Goal: Information Seeking & Learning: Learn about a topic

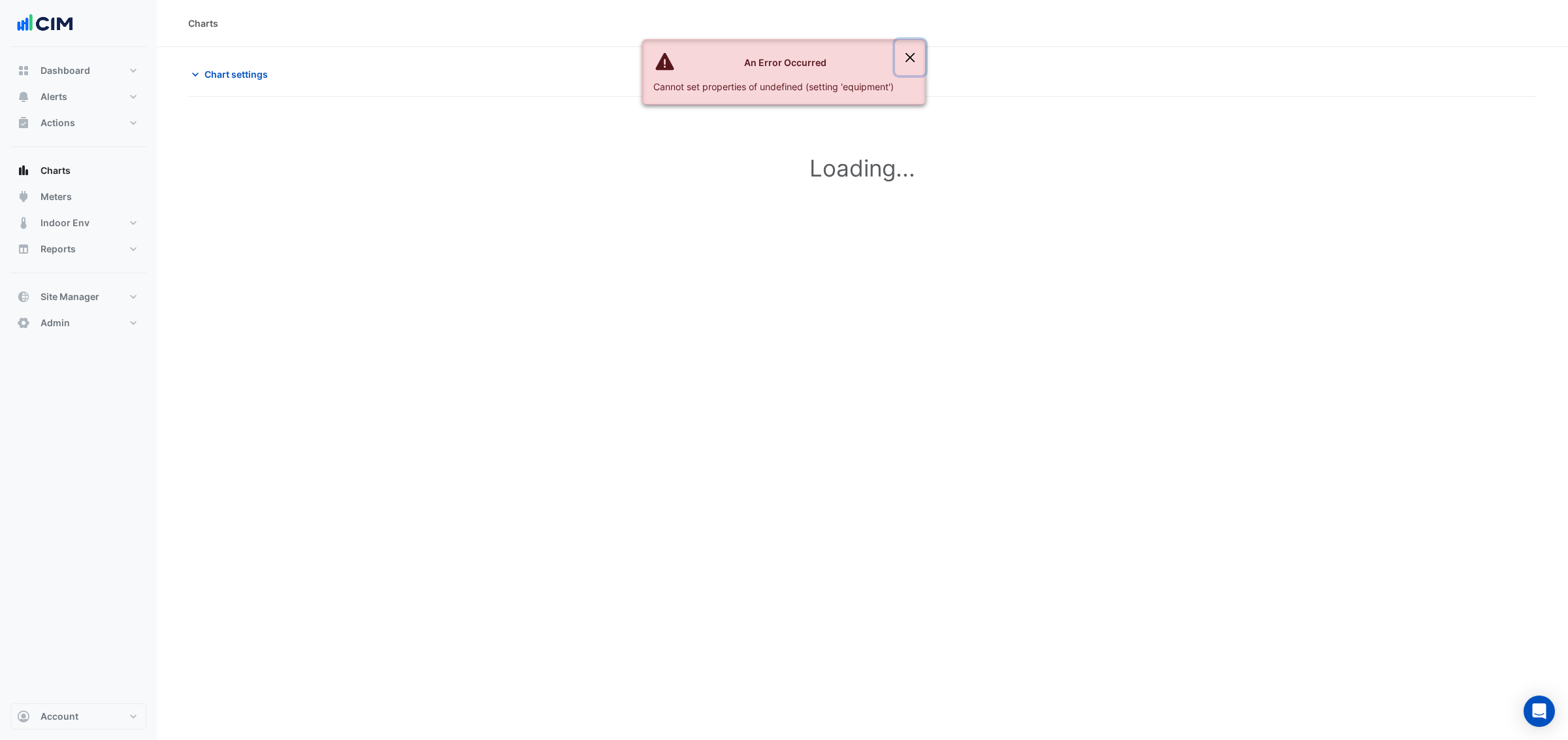
click at [913, 56] on button "Close" at bounding box center [910, 57] width 30 height 35
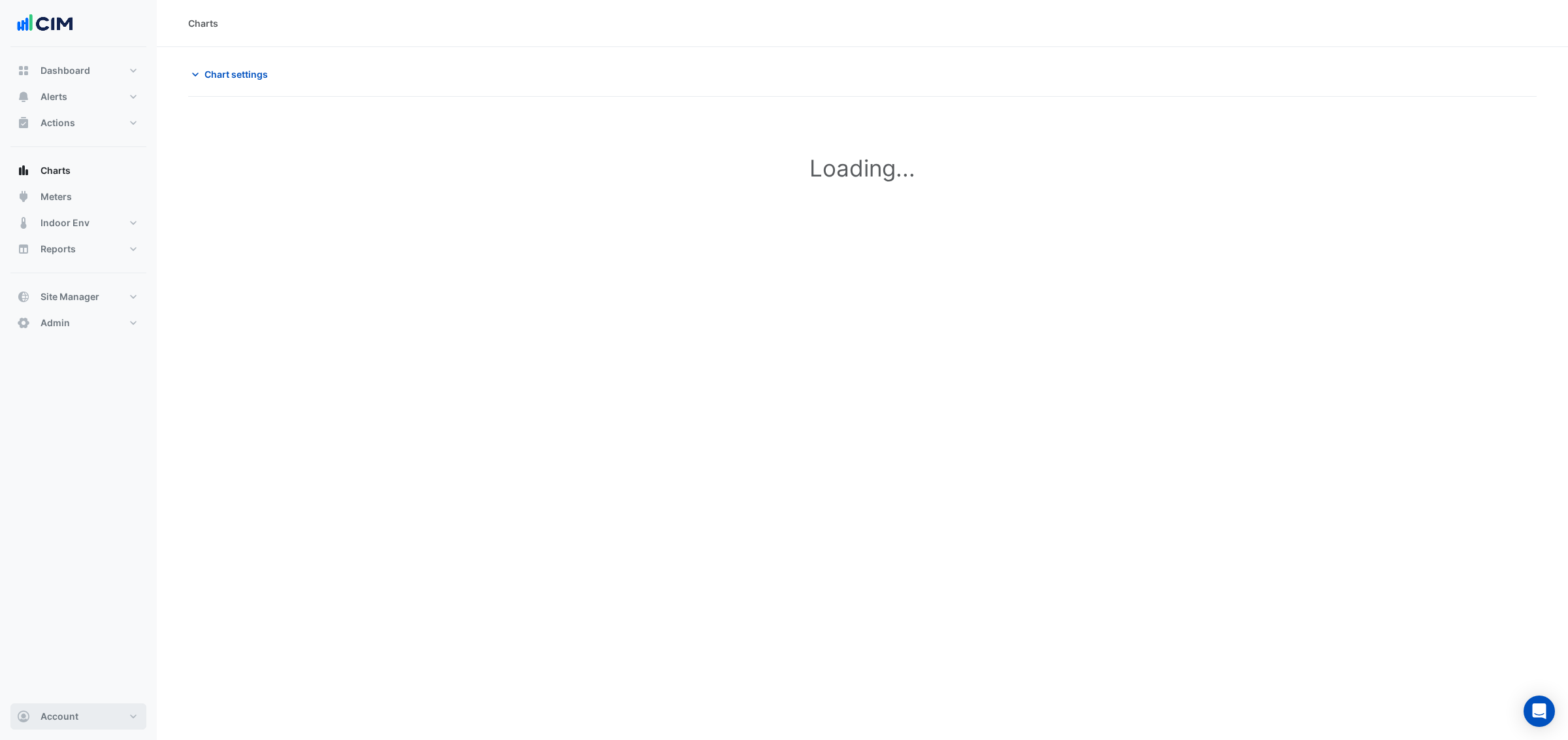
click at [43, 721] on span "Account" at bounding box center [59, 716] width 38 height 13
click at [56, 685] on link "Sign Out" at bounding box center [79, 683] width 124 height 26
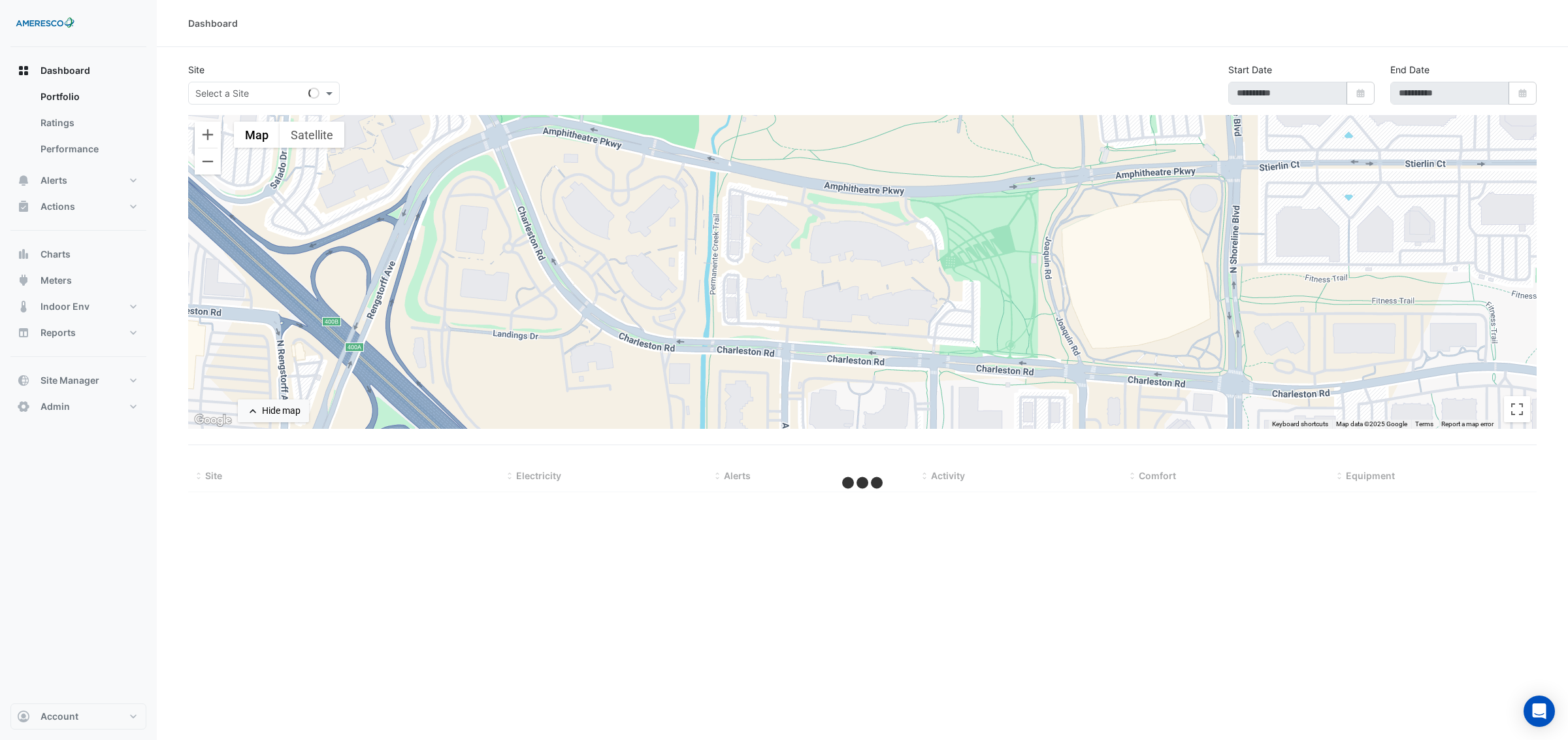
type input "**********"
select select "***"
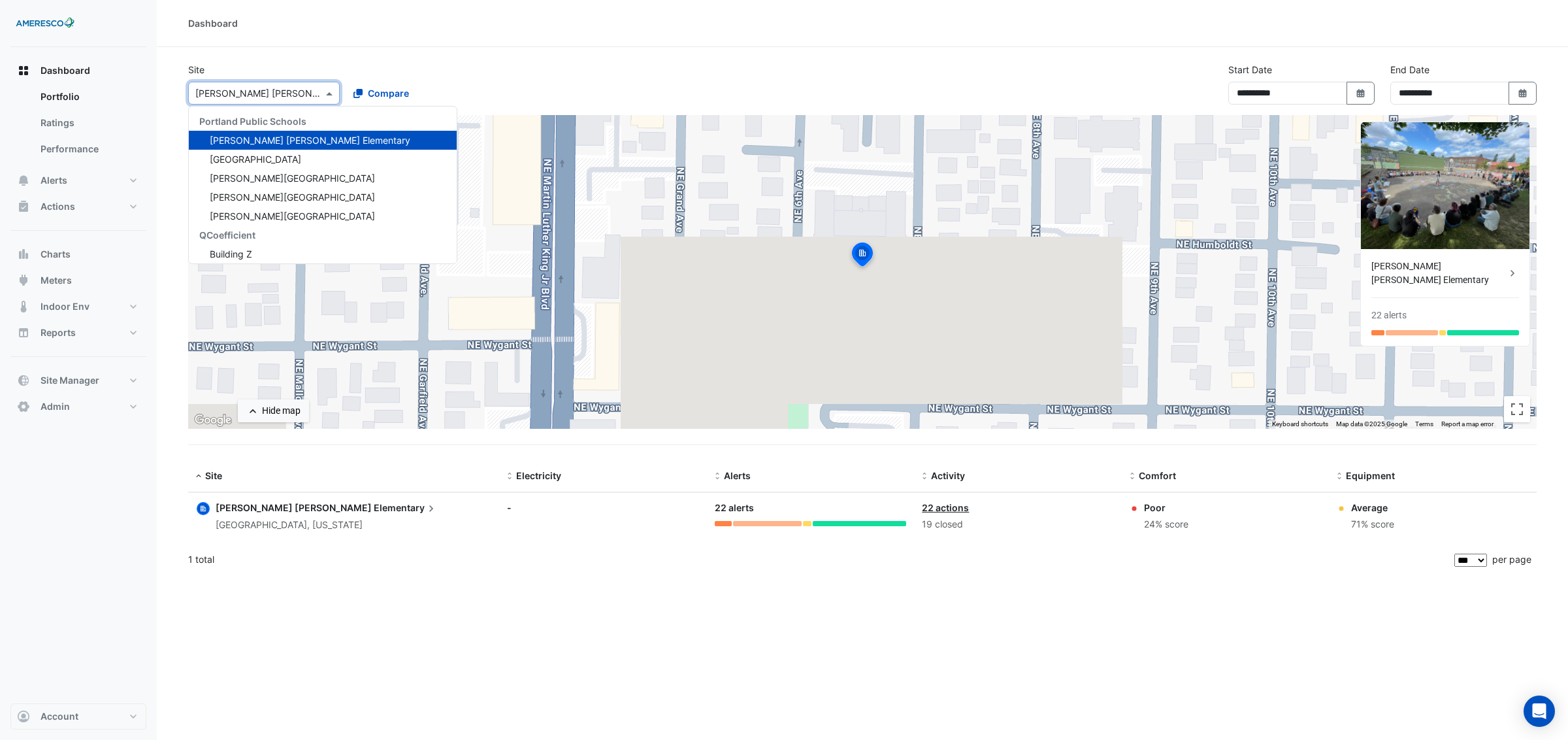
click at [306, 96] on div at bounding box center [264, 93] width 150 height 15
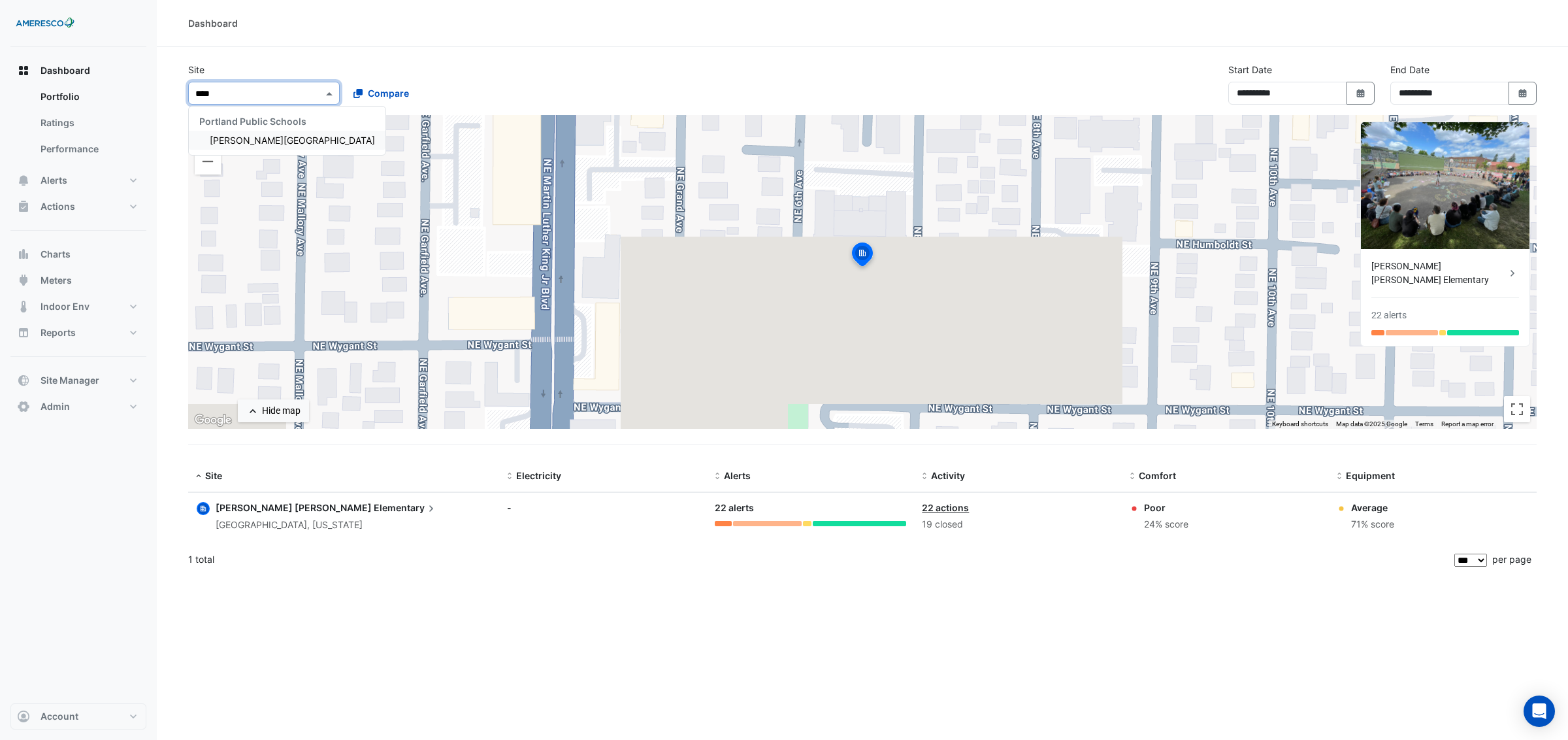
type input "*****"
click at [252, 137] on span "[PERSON_NAME][GEOGRAPHIC_DATA]" at bounding box center [293, 140] width 165 height 11
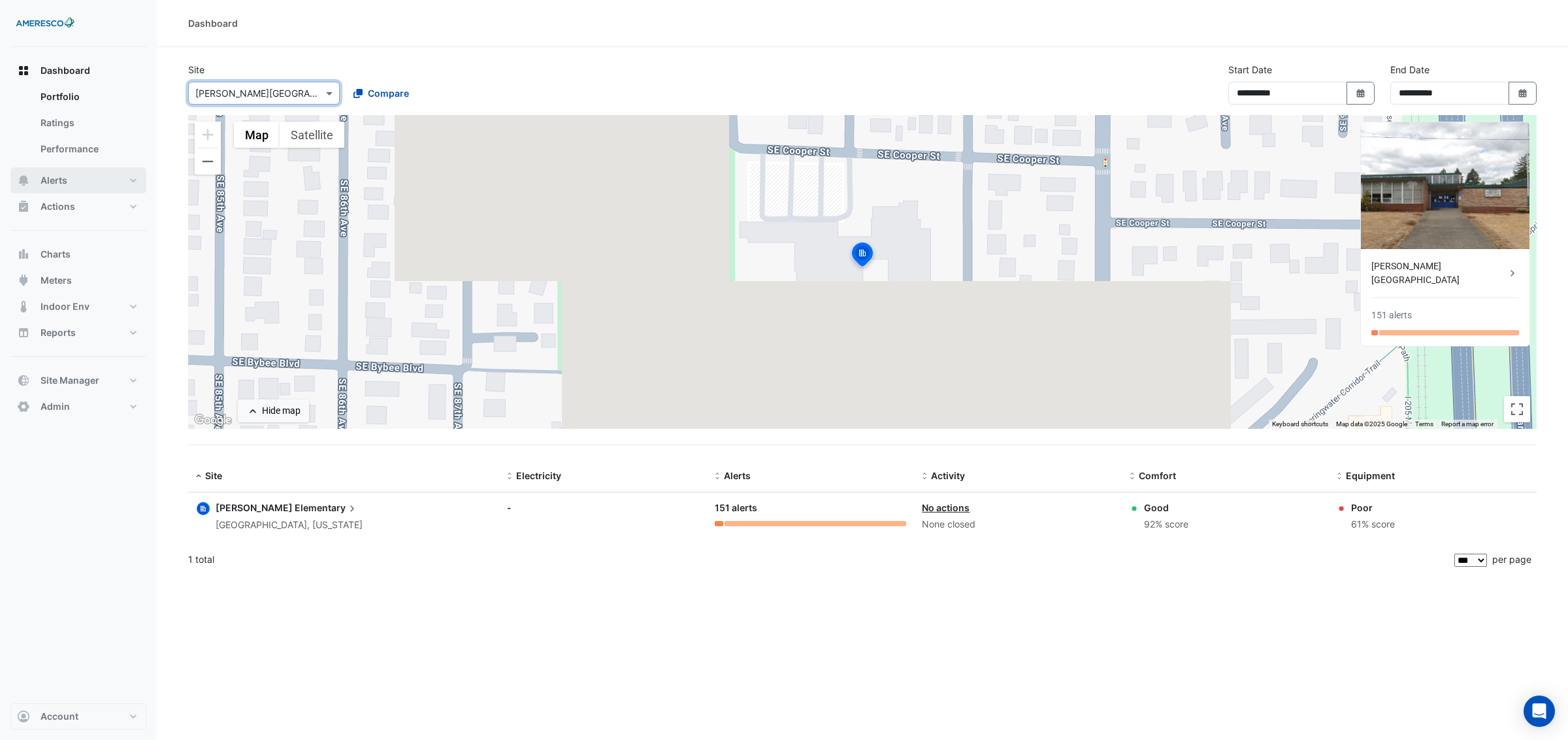
click at [61, 178] on span "Alerts" at bounding box center [54, 180] width 27 height 13
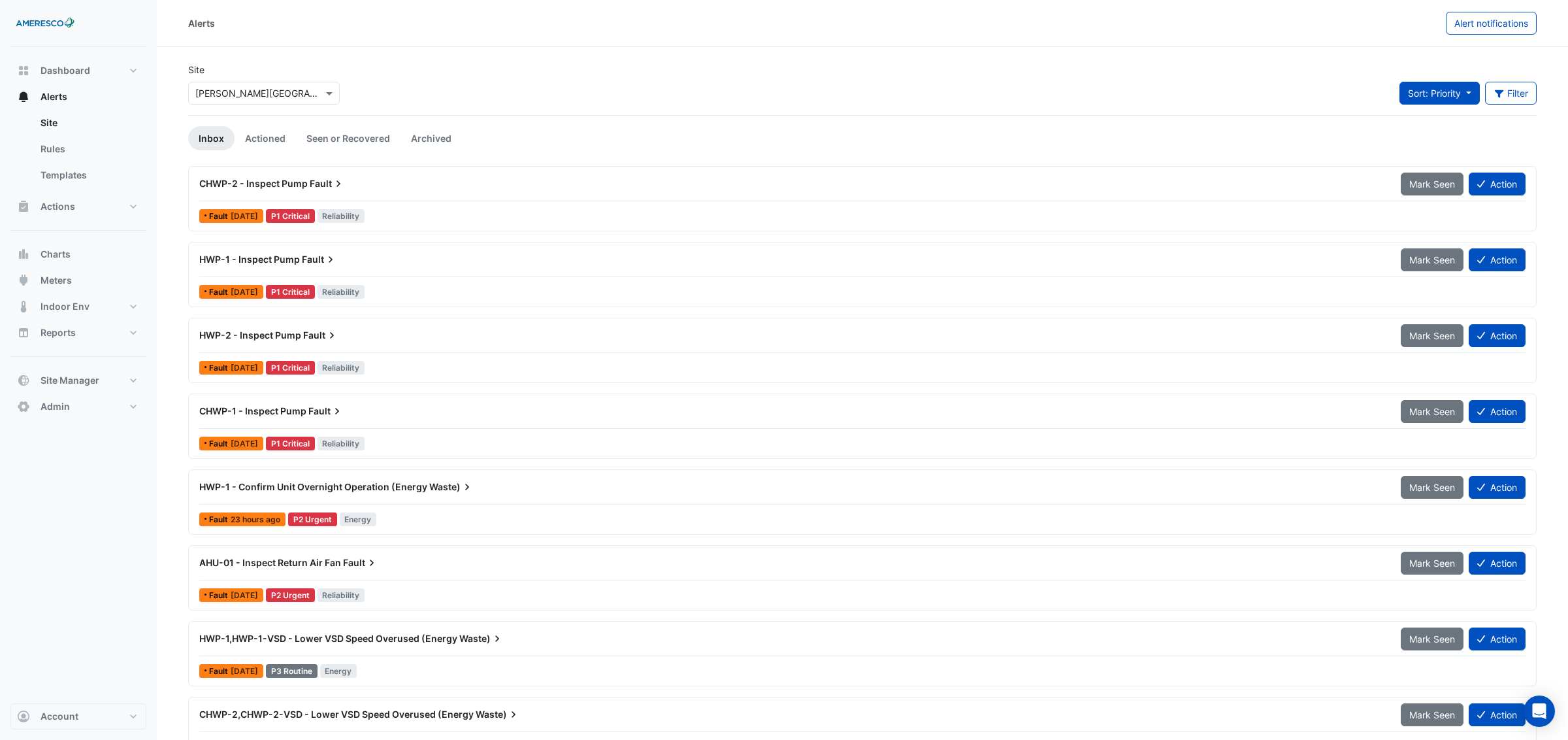
click at [1457, 90] on span "Sort: Priority" at bounding box center [1434, 93] width 53 height 11
click at [1433, 141] on li "Updated" at bounding box center [1450, 141] width 103 height 19
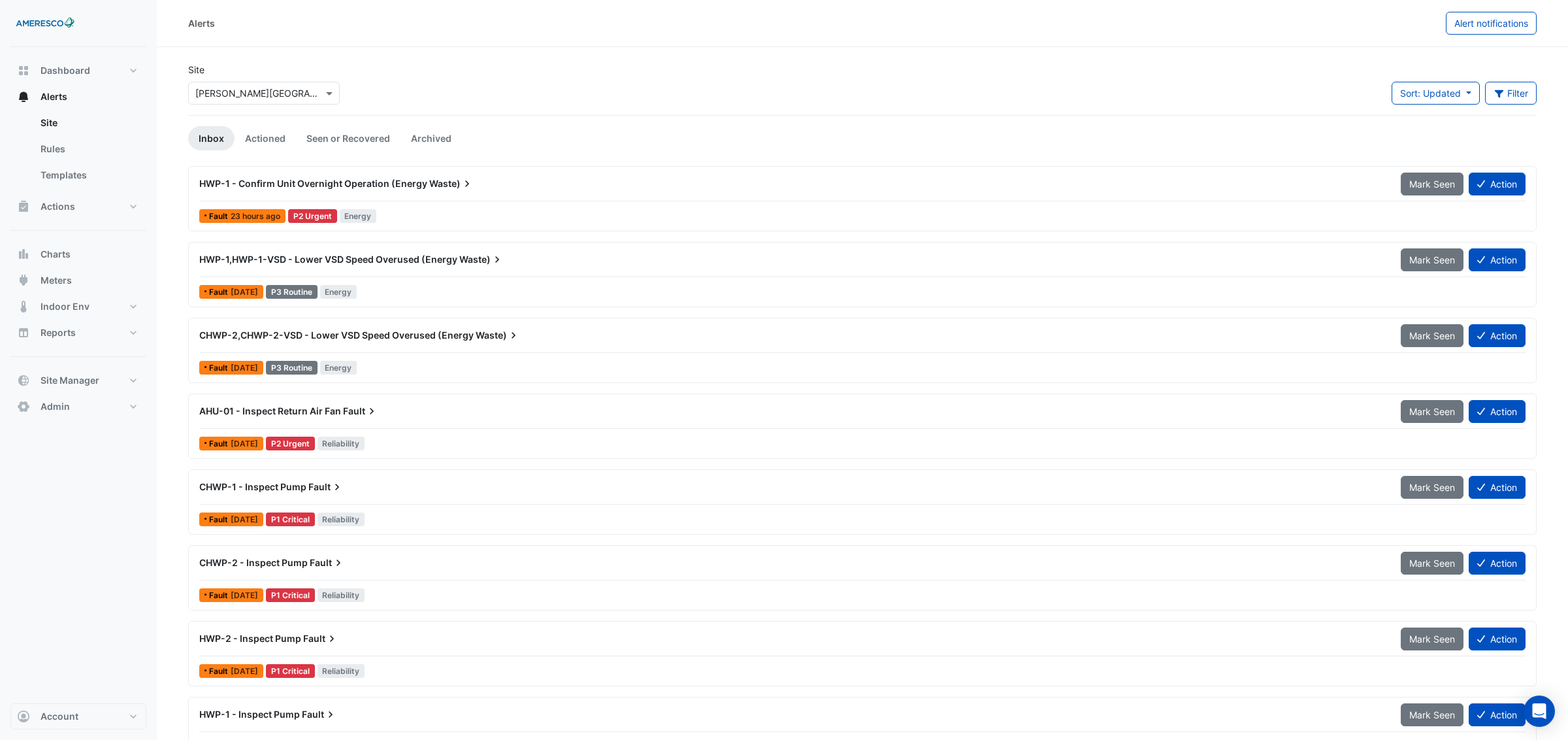
click at [282, 265] on span "HWP-1,HWP-1-VSD - Lower VSD Speed Overused (Energy" at bounding box center [328, 259] width 258 height 11
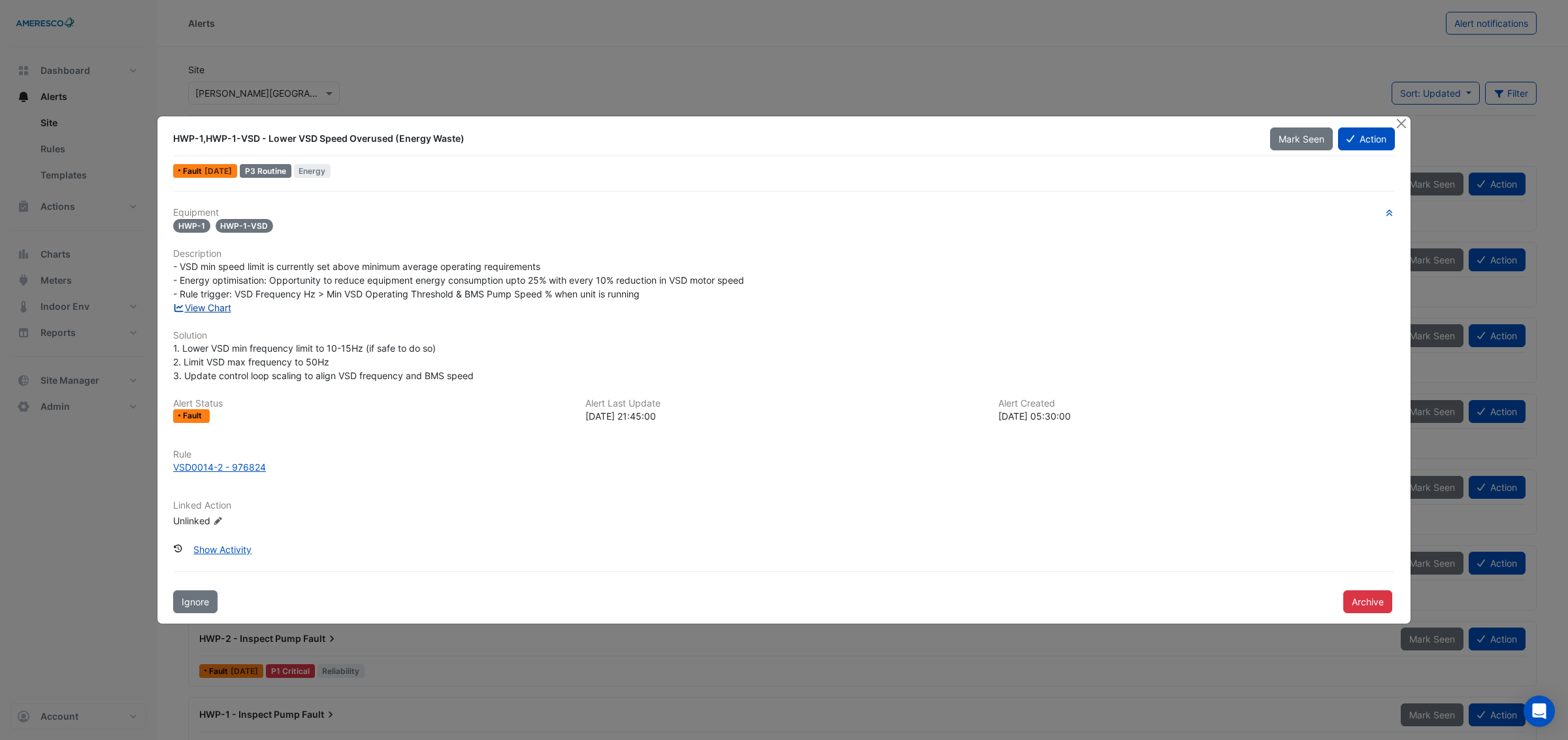
click at [223, 309] on link "View Chart" at bounding box center [202, 307] width 58 height 11
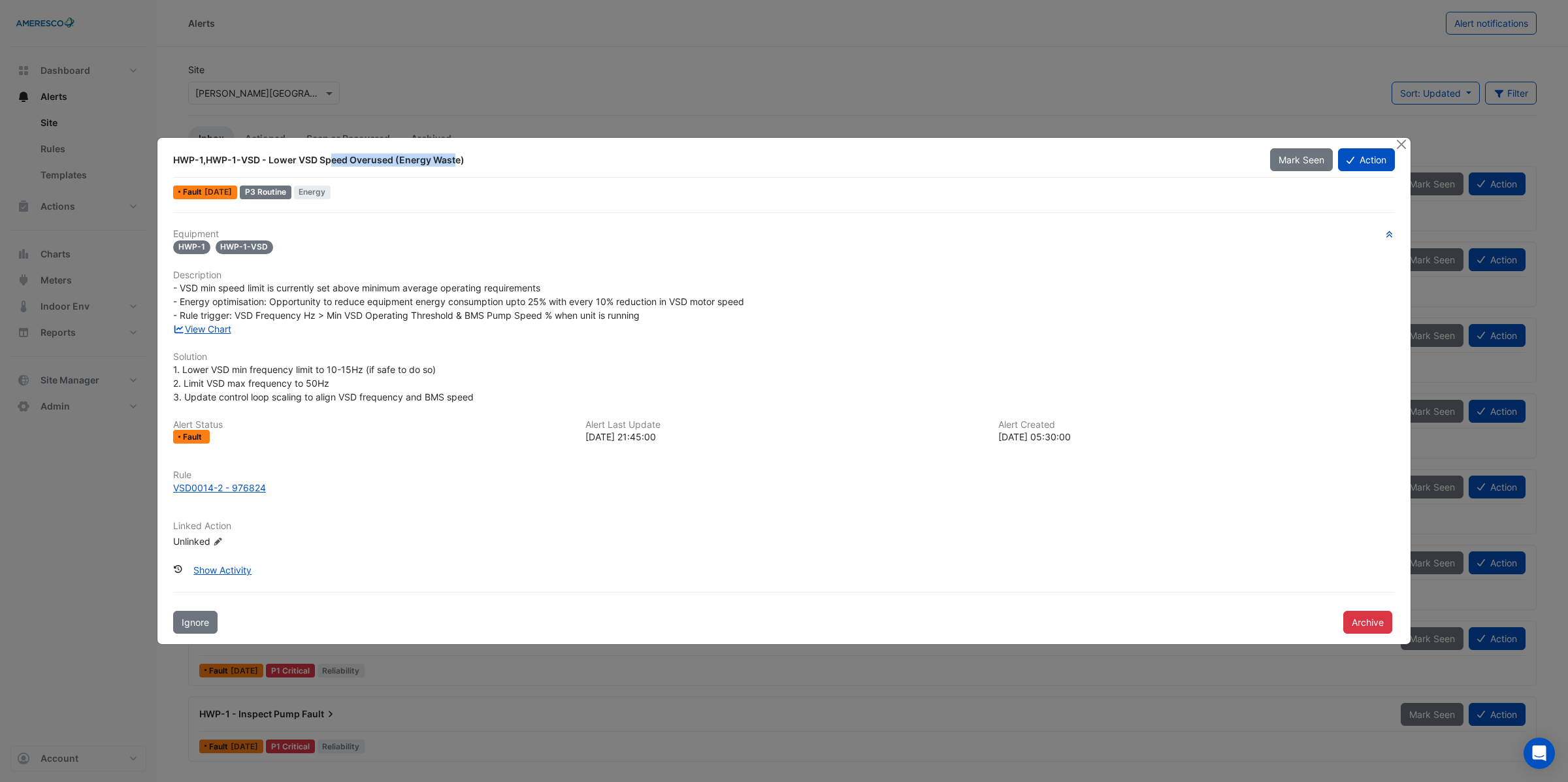
drag, startPoint x: 266, startPoint y: 159, endPoint x: 390, endPoint y: 158, distance: 124.0
click at [390, 158] on div "HWP-1,HWP-1-VSD - Lower VSD Speed Overused (Energy Waste)" at bounding box center [713, 160] width 1081 height 13
drag, startPoint x: 244, startPoint y: 315, endPoint x: 315, endPoint y: 313, distance: 71.0
click at [315, 313] on span "- VSD min speed limit is currently set above minimum average operating requirem…" at bounding box center [458, 302] width 571 height 39
drag, startPoint x: 329, startPoint y: 313, endPoint x: 645, endPoint y: 310, distance: 316.0
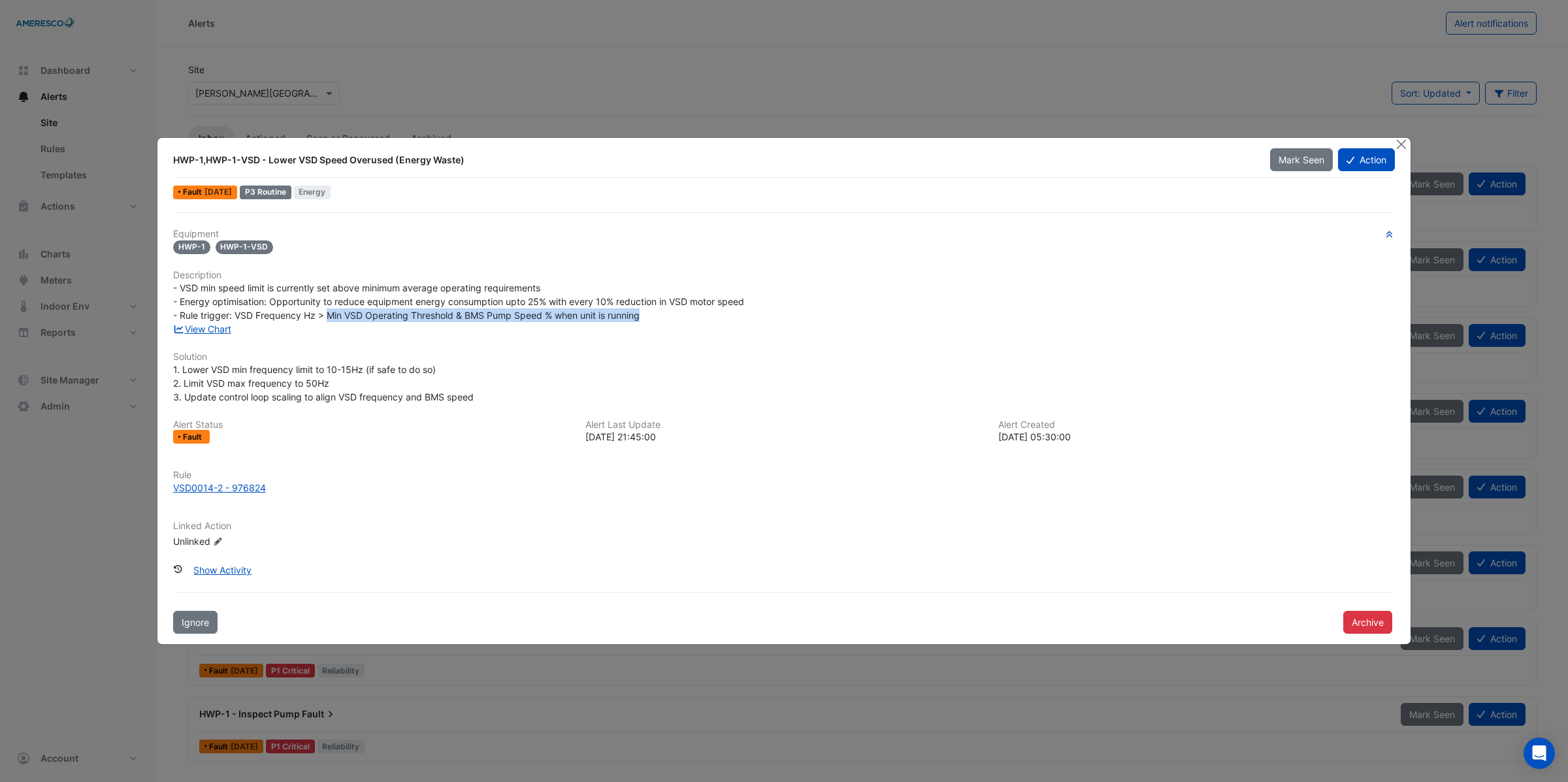
click at [645, 310] on div "- VSD min speed limit is currently set above minimum average operating requirem…" at bounding box center [784, 302] width 1222 height 41
click at [1402, 144] on button "Close" at bounding box center [1401, 145] width 14 height 14
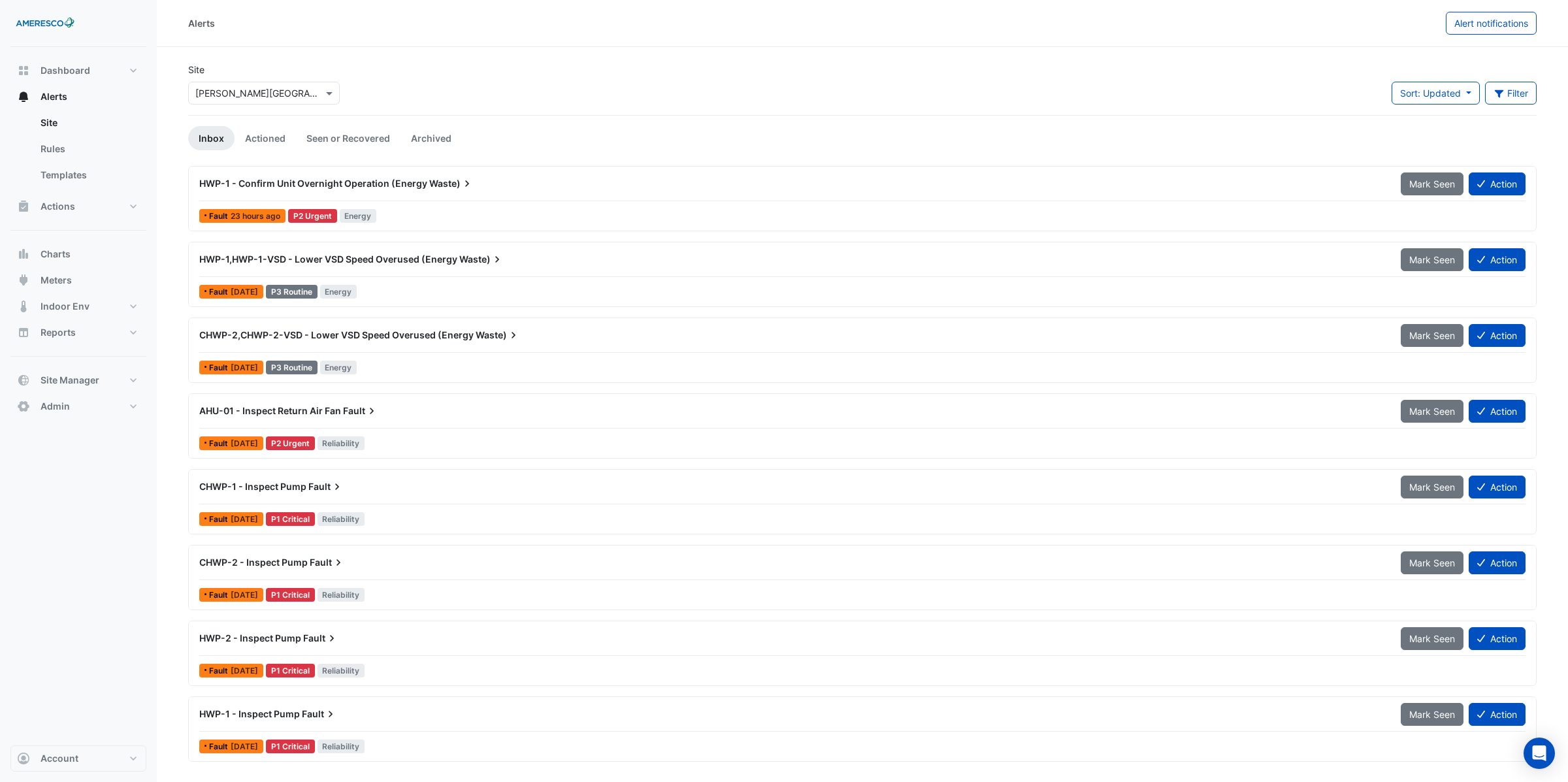
click at [274, 186] on span "HWP-1 - Confirm Unit Overnight Operation (Energy" at bounding box center [313, 183] width 228 height 11
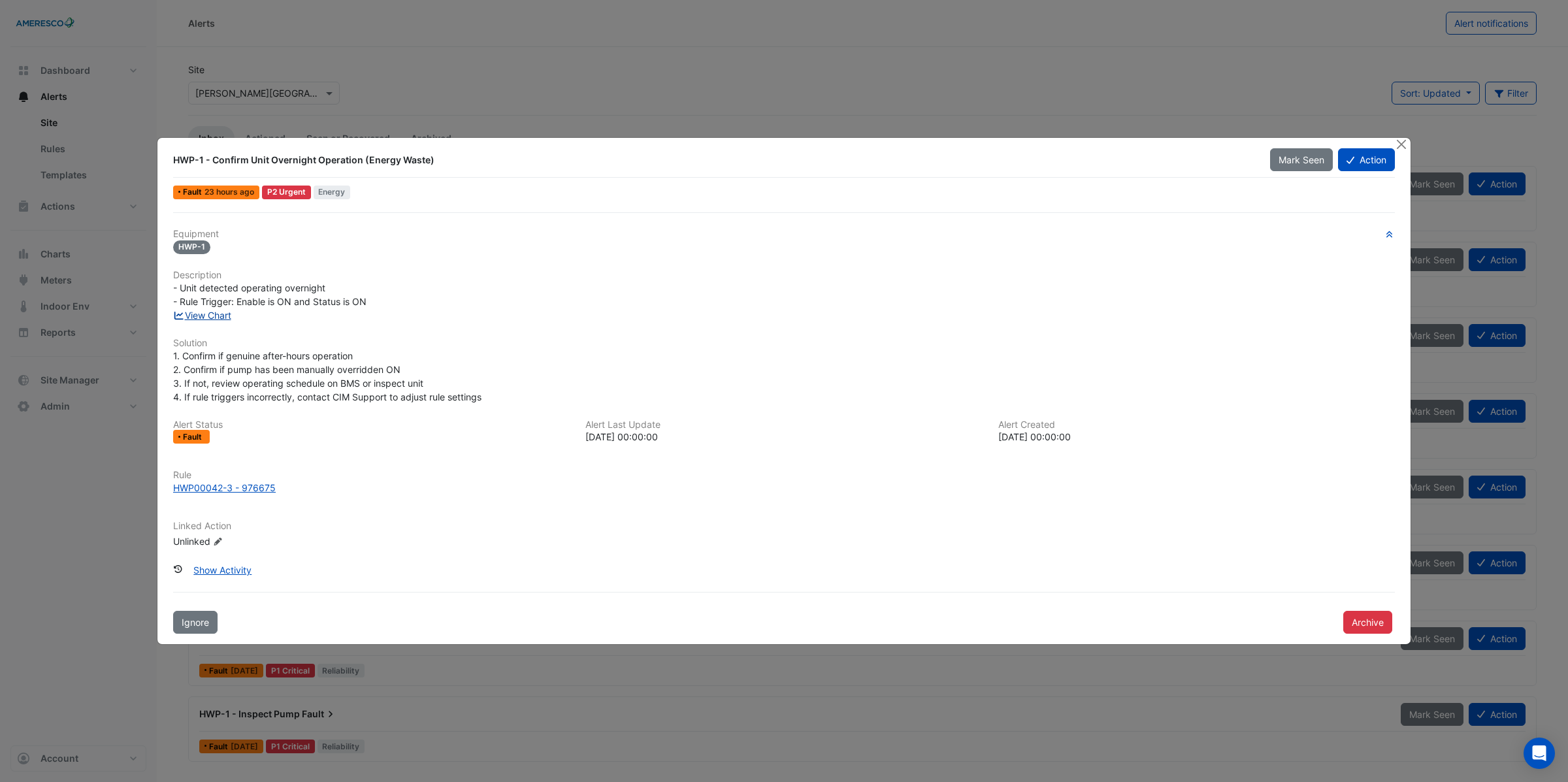
click at [206, 313] on link "View Chart" at bounding box center [202, 315] width 58 height 11
drag, startPoint x: 210, startPoint y: 289, endPoint x: 339, endPoint y: 289, distance: 129.0
click at [339, 289] on div "- Unit detected operating overnight - Rule Trigger: Enable is ON and Status is …" at bounding box center [784, 295] width 1222 height 28
click at [1401, 146] on button "Close" at bounding box center [1401, 145] width 14 height 14
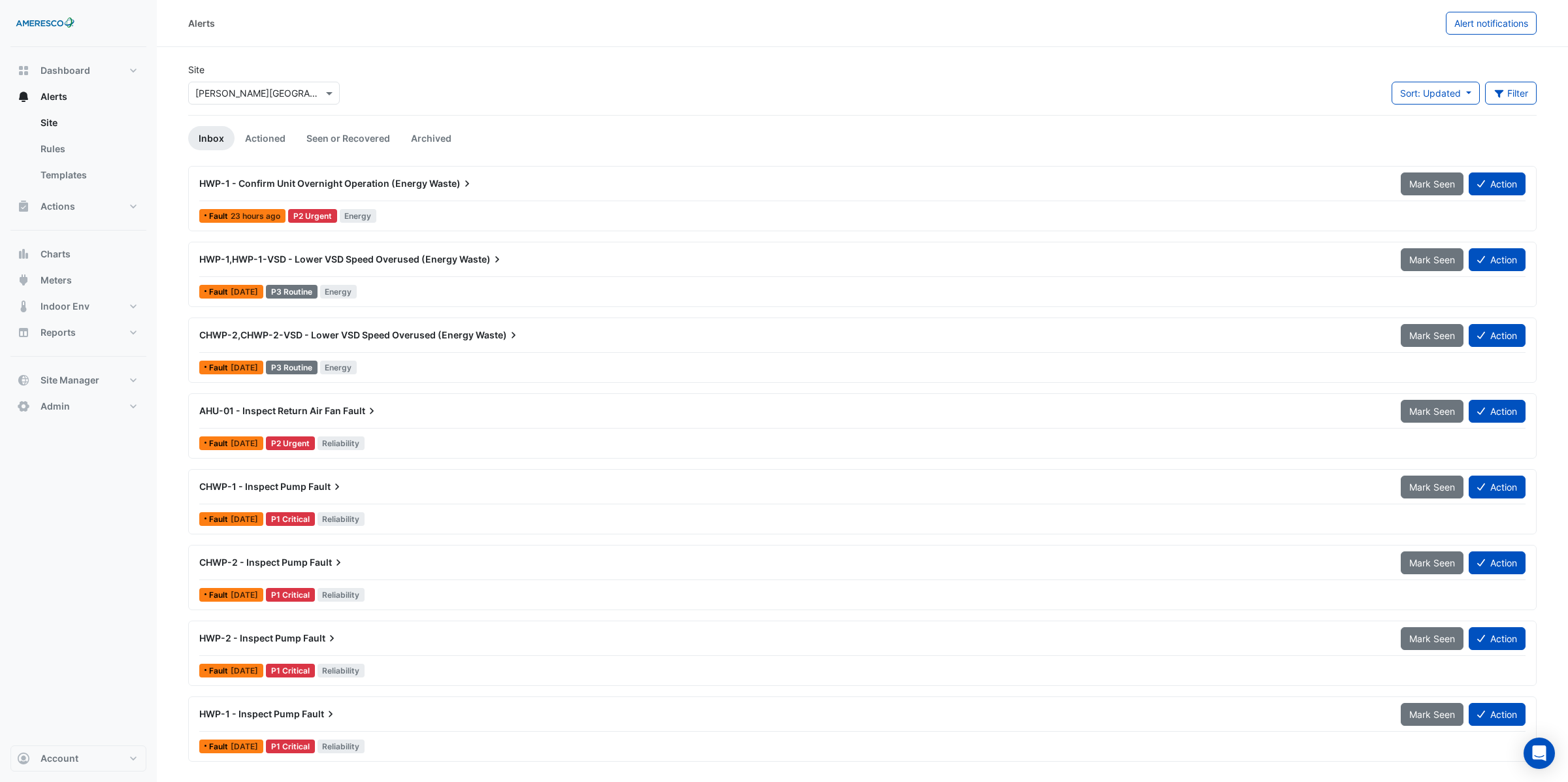
click at [270, 487] on span "CHWP-1 - Inspect Pump" at bounding box center [253, 486] width 107 height 11
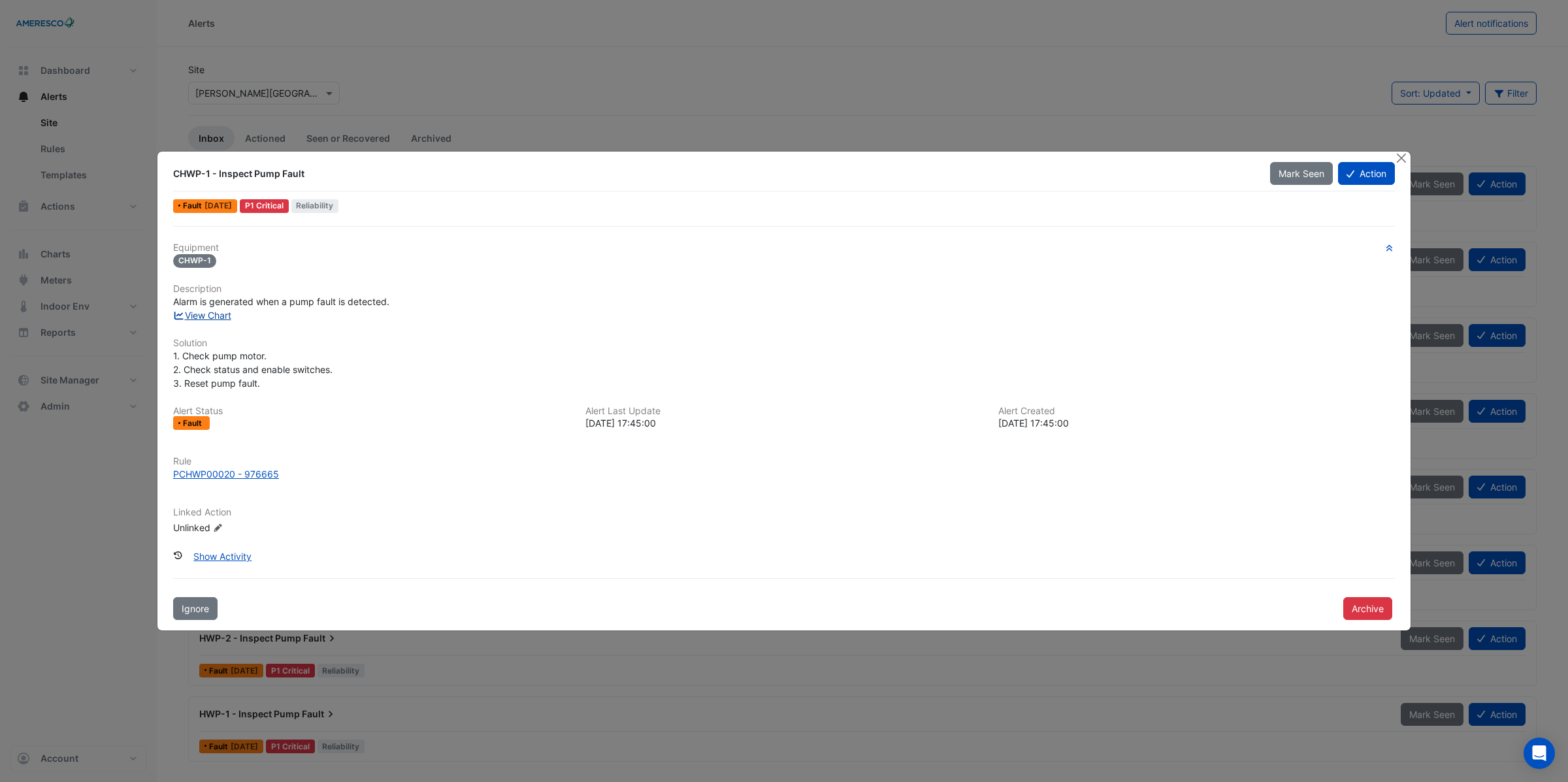
click at [204, 311] on link "View Chart" at bounding box center [202, 315] width 58 height 11
click at [1400, 158] on button "Close" at bounding box center [1401, 158] width 14 height 14
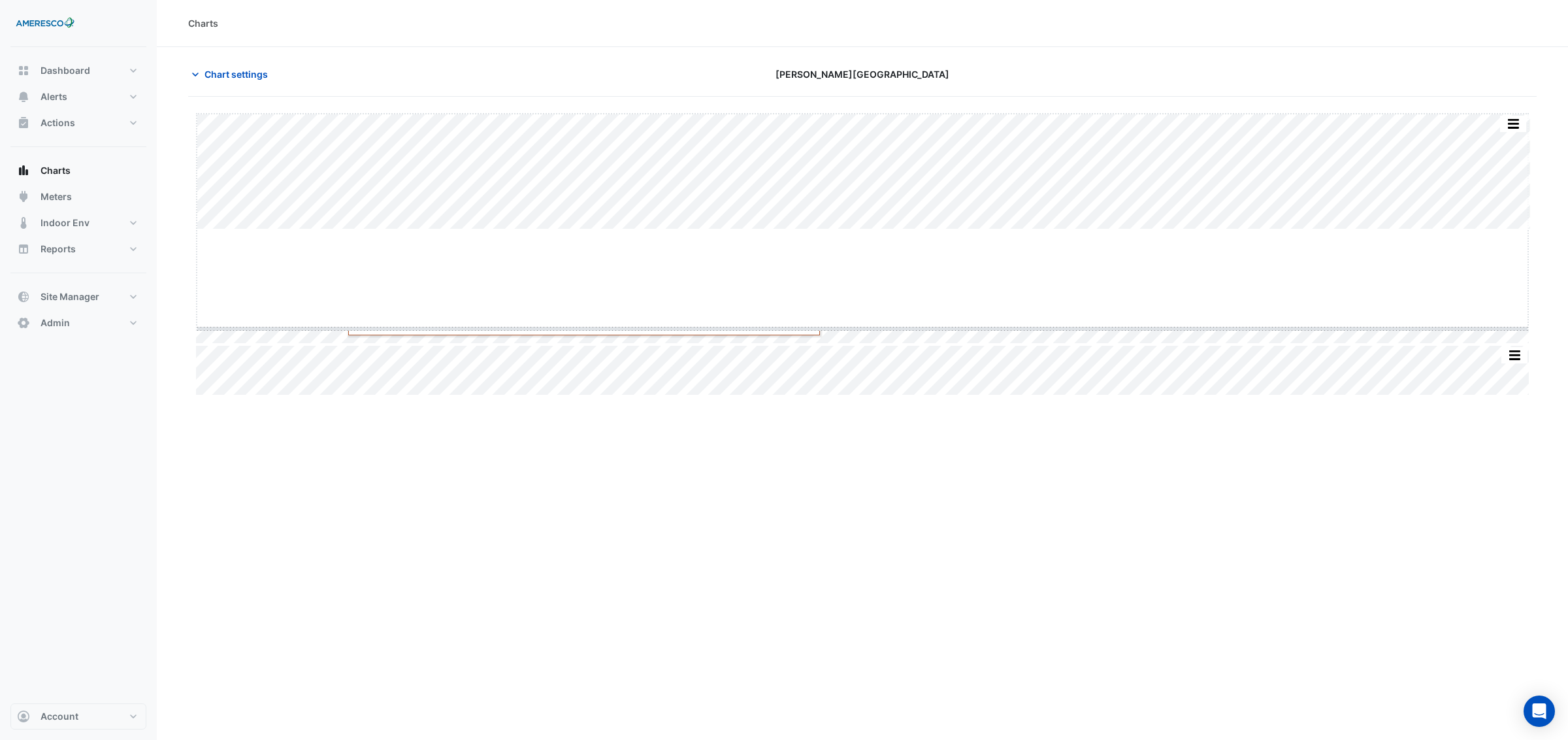
drag, startPoint x: 861, startPoint y: 229, endPoint x: 837, endPoint y: 329, distance: 102.8
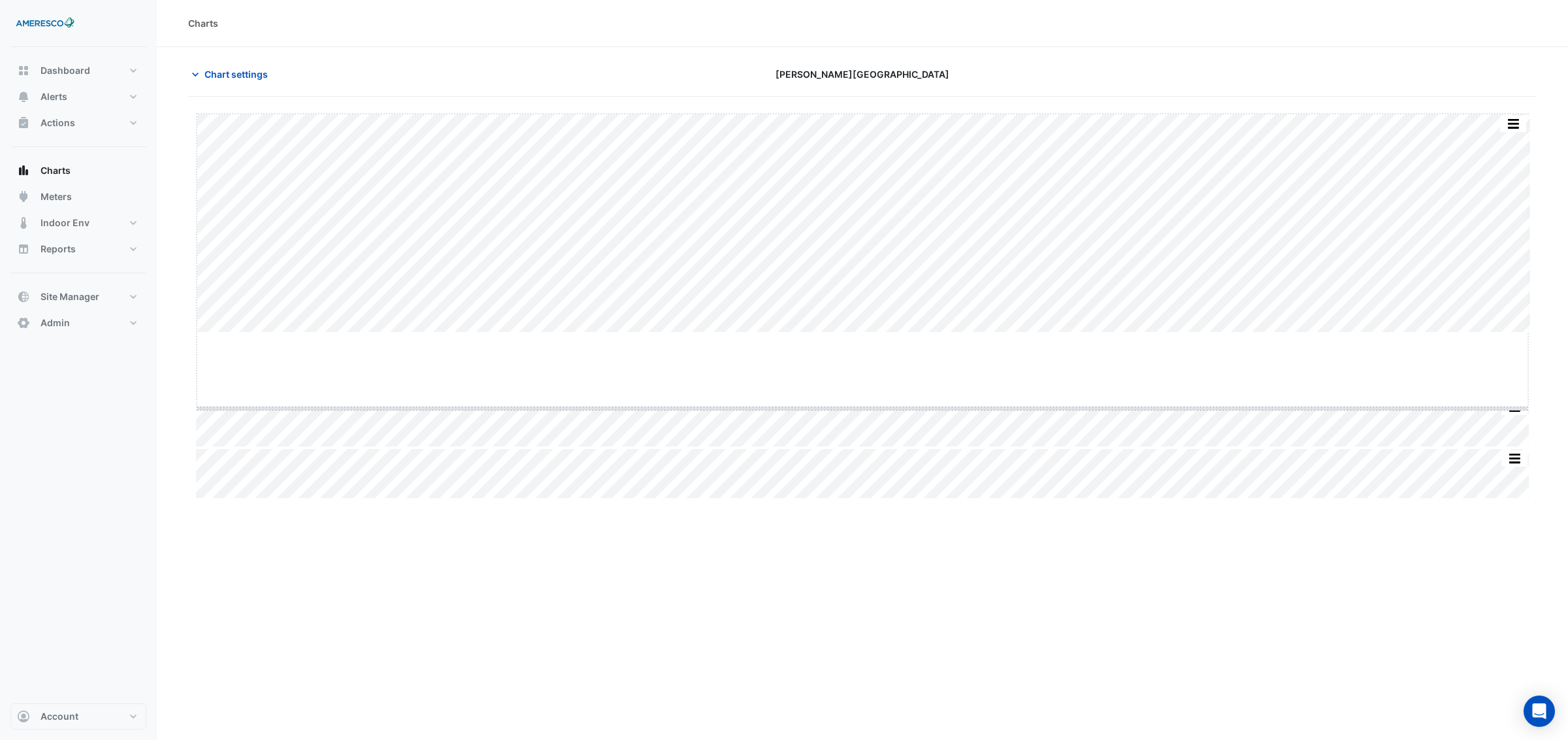
drag, startPoint x: 857, startPoint y: 331, endPoint x: 855, endPoint y: 407, distance: 76.0
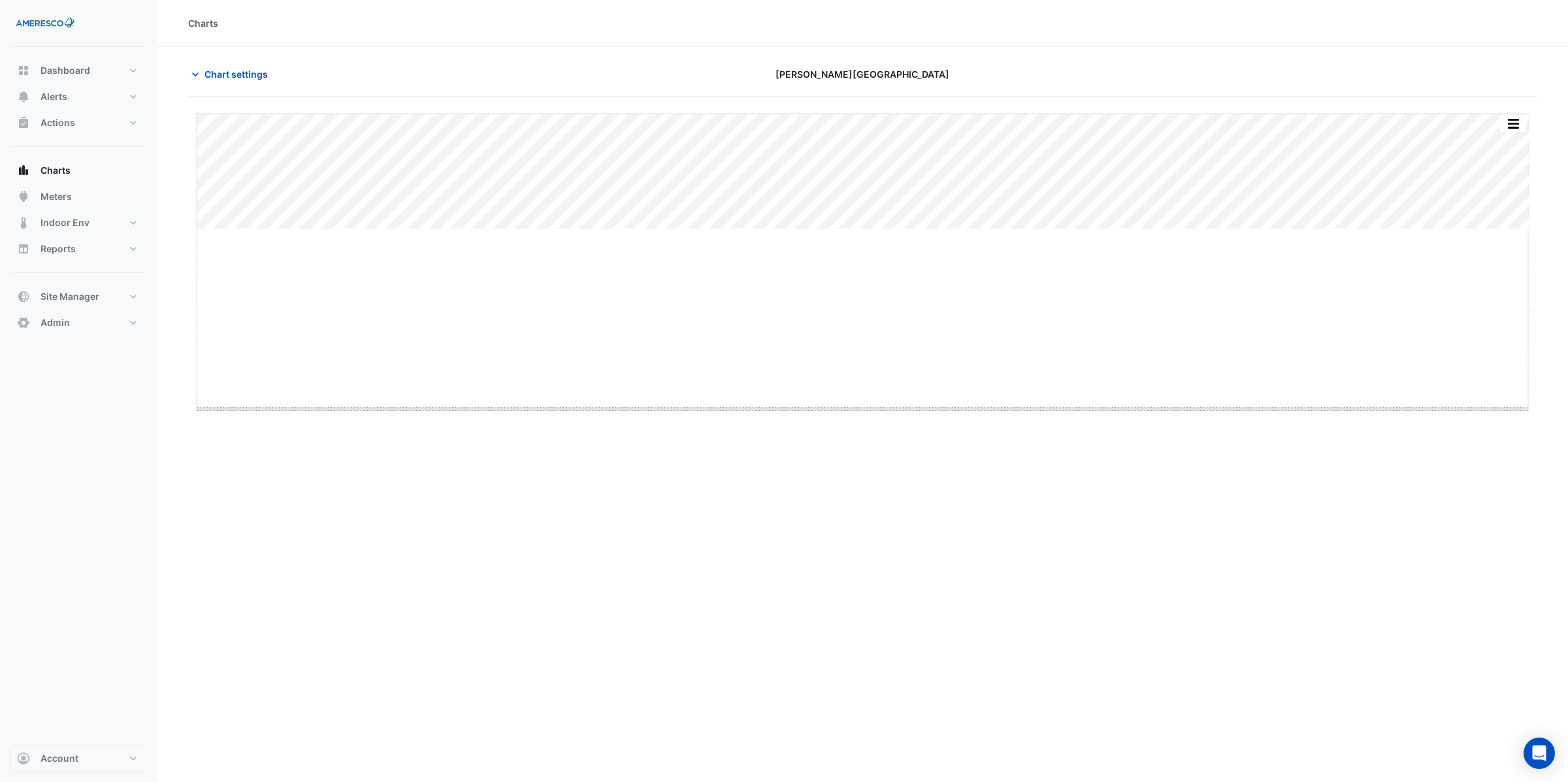
drag, startPoint x: 859, startPoint y: 229, endPoint x: 866, endPoint y: 409, distance: 180.1
drag, startPoint x: 859, startPoint y: 544, endPoint x: 855, endPoint y: 651, distance: 107.1
click at [935, 180] on div "Split All Split None Print Save as JPEG Save as PNG Pivot Data Table Export CSV…" at bounding box center [862, 185] width 1348 height 147
click at [231, 76] on span "Chart settings" at bounding box center [236, 74] width 63 height 14
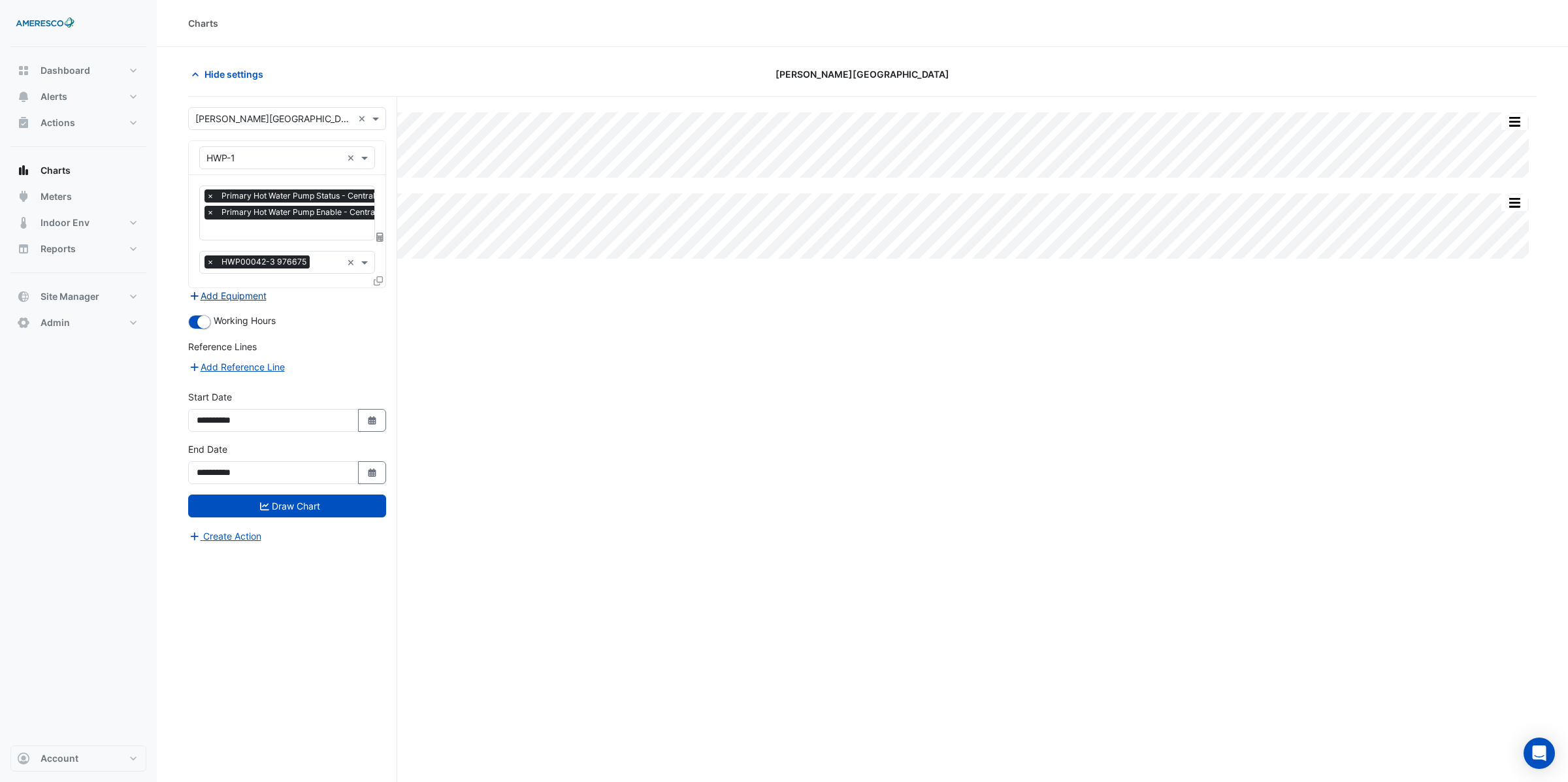
click at [247, 295] on button "Add Equipment" at bounding box center [227, 295] width 79 height 15
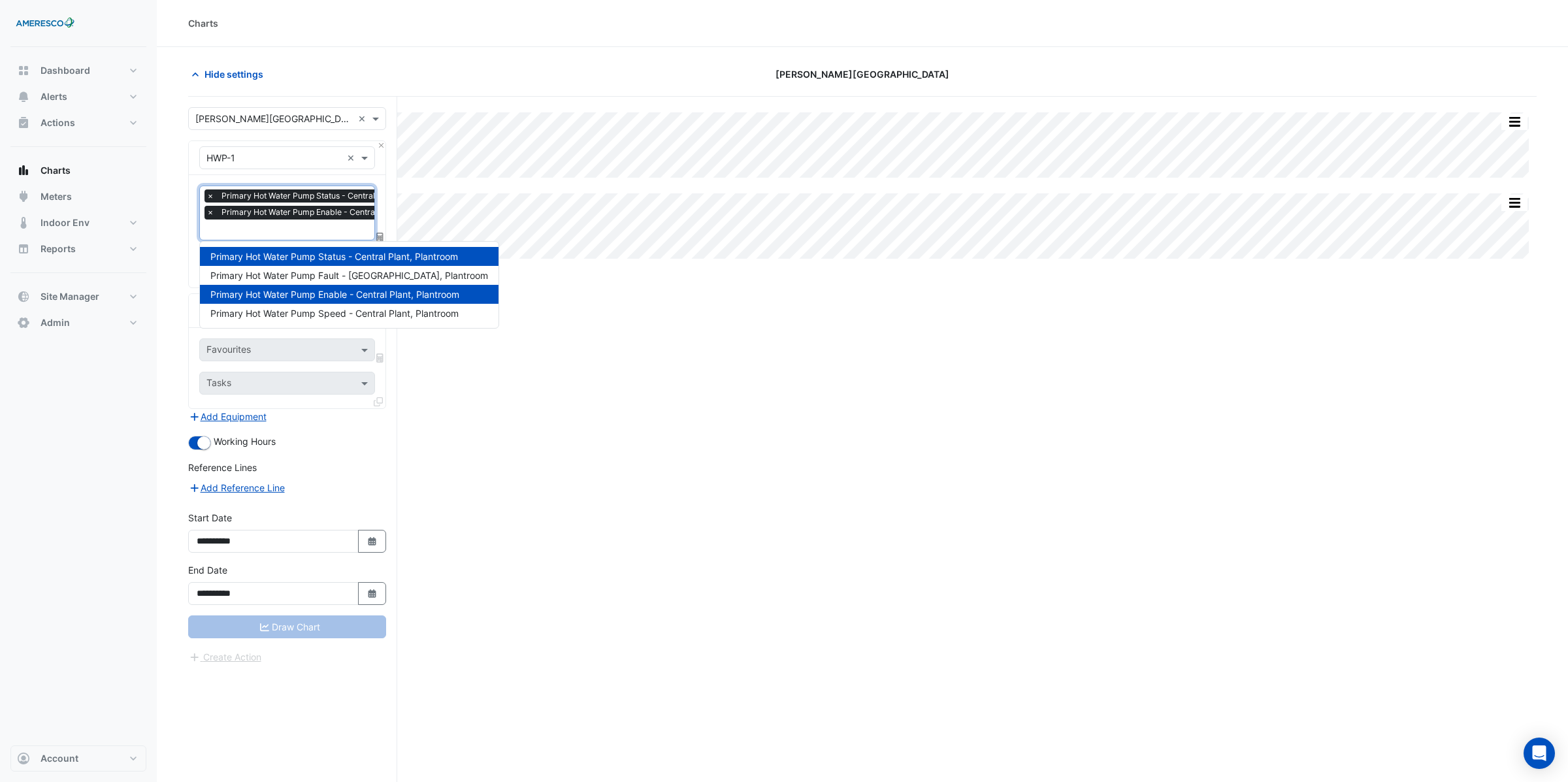
scroll to position [0, 6]
click at [227, 226] on input "text" at bounding box center [320, 231] width 240 height 14
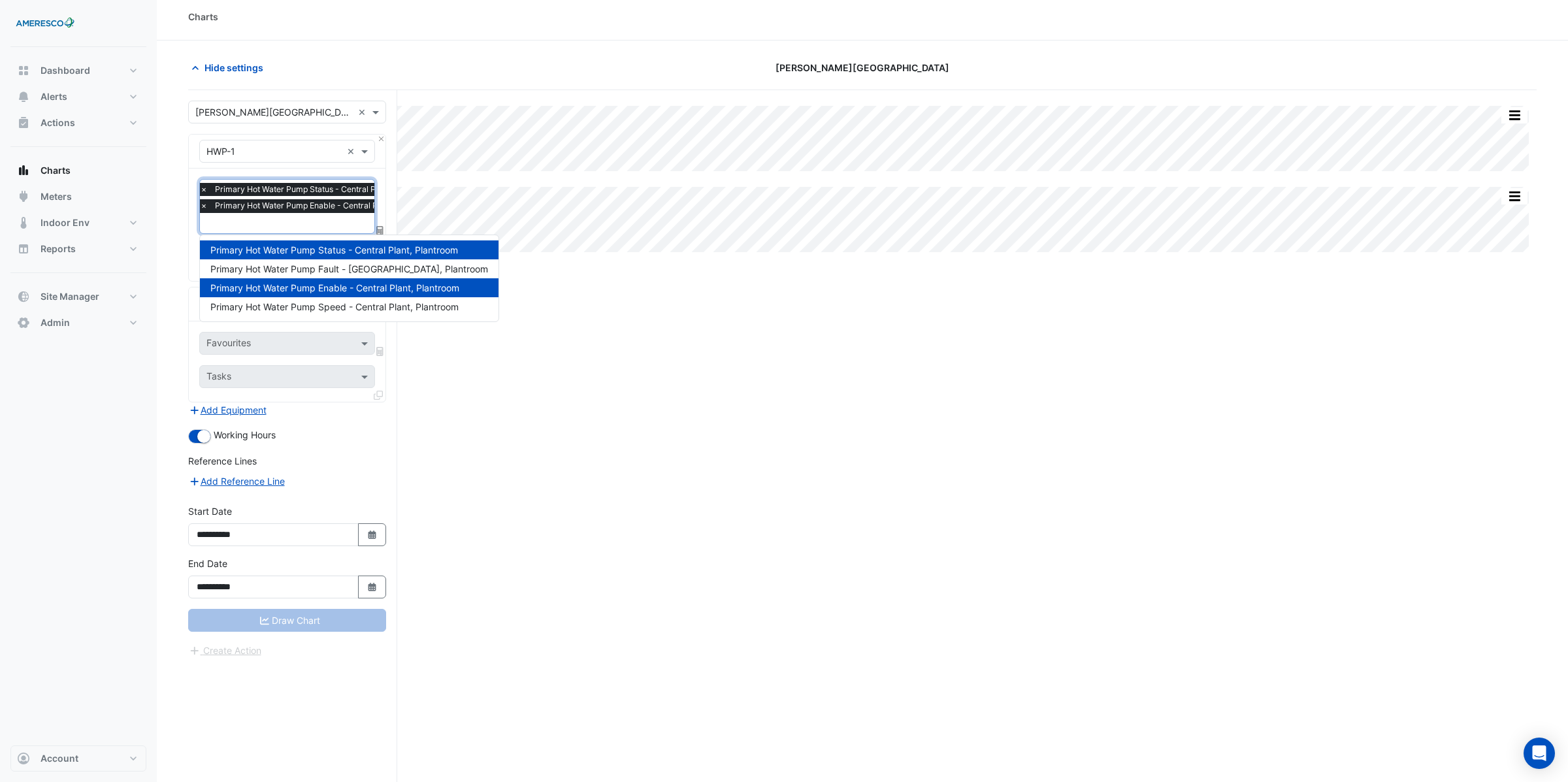
scroll to position [0, 0]
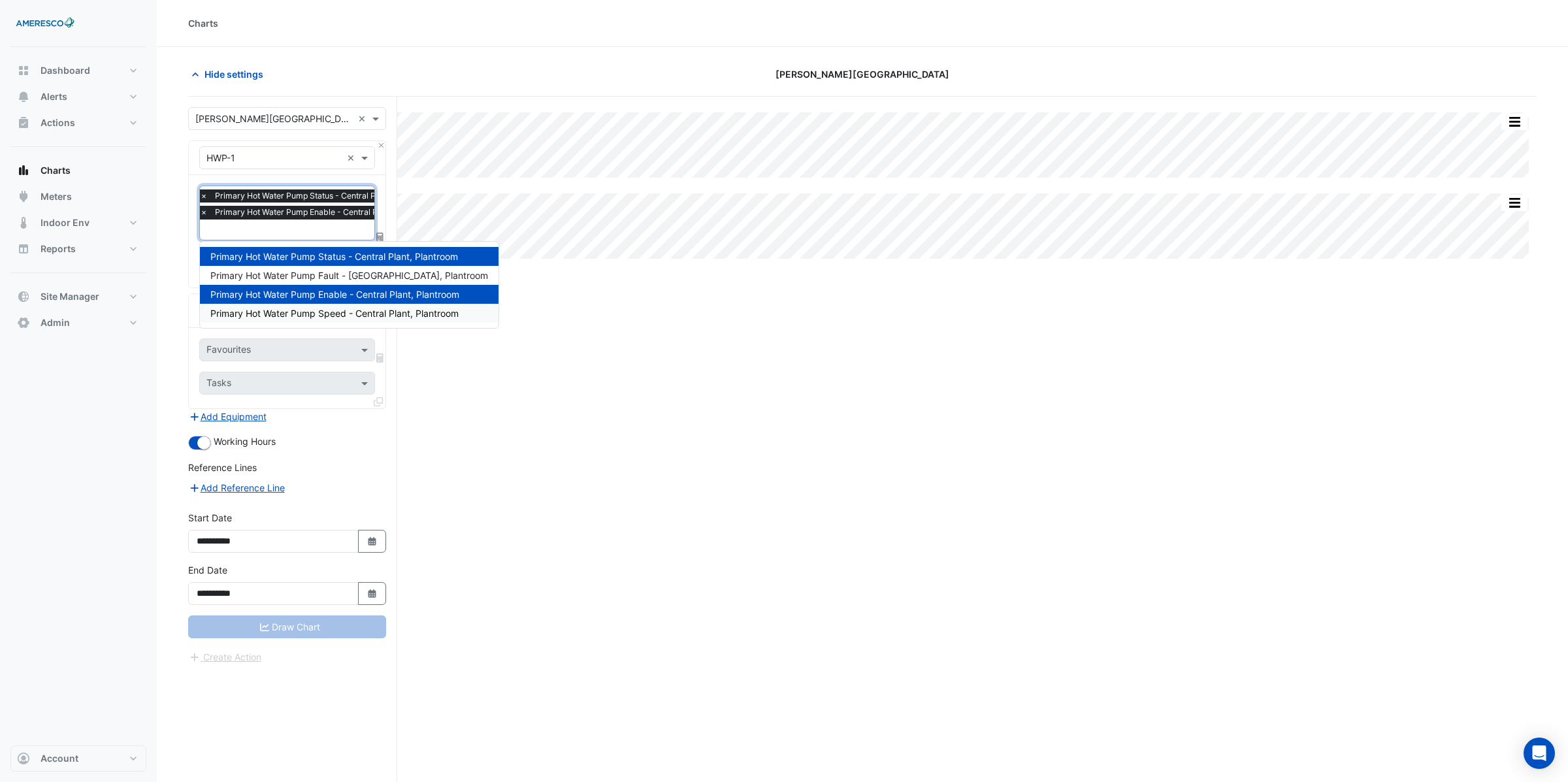
click at [286, 317] on span "Primary Hot Water Pump Speed - Central Plant, Plantroom" at bounding box center [334, 313] width 249 height 11
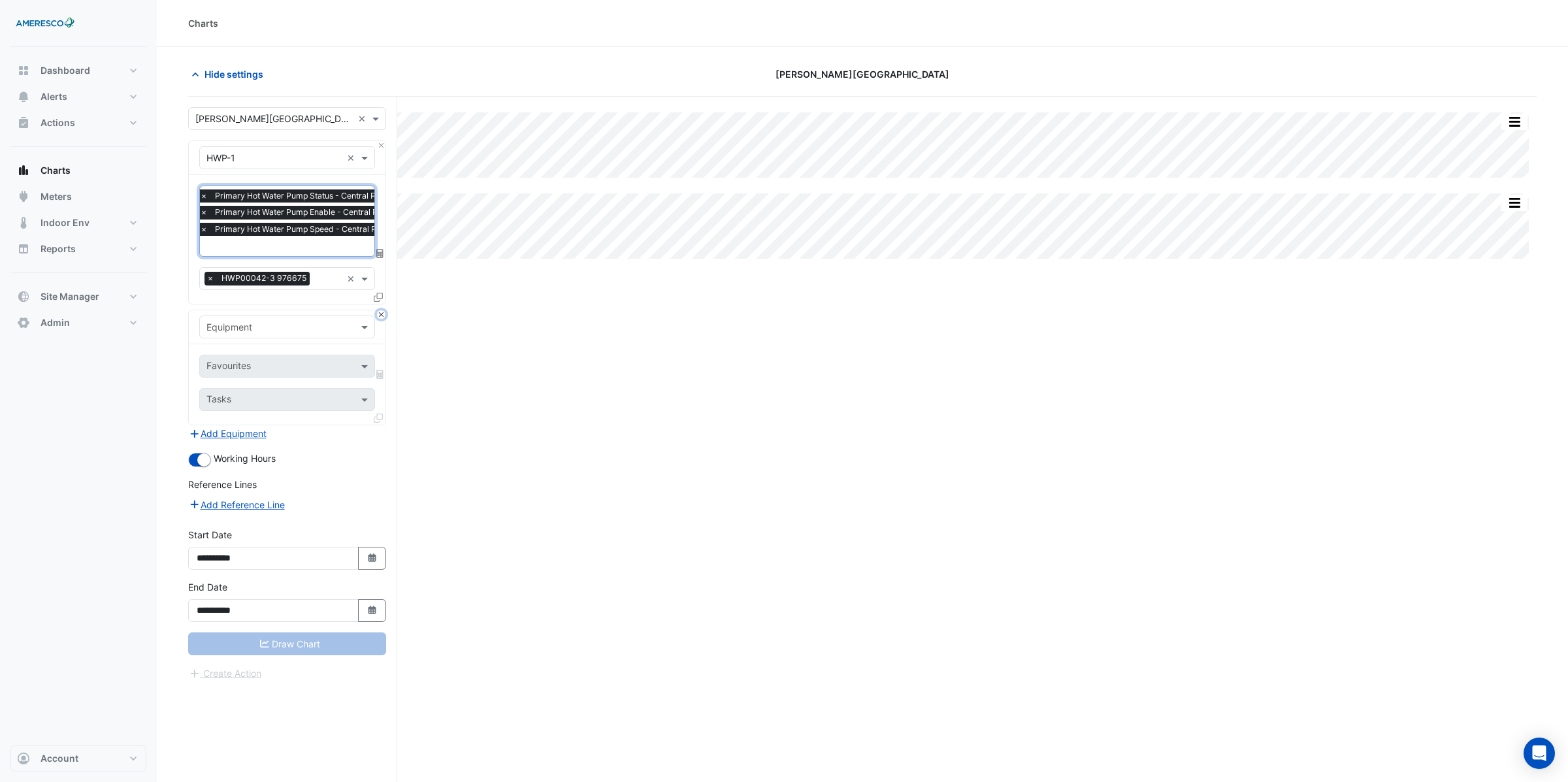
click at [380, 315] on button "Close" at bounding box center [381, 315] width 8 height 8
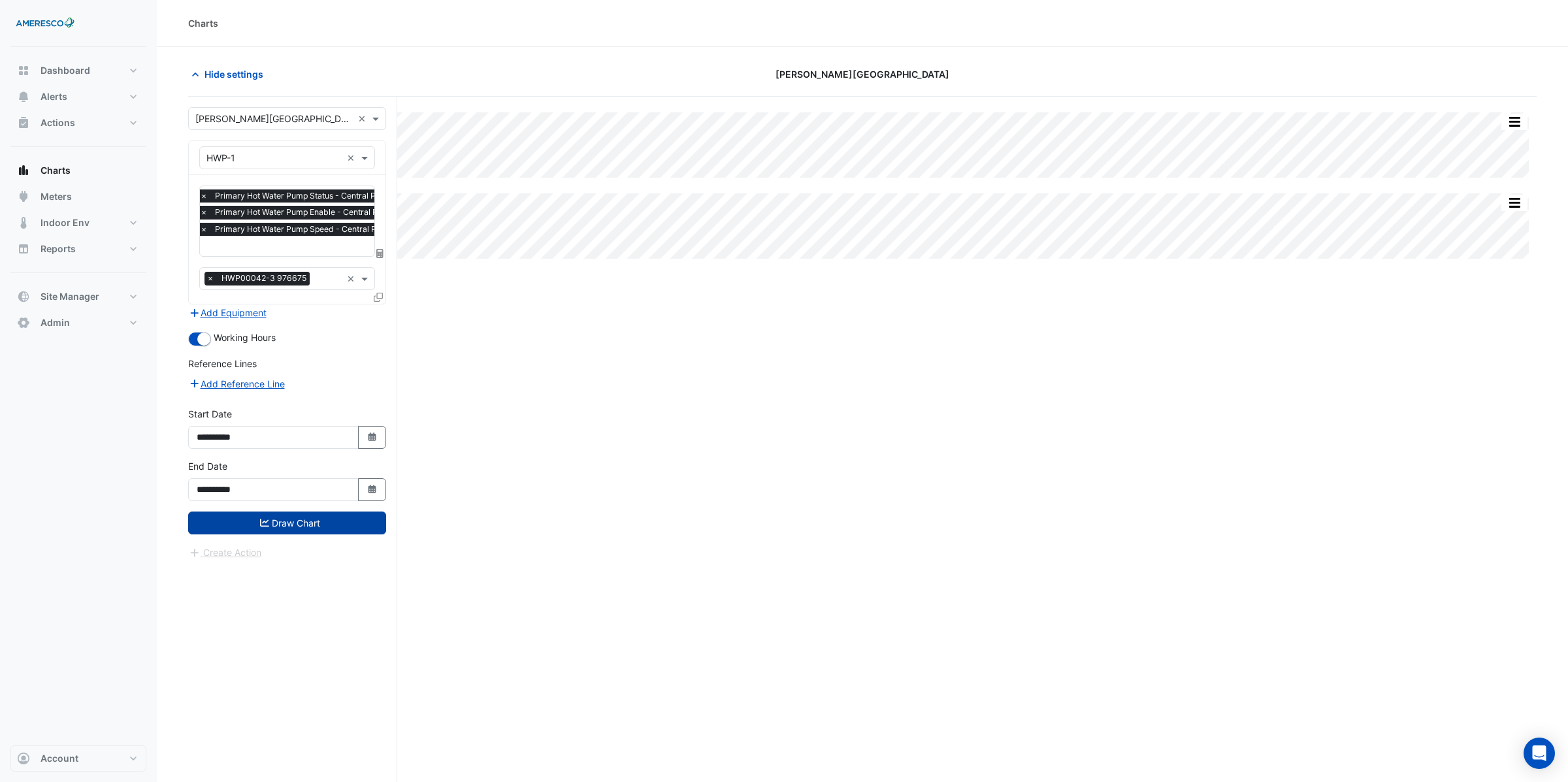
click at [294, 524] on button "Draw Chart" at bounding box center [286, 522] width 198 height 23
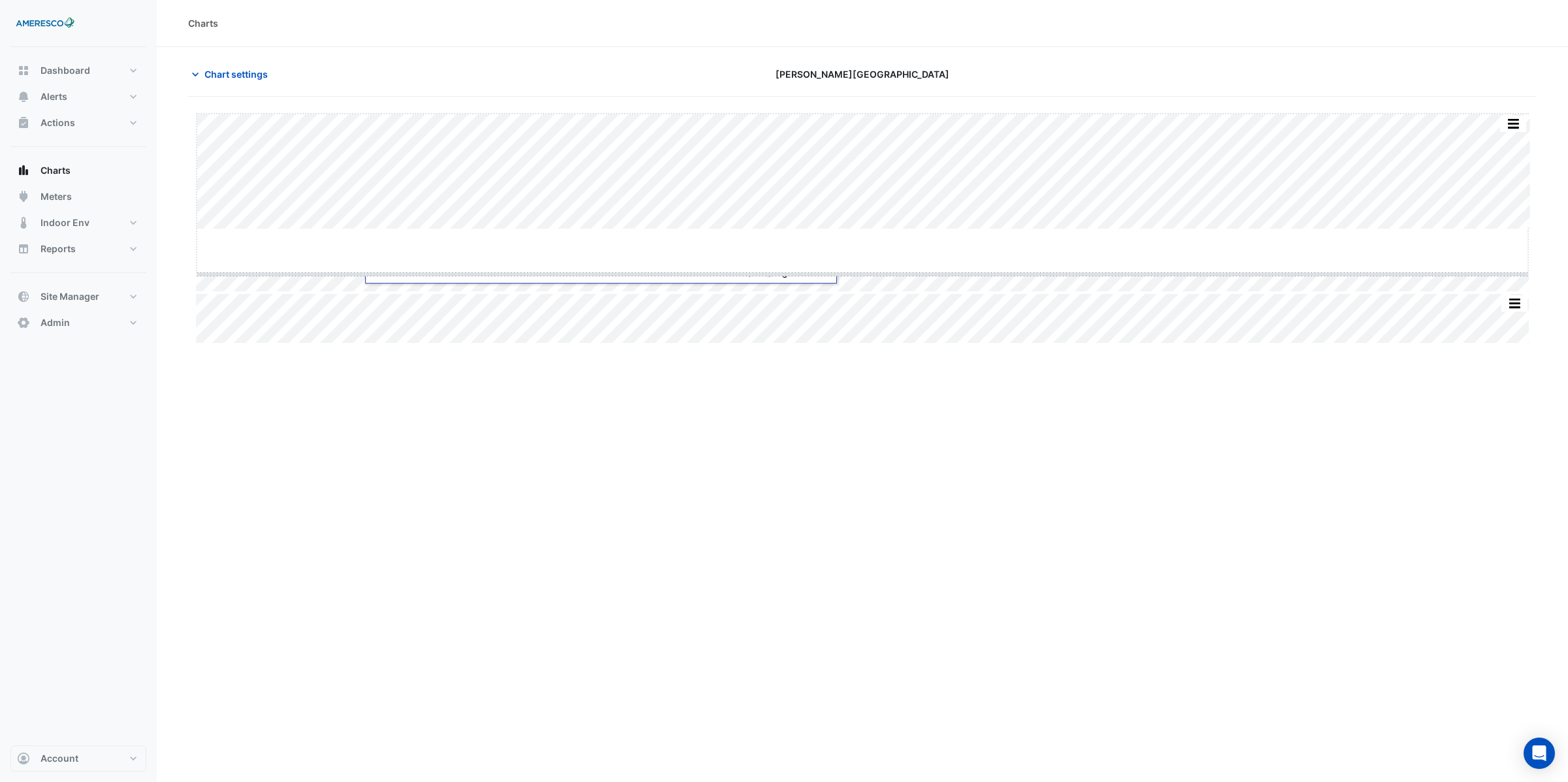
drag, startPoint x: 860, startPoint y: 229, endPoint x: 859, endPoint y: 274, distance: 45.0
click at [258, 71] on span "Chart settings" at bounding box center [236, 74] width 63 height 14
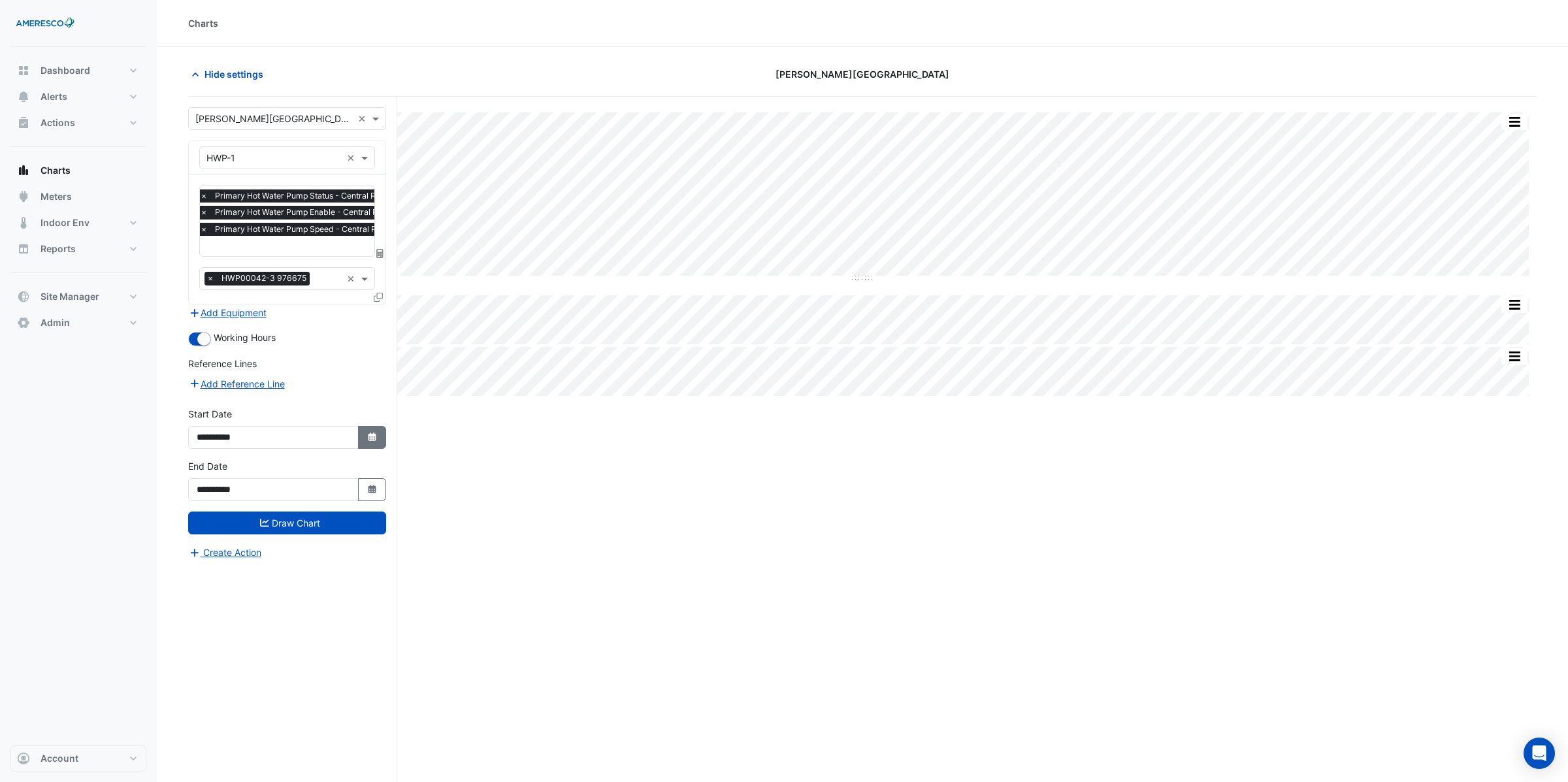
click at [366, 436] on icon "Select Date" at bounding box center [372, 436] width 12 height 9
select select "**"
select select "****"
click at [209, 264] on span "Previous month" at bounding box center [211, 263] width 10 height 10
select select "*"
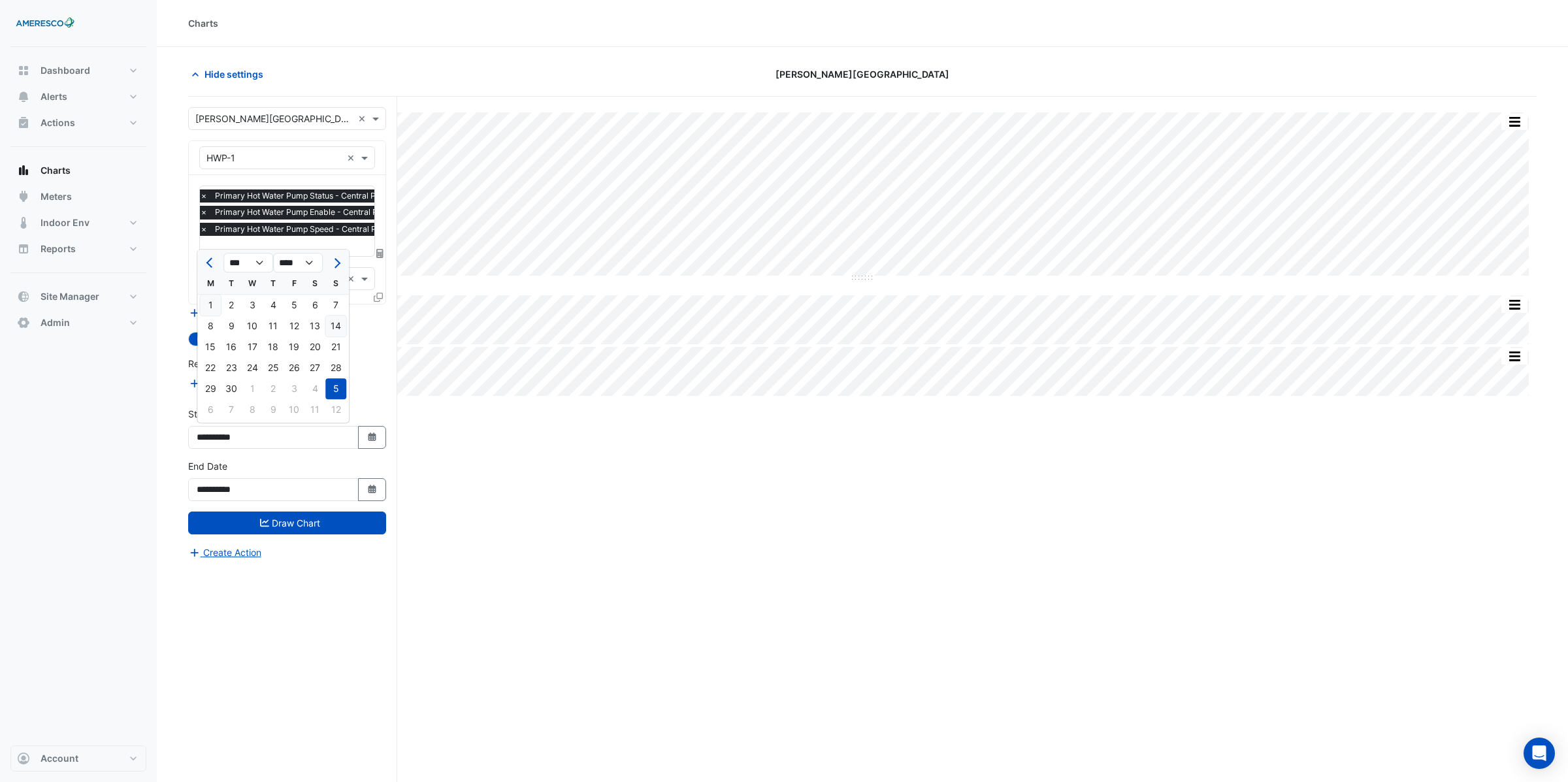
click at [333, 328] on div "14" at bounding box center [335, 326] width 21 height 21
type input "**********"
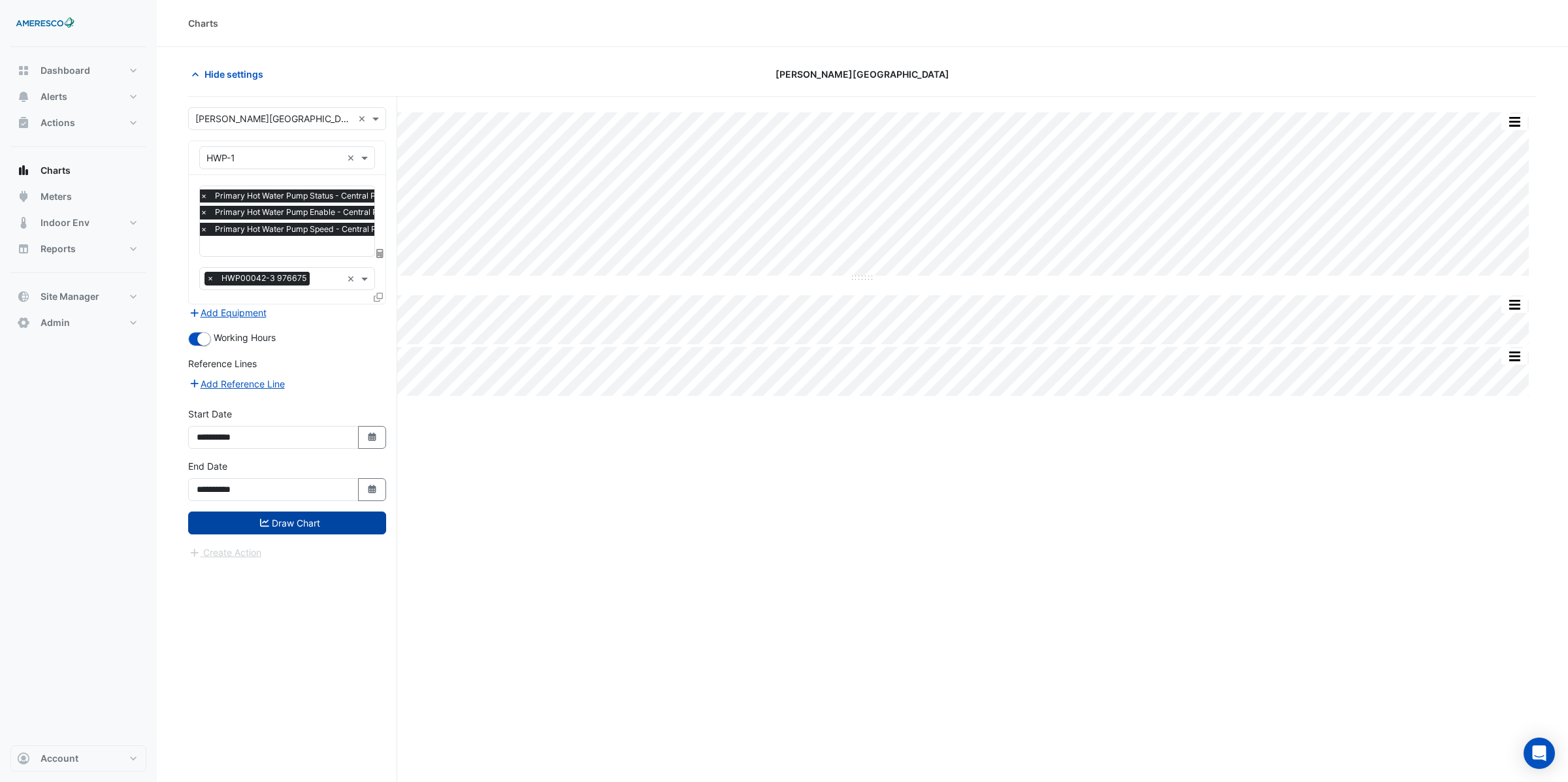
click at [291, 518] on button "Draw Chart" at bounding box center [286, 522] width 198 height 23
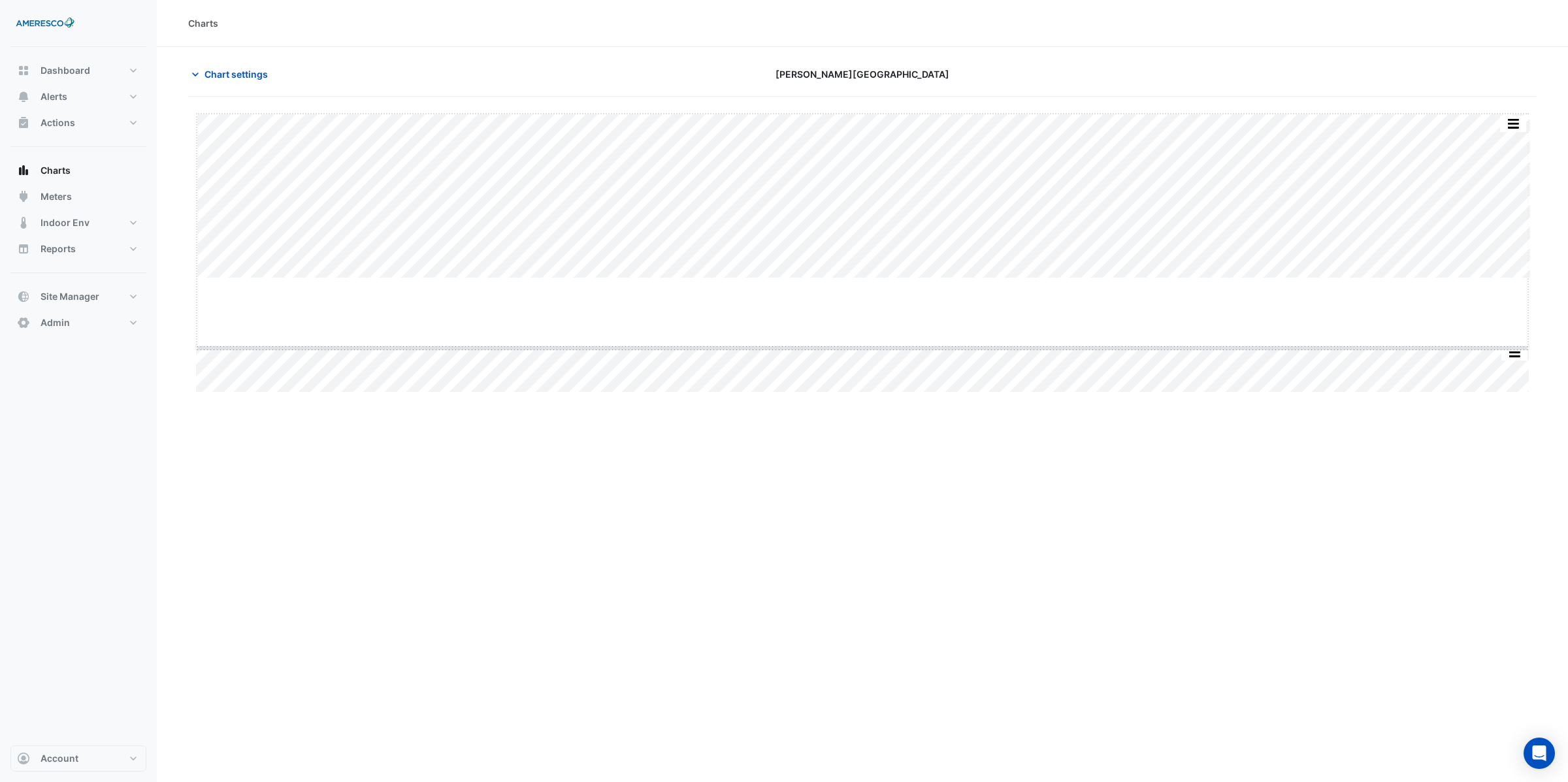
drag, startPoint x: 859, startPoint y: 276, endPoint x: 847, endPoint y: 346, distance: 71.0
click at [244, 75] on span "Chart settings" at bounding box center [236, 74] width 63 height 14
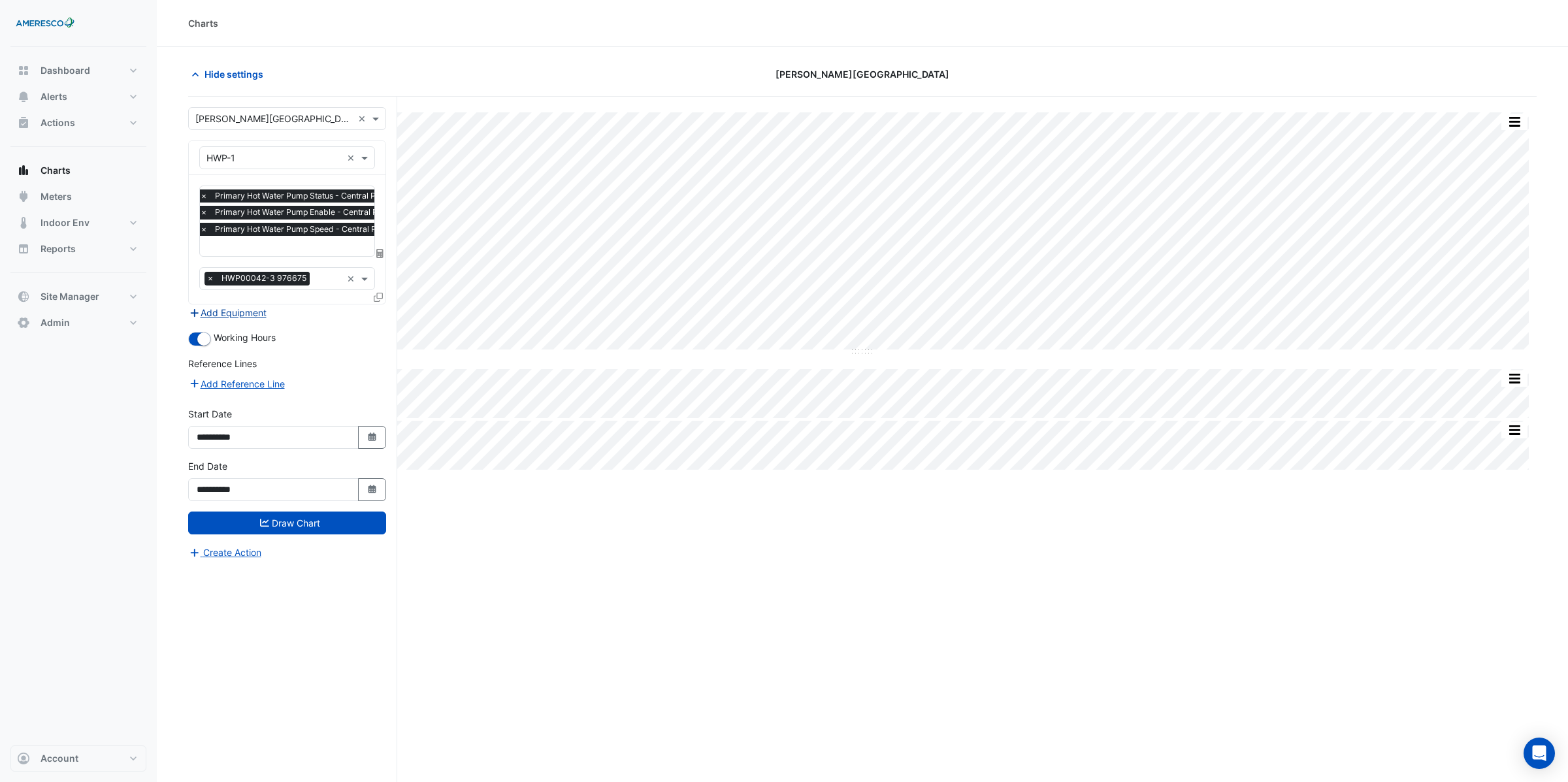
click at [218, 312] on button "Add Equipment" at bounding box center [227, 313] width 79 height 15
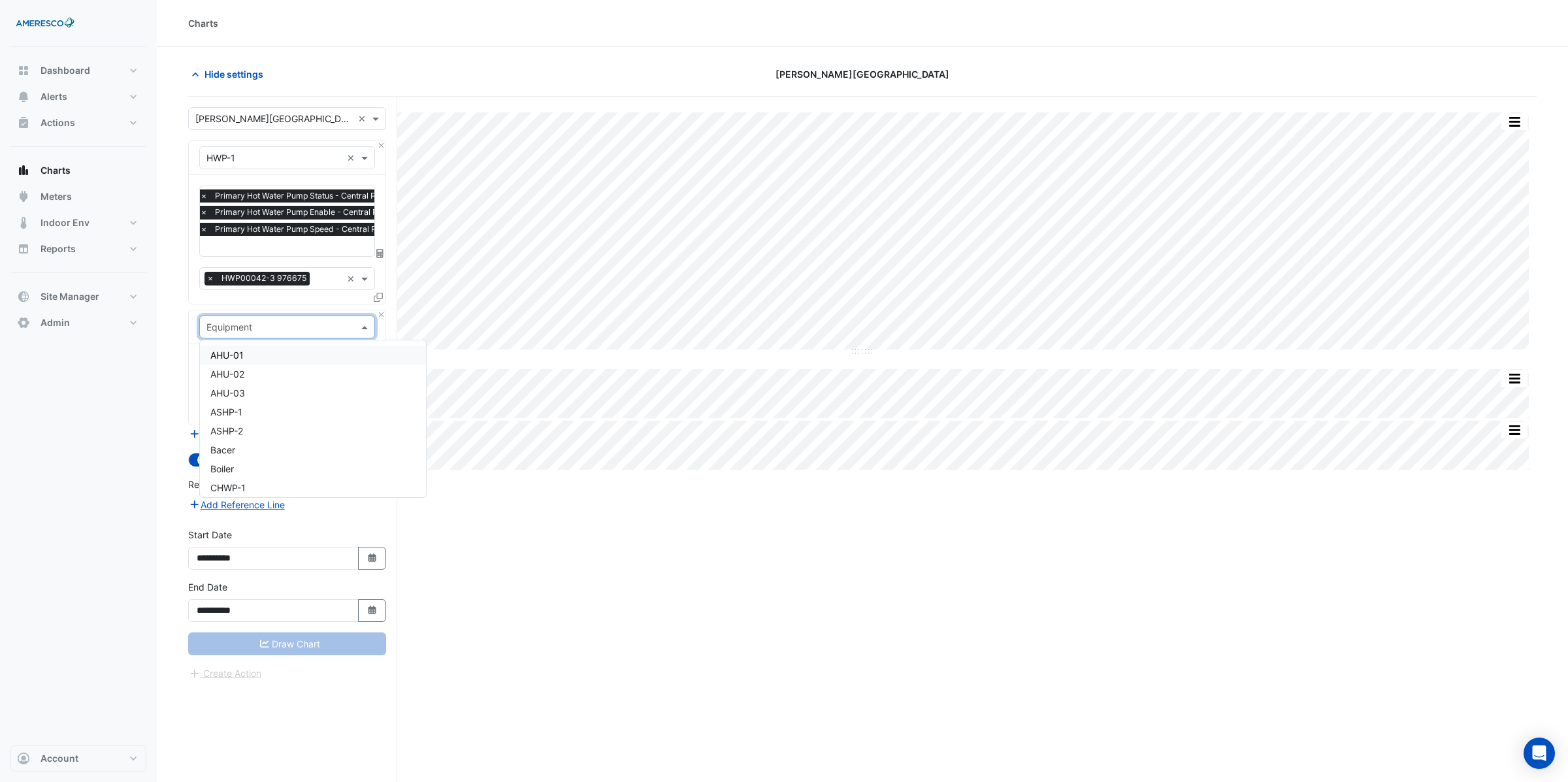
click at [228, 324] on input "text" at bounding box center [274, 328] width 135 height 14
type input "******"
click at [223, 355] on span "Boiler" at bounding box center [222, 355] width 23 height 11
click at [229, 368] on input "text" at bounding box center [280, 368] width 147 height 14
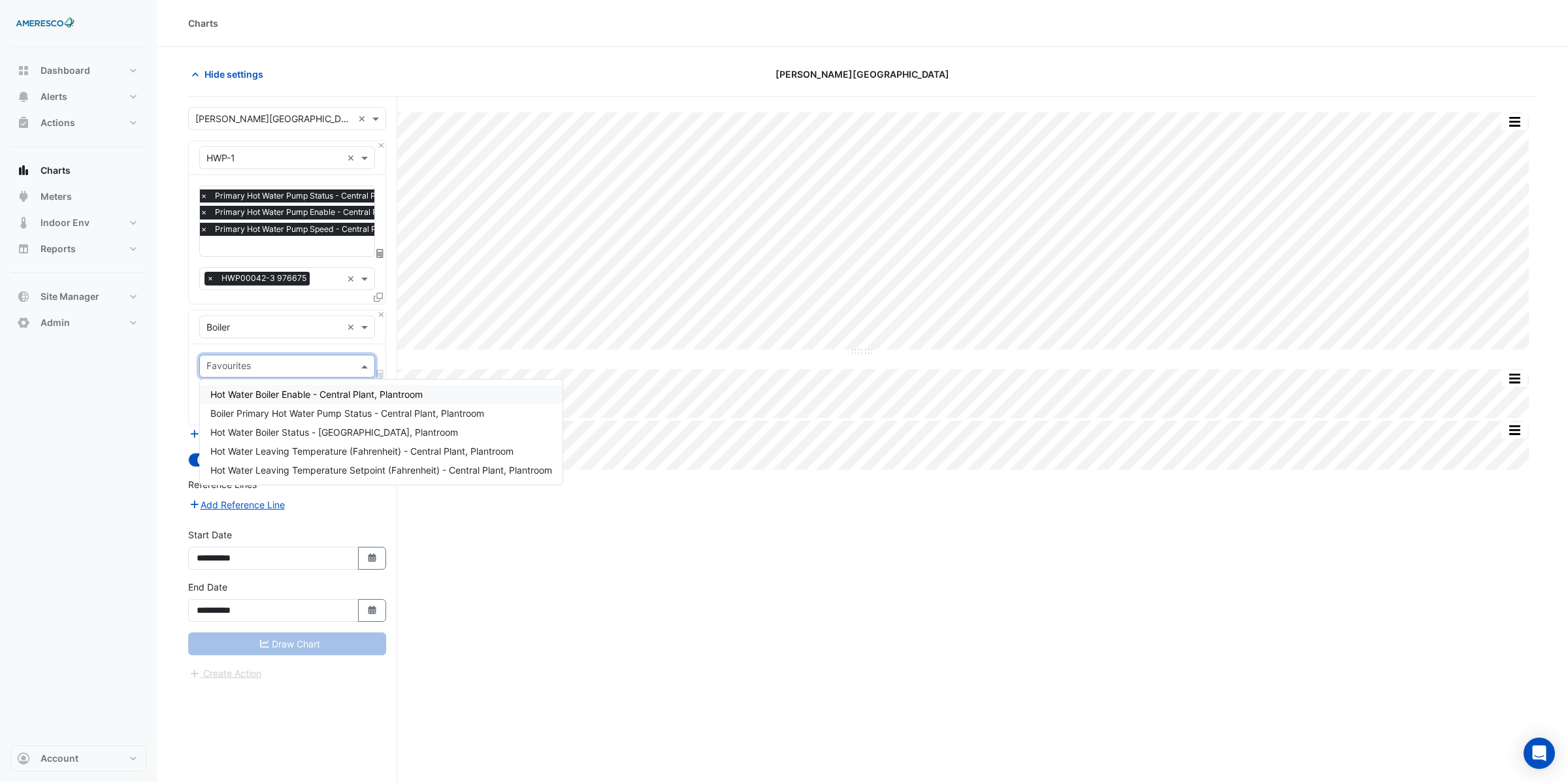
click at [251, 397] on span "Hot Water Boiler Enable - Central Plant, Plantroom" at bounding box center [316, 394] width 212 height 11
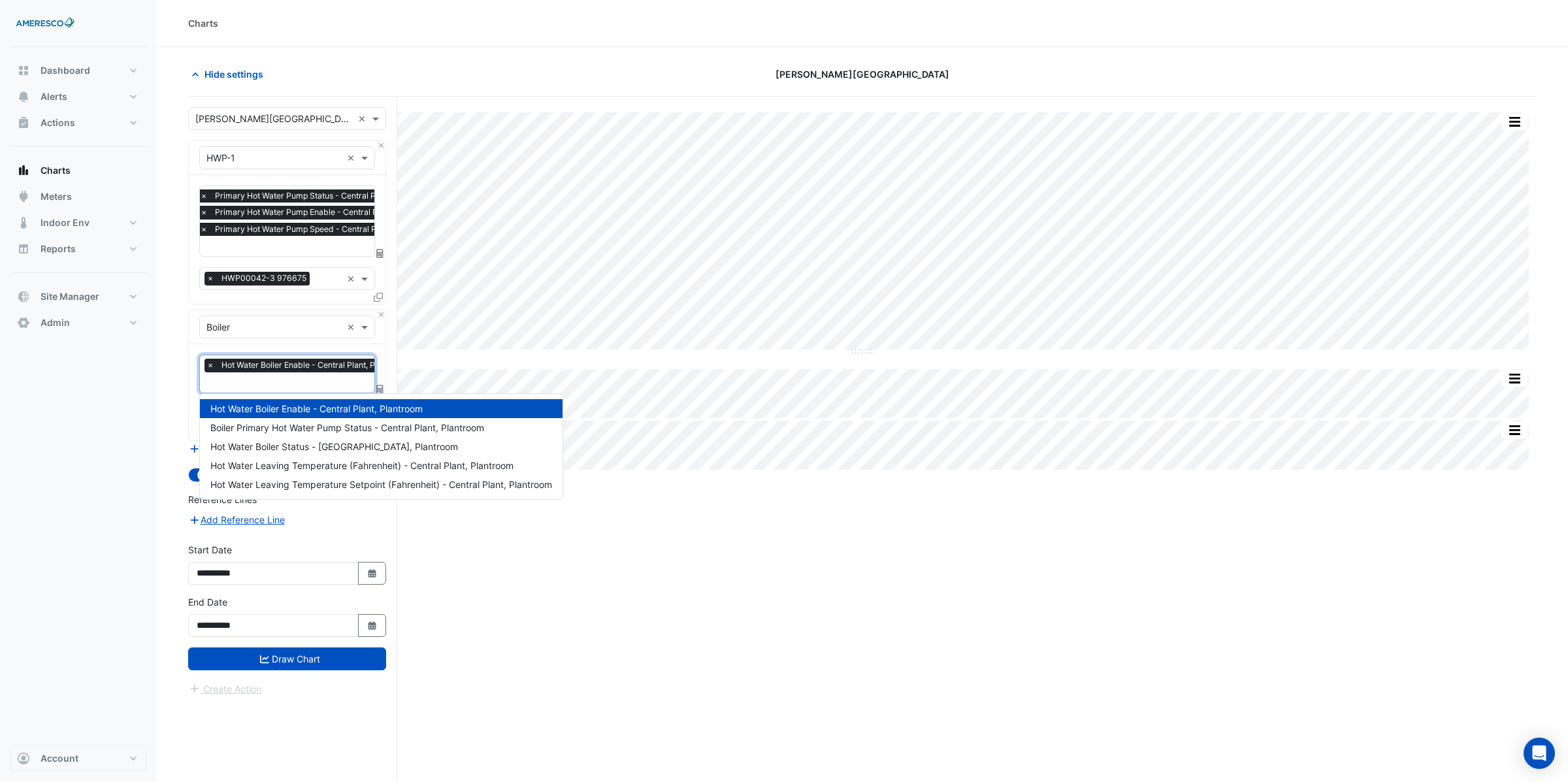
click at [223, 382] on input "text" at bounding box center [311, 383] width 209 height 14
click at [313, 427] on span "Boiler Primary Hot Water Pump Status - Central Plant, Plantroom" at bounding box center [347, 427] width 274 height 11
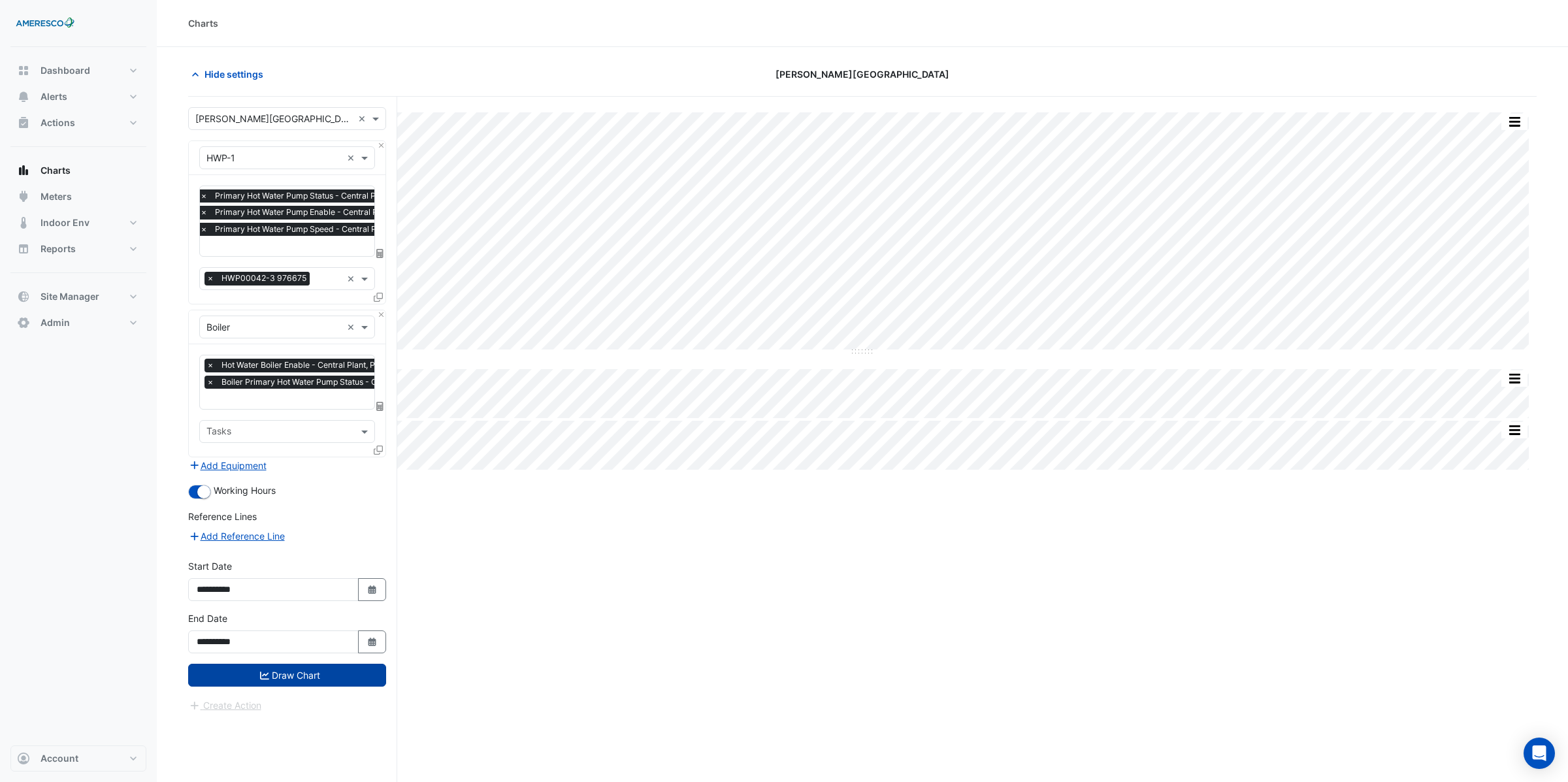
click at [296, 680] on button "Draw Chart" at bounding box center [286, 675] width 198 height 23
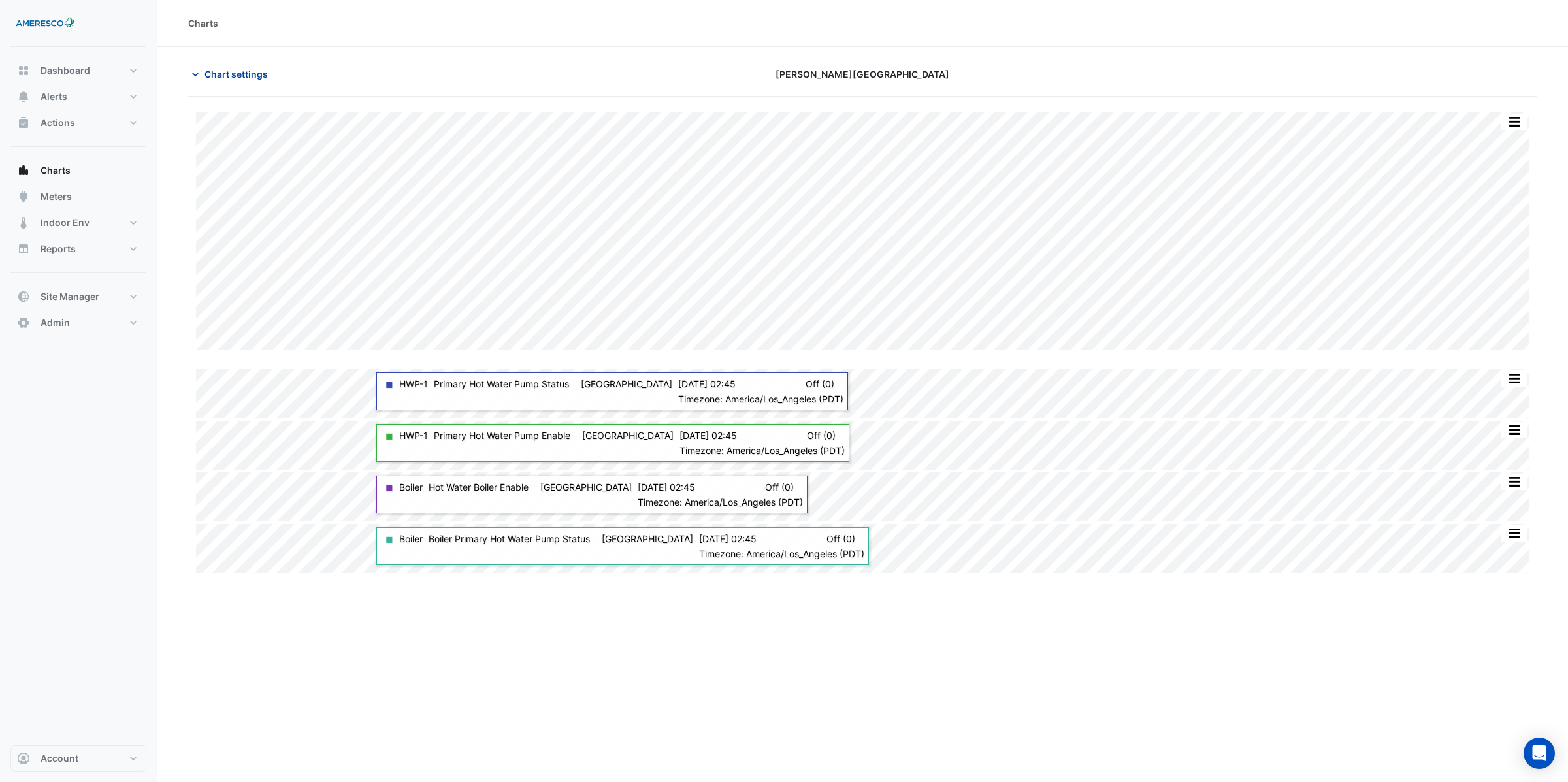
click at [226, 76] on span "Chart settings" at bounding box center [236, 74] width 63 height 14
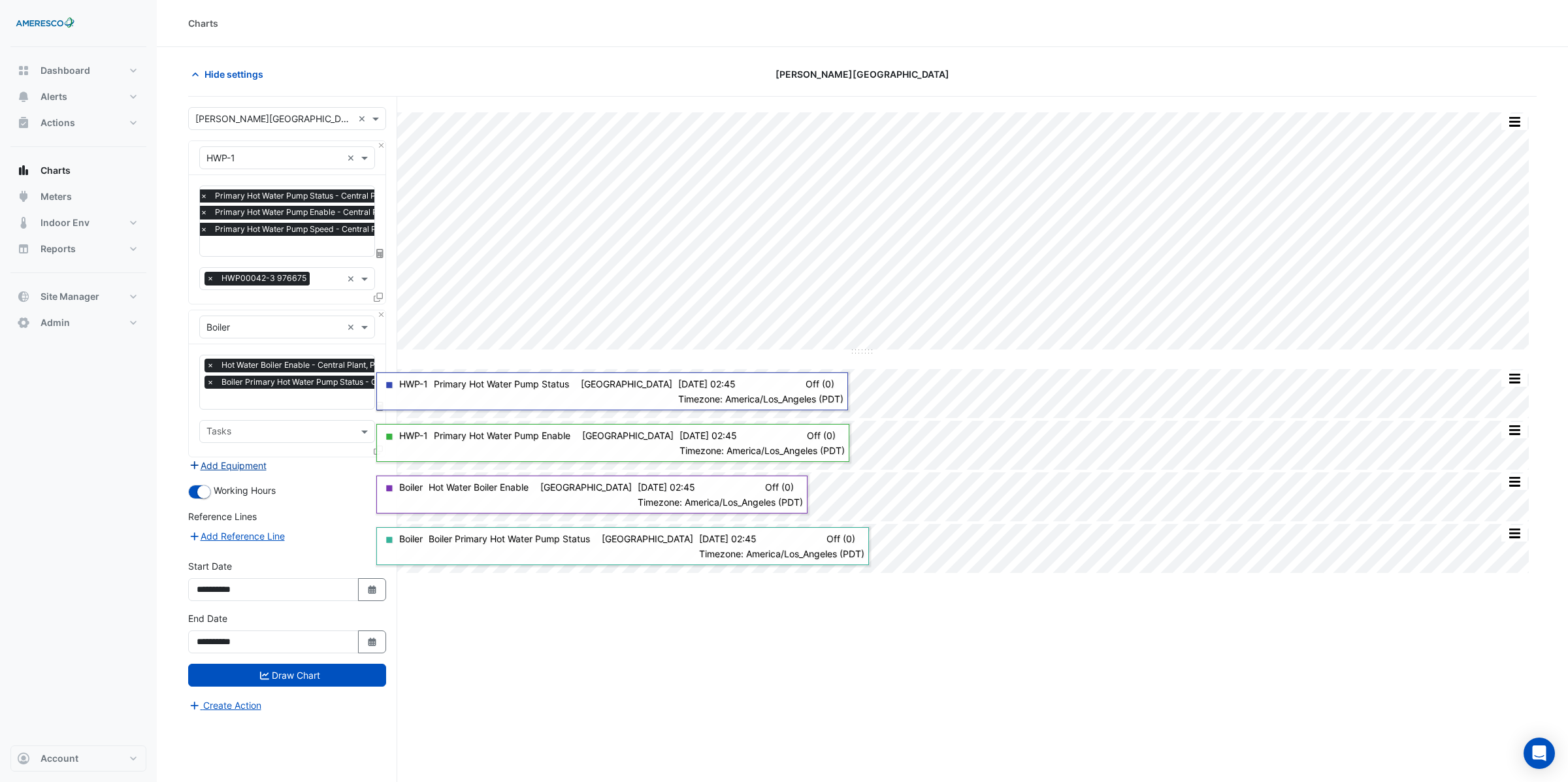
click at [217, 463] on button "Add Equipment" at bounding box center [227, 465] width 79 height 15
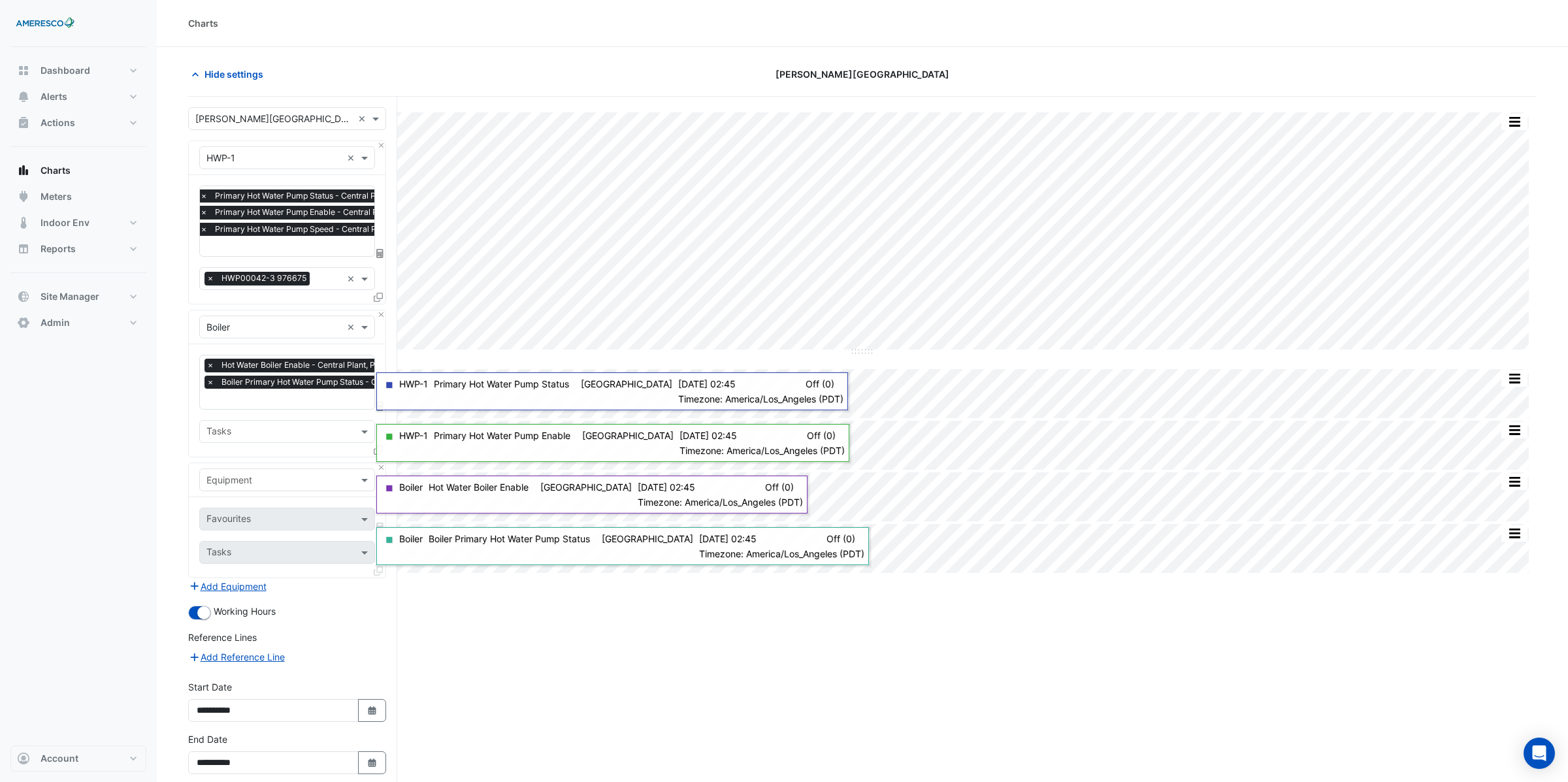
click at [227, 480] on input "text" at bounding box center [274, 480] width 135 height 14
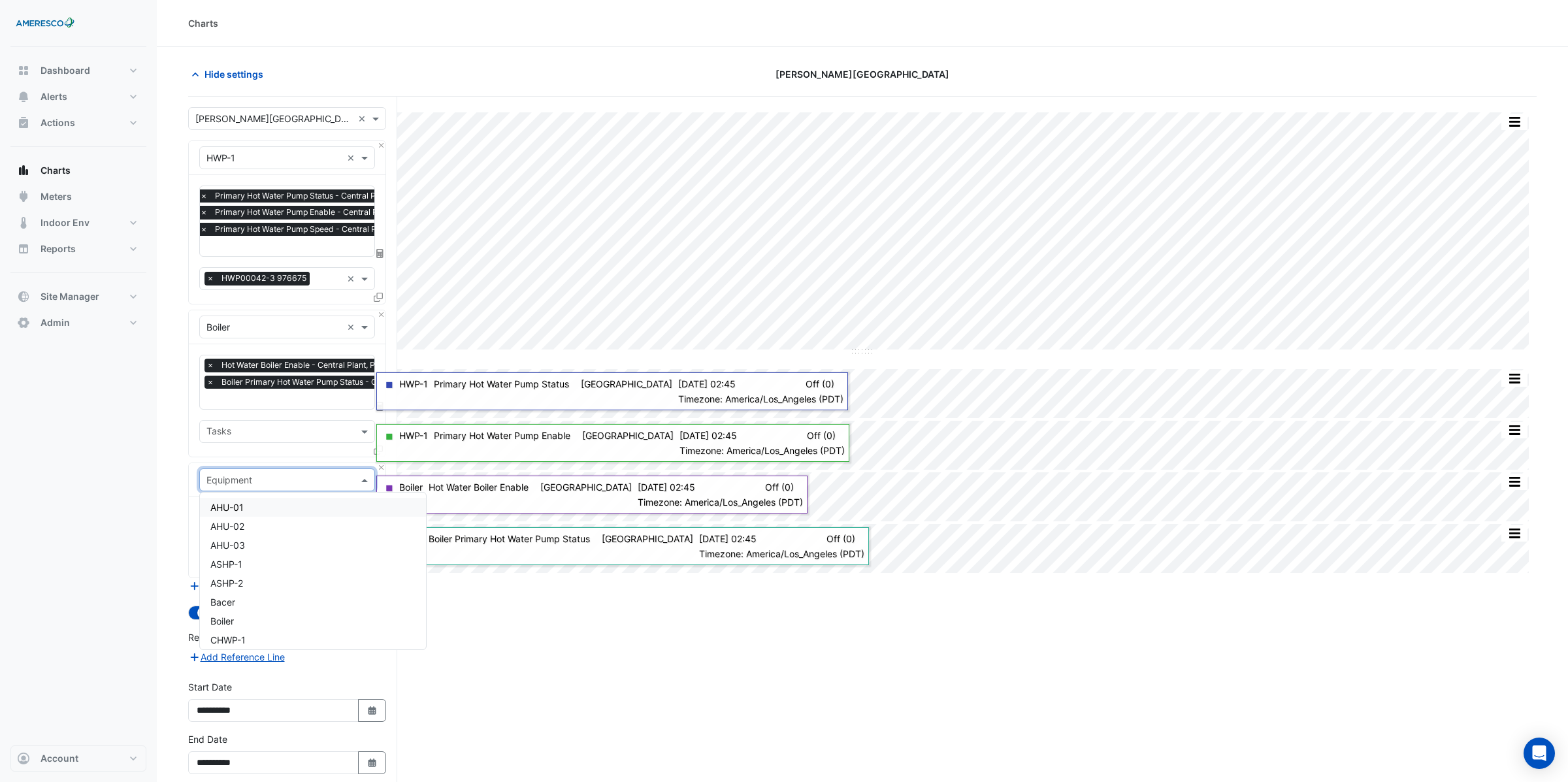
click at [251, 507] on div "AHU-01" at bounding box center [313, 507] width 226 height 19
click at [246, 516] on input "text" at bounding box center [273, 520] width 132 height 14
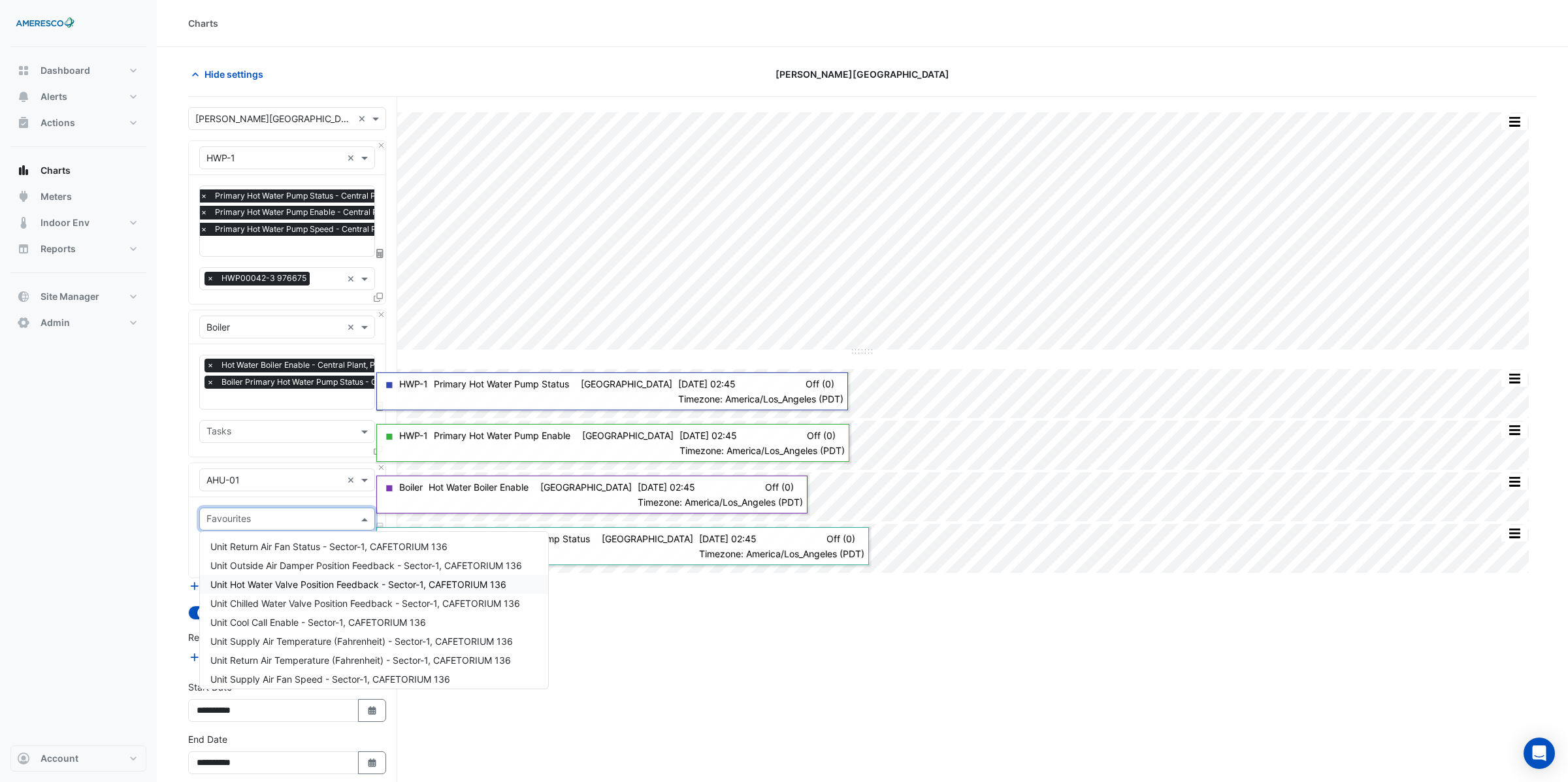
click at [293, 583] on span "Unit Hot Water Valve Position Feedback - Sector-1, CAFETORIUM 136" at bounding box center [358, 584] width 296 height 11
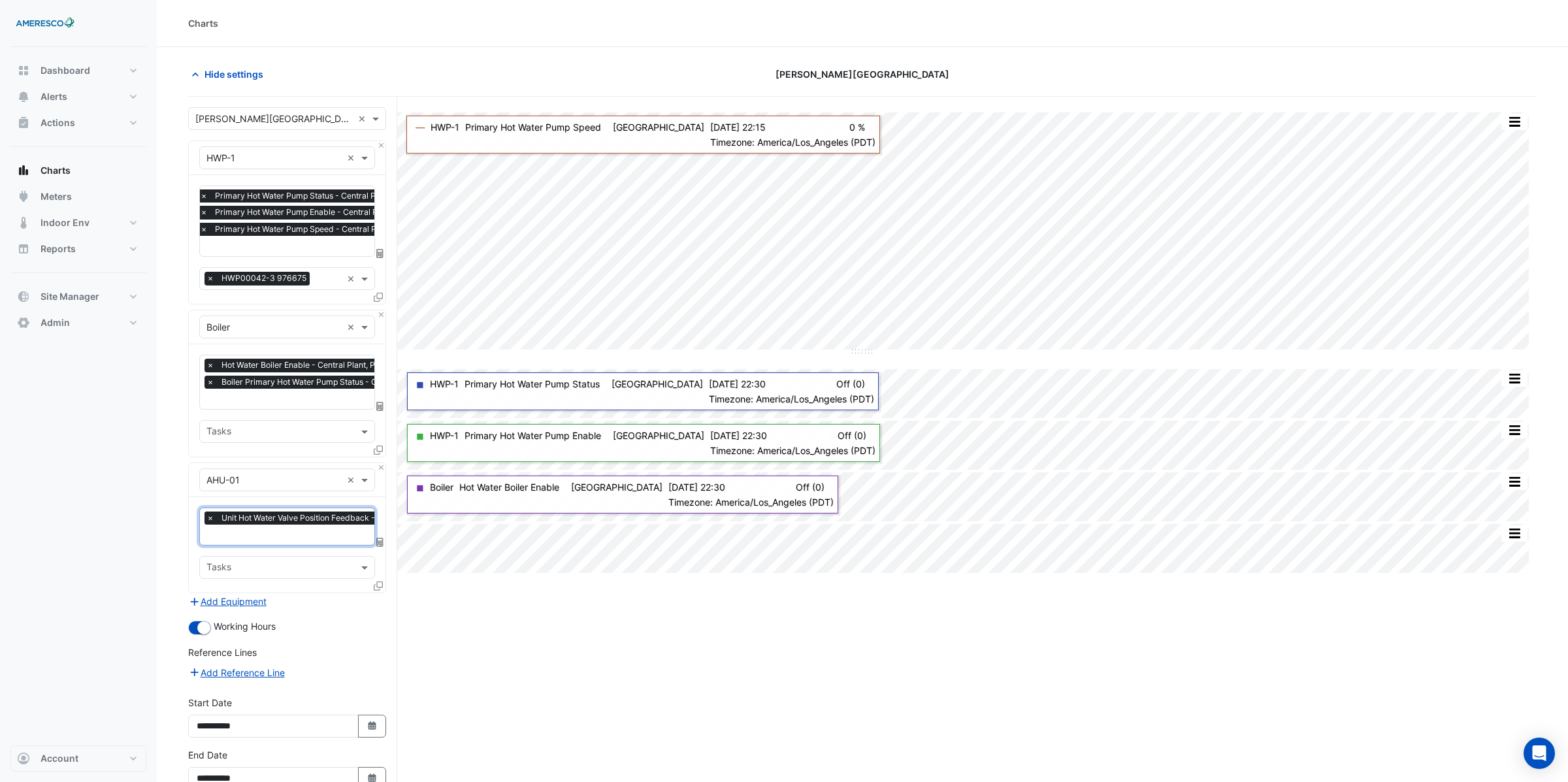
click at [210, 520] on span "×" at bounding box center [210, 518] width 12 height 13
click at [213, 521] on input "text" at bounding box center [280, 520] width 147 height 14
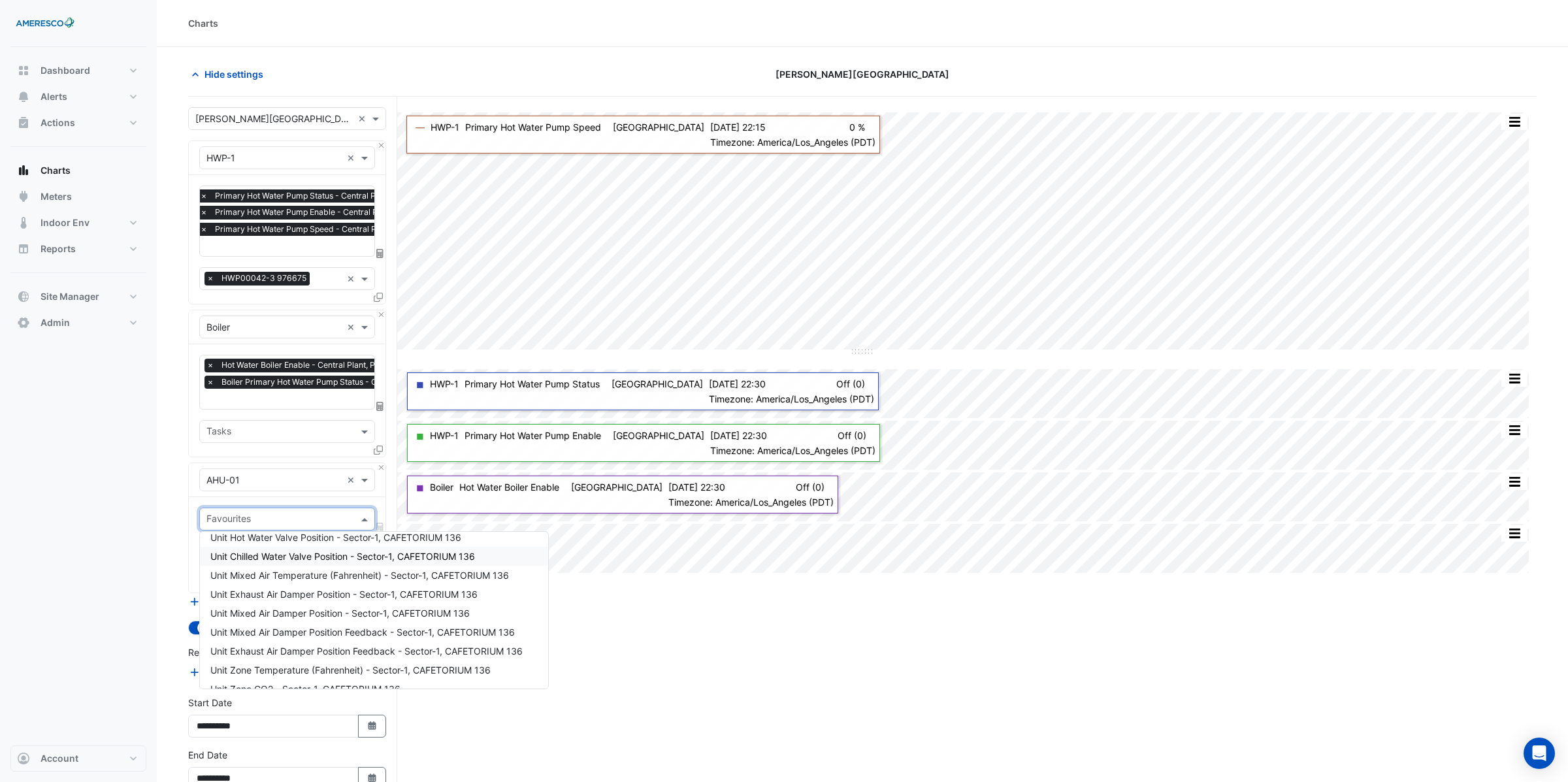
scroll to position [235, 0]
click at [292, 538] on span "Unit Hot Water Valve Position - Sector-1, CAFETORIUM 136" at bounding box center [335, 538] width 251 height 11
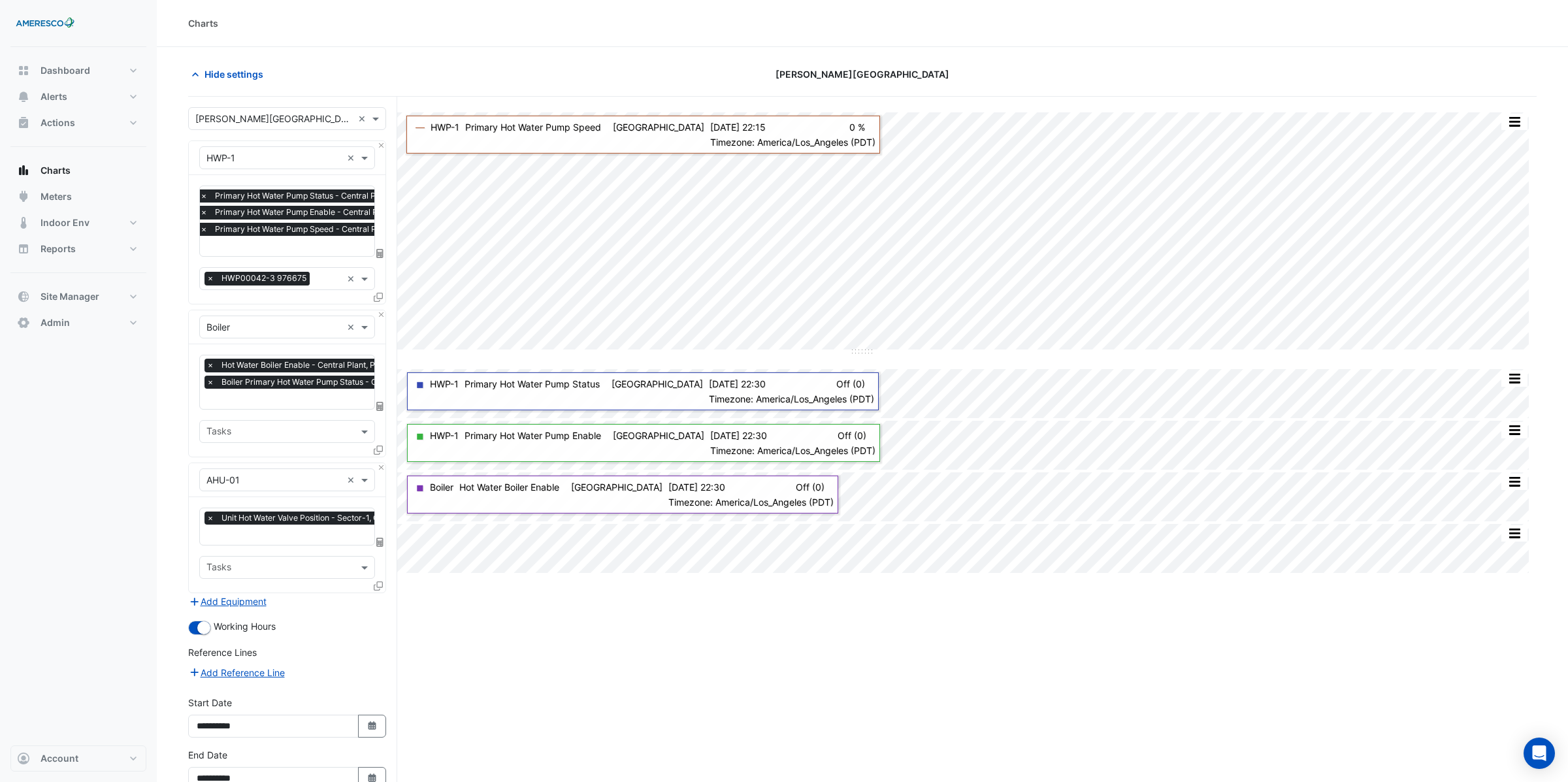
click at [380, 584] on icon at bounding box center [378, 585] width 9 height 9
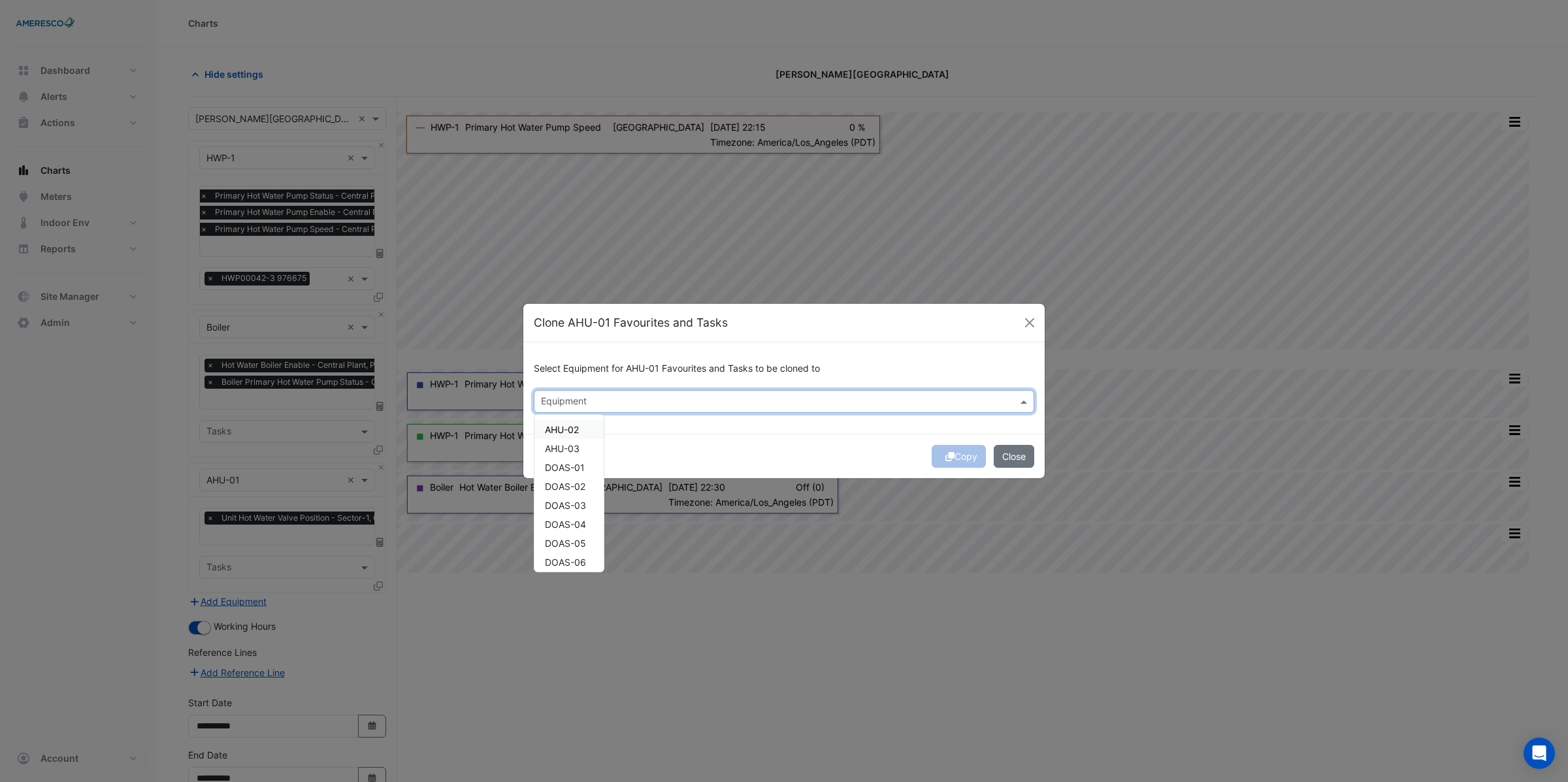
click at [616, 400] on input "text" at bounding box center [777, 403] width 471 height 14
click at [583, 428] on div "AHU-02" at bounding box center [569, 430] width 70 height 19
drag, startPoint x: 565, startPoint y: 447, endPoint x: 564, endPoint y: 459, distance: 12.0
click at [565, 448] on span "AHU-03" at bounding box center [562, 448] width 34 height 11
click at [561, 469] on span "DOAS-01" at bounding box center [565, 467] width 40 height 11
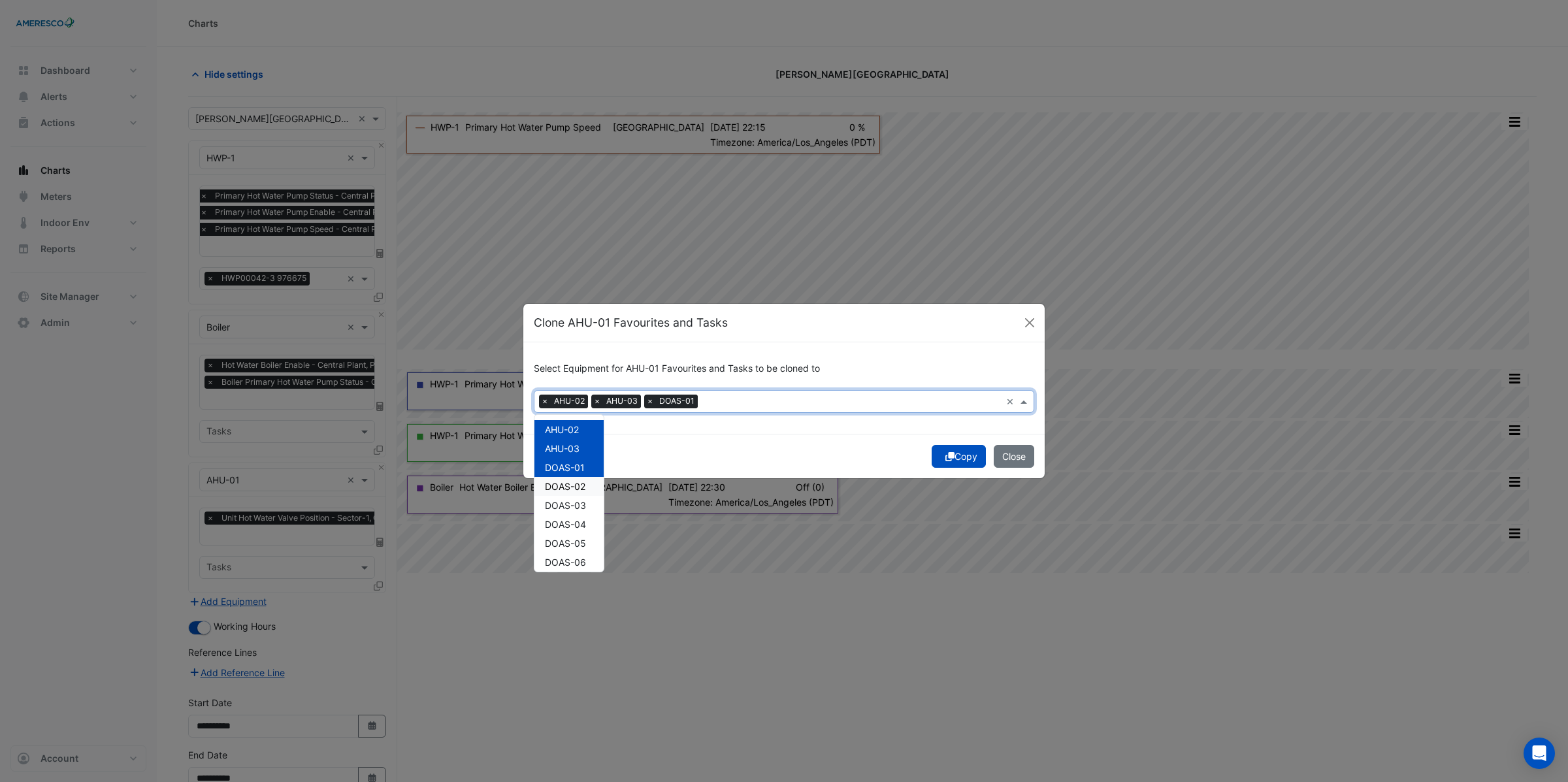
click at [562, 486] on span "DOAS-02" at bounding box center [565, 486] width 41 height 11
click at [561, 509] on span "DOAS-03" at bounding box center [565, 505] width 41 height 11
click at [564, 527] on span "DOAS-04" at bounding box center [565, 524] width 41 height 11
click at [565, 540] on span "DOAS-05" at bounding box center [565, 543] width 41 height 11
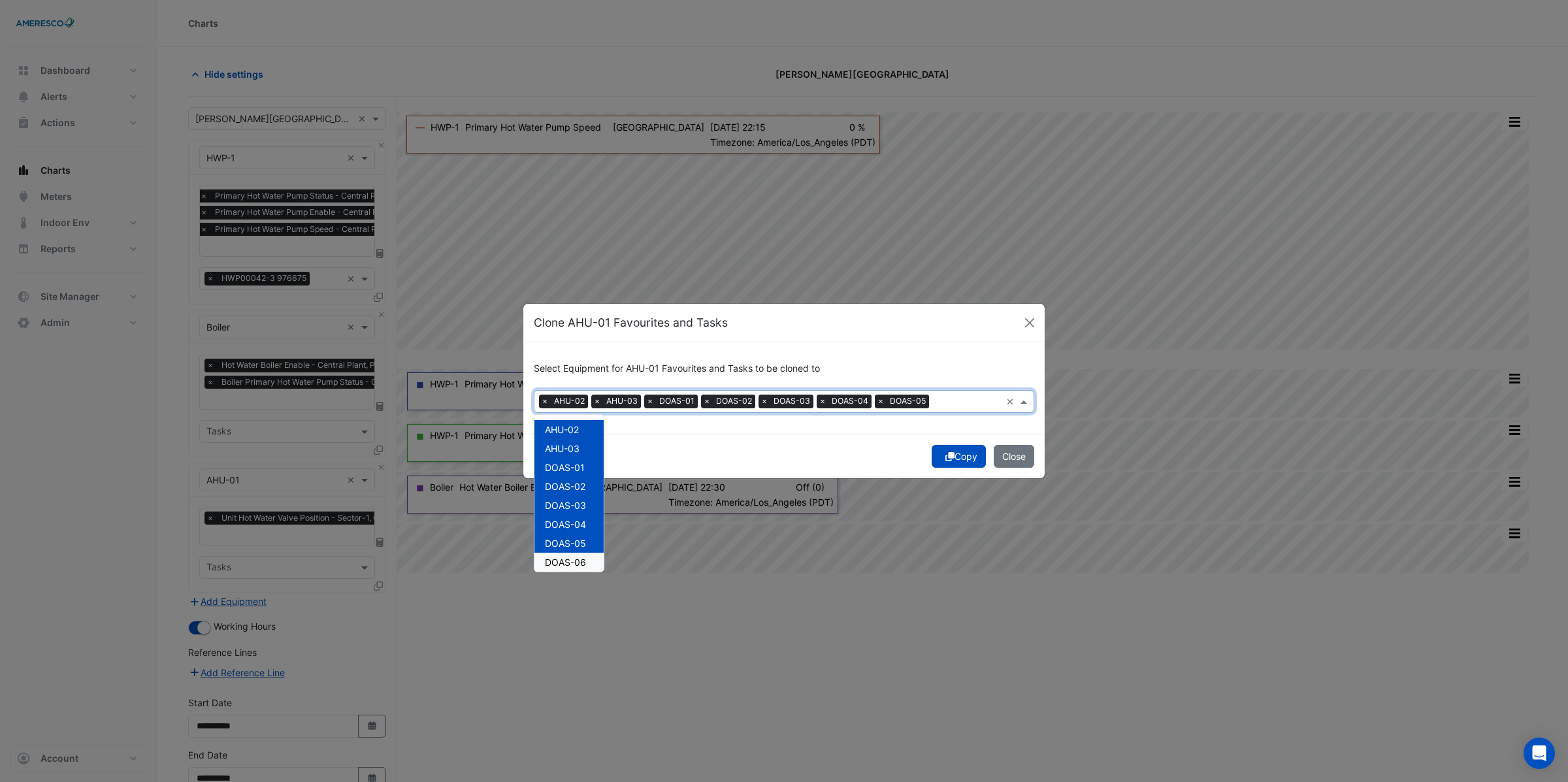
click at [567, 559] on span "DOAS-06" at bounding box center [565, 562] width 41 height 11
click at [560, 489] on span "DOAS-07" at bounding box center [565, 492] width 41 height 11
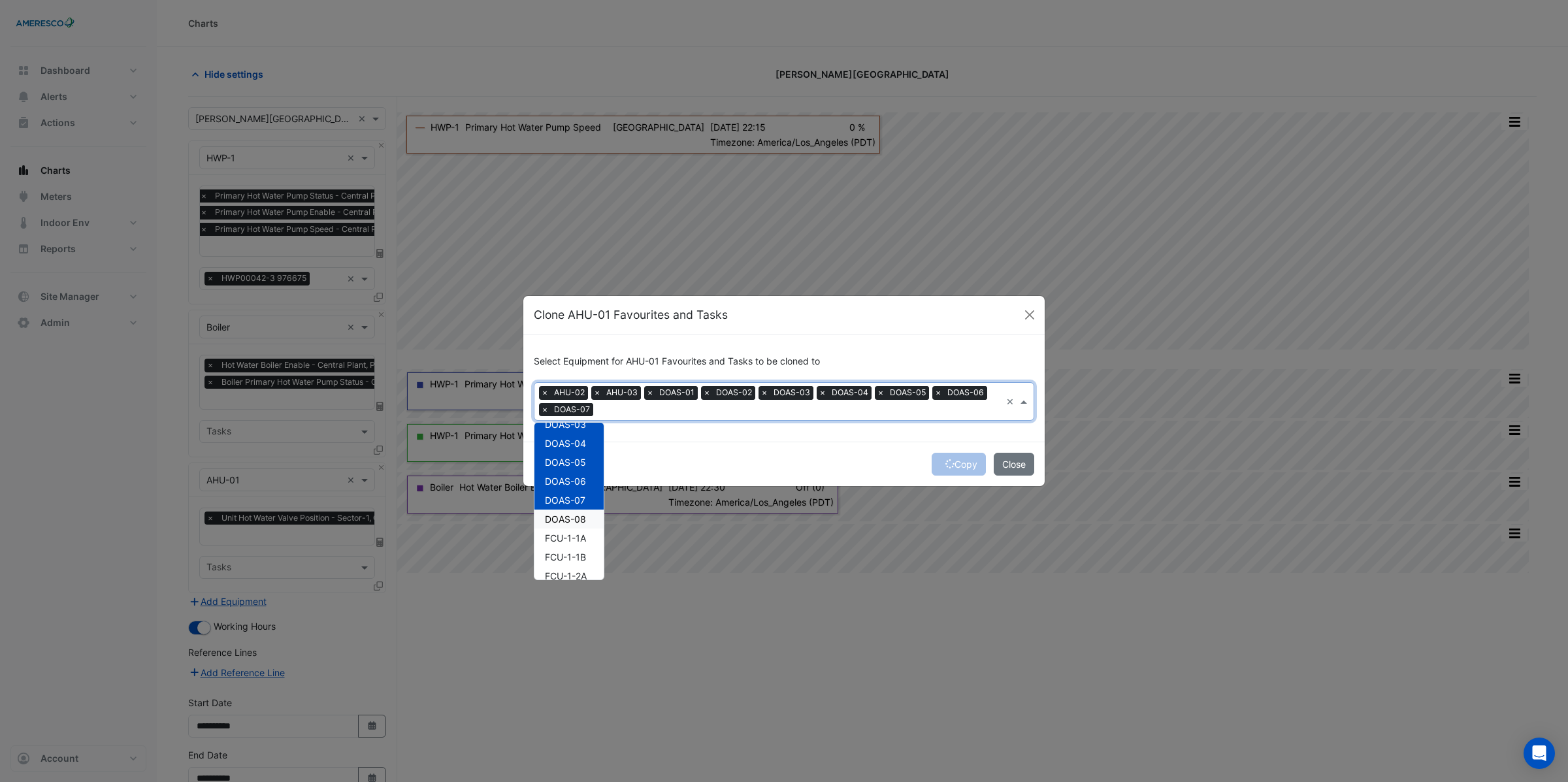
click at [557, 516] on span "DOAS-08" at bounding box center [565, 519] width 41 height 11
click at [950, 461] on button "Copy" at bounding box center [959, 463] width 54 height 23
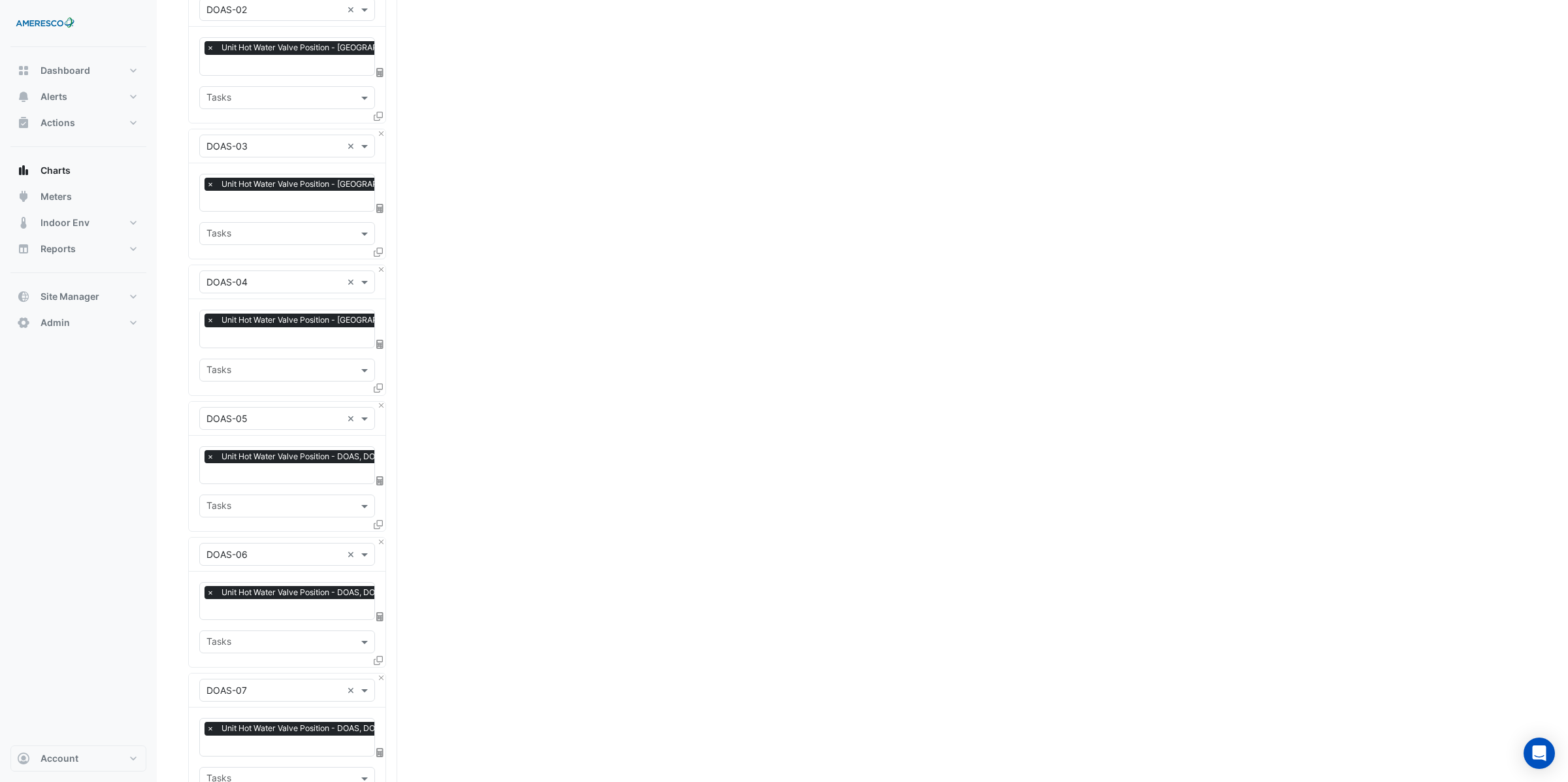
scroll to position [1432, 0]
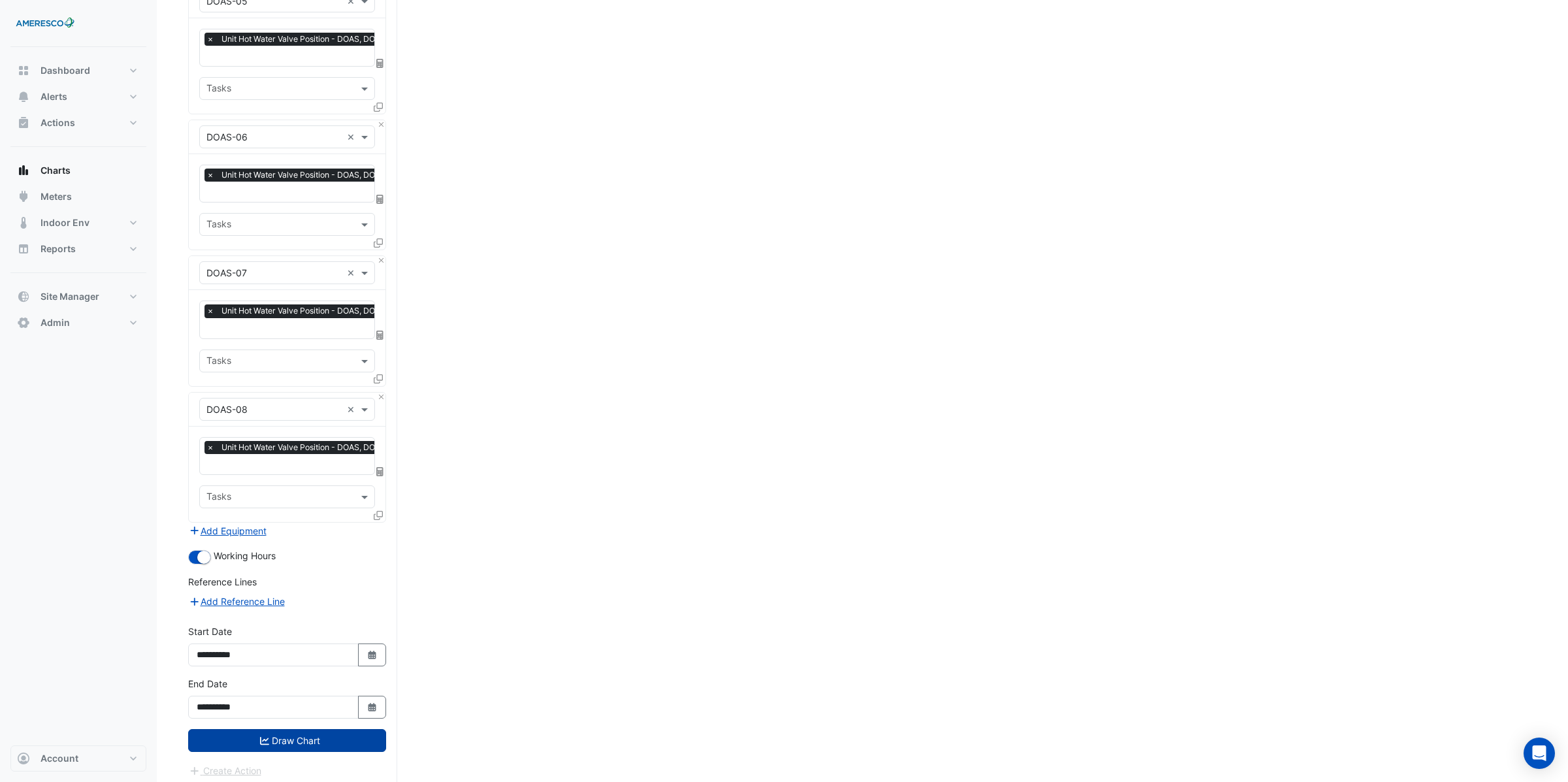
click at [280, 737] on button "Draw Chart" at bounding box center [286, 740] width 198 height 23
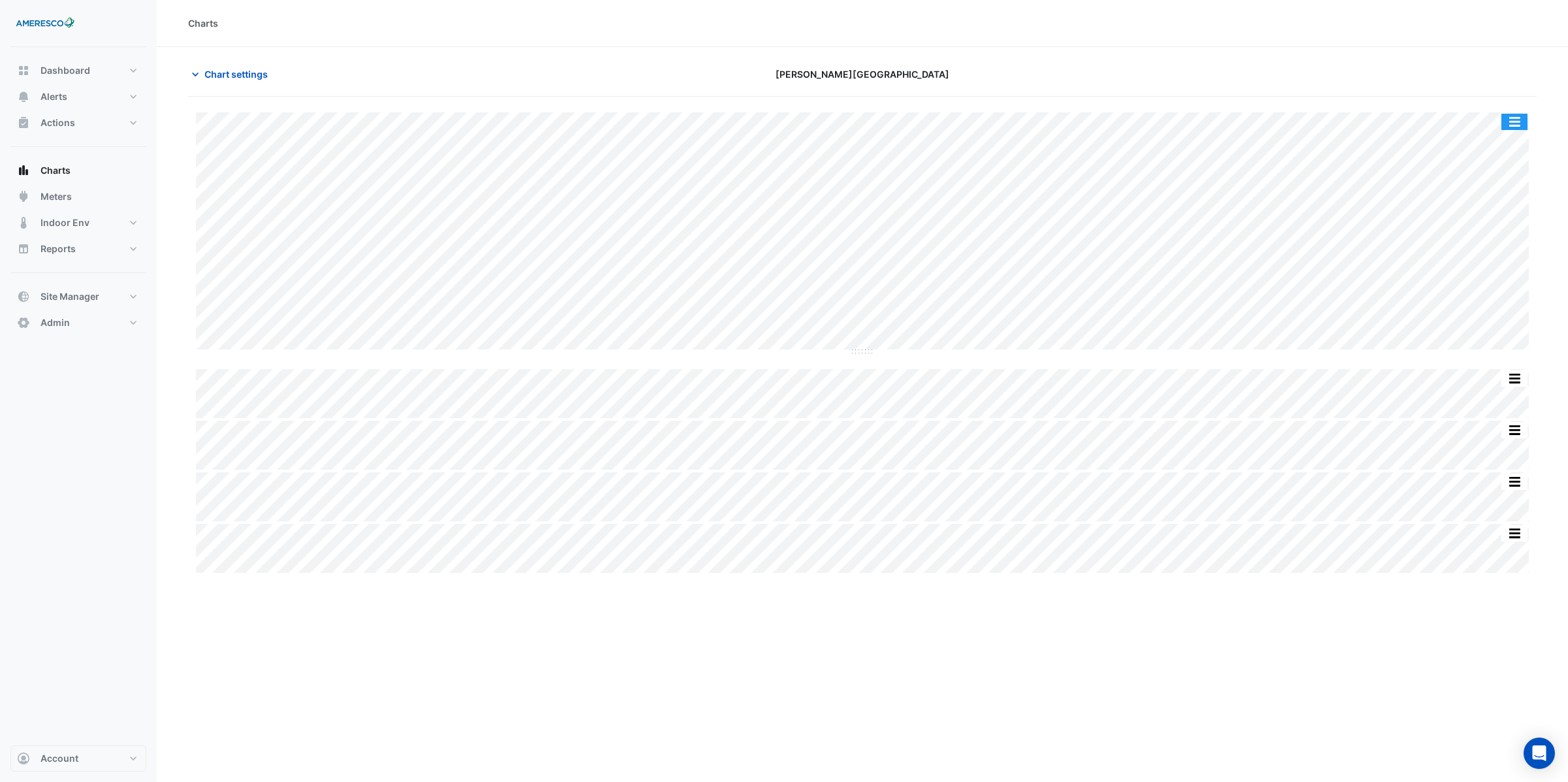
click at [1514, 123] on button "button" at bounding box center [1514, 122] width 26 height 17
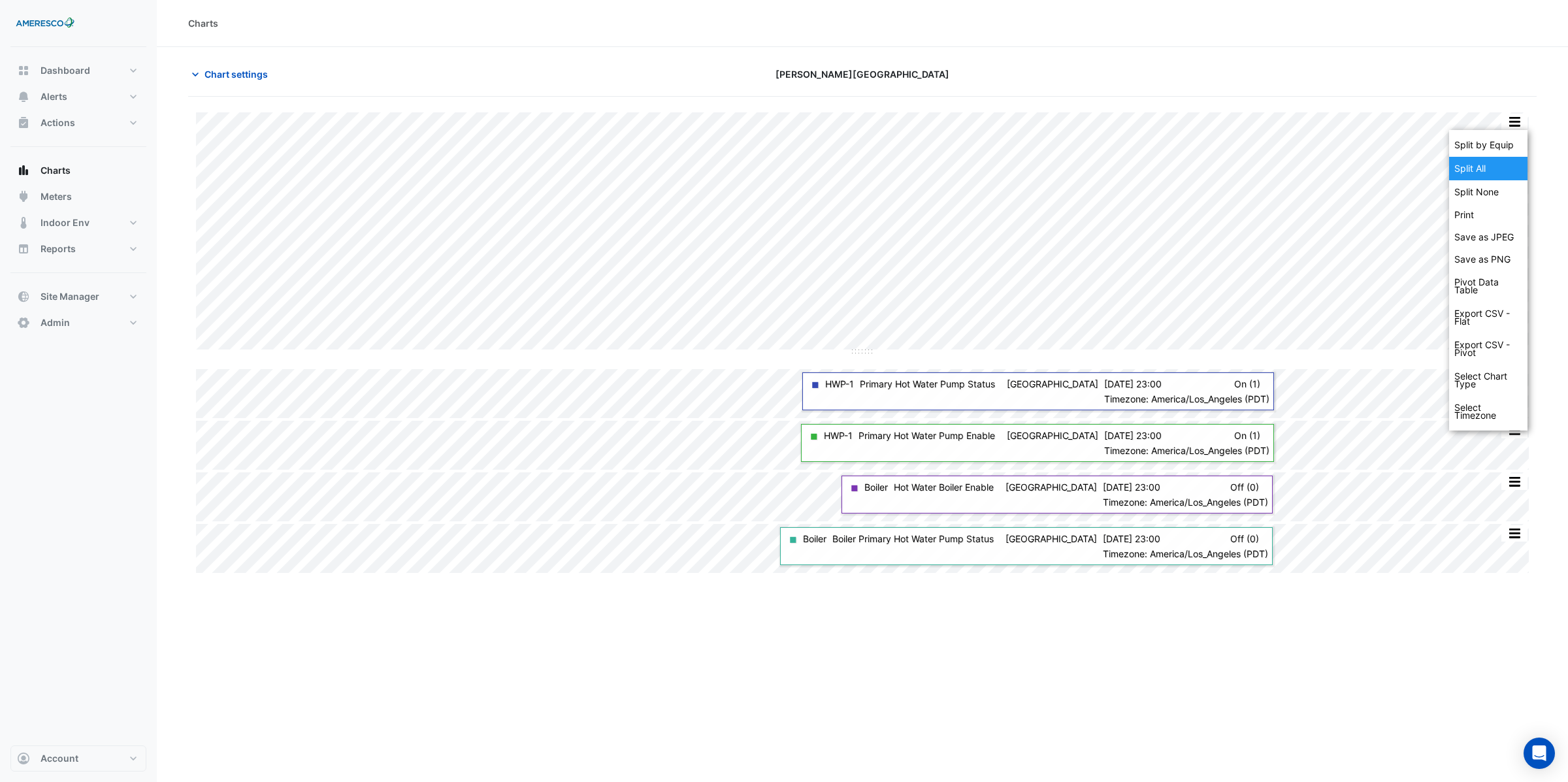
click at [1481, 167] on div "Split All" at bounding box center [1488, 169] width 79 height 23
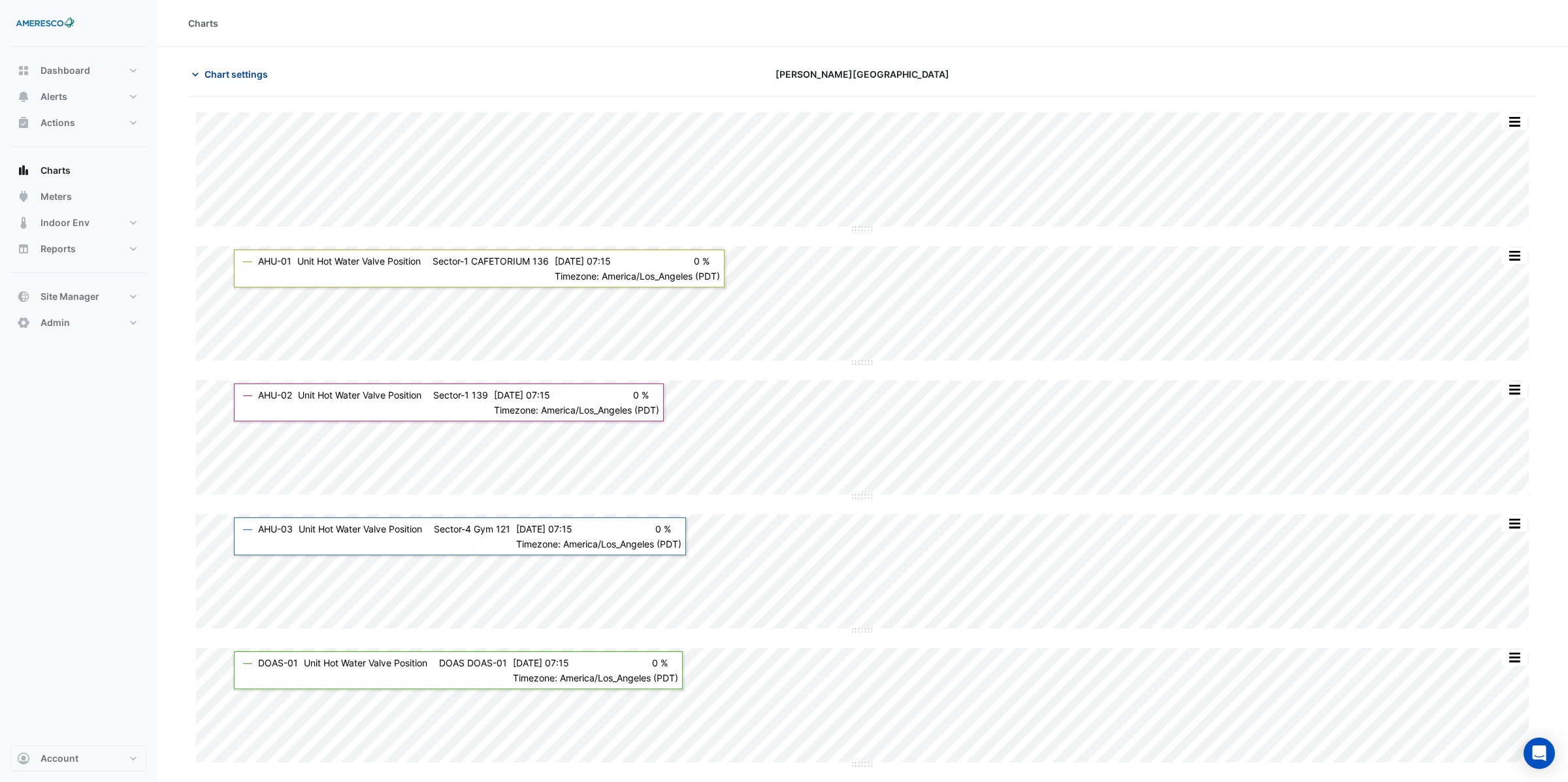
click at [216, 68] on span "Chart settings" at bounding box center [236, 74] width 63 height 14
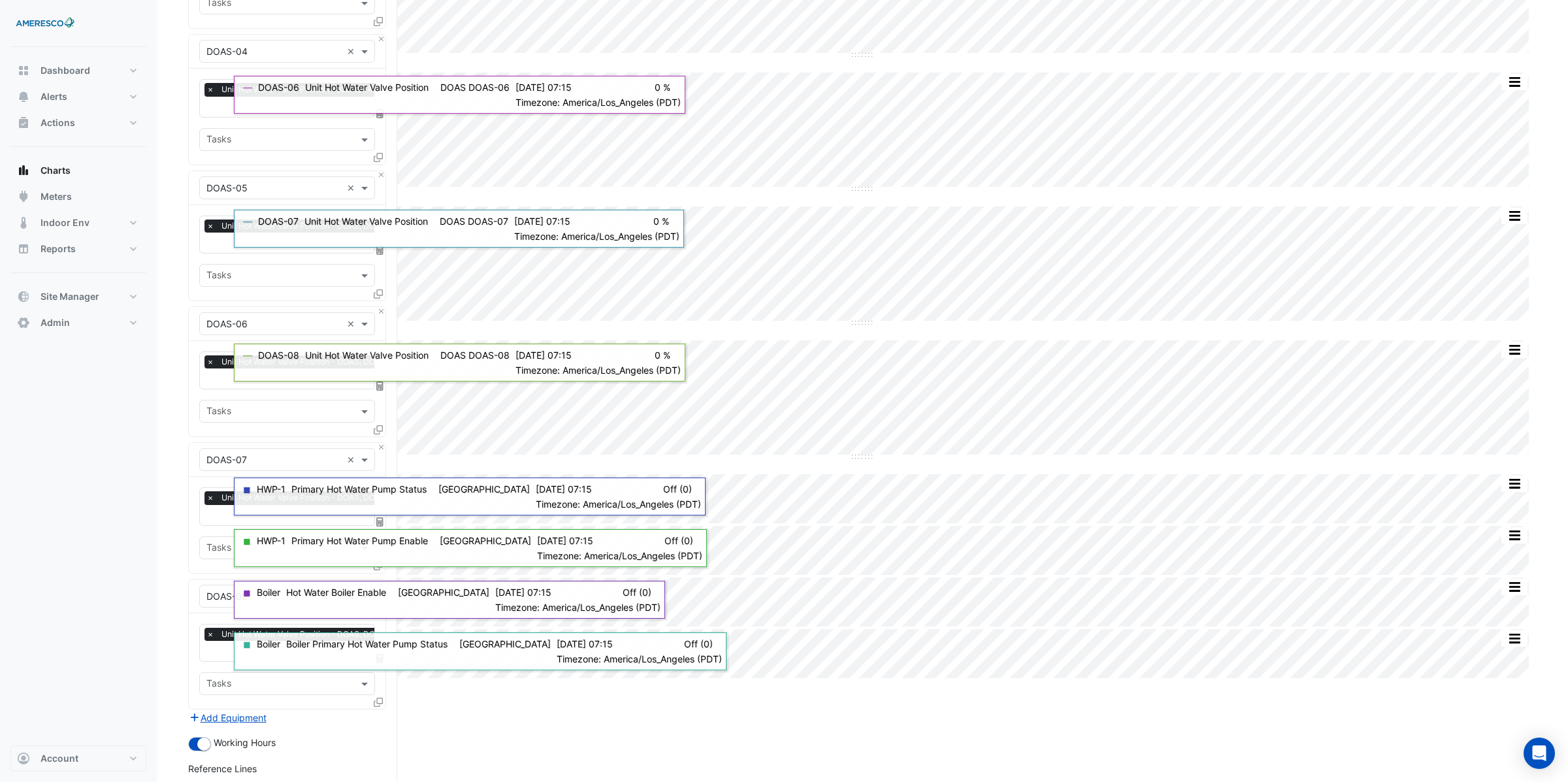
scroll to position [1432, 0]
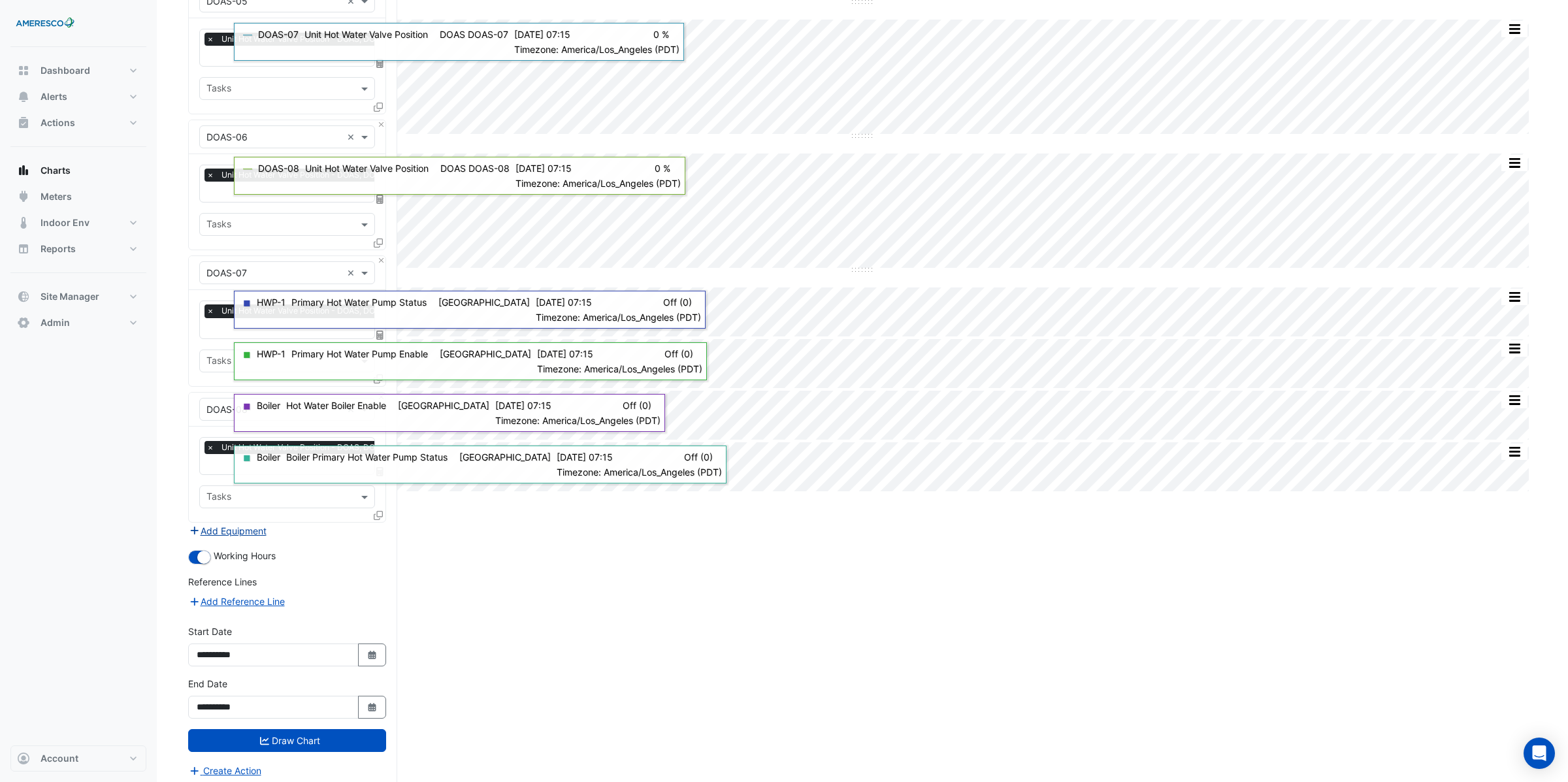
click at [224, 523] on button "Add Equipment" at bounding box center [227, 531] width 79 height 15
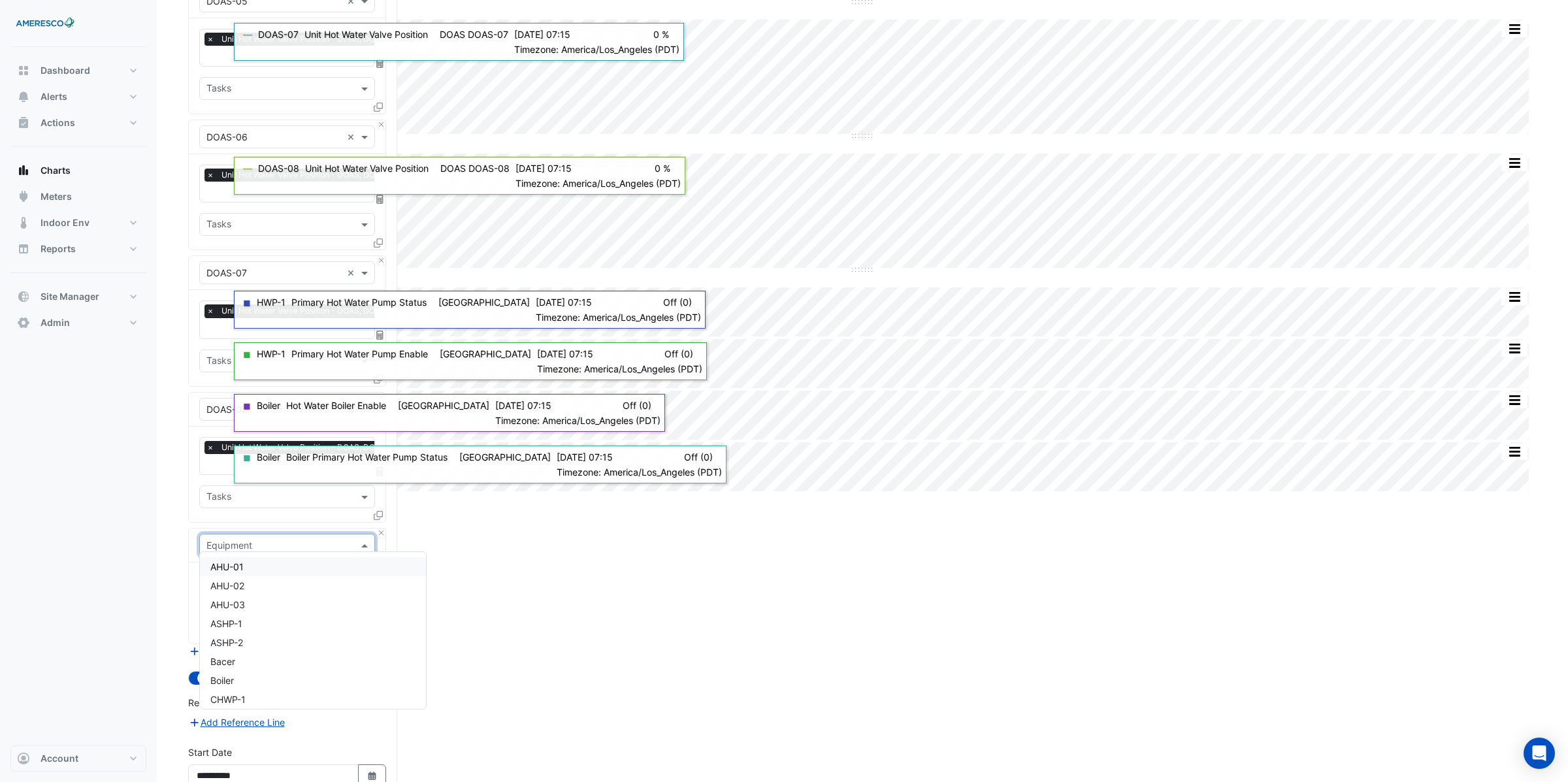
click at [237, 541] on input "text" at bounding box center [274, 546] width 135 height 14
type input "**"
click at [236, 566] on span "FCU-1-1A" at bounding box center [231, 567] width 41 height 11
click at [238, 579] on input "text" at bounding box center [280, 586] width 147 height 14
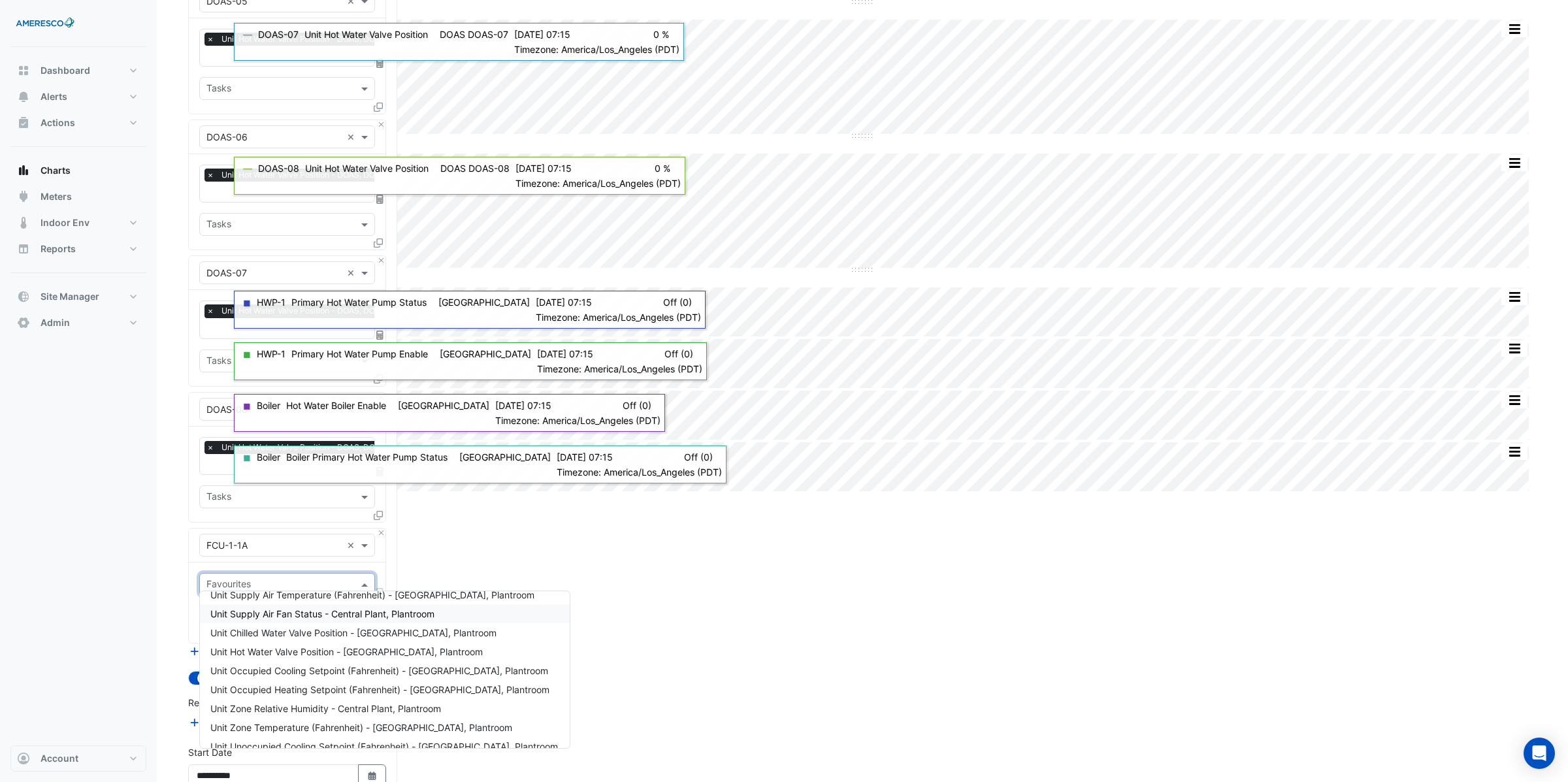
scroll to position [33, 0]
click at [306, 646] on span "Unit Hot Water Valve Position - Central Plant, Plantroom" at bounding box center [346, 648] width 273 height 11
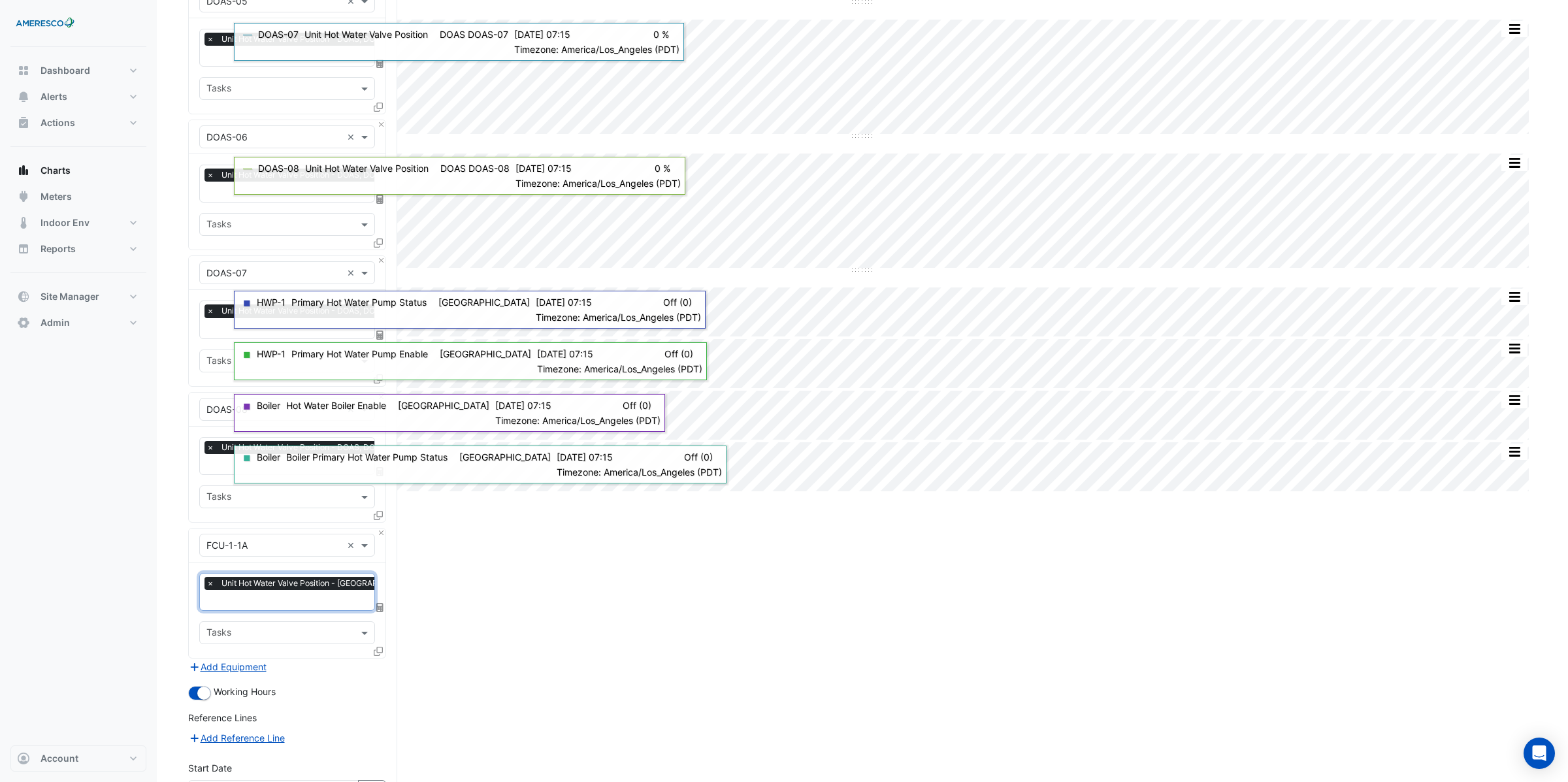
click at [377, 646] on icon at bounding box center [378, 651] width 9 height 9
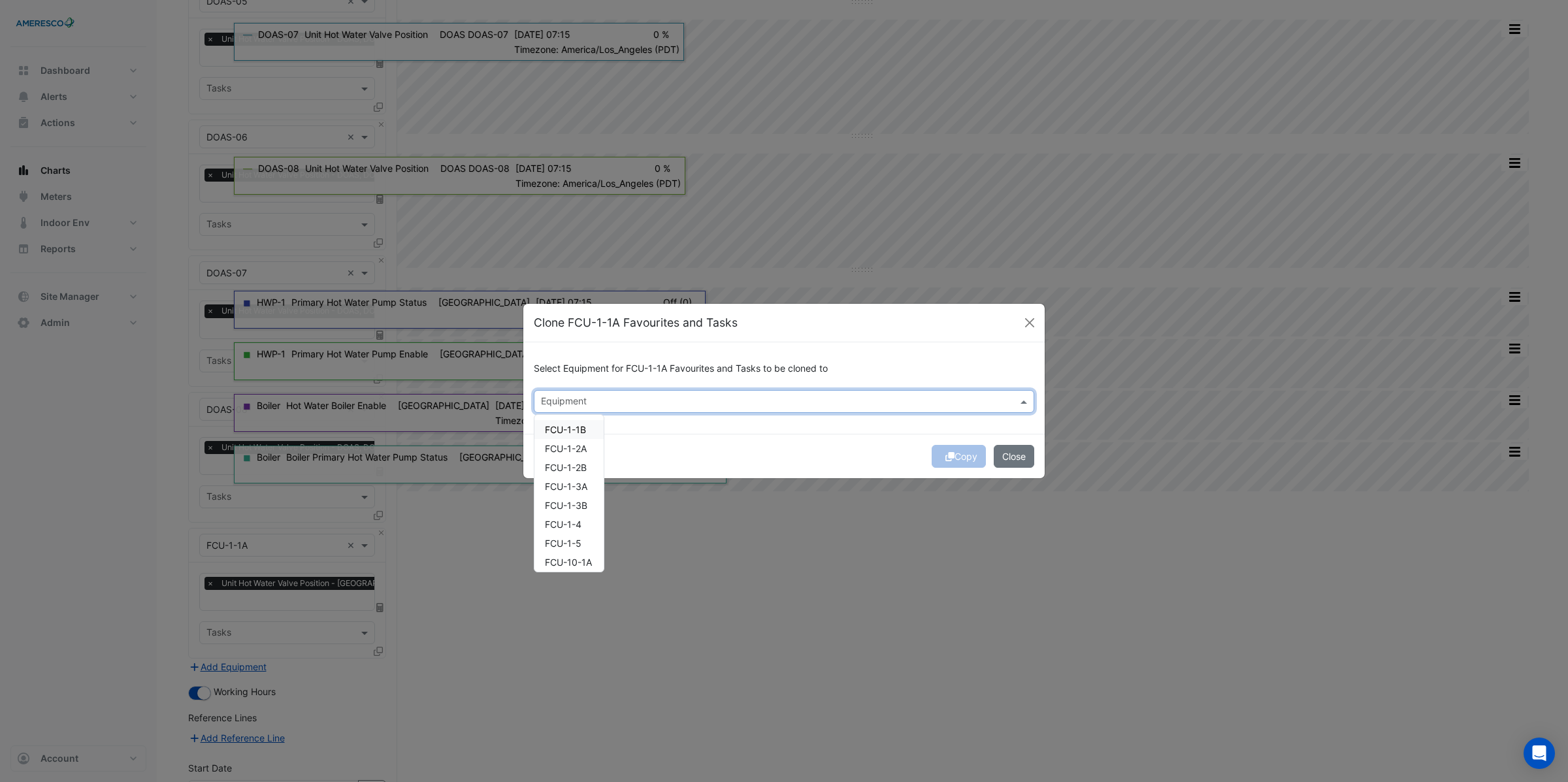
click at [577, 404] on input "text" at bounding box center [777, 403] width 471 height 14
click at [574, 427] on span "FCU-1-1B" at bounding box center [565, 430] width 41 height 11
drag, startPoint x: 576, startPoint y: 442, endPoint x: 574, endPoint y: 463, distance: 21.1
click at [576, 443] on span "FCU-1-2A" at bounding box center [565, 448] width 42 height 11
drag, startPoint x: 574, startPoint y: 469, endPoint x: 574, endPoint y: 478, distance: 9.0
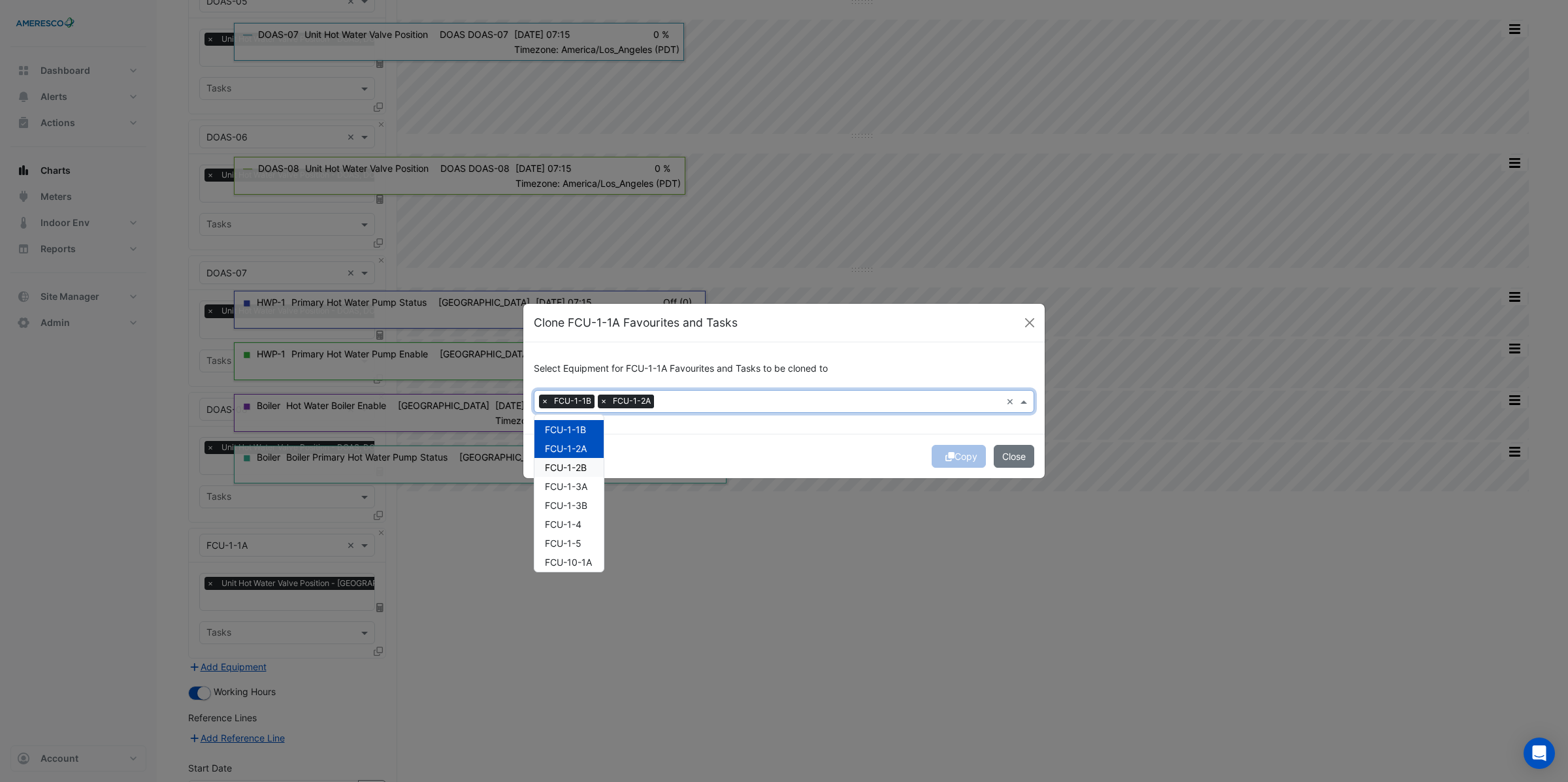
click at [574, 469] on span "FCU-1-2B" at bounding box center [565, 467] width 42 height 11
click at [568, 491] on span "FCU-1-3A" at bounding box center [566, 486] width 43 height 11
drag, startPoint x: 567, startPoint y: 503, endPoint x: 566, endPoint y: 518, distance: 15.0
click at [567, 503] on span "FCU-1-3B" at bounding box center [566, 505] width 43 height 11
click at [565, 527] on span "FCU-1-4" at bounding box center [563, 524] width 36 height 11
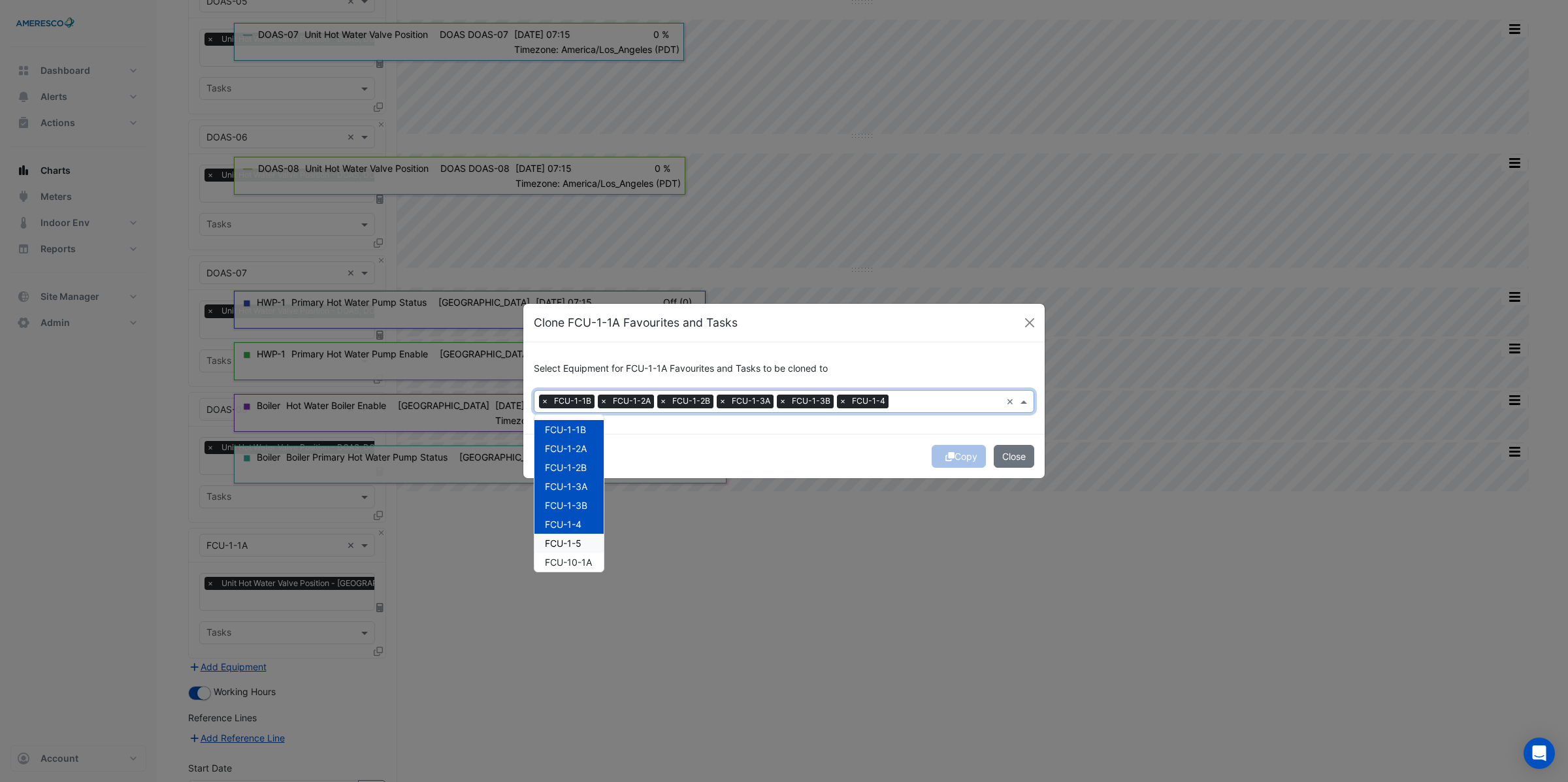
click at [561, 542] on span "FCU-1-5" at bounding box center [563, 543] width 36 height 11
drag, startPoint x: 564, startPoint y: 562, endPoint x: 566, endPoint y: 551, distance: 11.2
click at [564, 562] on span "FCU-10-1A" at bounding box center [568, 562] width 47 height 11
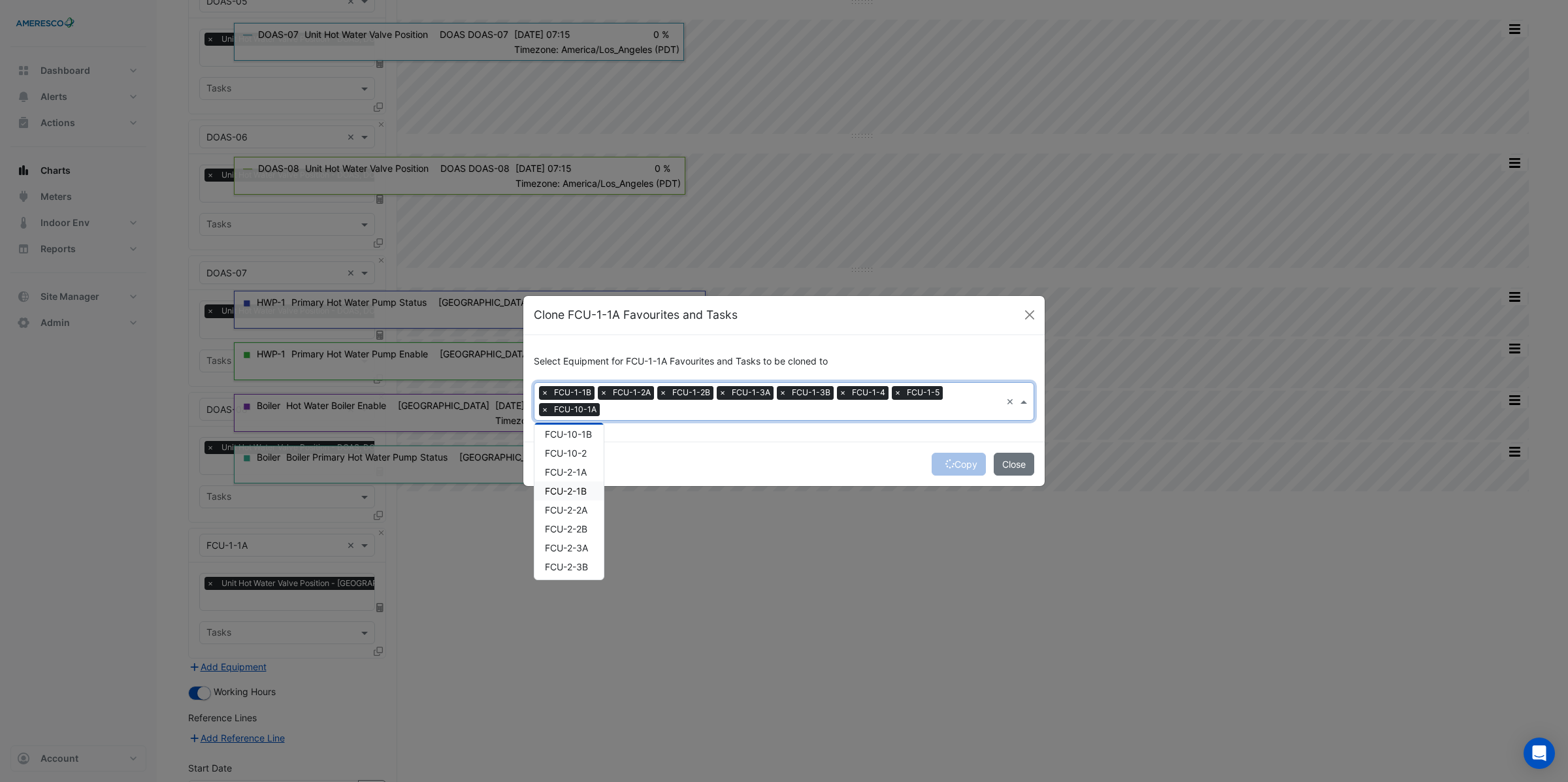
scroll to position [127, 0]
click at [567, 459] on span "FCU-10-1B" at bounding box center [568, 461] width 47 height 11
click at [567, 478] on span "FCU-10-2" at bounding box center [565, 480] width 42 height 11
drag, startPoint x: 565, startPoint y: 498, endPoint x: 565, endPoint y: 514, distance: 16.0
click at [565, 499] on span "FCU-2-1A" at bounding box center [565, 499] width 42 height 11
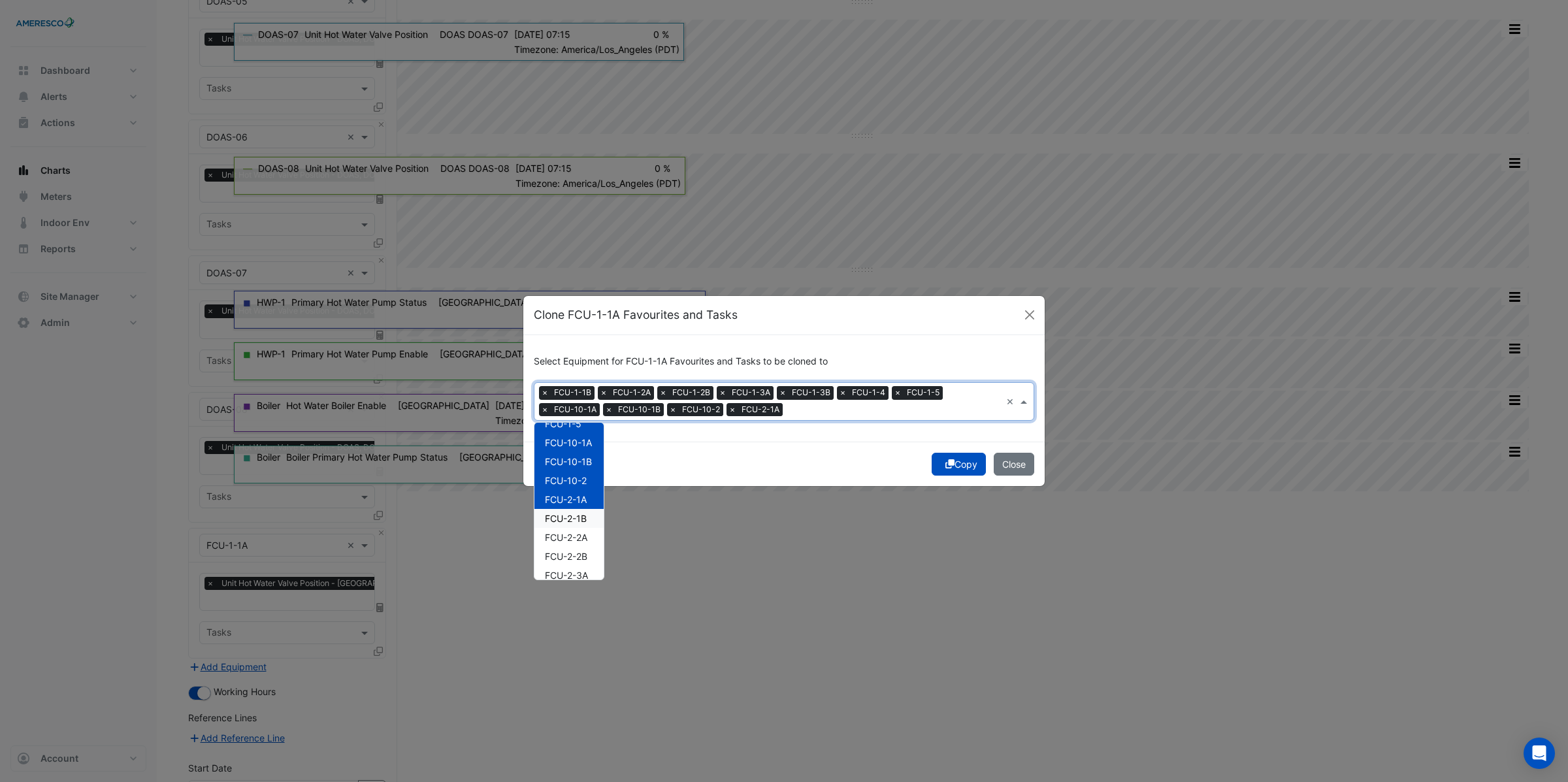
click at [565, 519] on span "FCU-2-1B" at bounding box center [565, 518] width 42 height 11
click at [565, 538] on span "FCU-2-2A" at bounding box center [566, 537] width 43 height 11
click at [565, 555] on span "FCU-2-2B" at bounding box center [566, 556] width 43 height 11
click at [567, 571] on span "FCU-2-3A" at bounding box center [566, 575] width 43 height 11
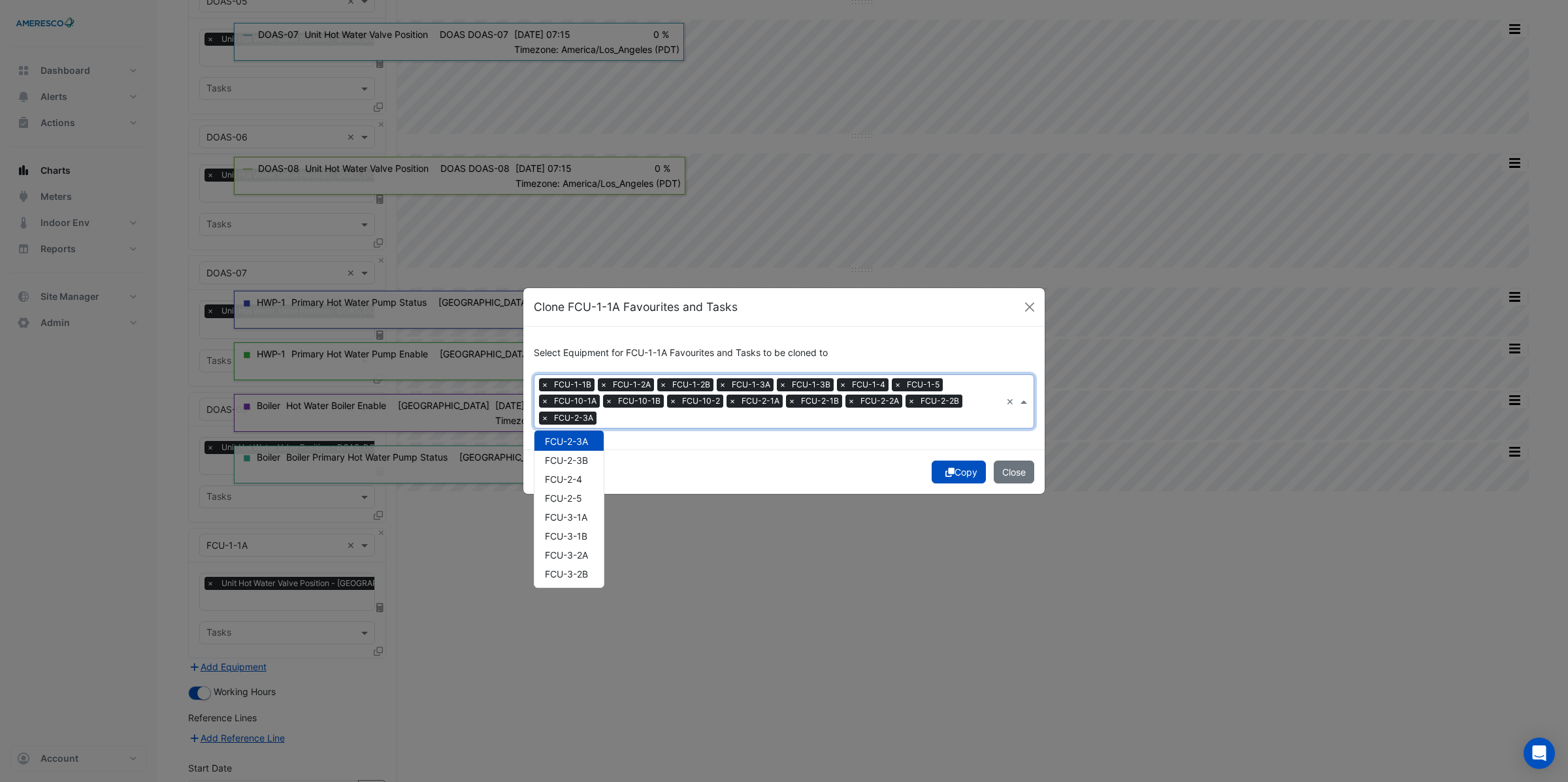
scroll to position [276, 0]
click at [568, 452] on span "FCU-2-3B" at bounding box center [566, 453] width 43 height 11
click at [565, 475] on span "FCU-2-4" at bounding box center [563, 472] width 37 height 11
click at [565, 491] on span "FCU-2-5" at bounding box center [563, 491] width 37 height 11
click at [566, 511] on span "FCU-3-1A" at bounding box center [566, 509] width 43 height 11
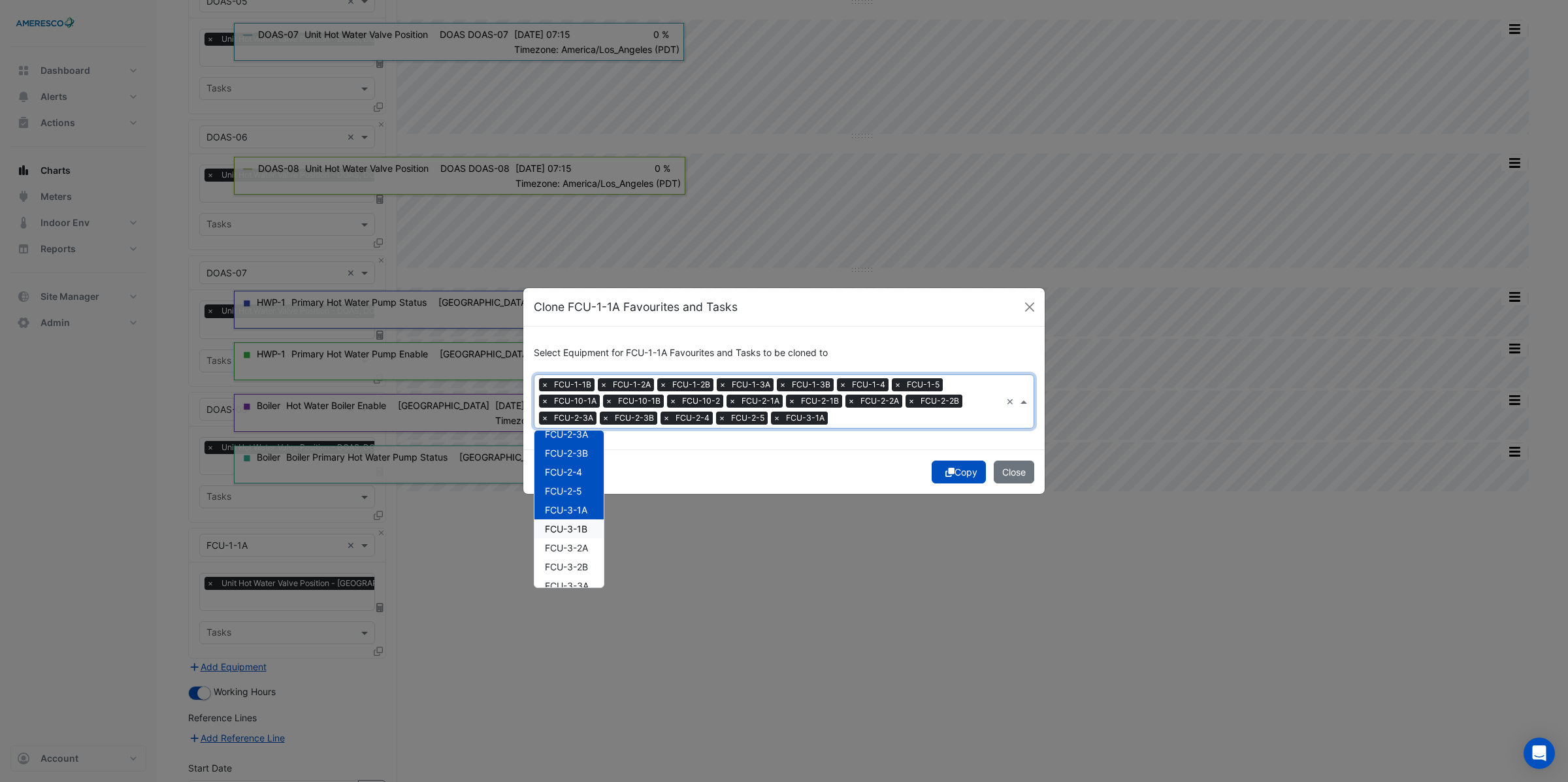
click at [564, 531] on span "FCU-3-1B" at bounding box center [566, 529] width 43 height 11
drag, startPoint x: 564, startPoint y: 547, endPoint x: 564, endPoint y: 558, distance: 11.0
click at [565, 547] on span "FCU-3-2A" at bounding box center [566, 547] width 43 height 11
click at [563, 566] on span "FCU-3-2B" at bounding box center [566, 567] width 43 height 11
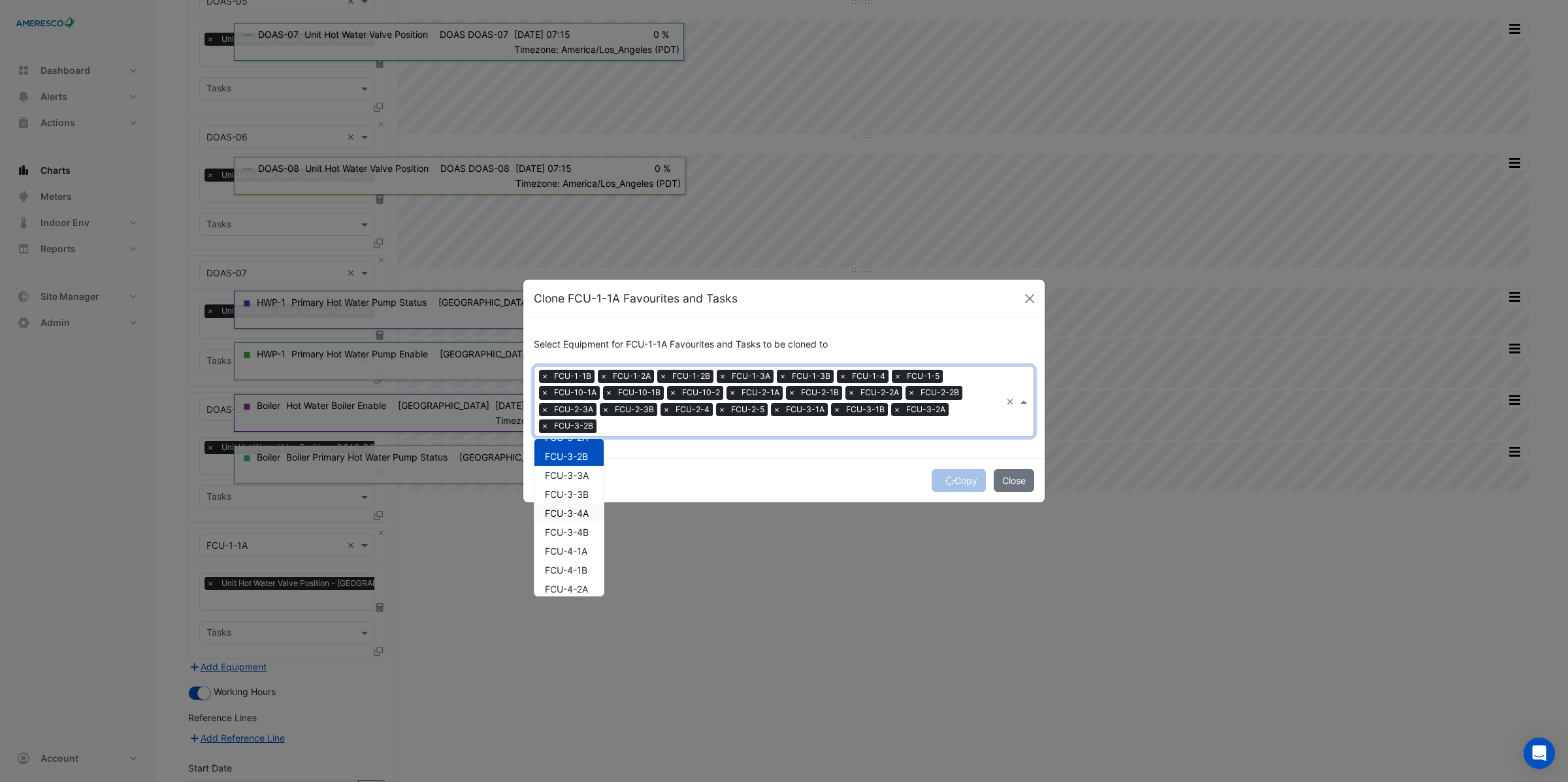
scroll to position [407, 0]
click at [562, 459] on span "FCU-3-3A" at bounding box center [567, 463] width 44 height 11
click at [562, 477] on span "FCU-3-3B" at bounding box center [567, 483] width 44 height 11
click at [562, 503] on span "FCU-3-4A" at bounding box center [567, 501] width 44 height 11
click at [563, 520] on span "FCU-3-4B" at bounding box center [567, 520] width 44 height 11
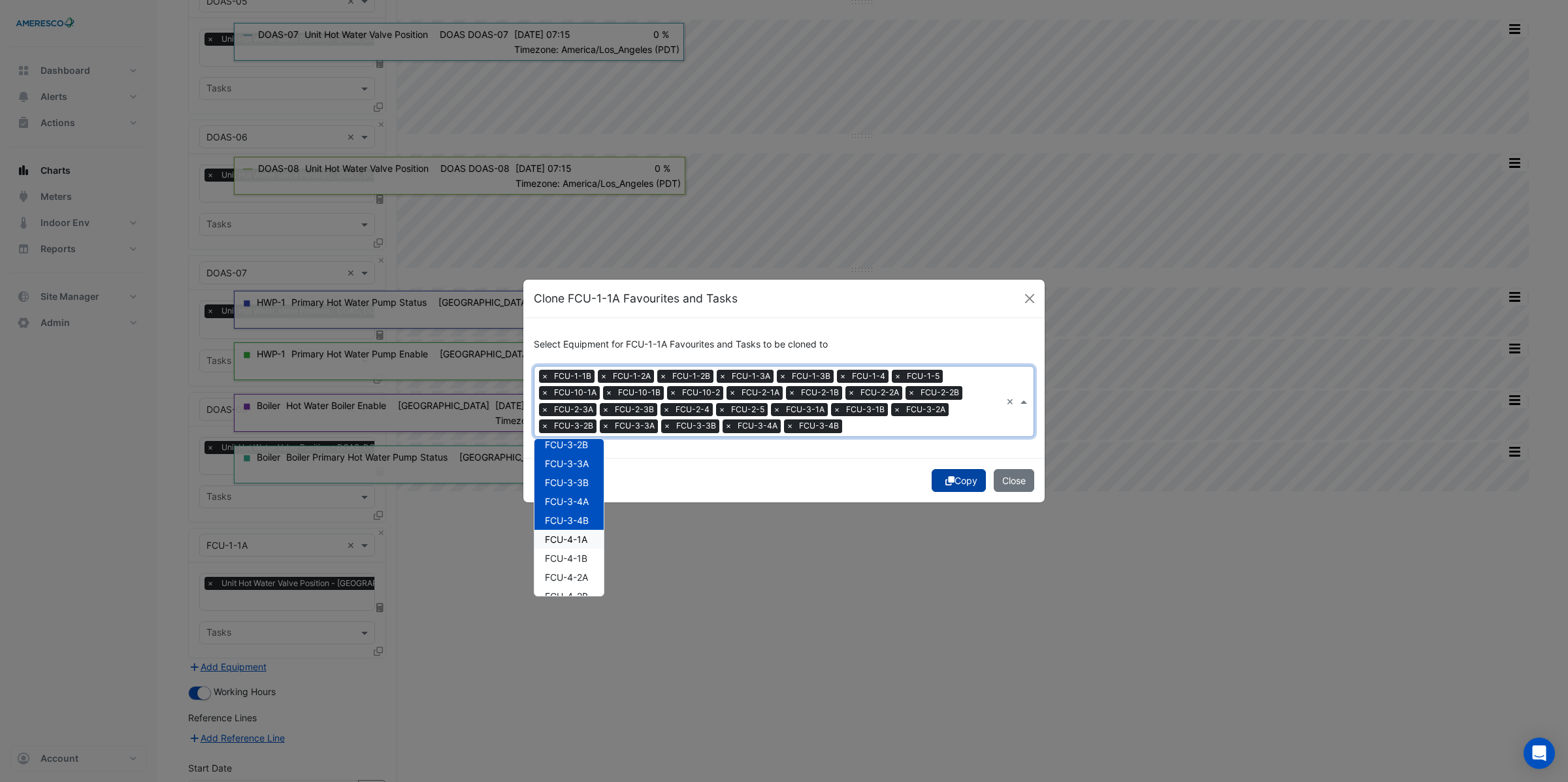
click at [961, 480] on button "Copy" at bounding box center [959, 480] width 54 height 23
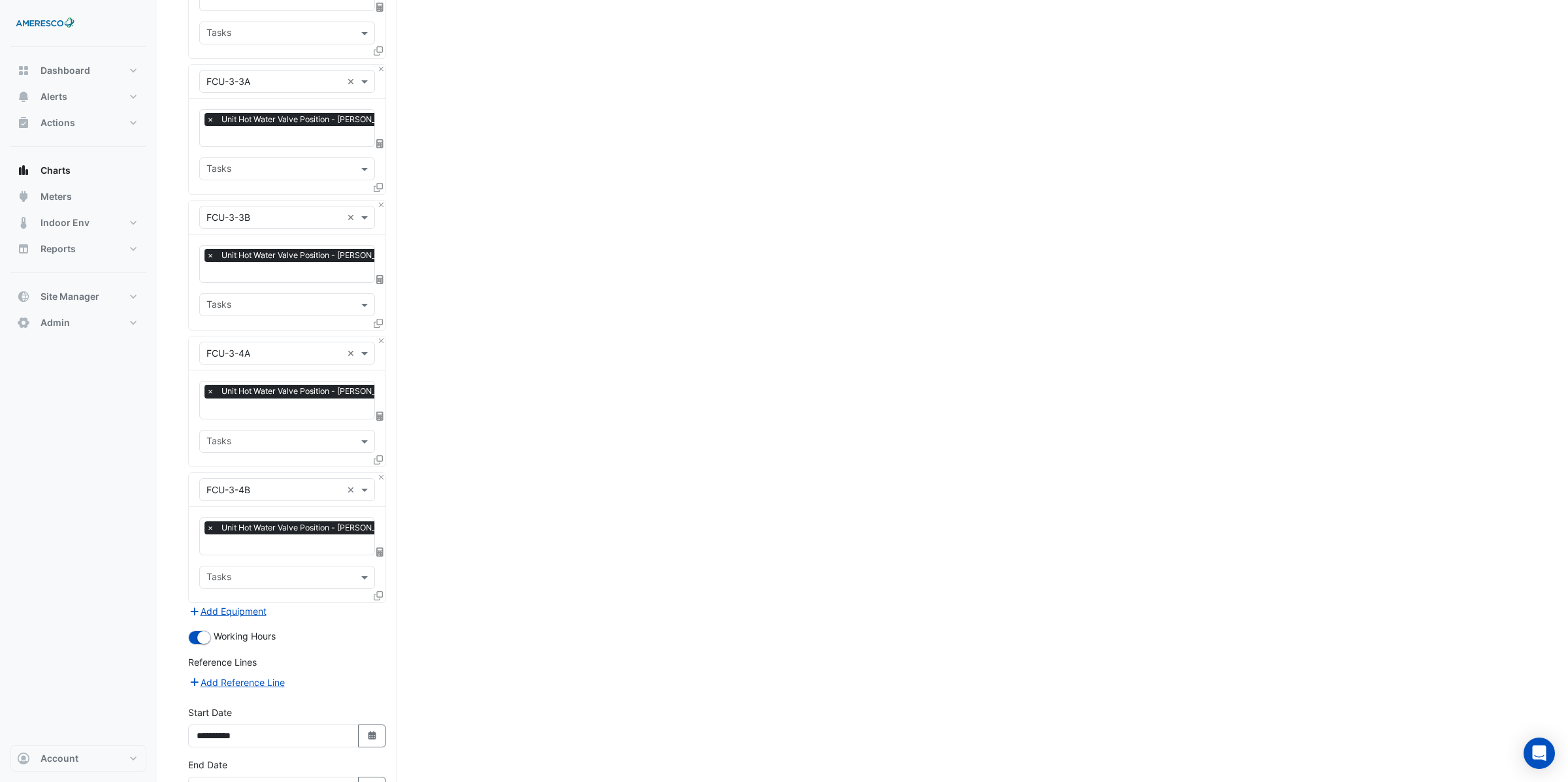
scroll to position [5091, 0]
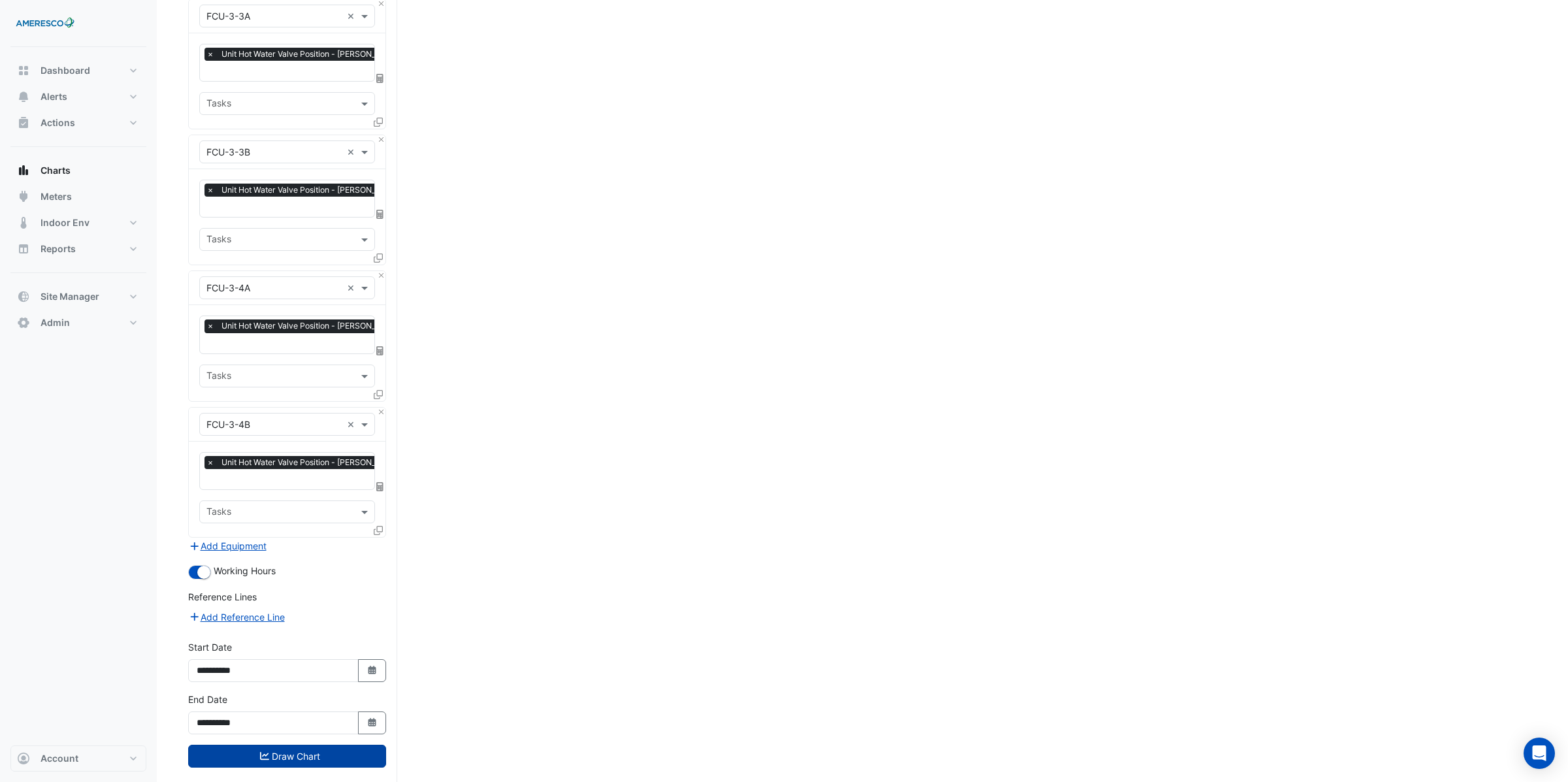
click at [293, 745] on button "Draw Chart" at bounding box center [286, 756] width 198 height 23
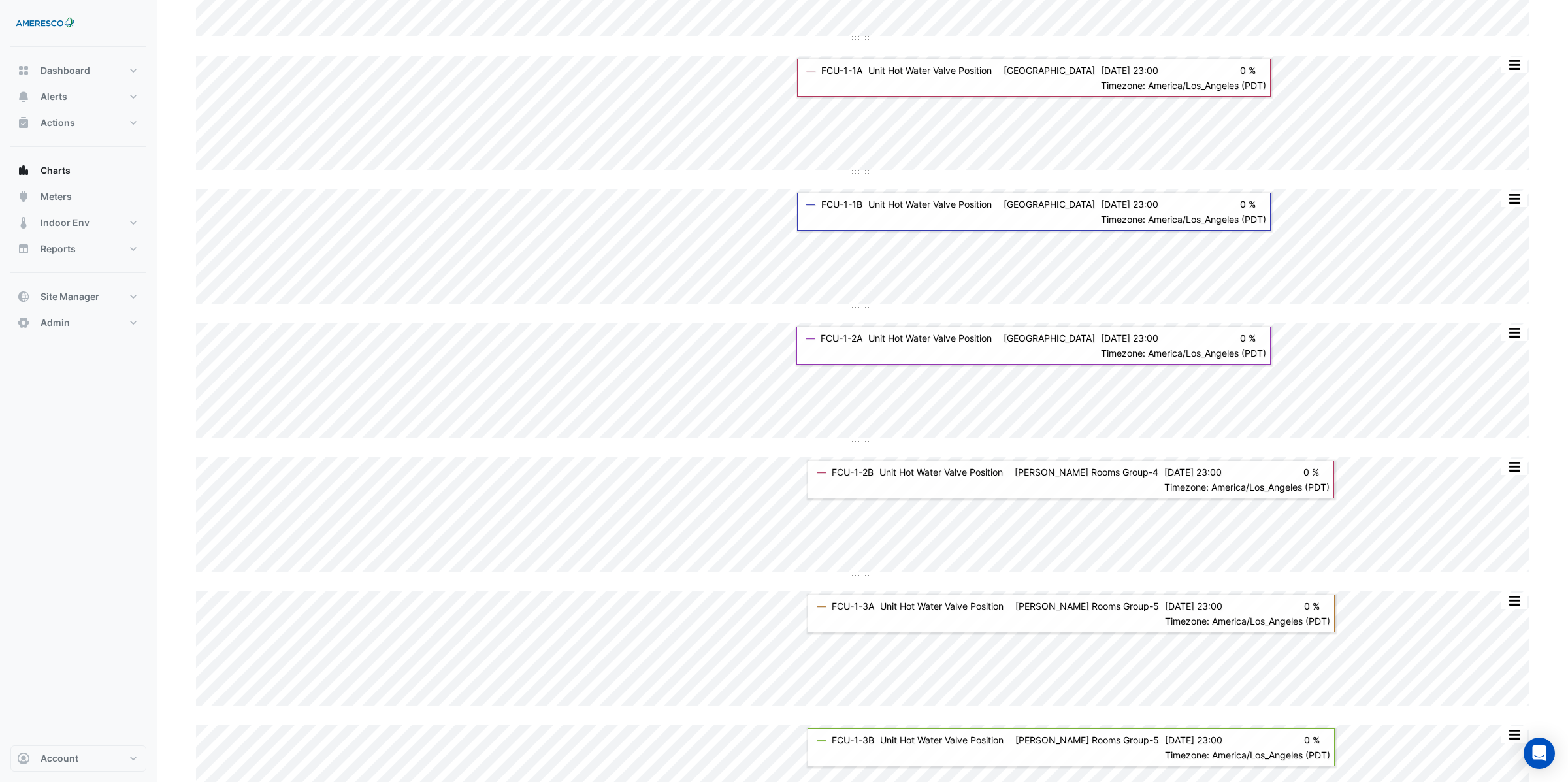
scroll to position [1676, 0]
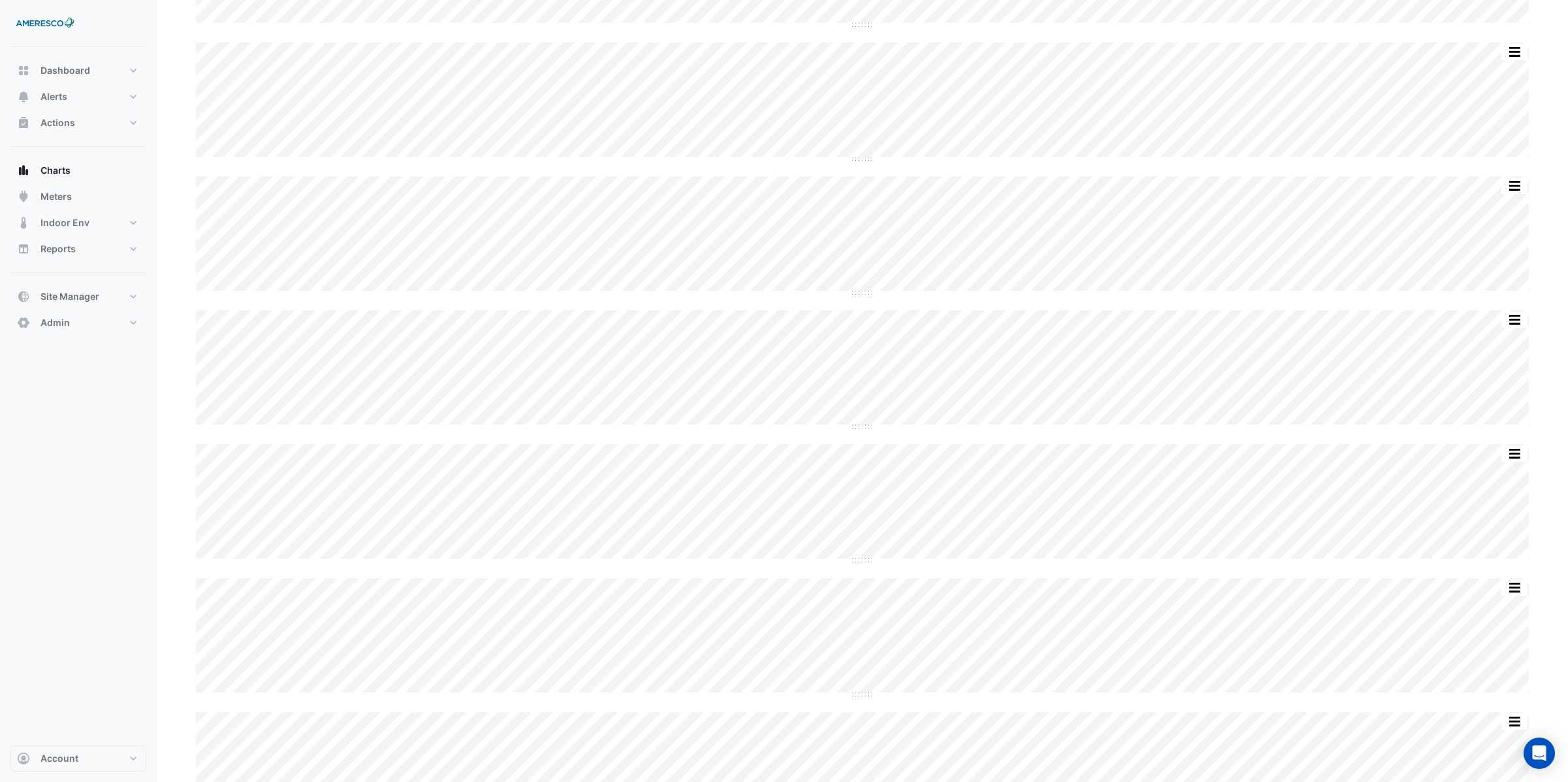
scroll to position [2607, 0]
click at [1490, 330] on button "button" at bounding box center [1488, 326] width 26 height 17
type input "**********"
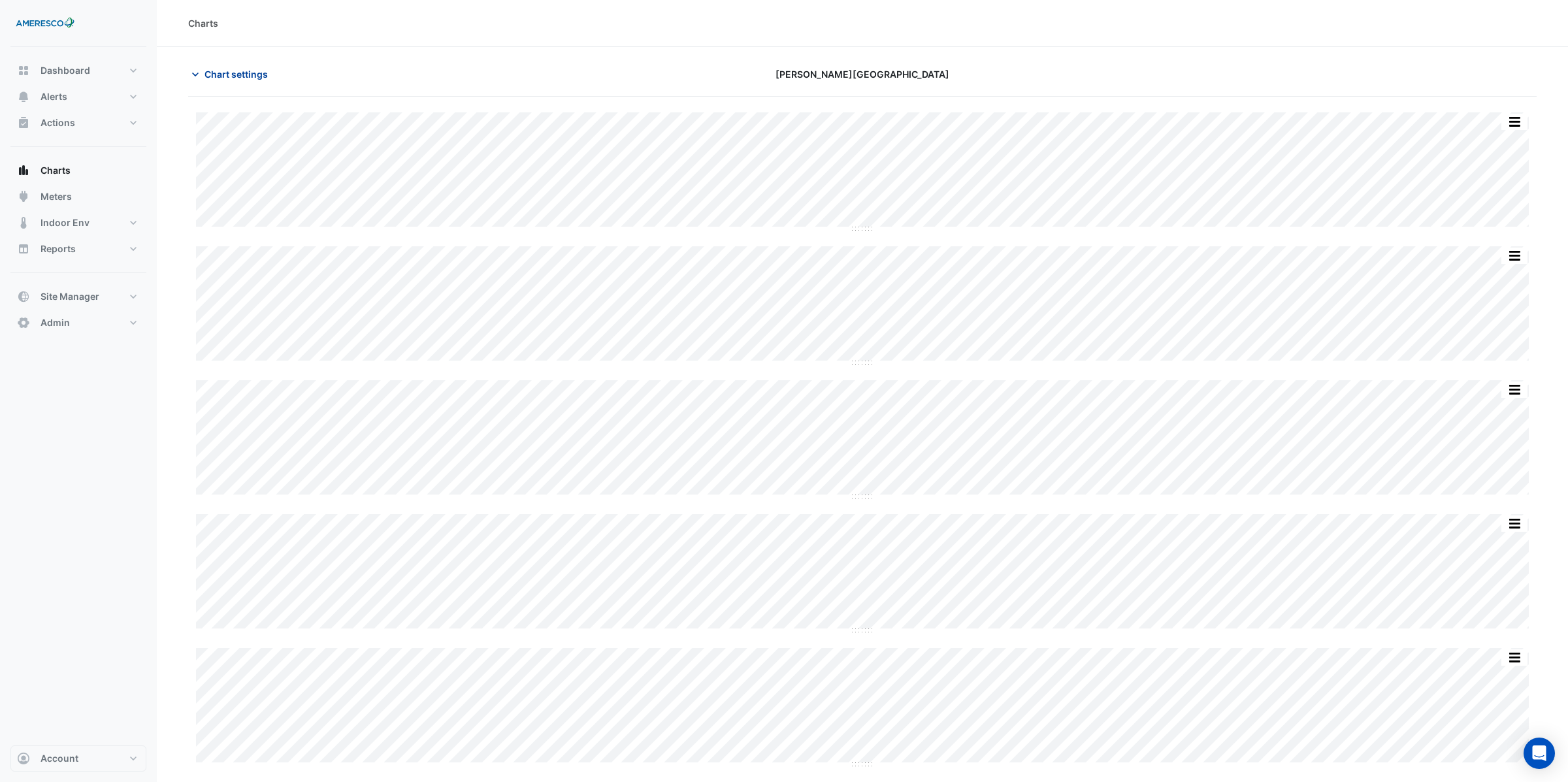
click at [229, 76] on span "Chart settings" at bounding box center [236, 74] width 63 height 14
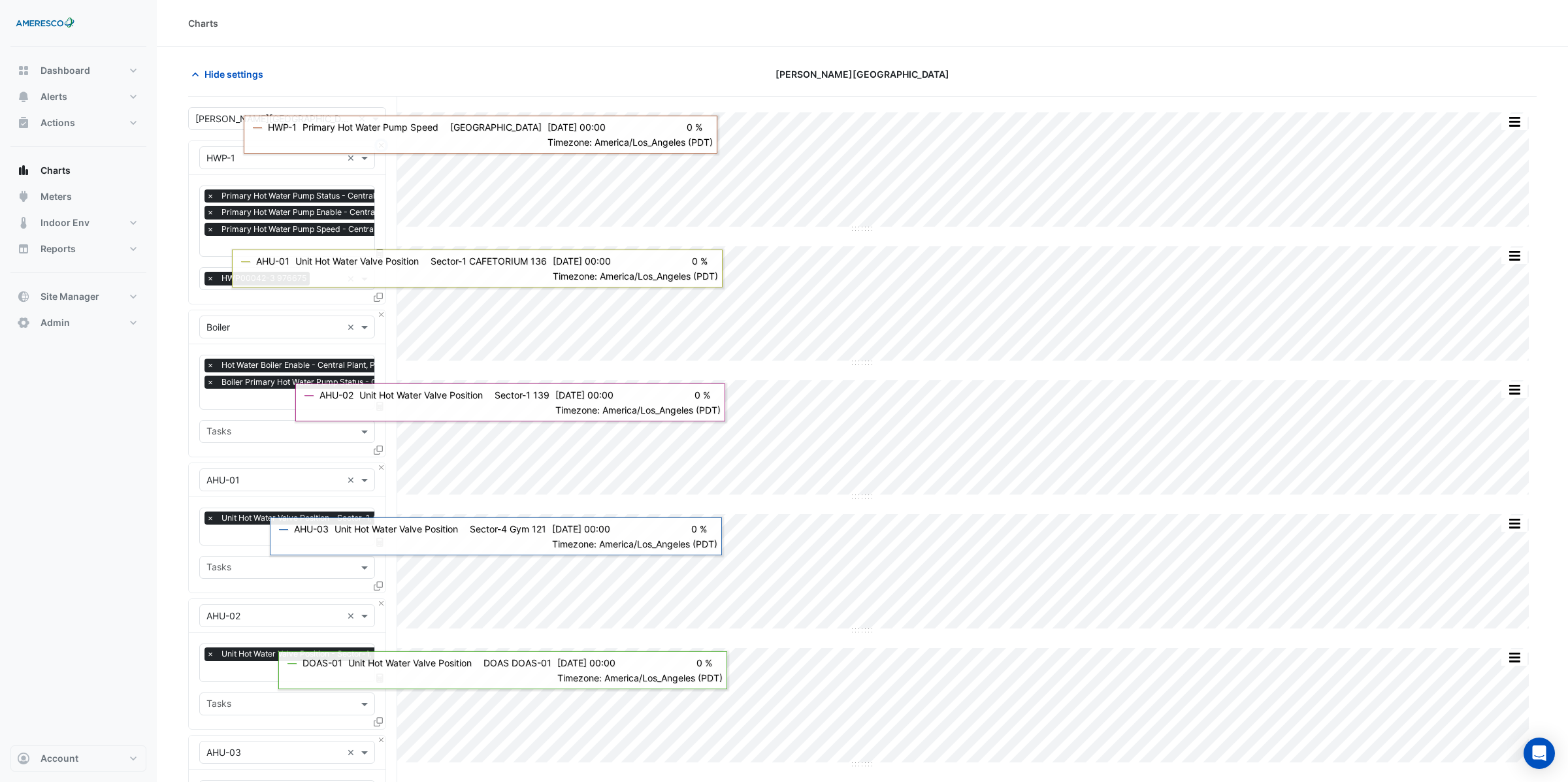
click at [381, 145] on button "Close" at bounding box center [381, 145] width 8 height 8
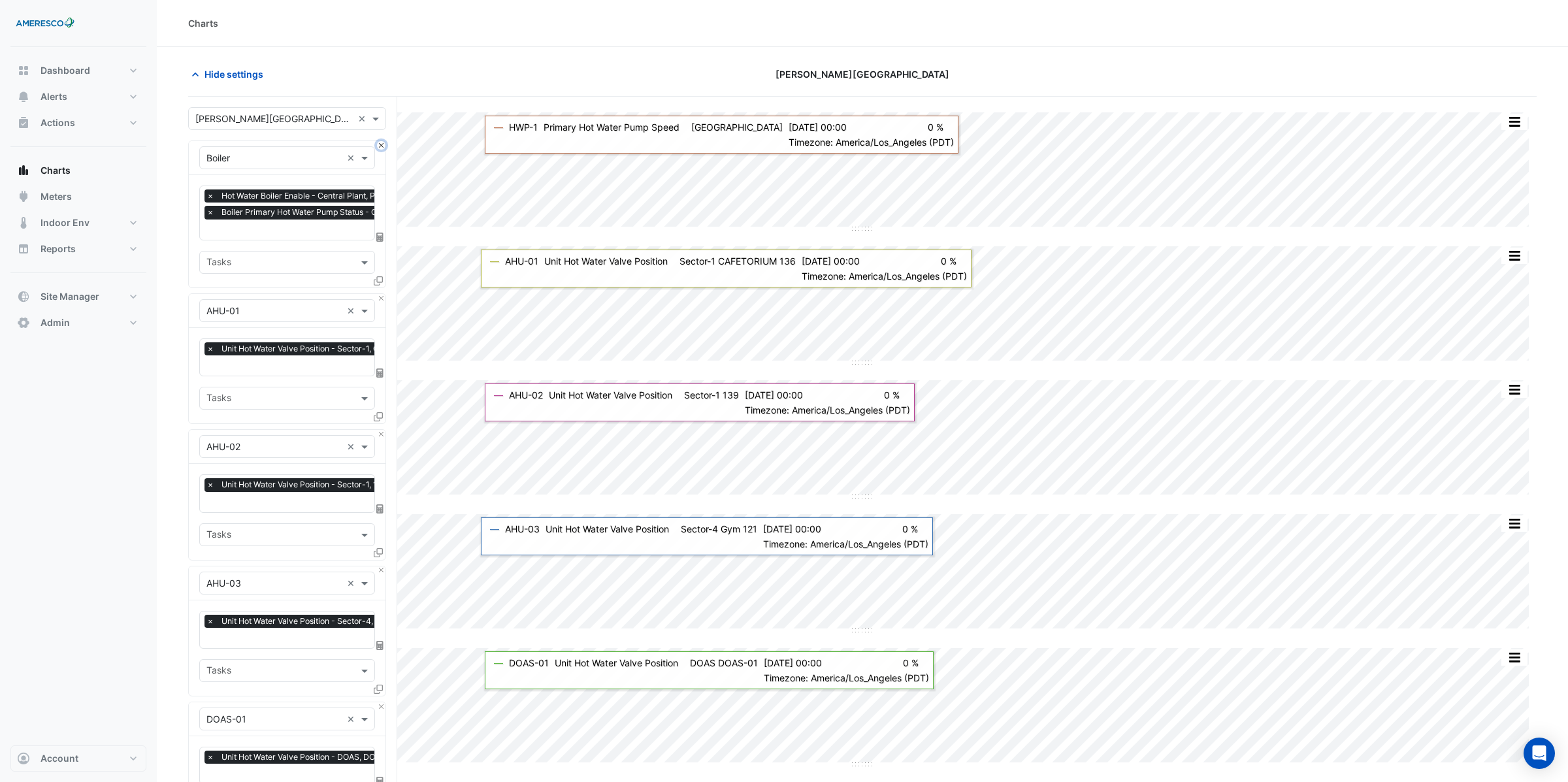
click at [379, 147] on button "Close" at bounding box center [381, 145] width 8 height 8
click at [380, 294] on button "Close" at bounding box center [381, 298] width 8 height 8
click at [381, 430] on button "Close" at bounding box center [381, 434] width 8 height 8
click at [382, 702] on div "× DOAS-01 ×" at bounding box center [287, 719] width 197 height 34
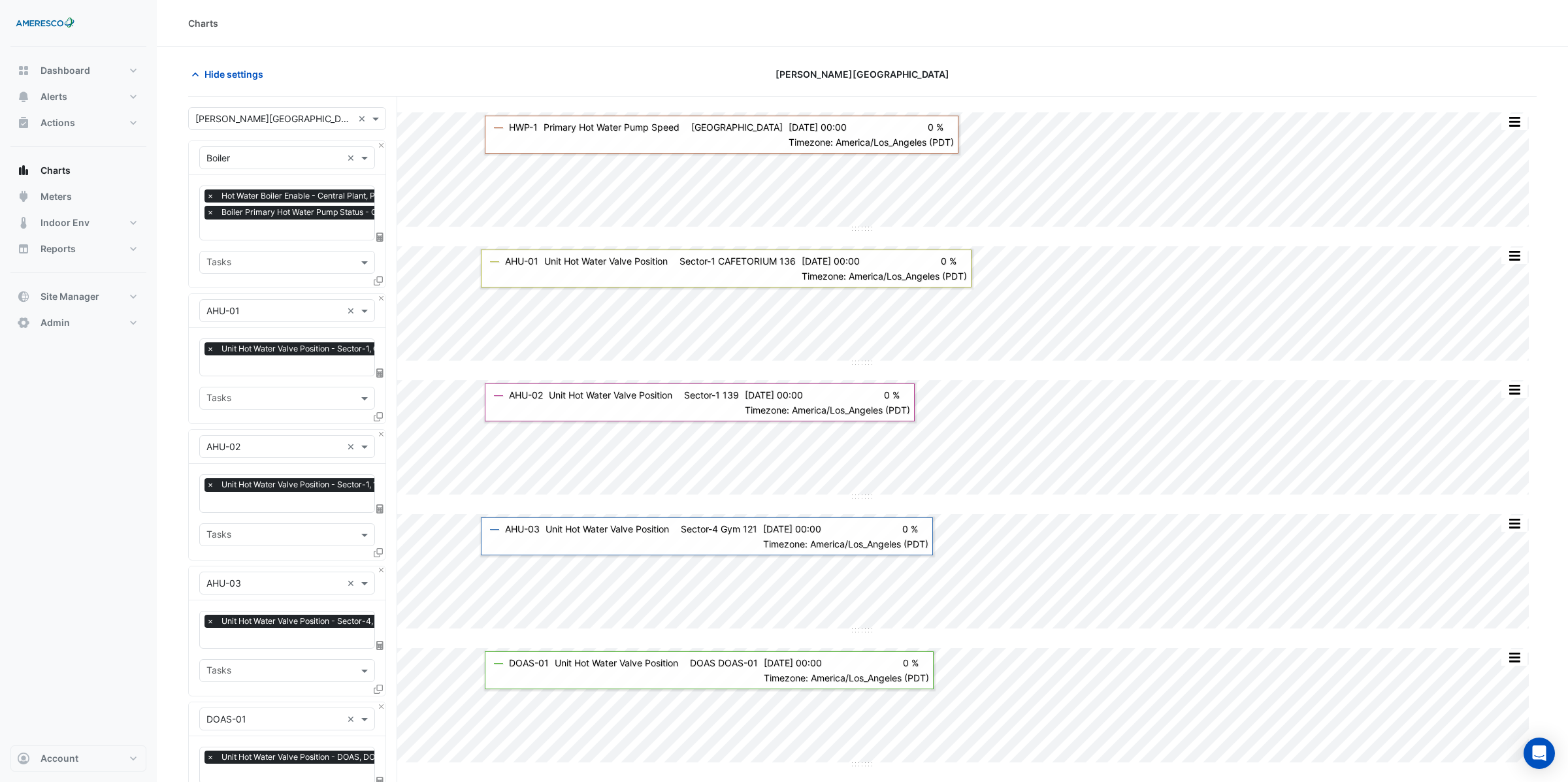
click at [382, 702] on div "× DOAS-01 ×" at bounding box center [287, 719] width 197 height 34
click at [384, 567] on button "Close" at bounding box center [381, 571] width 8 height 8
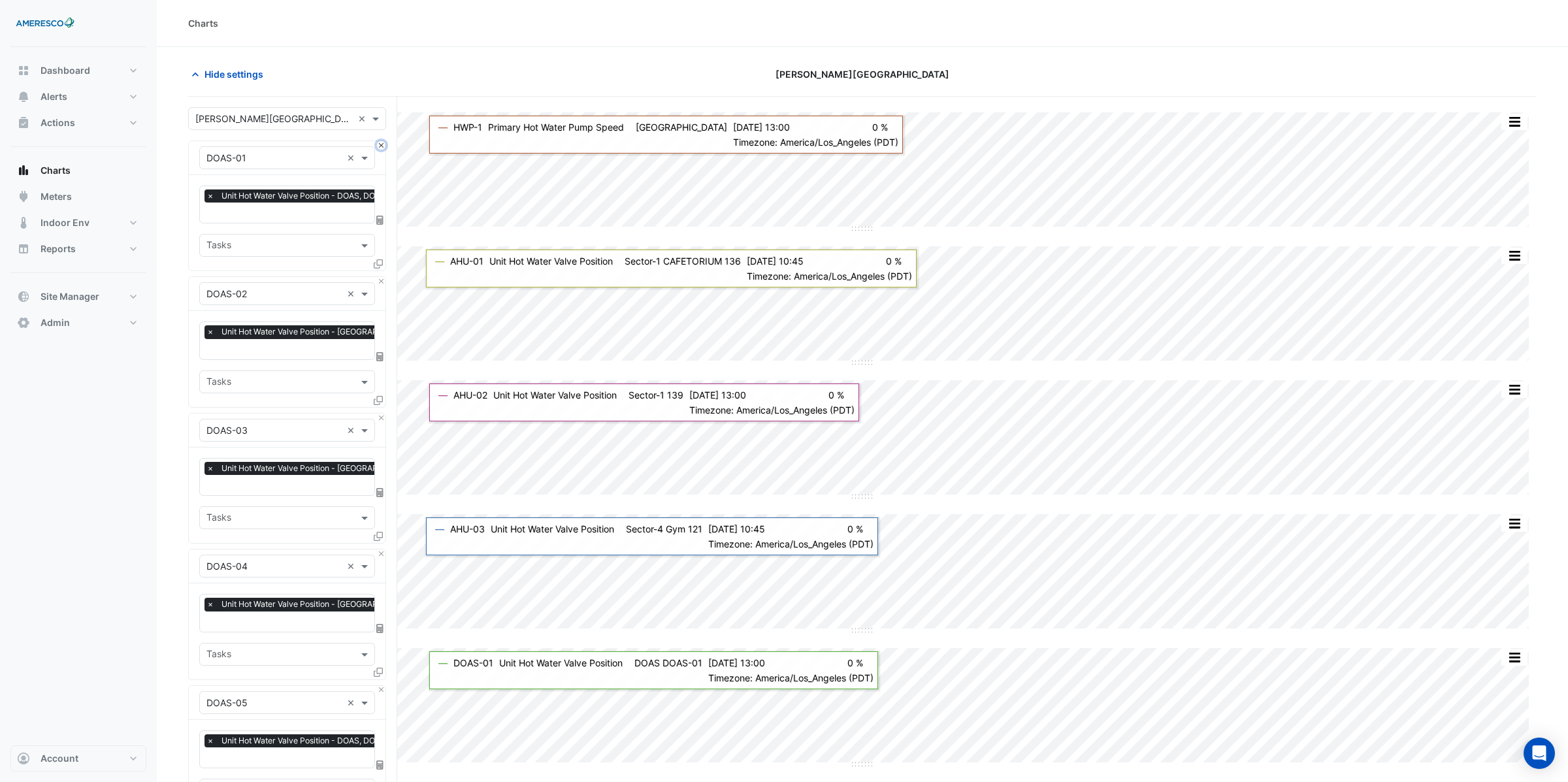
click at [381, 147] on button "Close" at bounding box center [381, 145] width 8 height 8
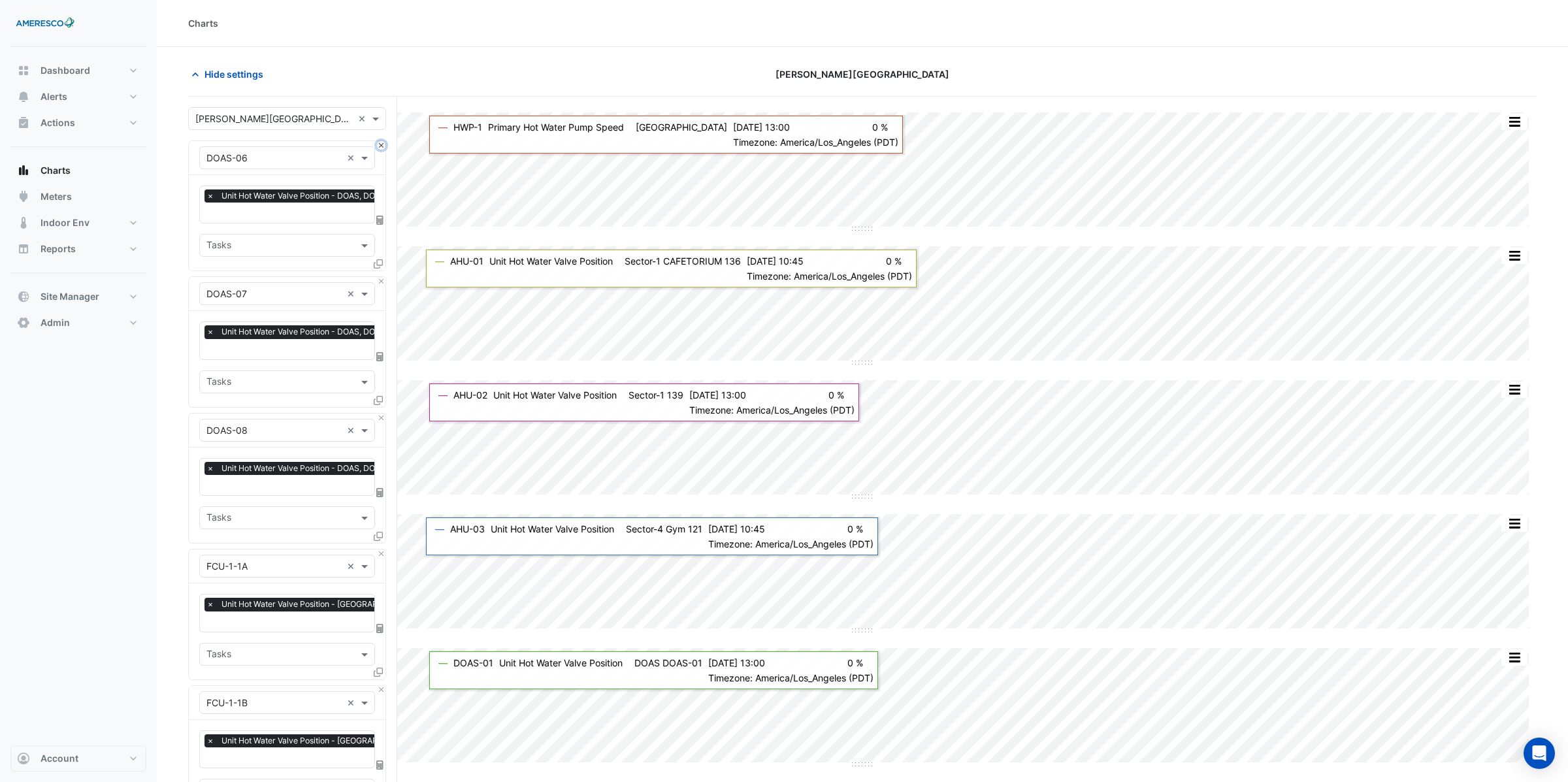
click at [381, 147] on button "Close" at bounding box center [381, 145] width 8 height 8
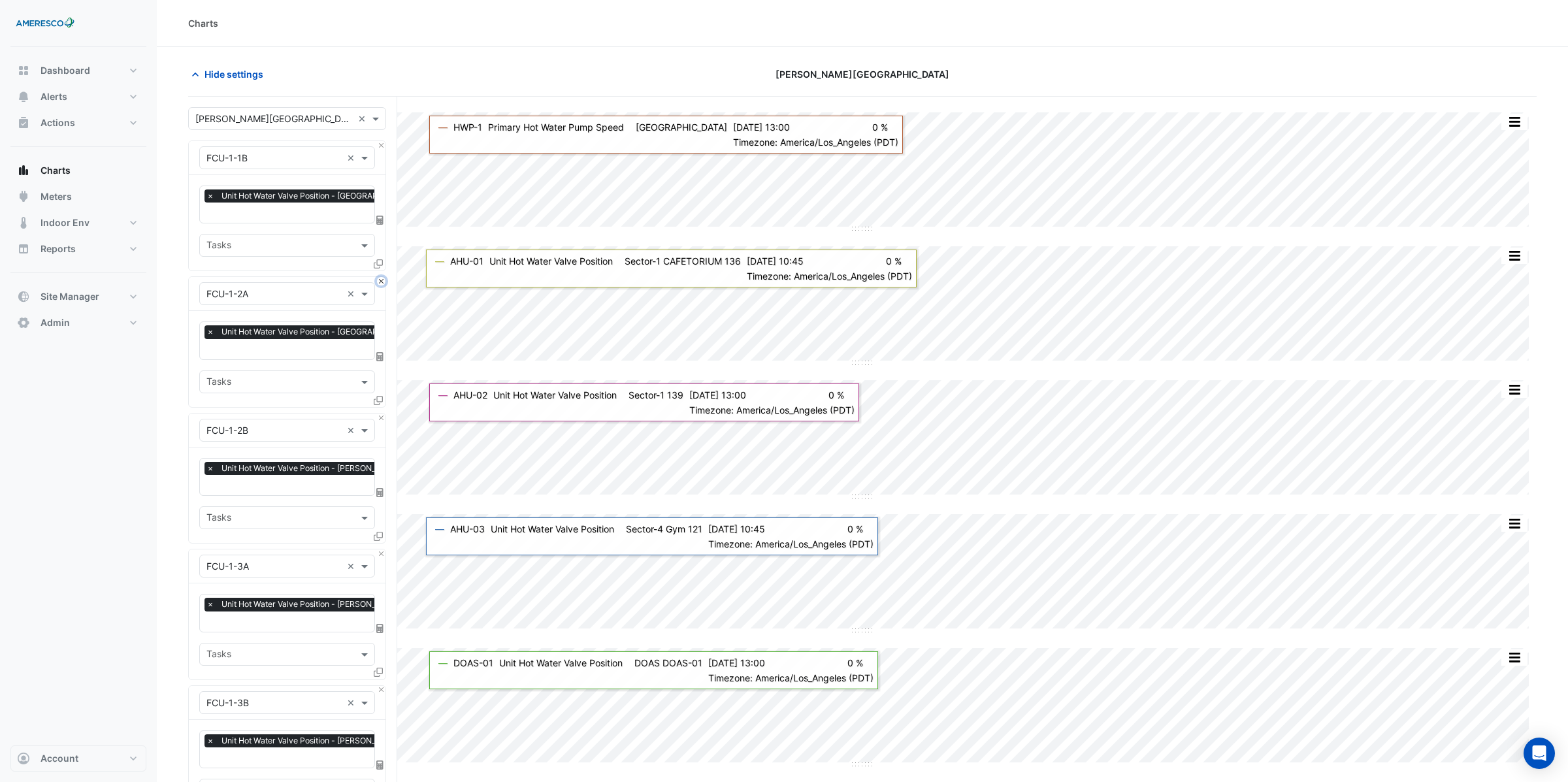
click at [381, 277] on button "Close" at bounding box center [381, 281] width 8 height 8
click at [381, 147] on button "Close" at bounding box center [381, 145] width 8 height 8
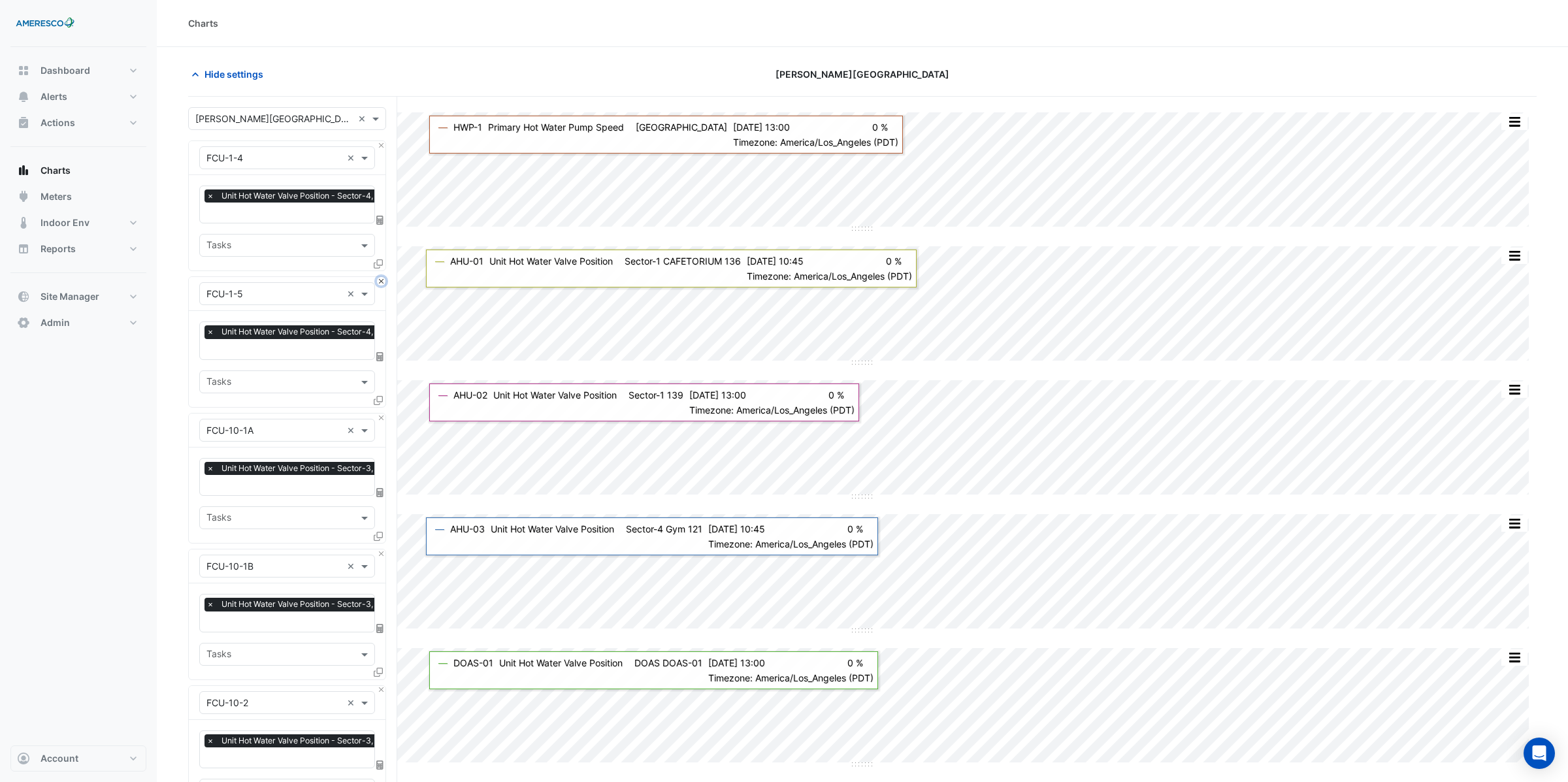
click at [381, 277] on button "Close" at bounding box center [381, 281] width 8 height 8
click at [381, 147] on button "Close" at bounding box center [381, 145] width 8 height 8
click at [381, 278] on button "Close" at bounding box center [381, 281] width 8 height 8
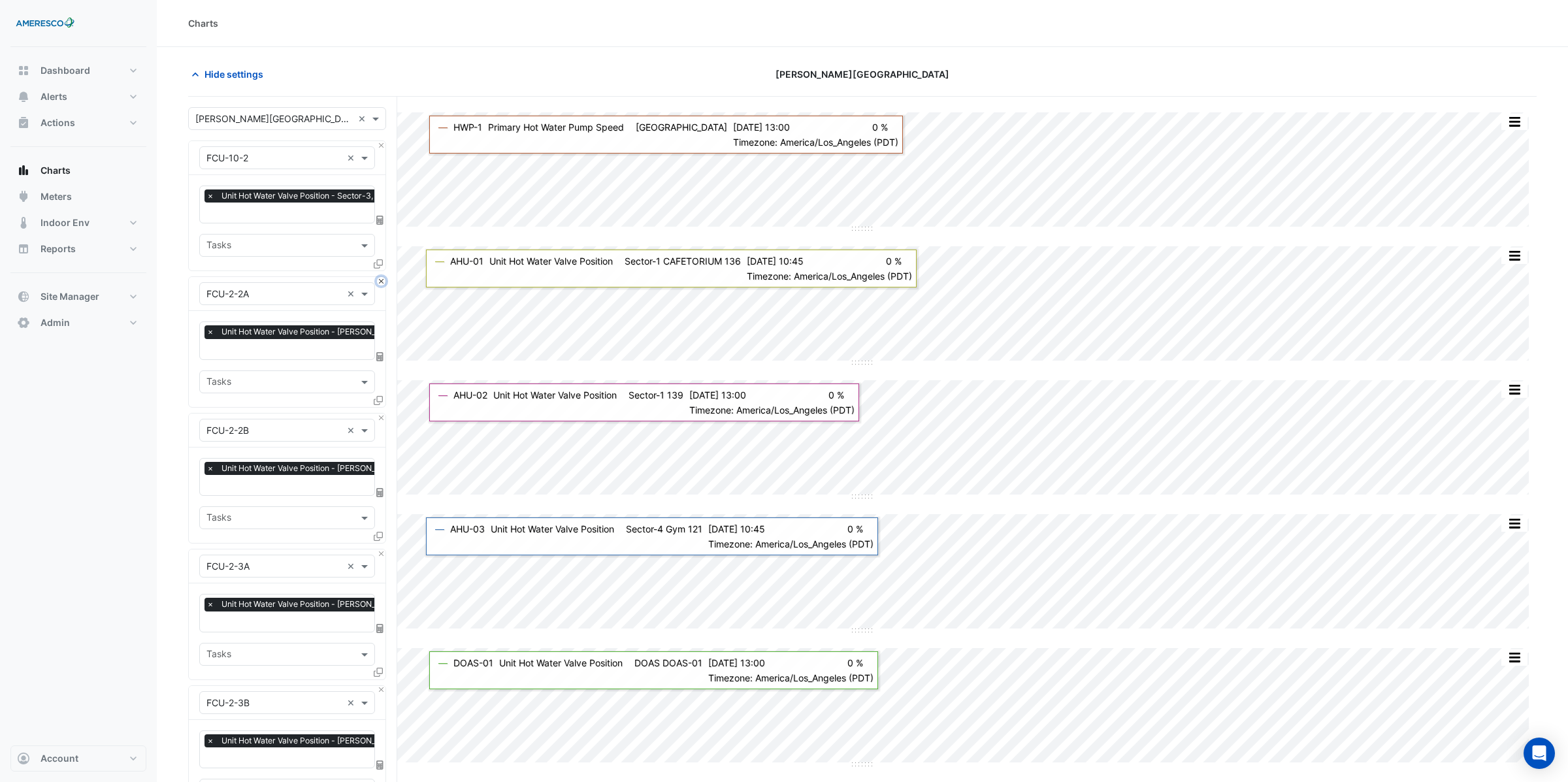
click at [381, 278] on button "Close" at bounding box center [381, 281] width 8 height 8
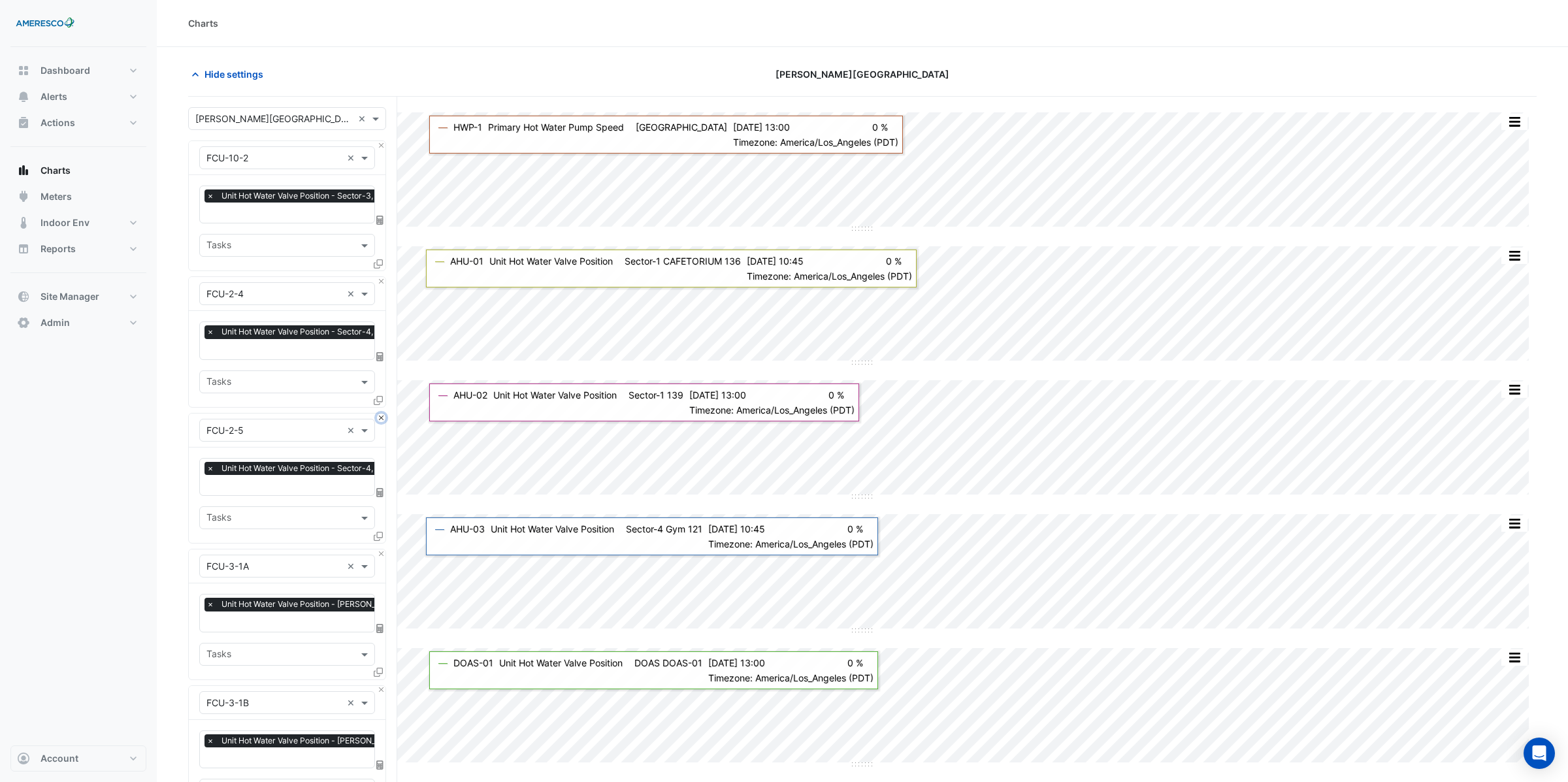
click at [381, 414] on button "Close" at bounding box center [381, 418] width 8 height 8
click at [381, 278] on button "Close" at bounding box center [381, 281] width 8 height 8
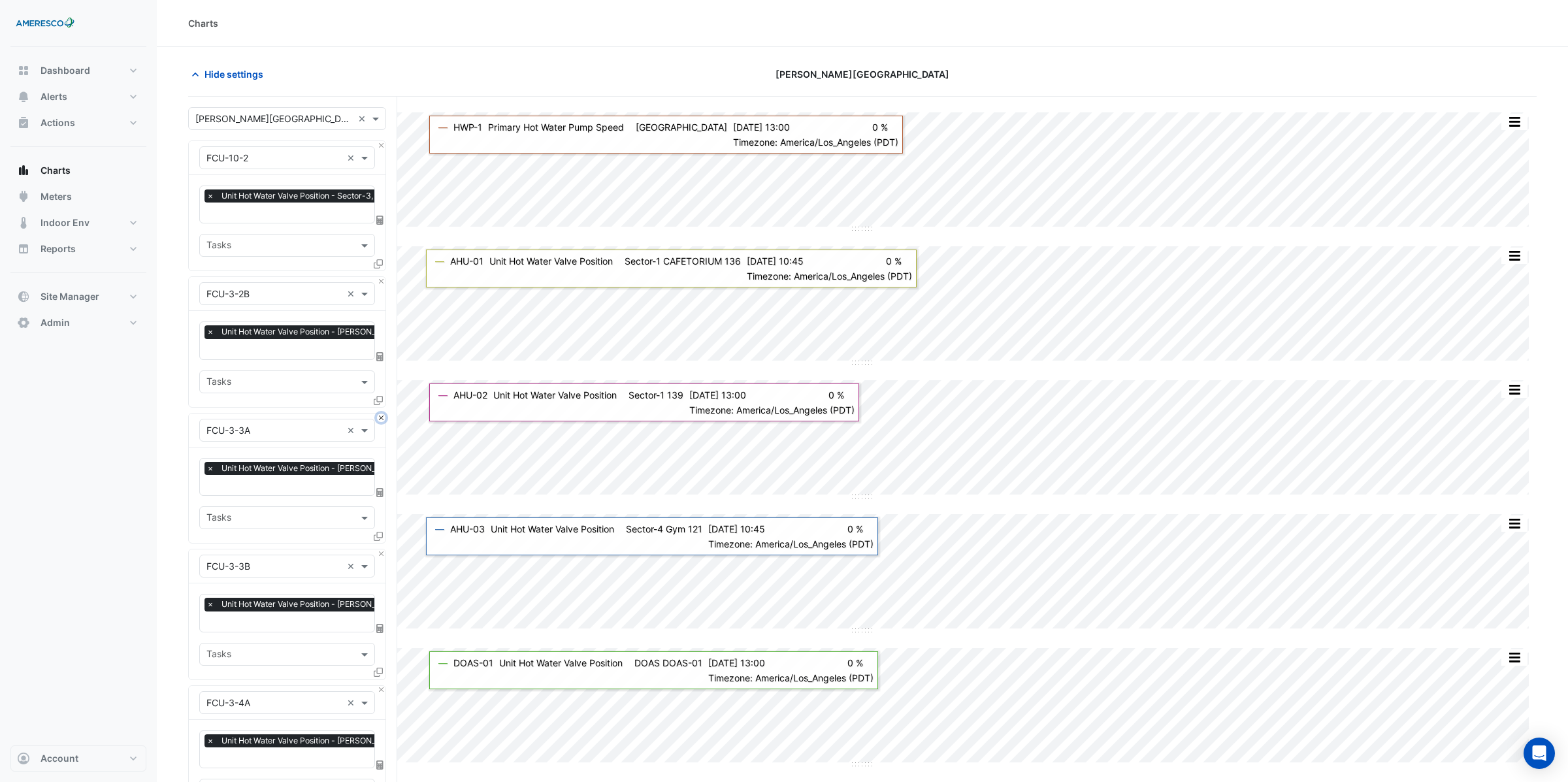
click at [381, 414] on button "Close" at bounding box center [381, 418] width 8 height 8
click at [381, 278] on button "Close" at bounding box center [381, 281] width 8 height 8
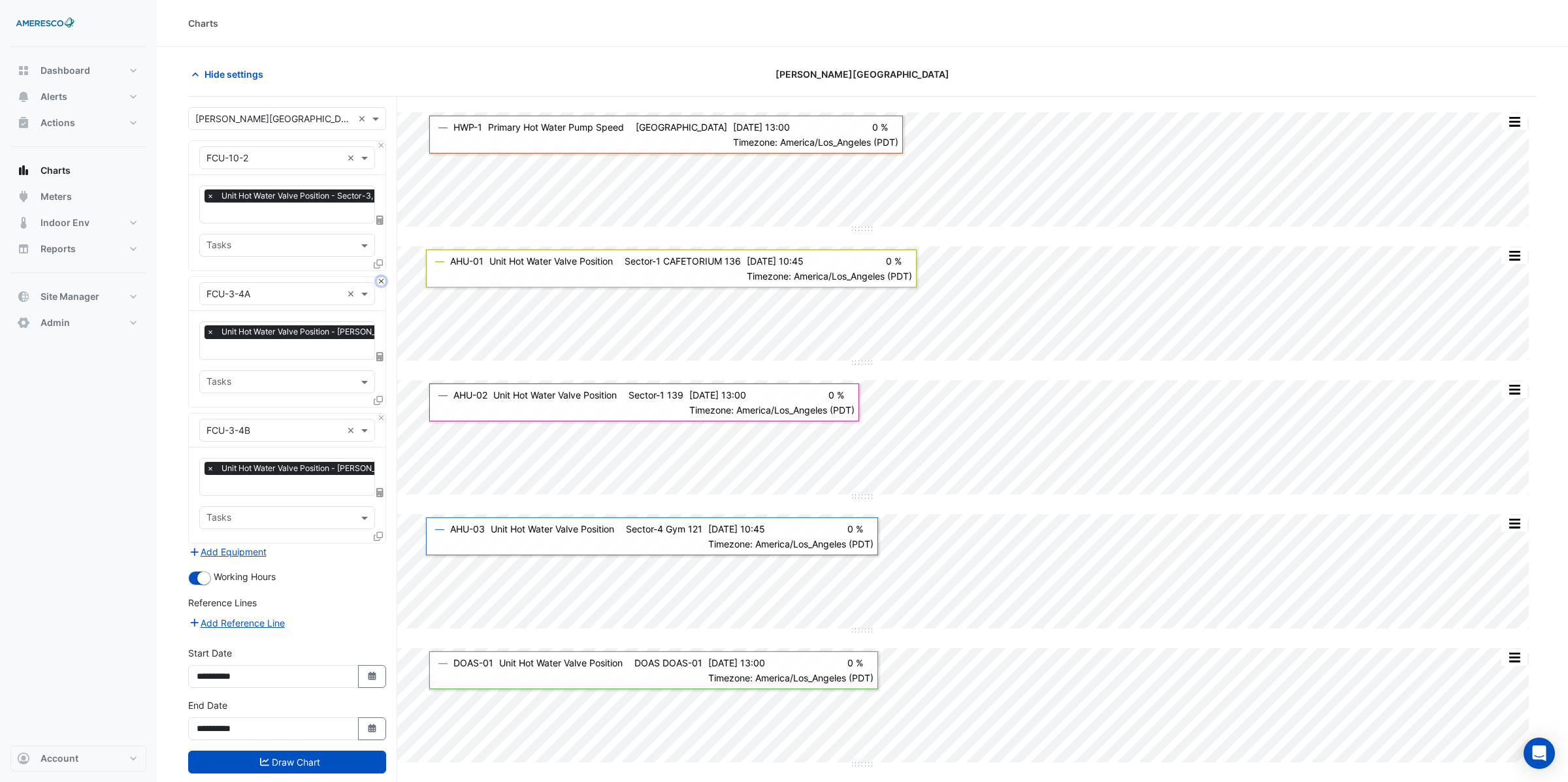
click at [381, 278] on button "Close" at bounding box center [381, 281] width 8 height 8
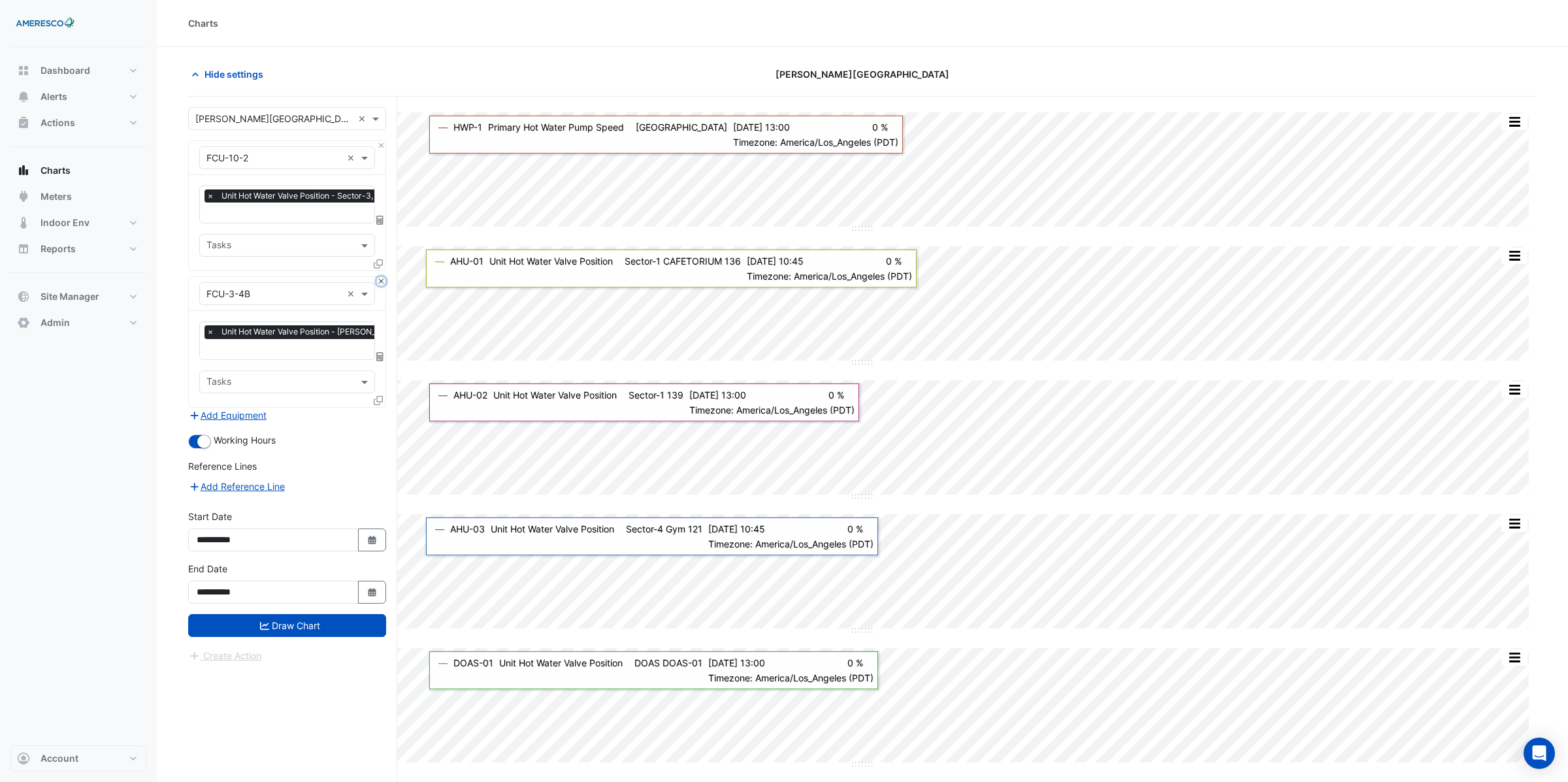
click at [381, 278] on button "Close" at bounding box center [381, 281] width 8 height 8
click at [381, 408] on div "Add Equipment" at bounding box center [286, 415] width 198 height 16
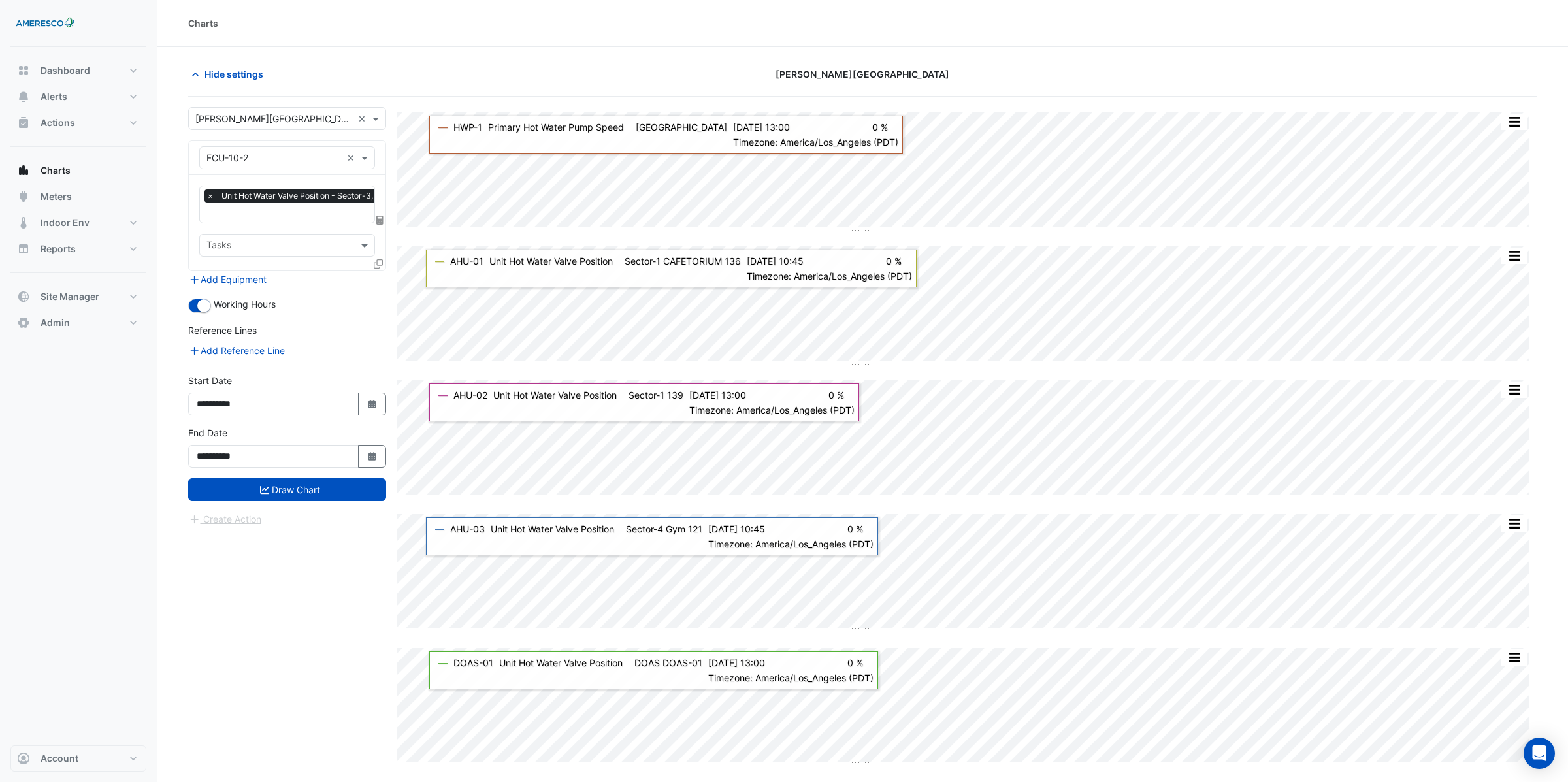
click at [284, 160] on input "text" at bounding box center [274, 158] width 135 height 14
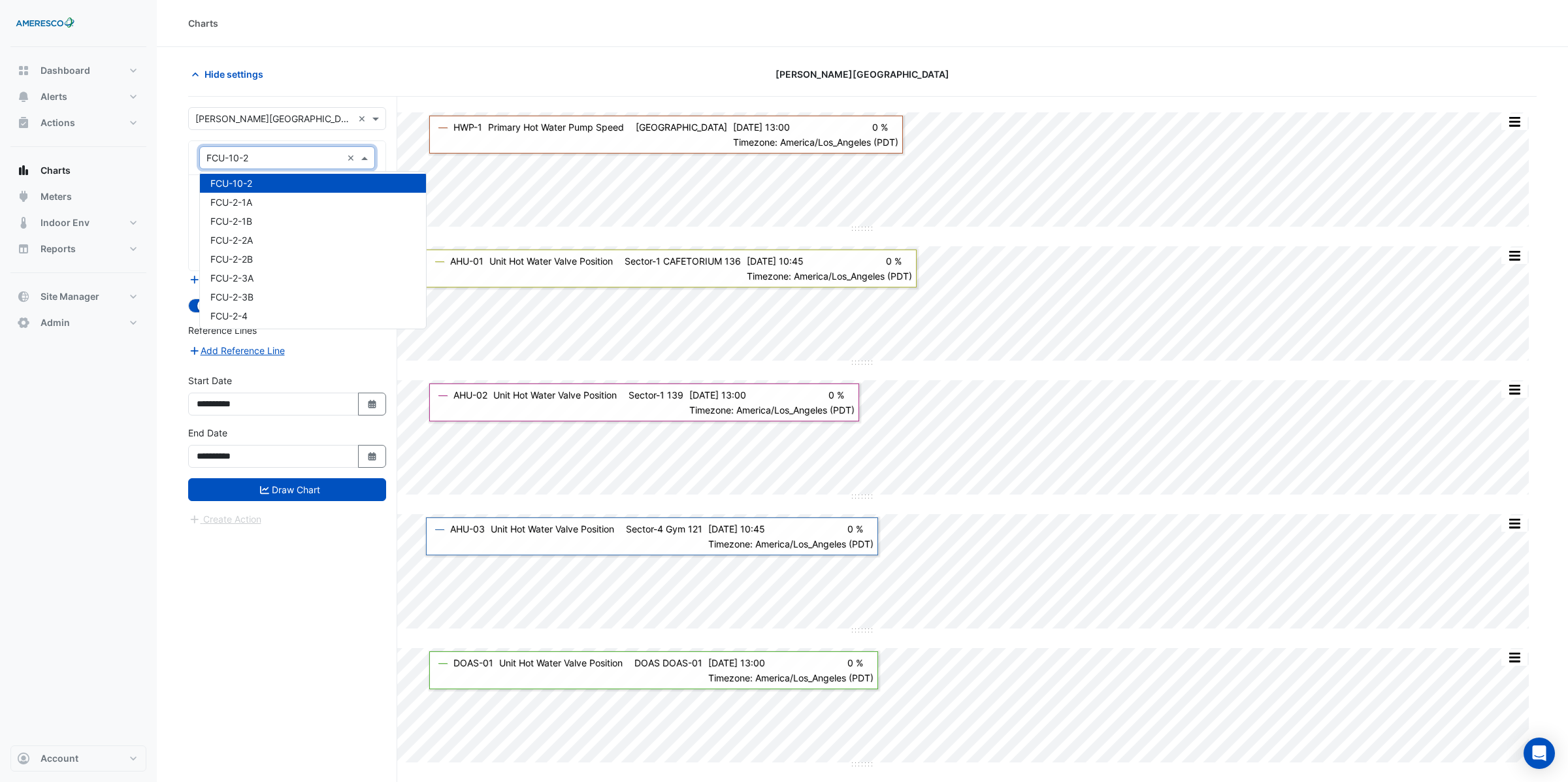
click at [250, 183] on span "FCU-10-2" at bounding box center [231, 183] width 42 height 11
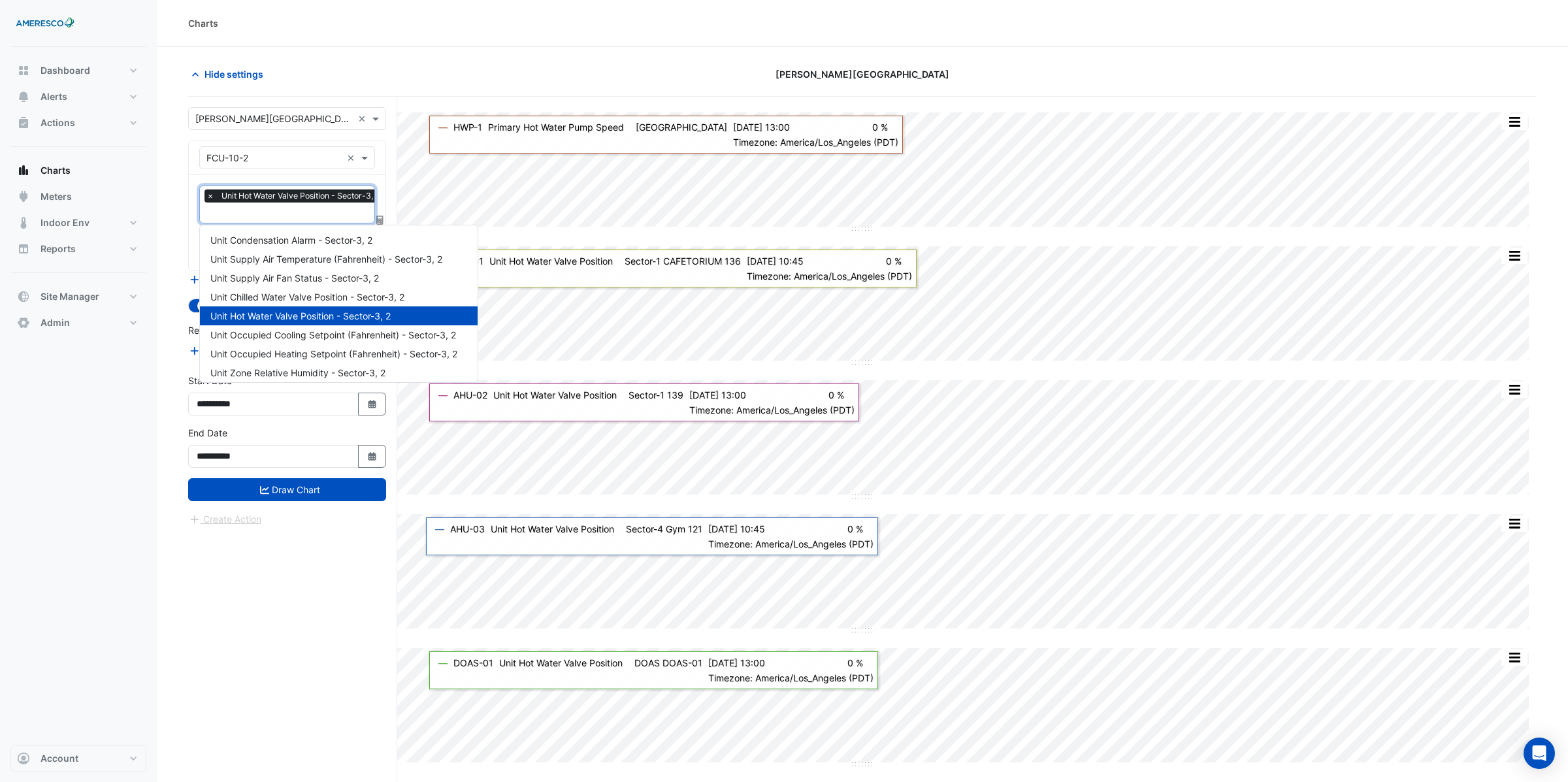
click at [289, 215] on input "text" at bounding box center [296, 214] width 180 height 14
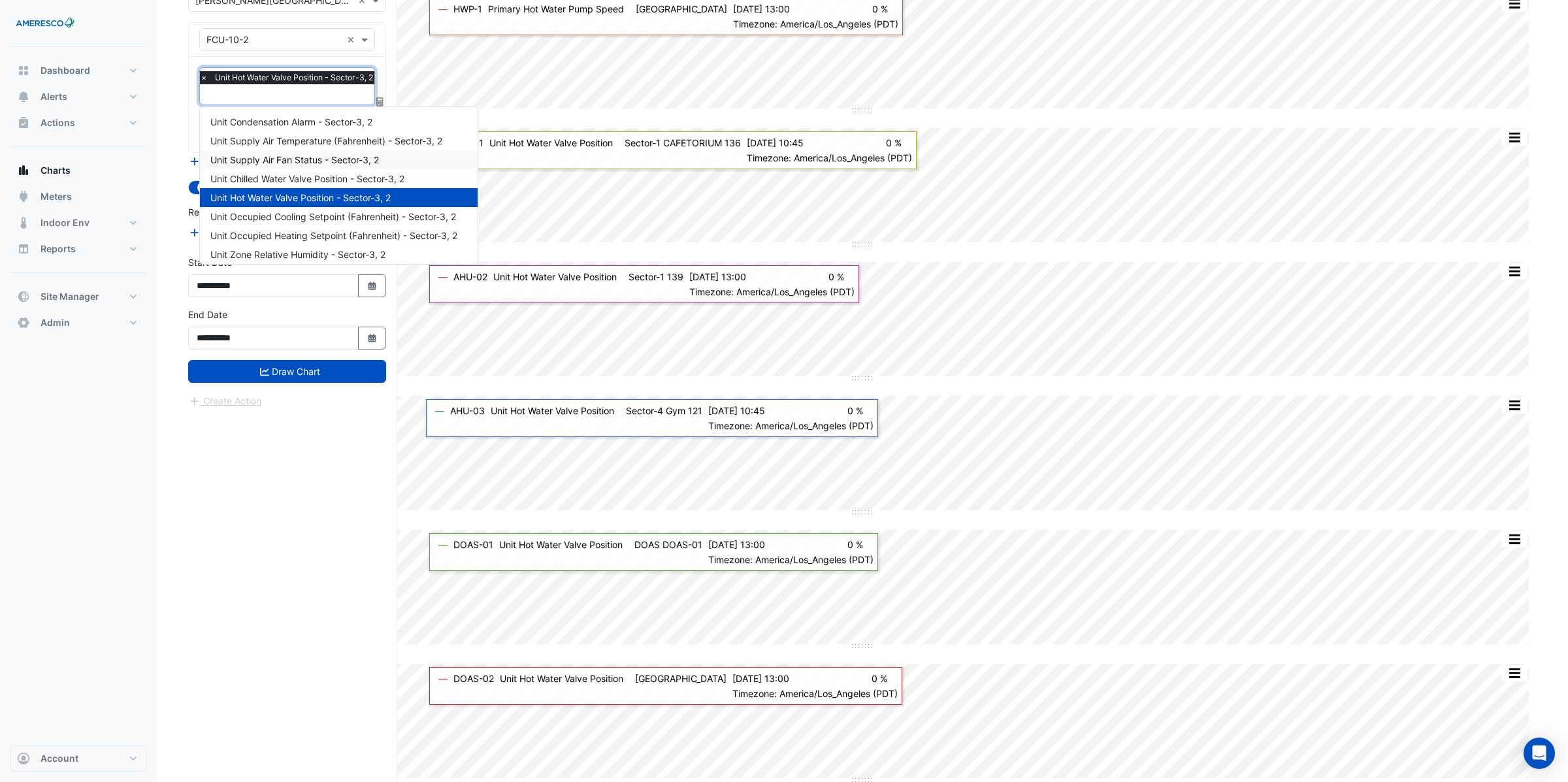
click at [258, 158] on span "Unit Supply Air Fan Status - Sector-3, 2" at bounding box center [294, 160] width 169 height 11
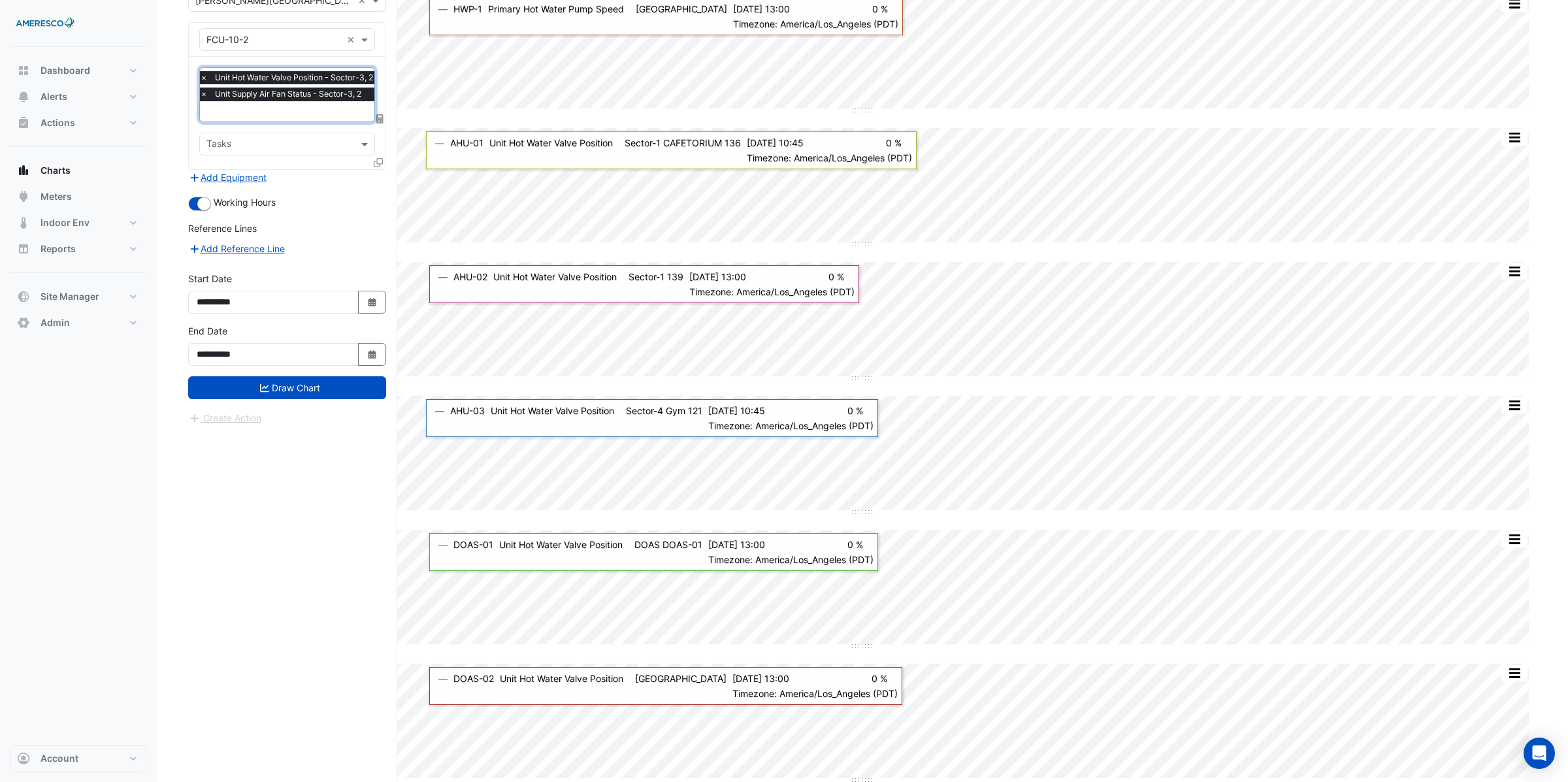
click at [236, 111] on input "text" at bounding box center [289, 113] width 180 height 14
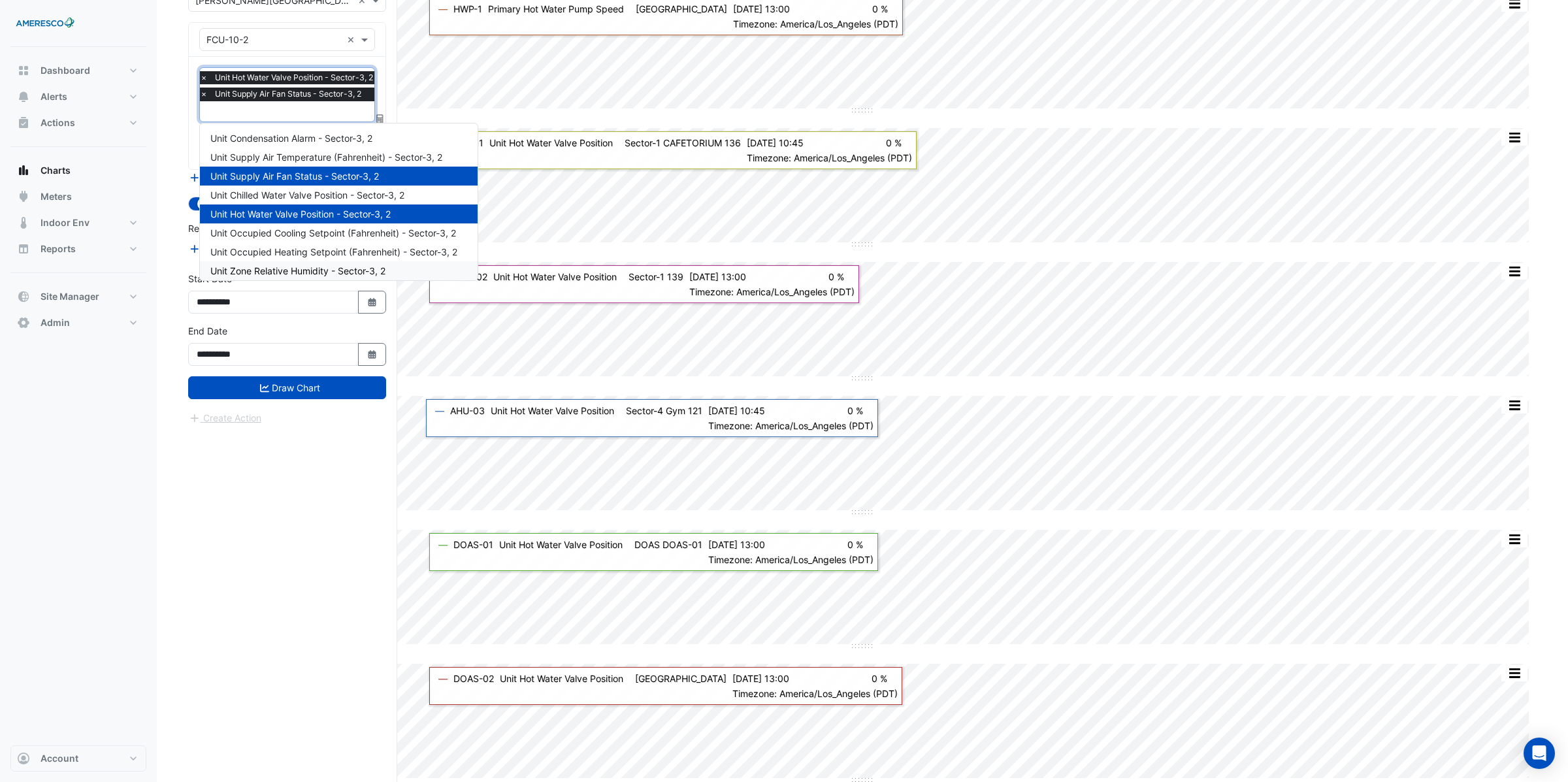
click at [278, 387] on button "Draw Chart" at bounding box center [286, 387] width 198 height 23
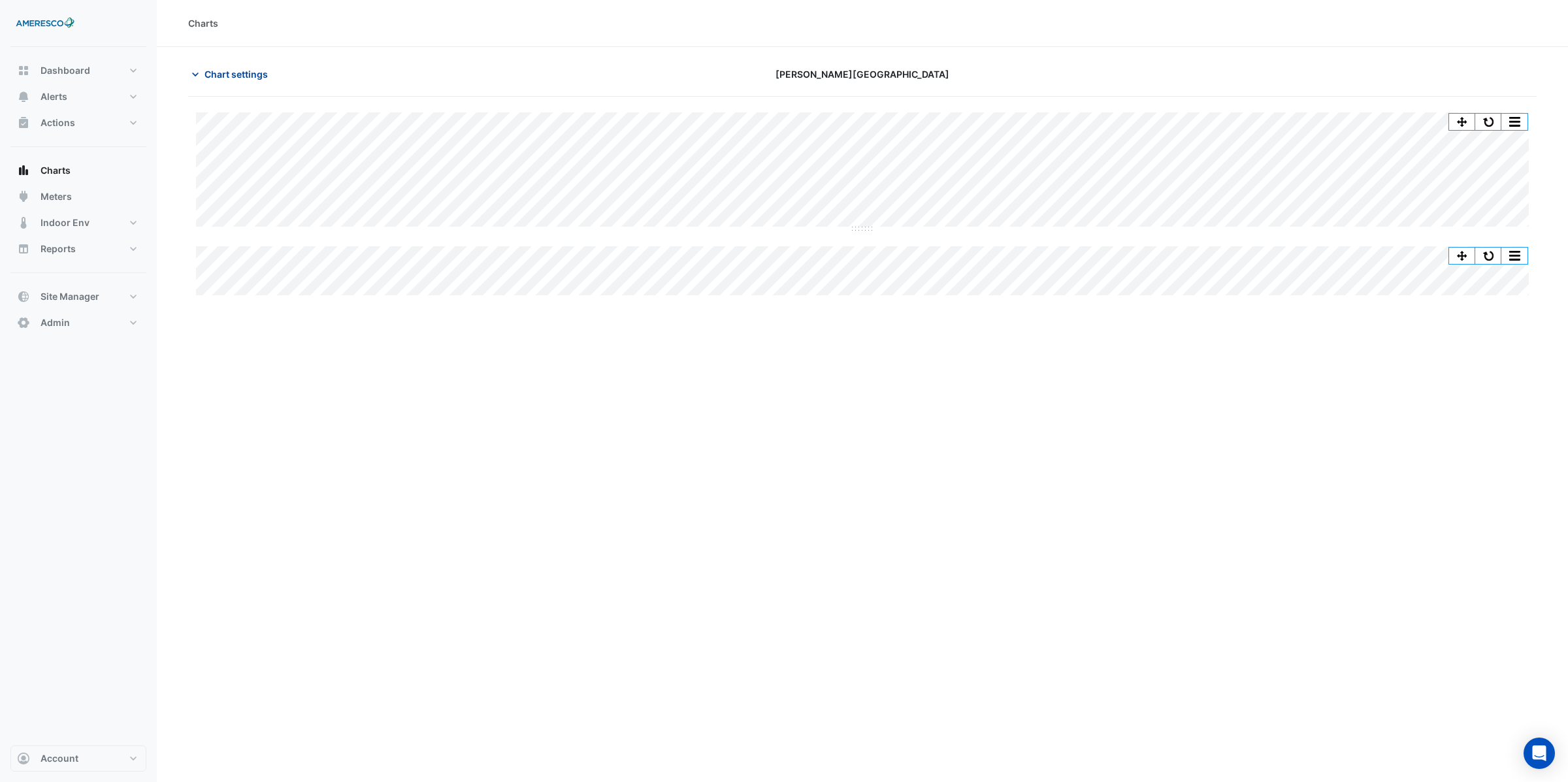
click at [240, 73] on span "Chart settings" at bounding box center [236, 74] width 63 height 14
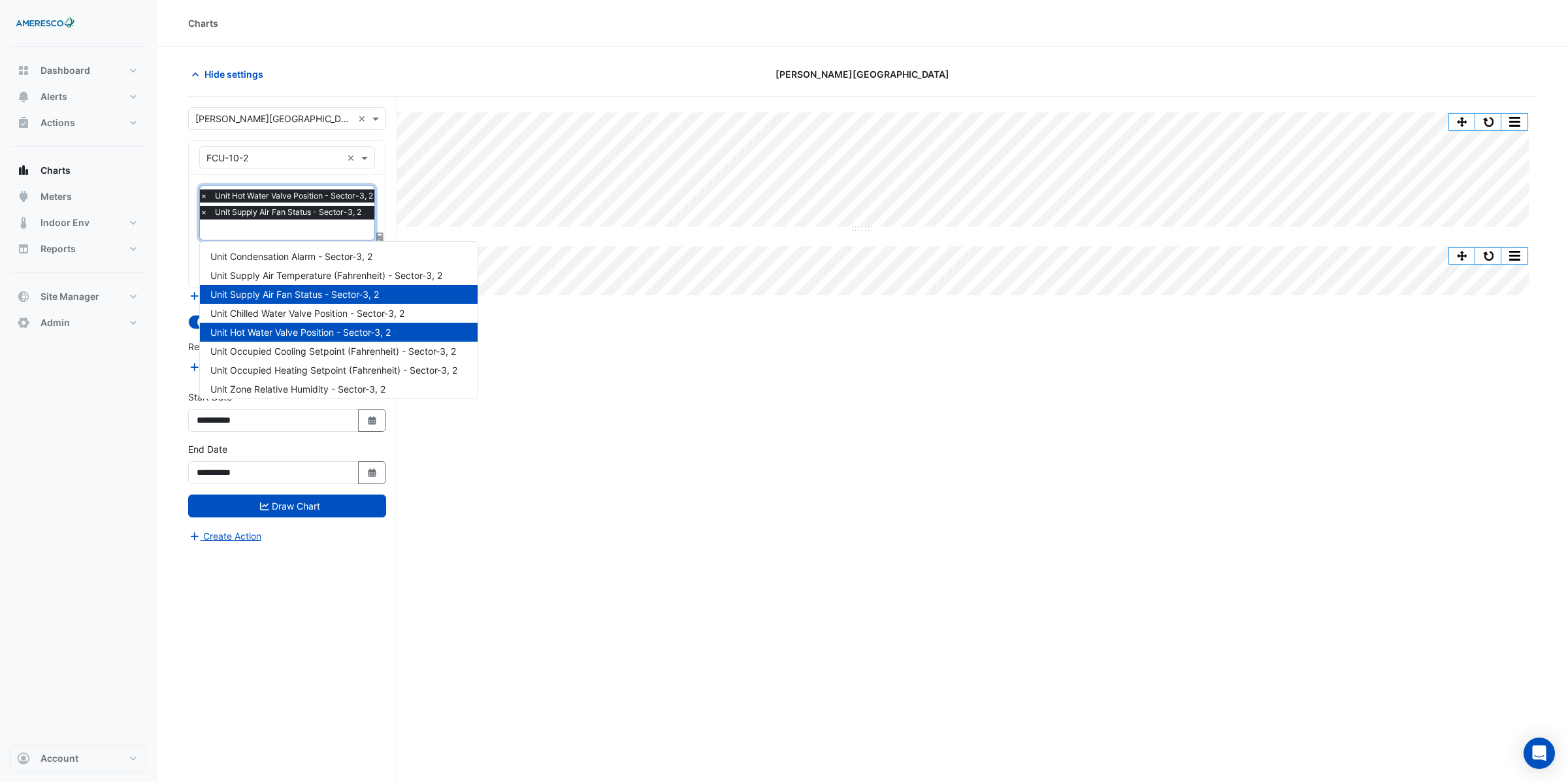
click at [249, 235] on input "text" at bounding box center [289, 231] width 180 height 14
click at [298, 372] on span "Unit Occupied Heating Setpoint (Fahrenheit) - Sector-3, 2" at bounding box center [333, 370] width 247 height 11
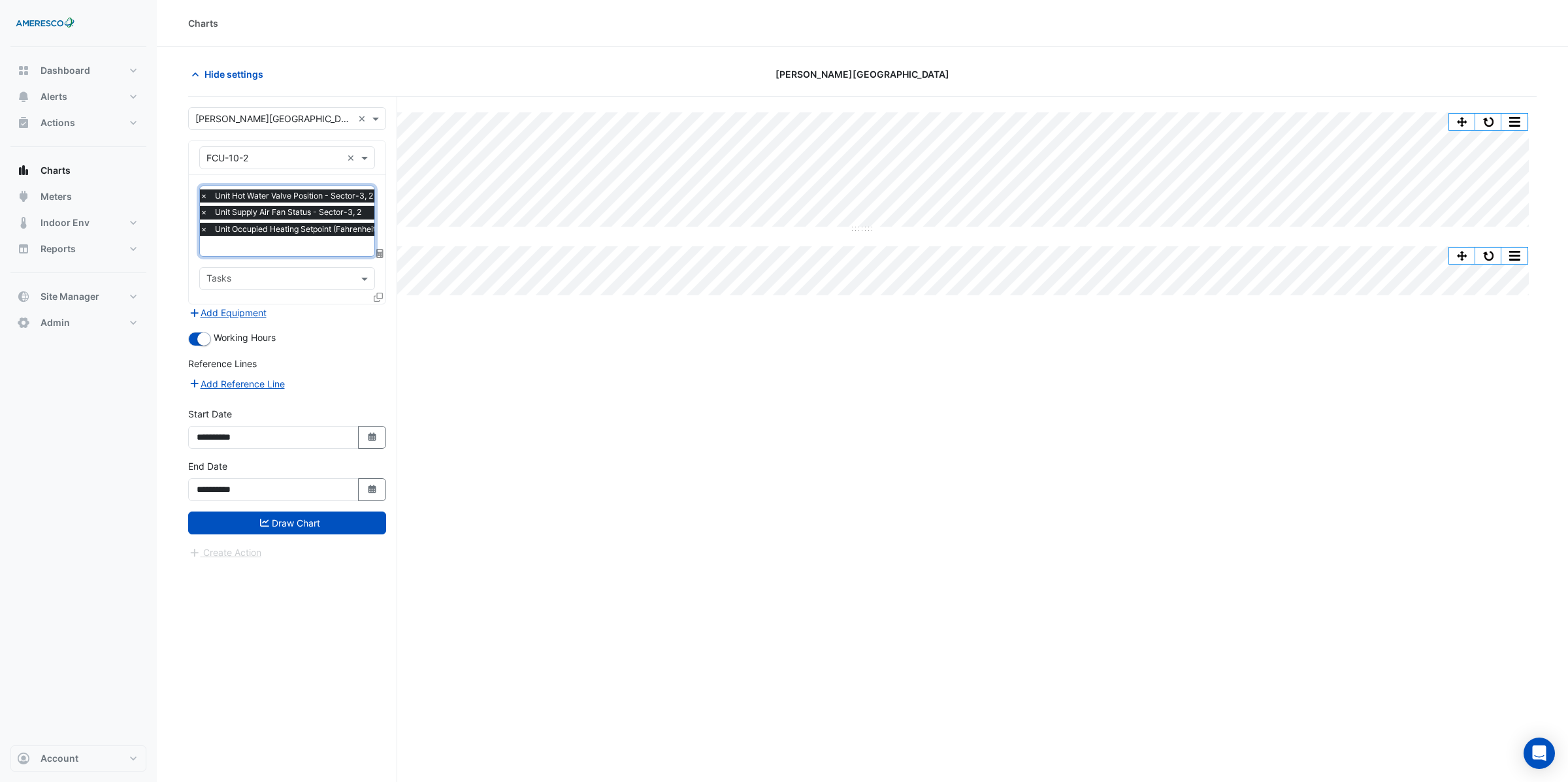
click at [283, 253] on input "text" at bounding box center [317, 247] width 236 height 14
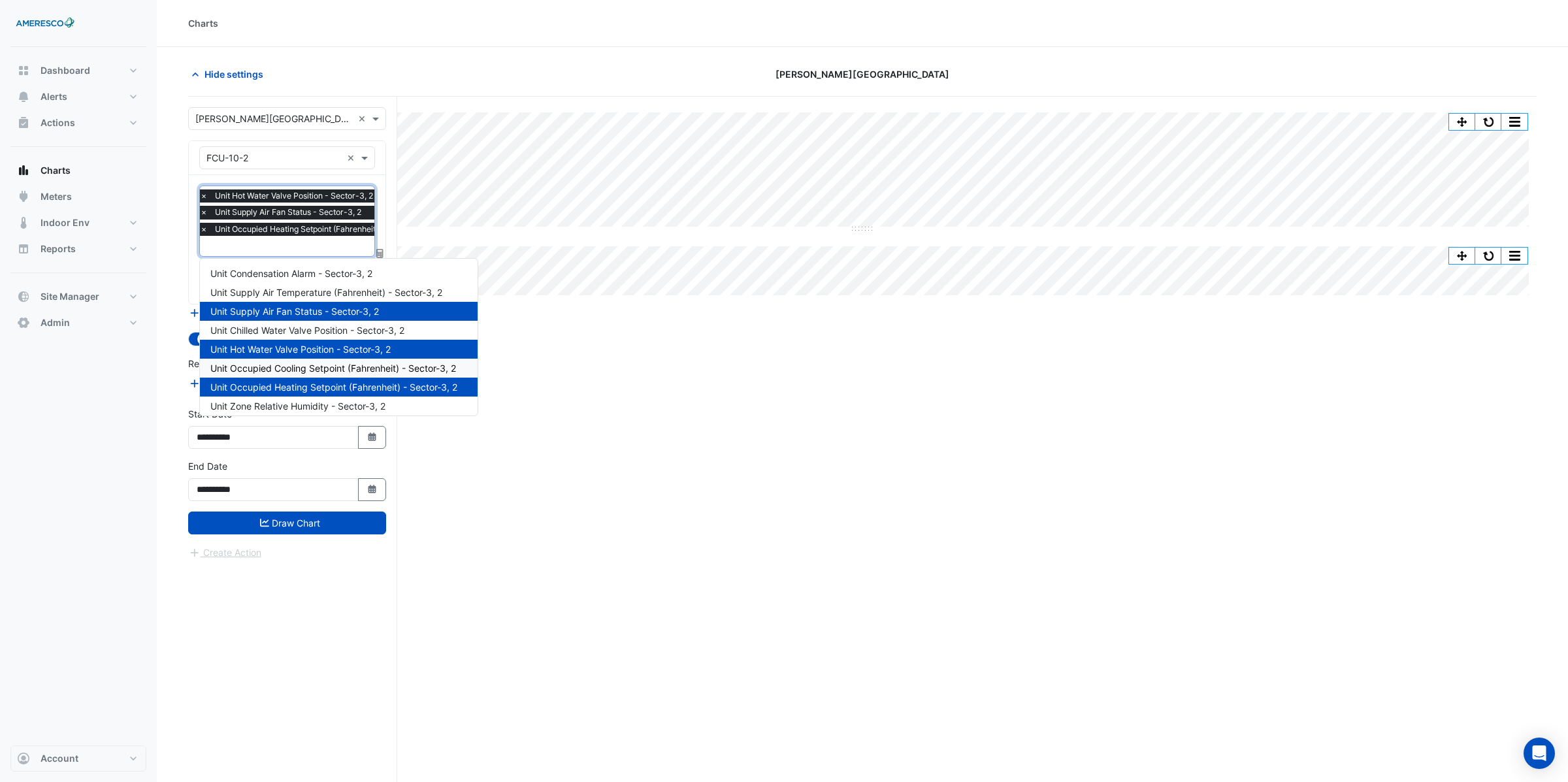
click at [293, 368] on span "Unit Occupied Cooling Setpoint (Fahrenheit) - Sector-3, 2" at bounding box center [333, 368] width 246 height 11
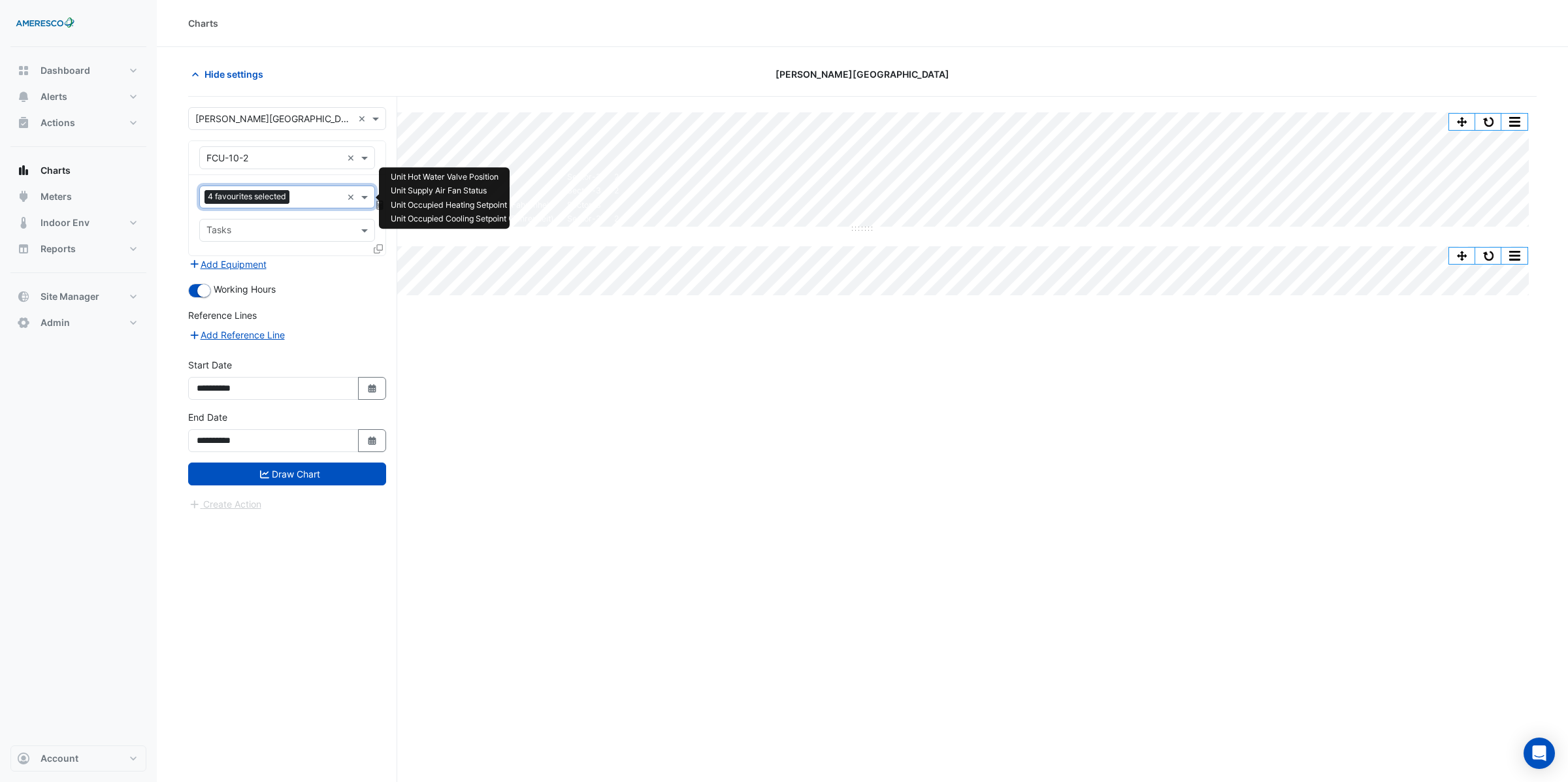
click at [314, 203] on input "text" at bounding box center [318, 198] width 47 height 14
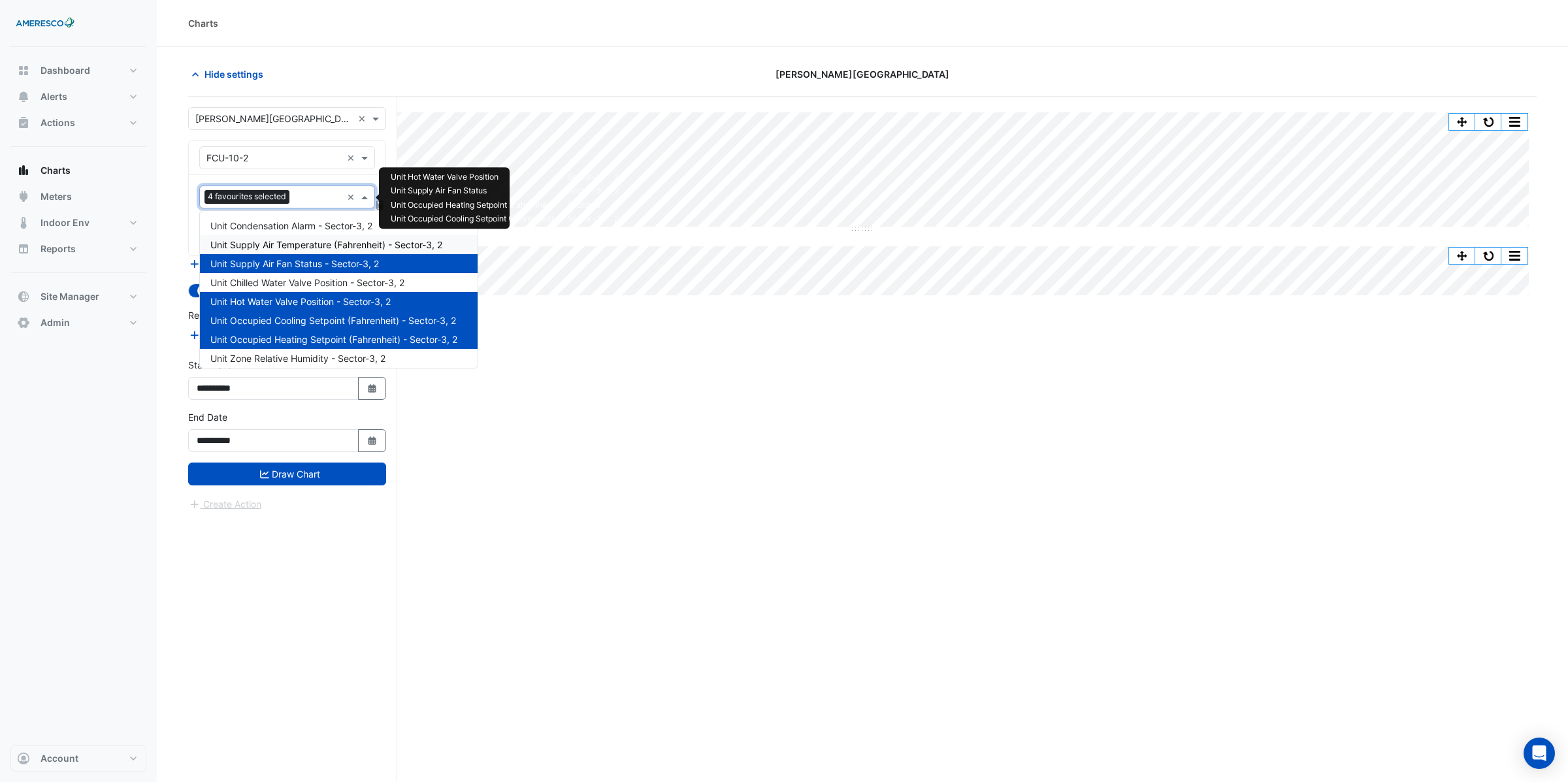
click at [304, 247] on span "Unit Supply Air Temperature (Fahrenheit) - Sector-3, 2" at bounding box center [326, 244] width 232 height 11
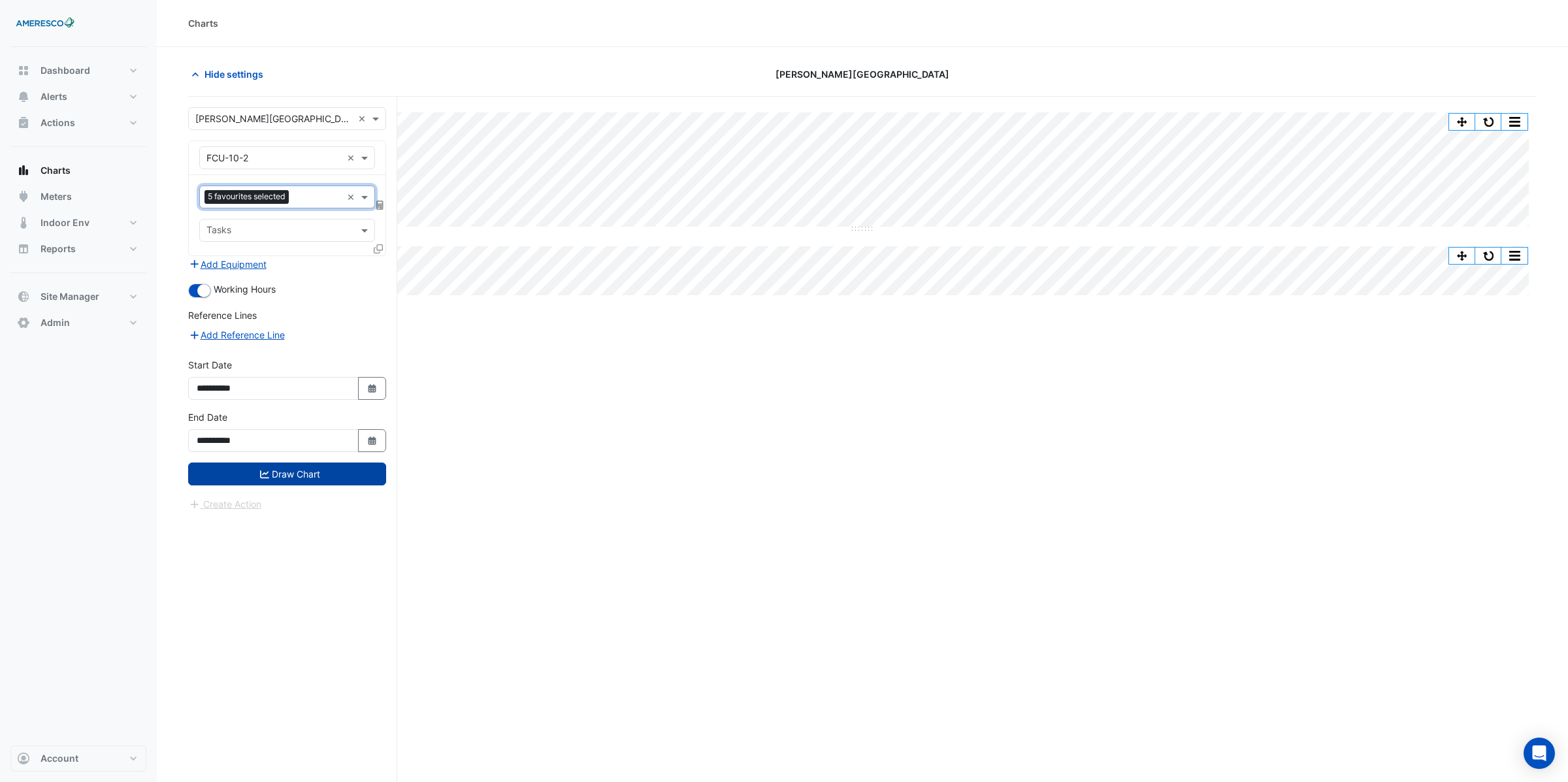
click at [300, 481] on button "Draw Chart" at bounding box center [286, 474] width 198 height 23
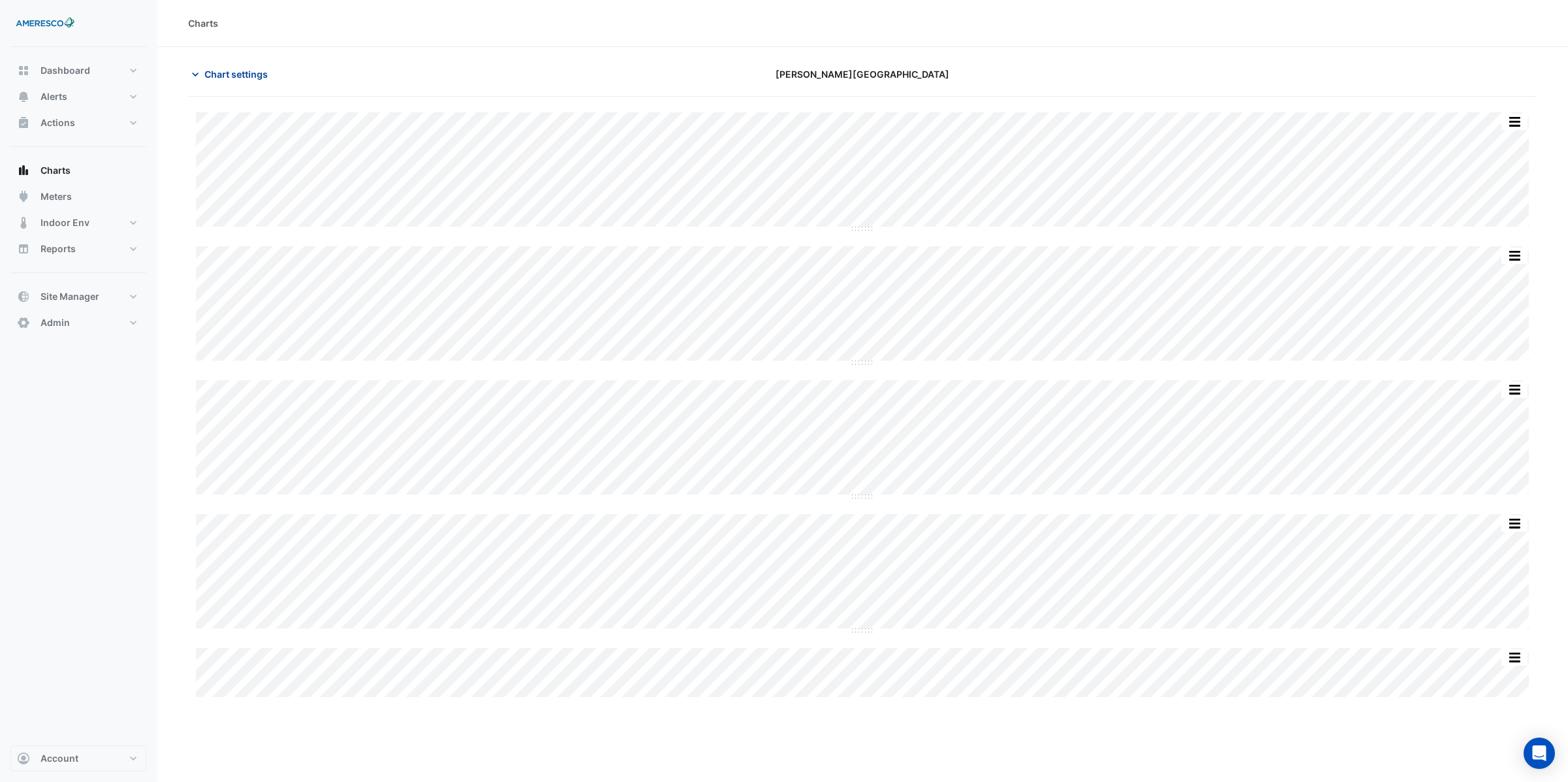
click at [242, 74] on span "Chart settings" at bounding box center [236, 74] width 63 height 14
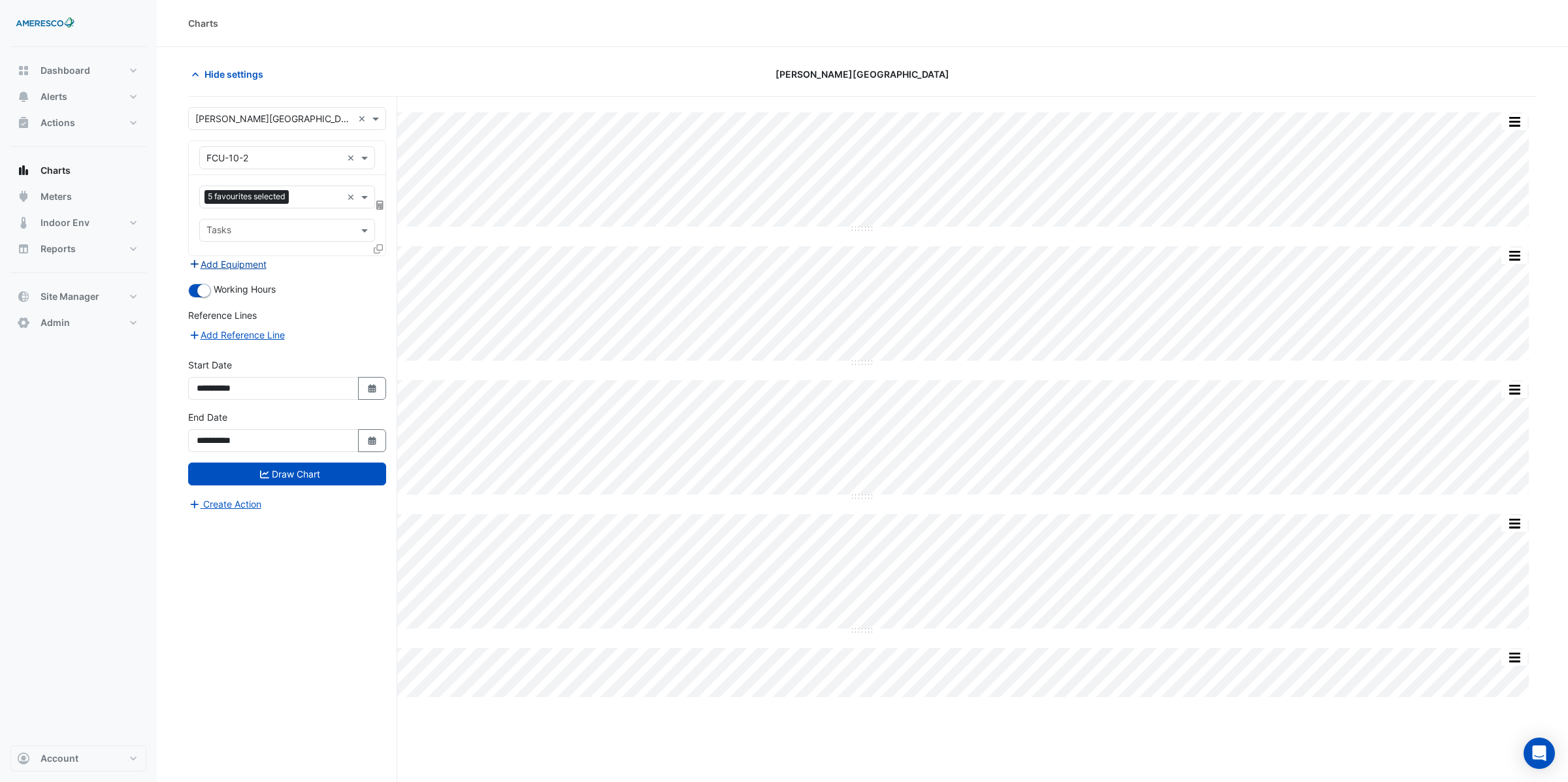
click at [222, 264] on button "Add Equipment" at bounding box center [227, 264] width 79 height 15
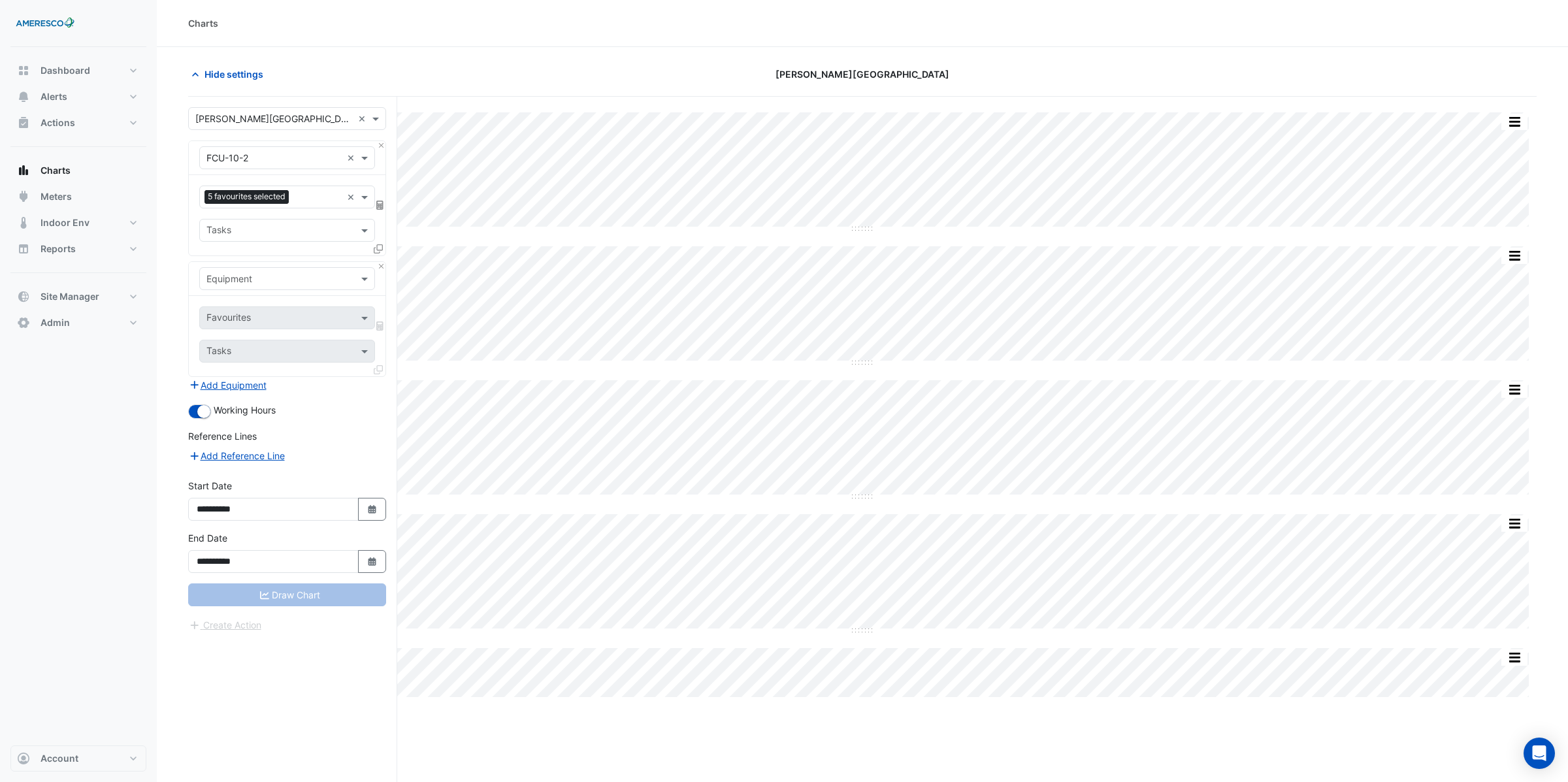
click at [229, 278] on input "text" at bounding box center [274, 279] width 135 height 14
type input "*******"
click at [238, 306] on span "Weather" at bounding box center [227, 308] width 35 height 11
click at [238, 317] on input "text" at bounding box center [273, 319] width 132 height 14
click at [247, 383] on span "Temperature (Fahrenheit)" at bounding box center [264, 385] width 109 height 11
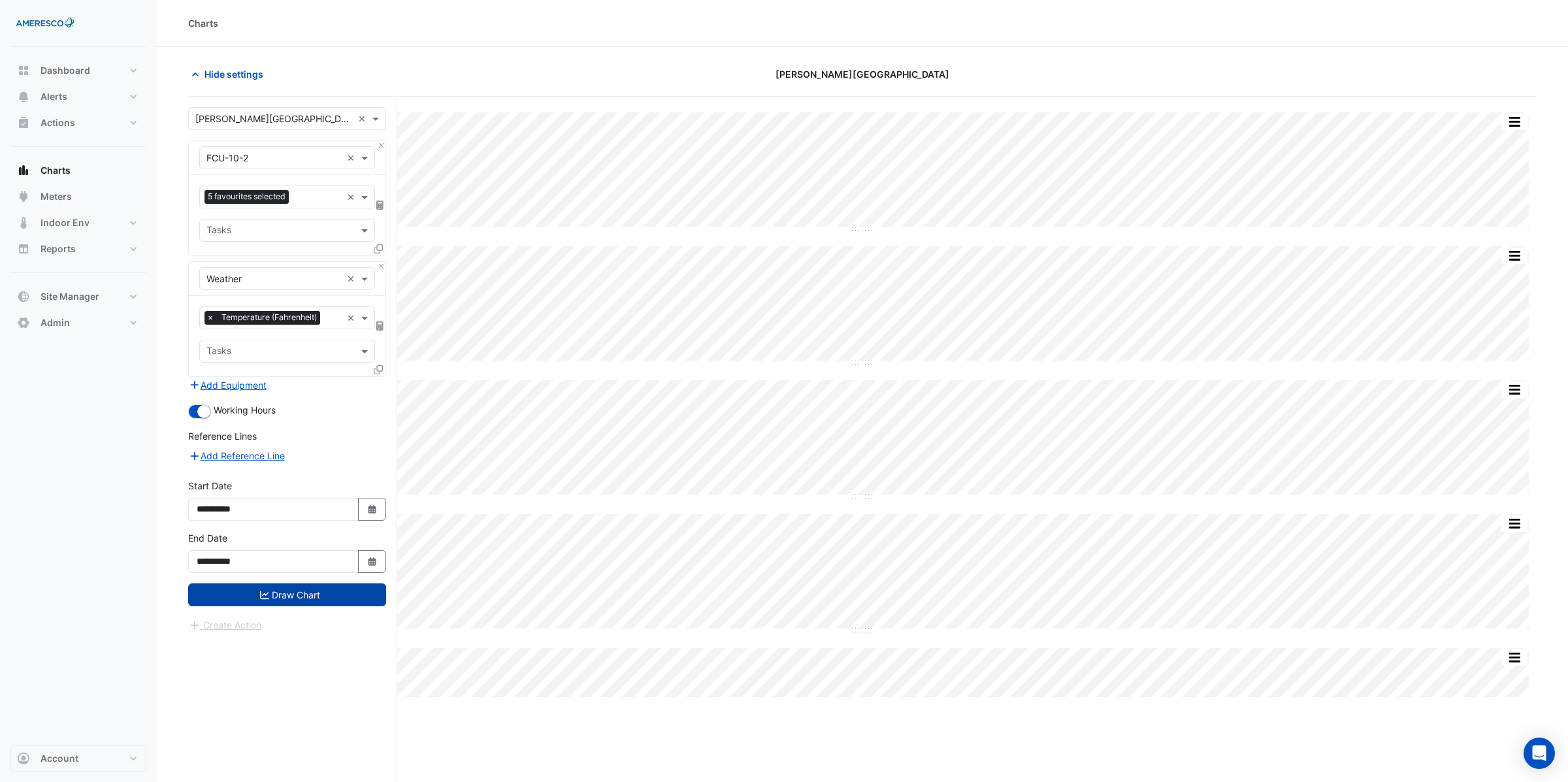
click at [286, 600] on button "Draw Chart" at bounding box center [286, 594] width 198 height 23
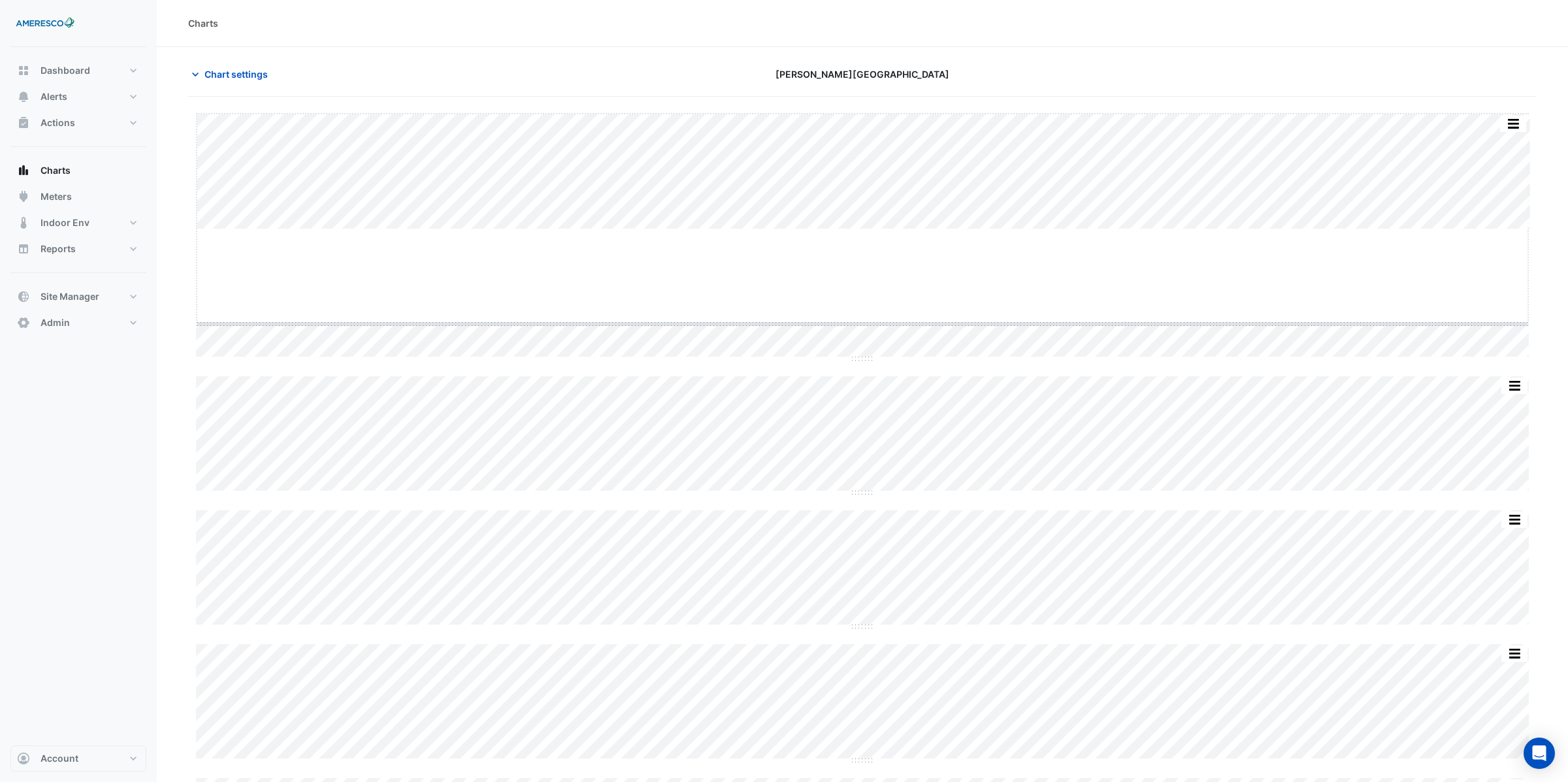
drag, startPoint x: 861, startPoint y: 228, endPoint x: 851, endPoint y: 326, distance: 98.5
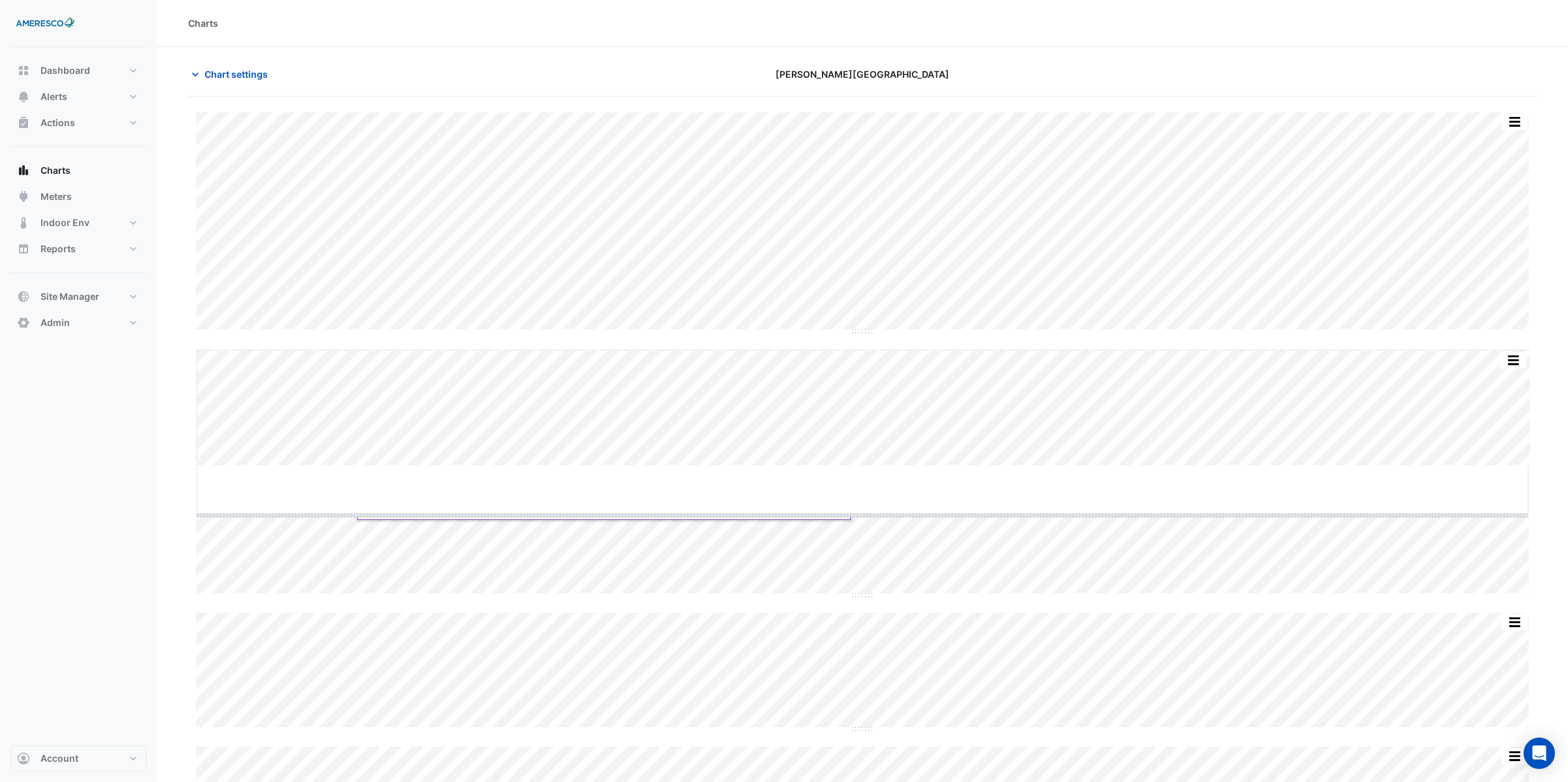
drag, startPoint x: 859, startPoint y: 465, endPoint x: 862, endPoint y: 516, distance: 51.1
click at [210, 76] on span "Chart settings" at bounding box center [236, 74] width 63 height 14
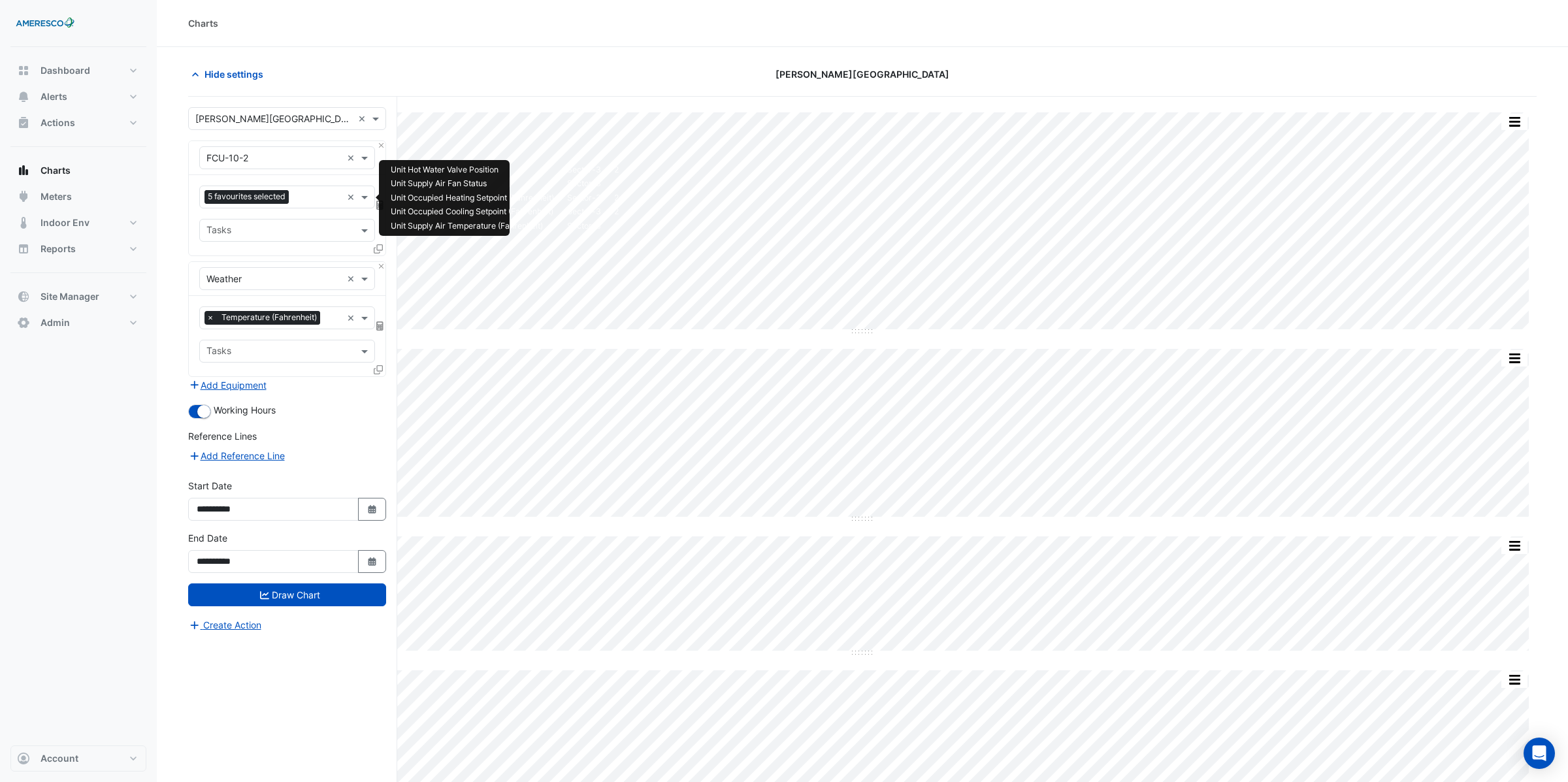
click at [302, 202] on input "text" at bounding box center [317, 198] width 48 height 14
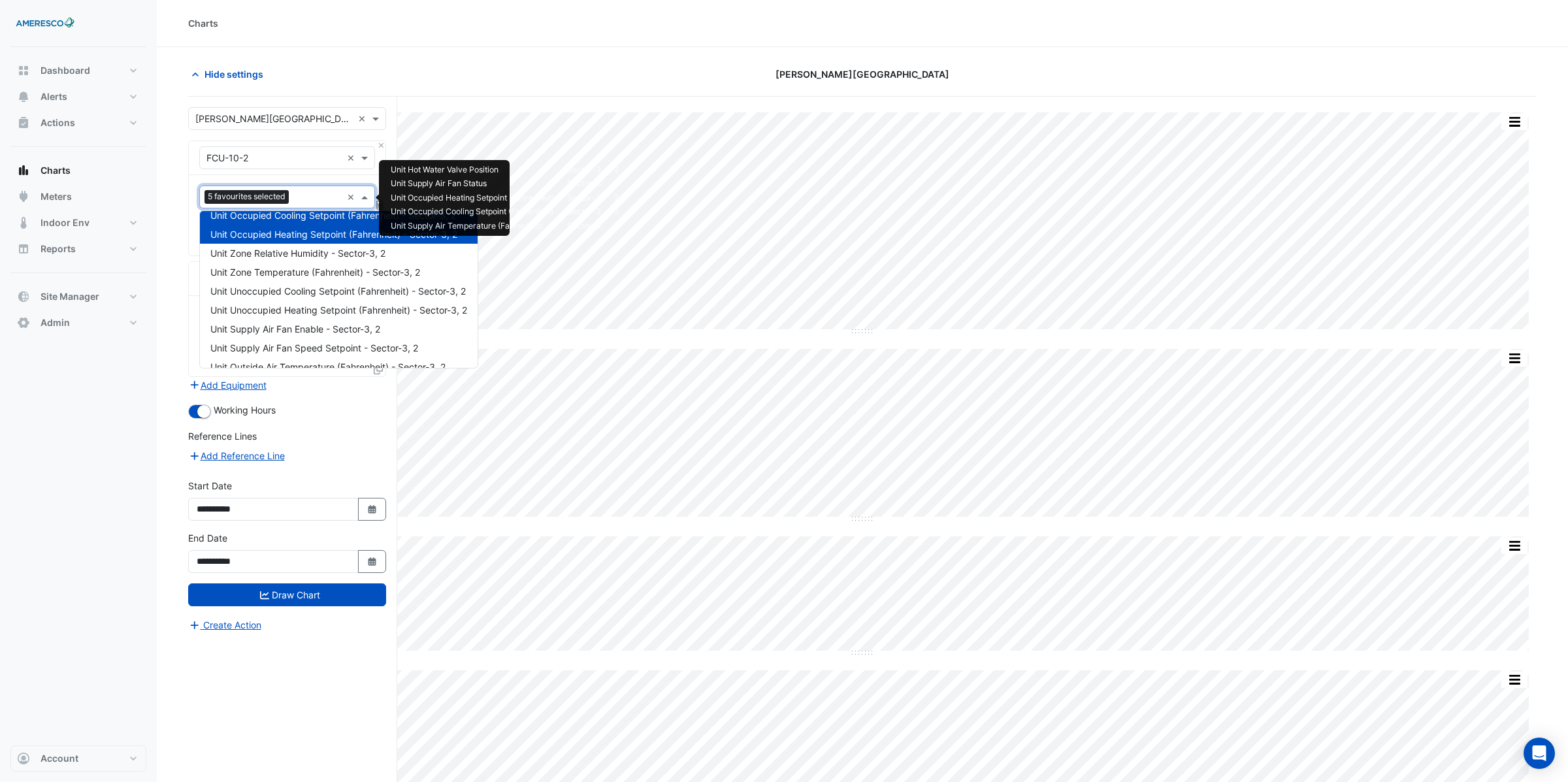
scroll to position [106, 0]
click at [295, 330] on span "Unit Supply Air Fan Enable - Sector-3, 2" at bounding box center [295, 328] width 170 height 11
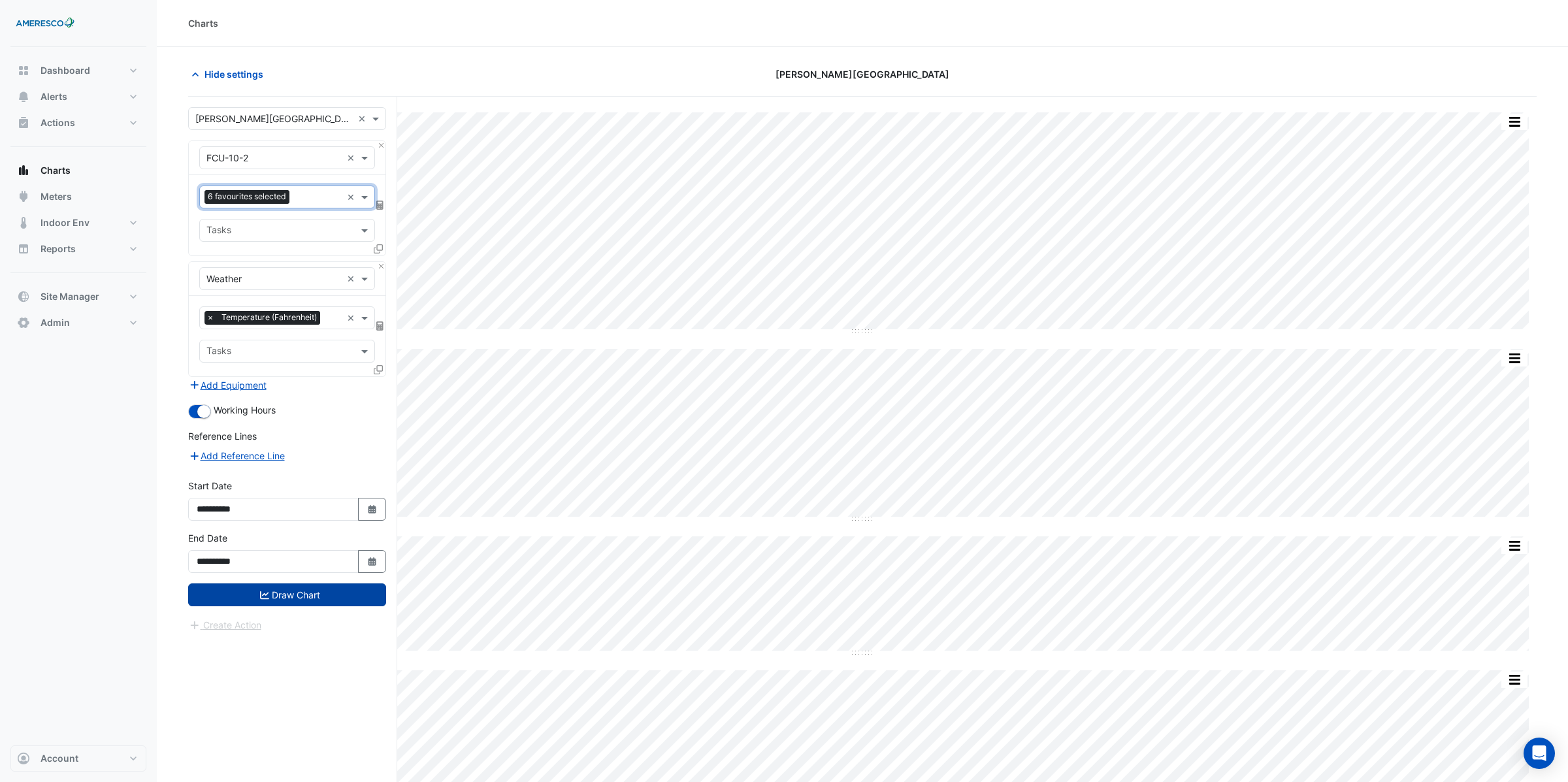
click at [297, 600] on button "Draw Chart" at bounding box center [286, 594] width 198 height 23
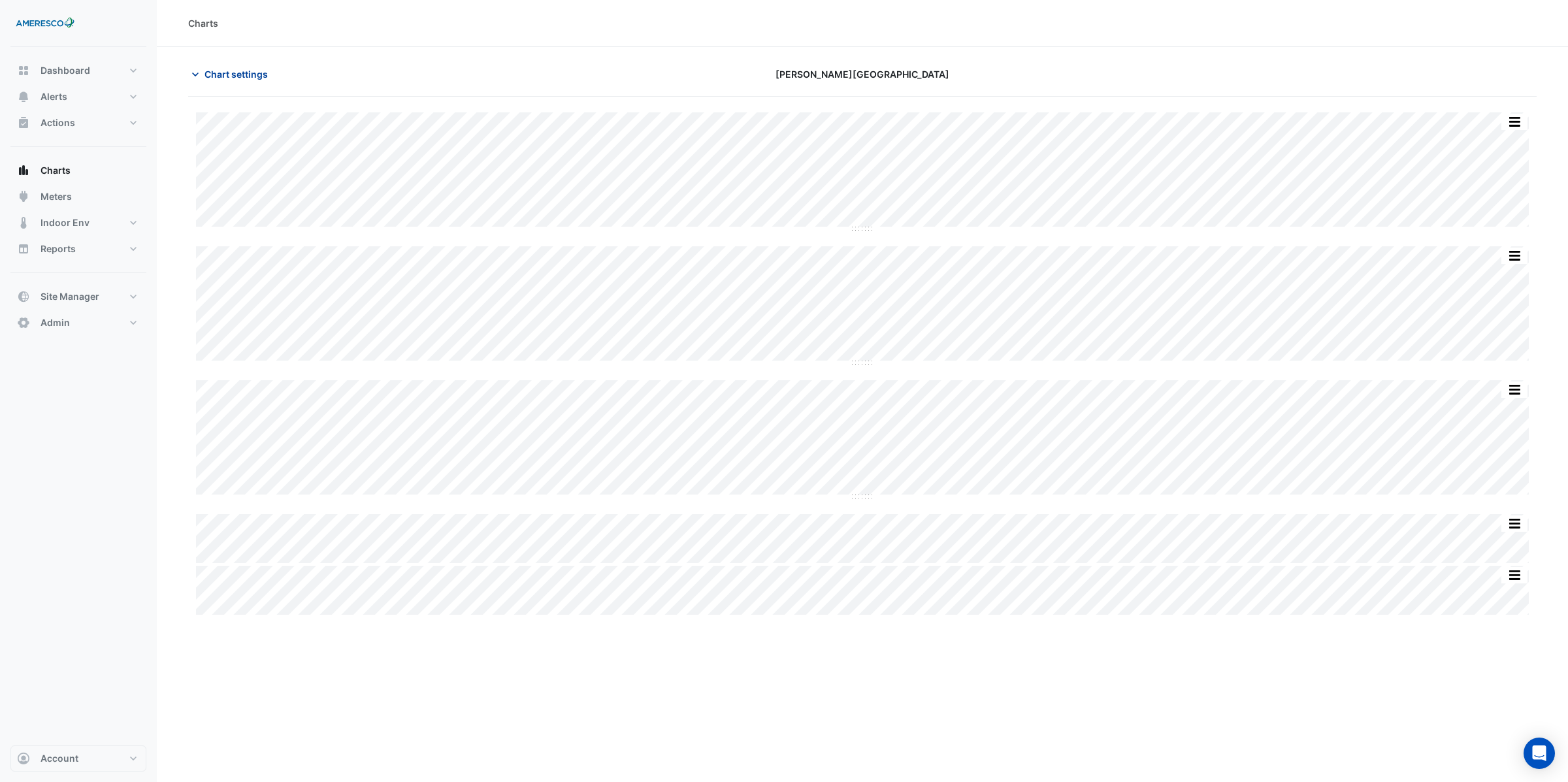
click at [238, 70] on span "Chart settings" at bounding box center [236, 74] width 63 height 14
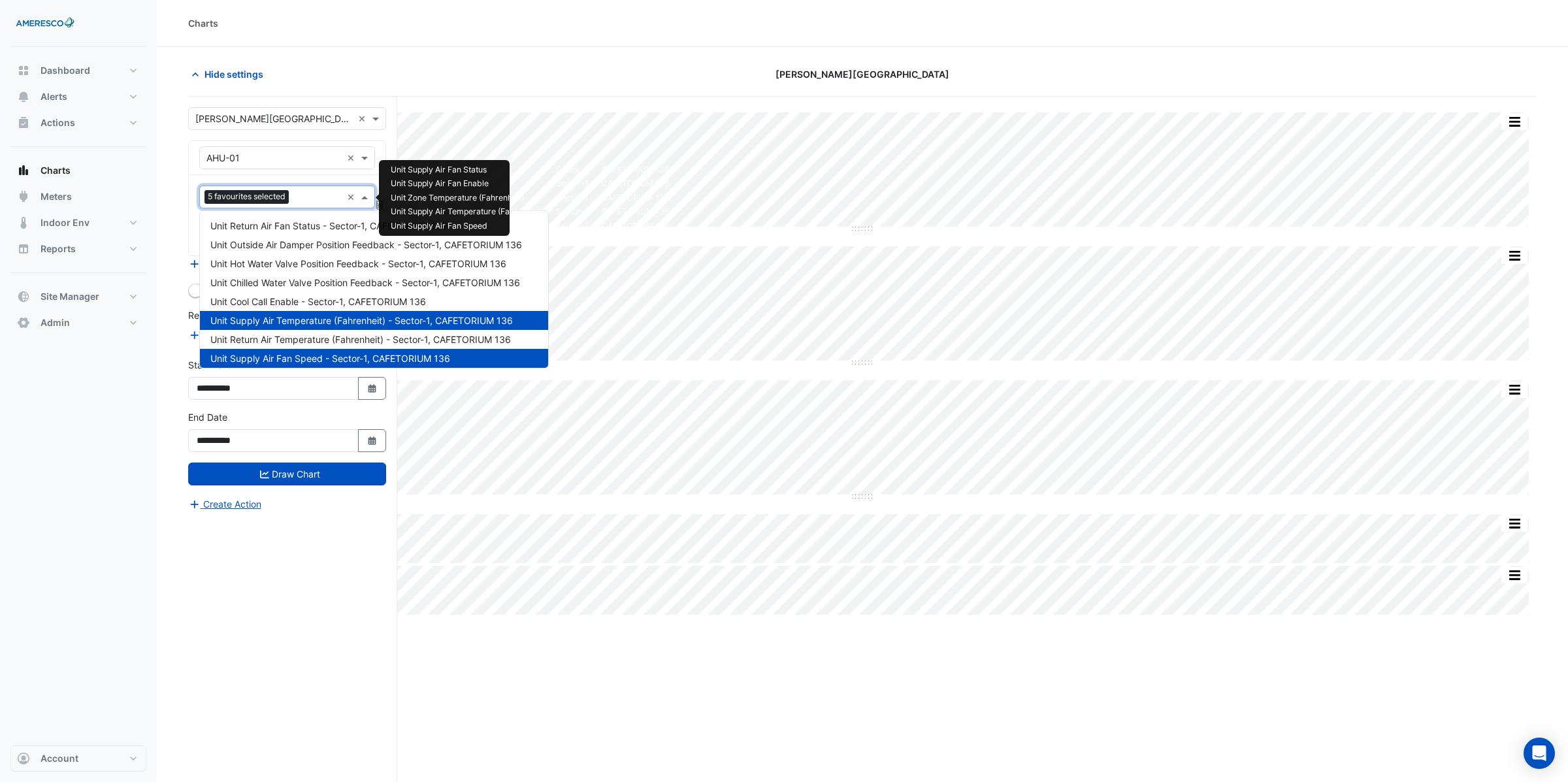
click at [304, 198] on input "text" at bounding box center [317, 198] width 48 height 14
click at [448, 99] on div "Split by Unit Split None Print Save as JPEG Save as PNG Pivot Data Table Export…" at bounding box center [862, 463] width 1348 height 735
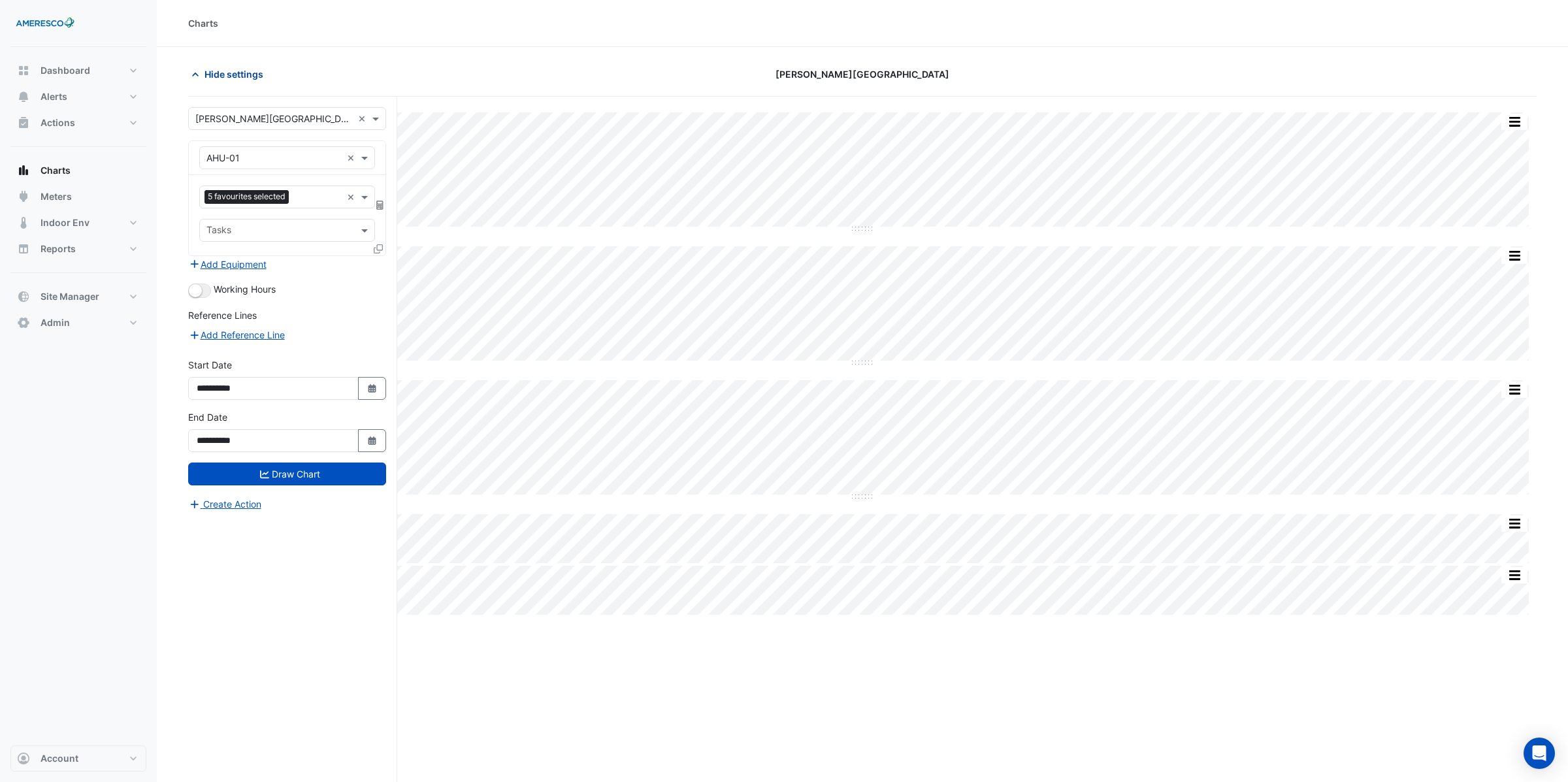
click at [196, 74] on icon "button" at bounding box center [195, 74] width 6 height 4
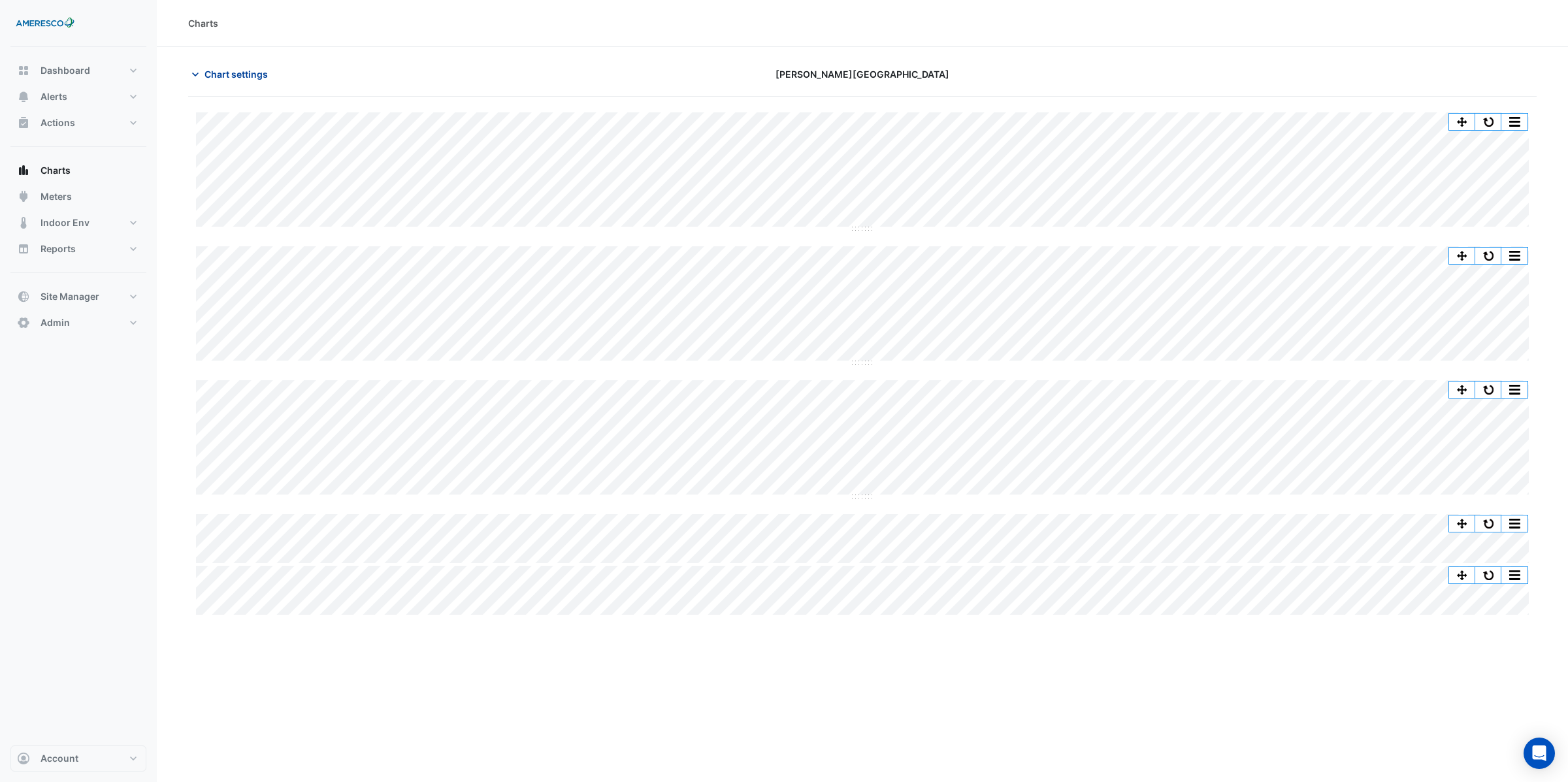
click at [216, 75] on span "Chart settings" at bounding box center [236, 74] width 63 height 14
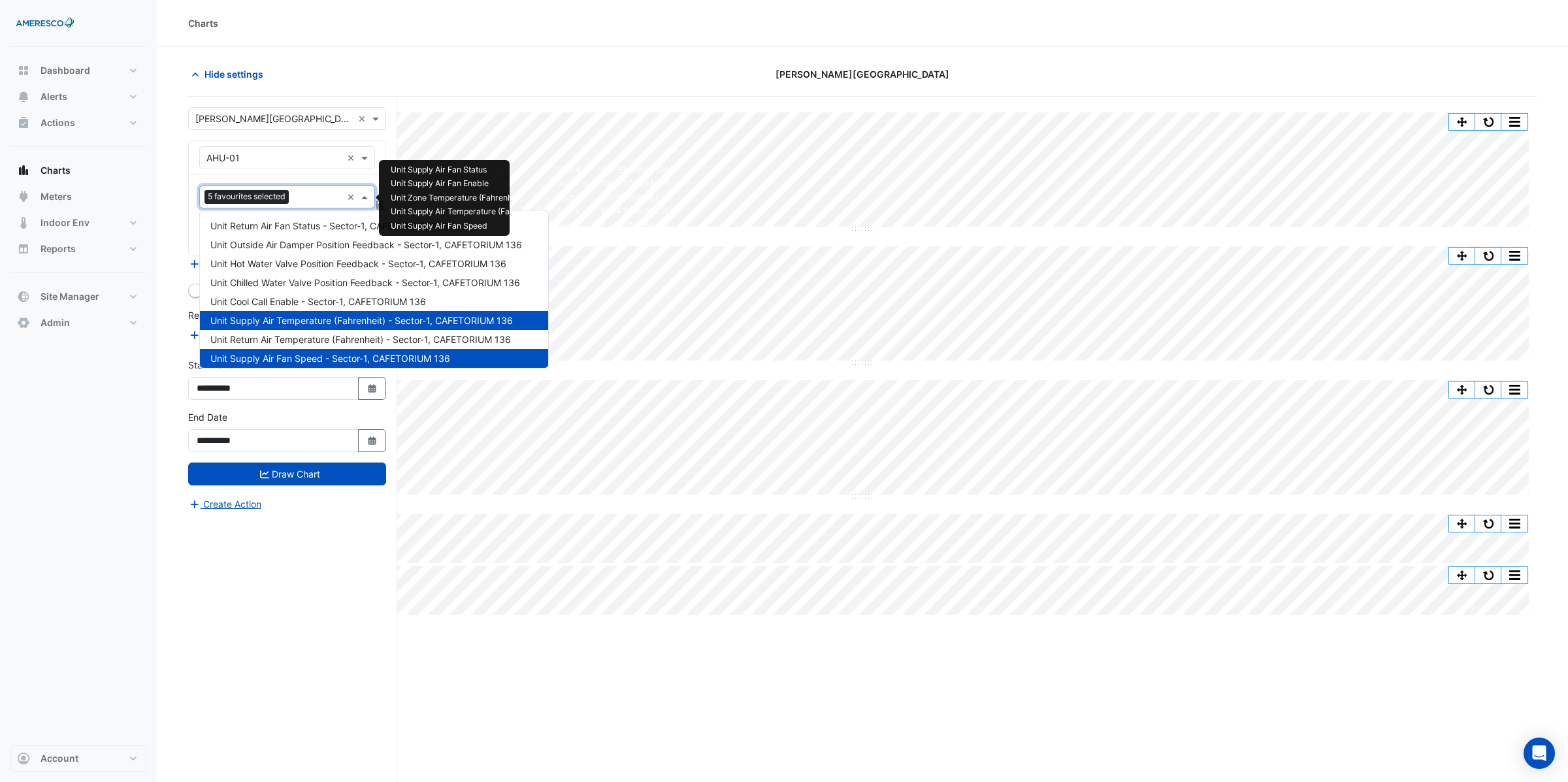
click at [307, 200] on input "text" at bounding box center [317, 198] width 48 height 14
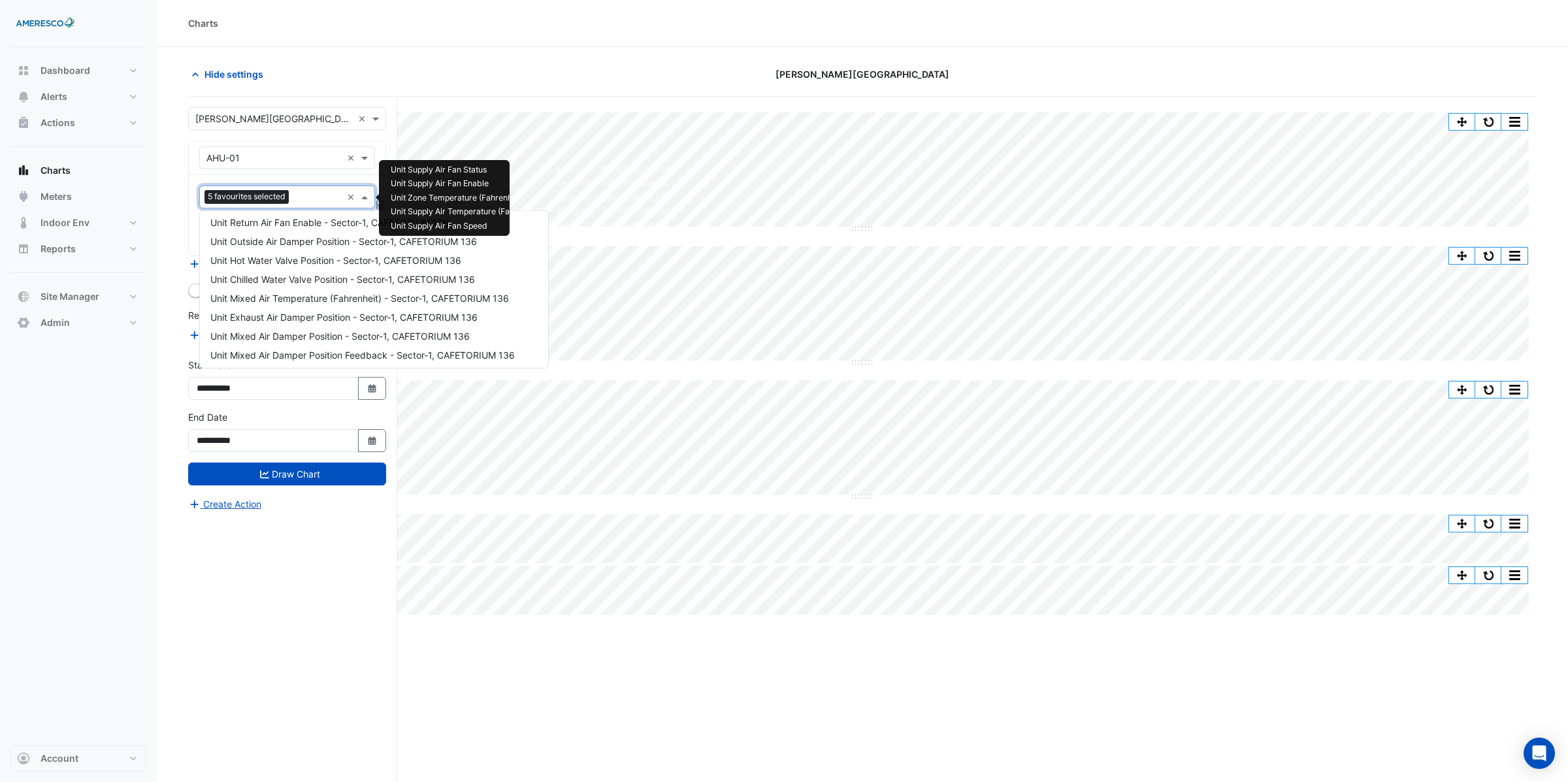
scroll to position [194, 0]
click at [284, 282] on span "Unit Chilled Water Valve Position - Sector-1, CAFETORIUM 136" at bounding box center [342, 278] width 264 height 11
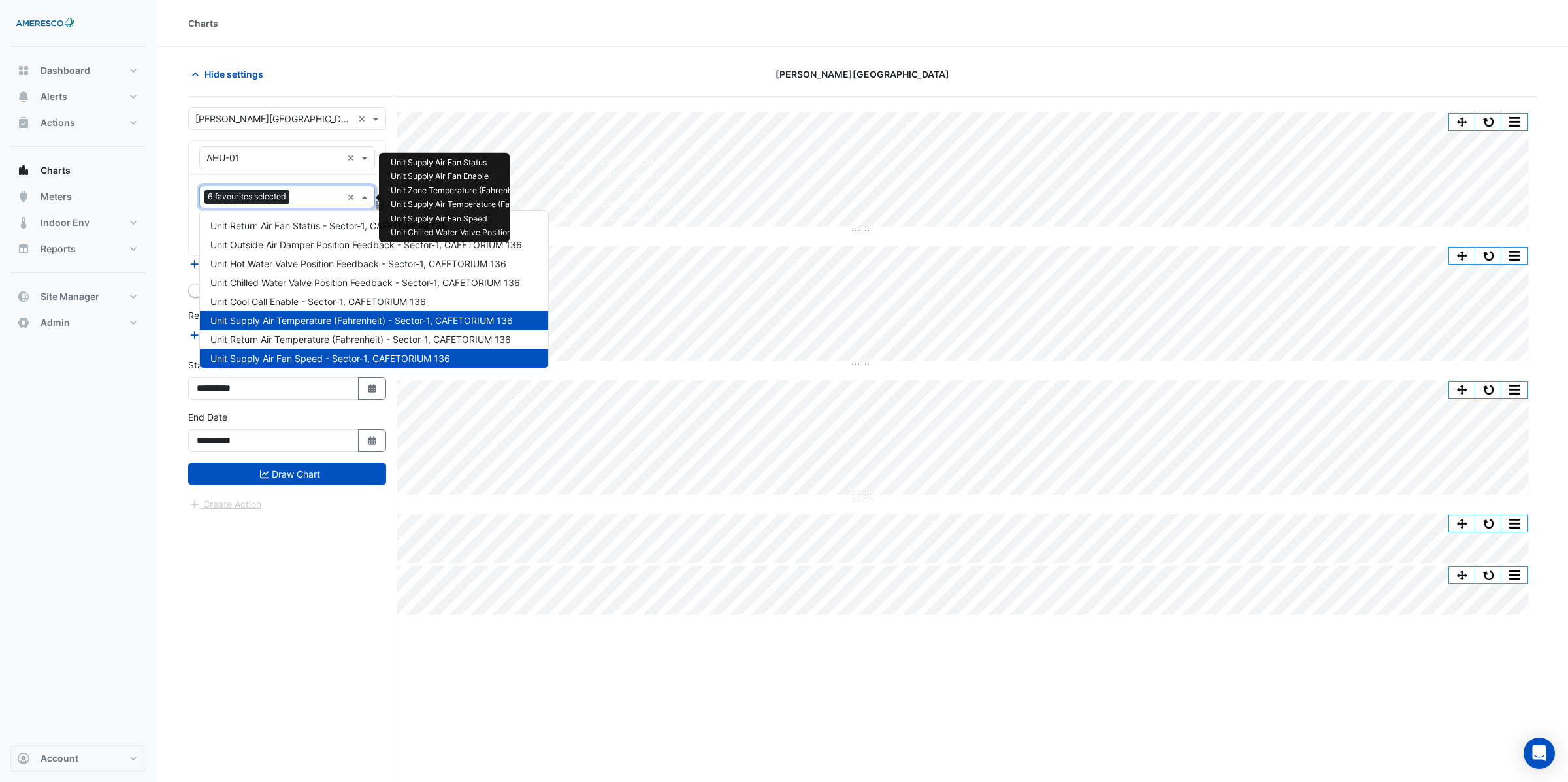
click at [306, 203] on input "text" at bounding box center [318, 198] width 47 height 14
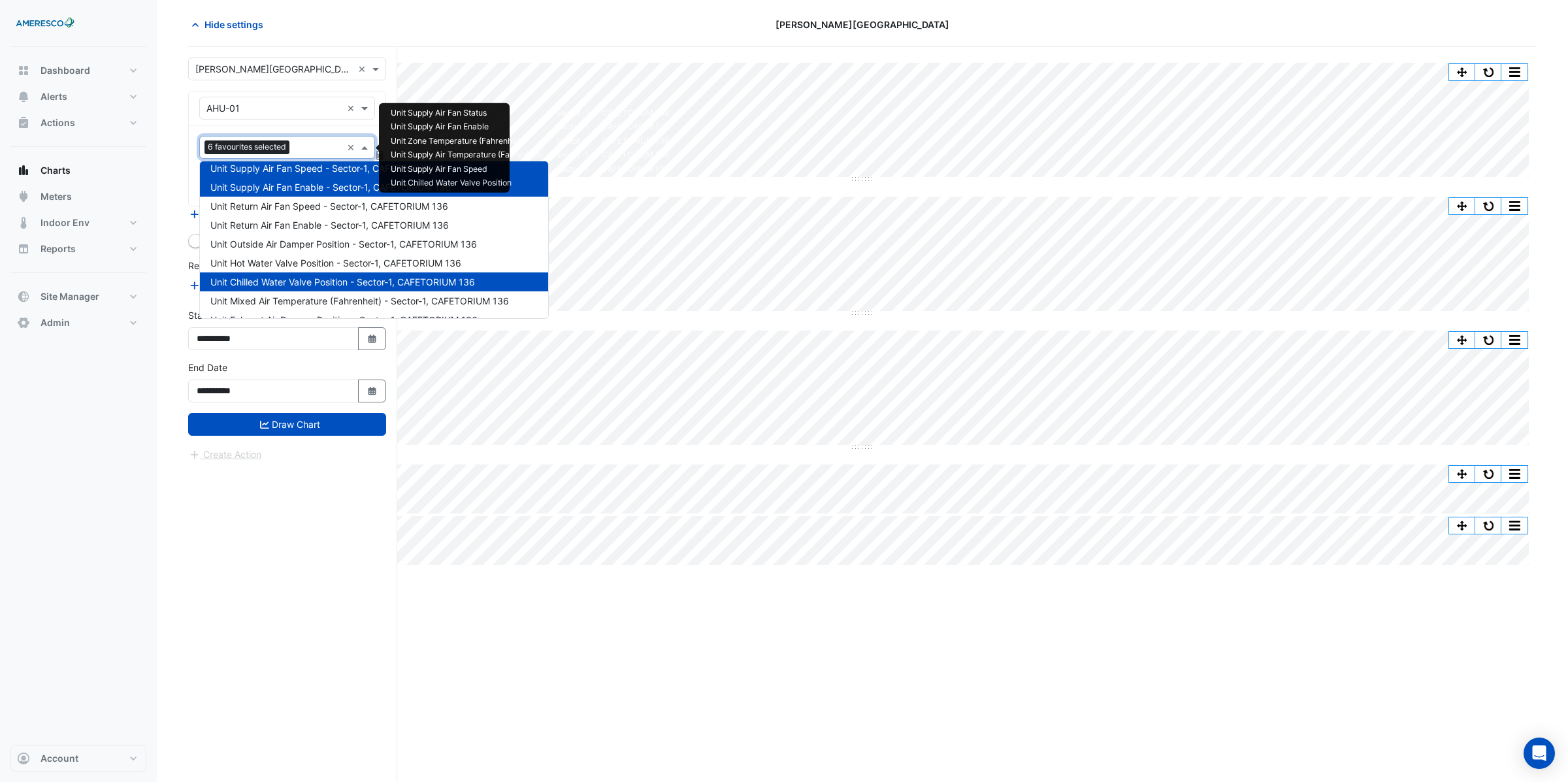
scroll to position [137, 0]
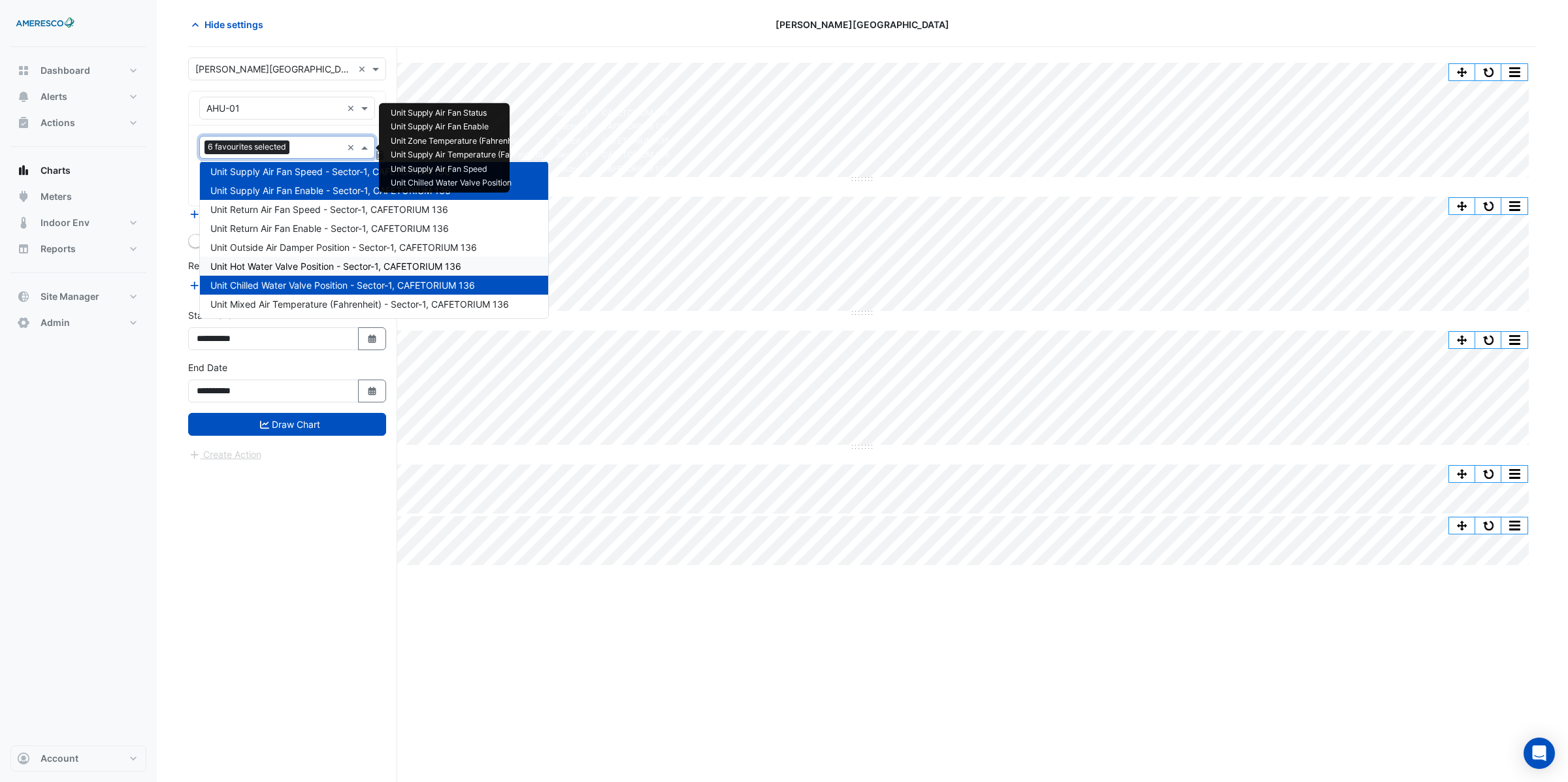
click at [286, 264] on span "Unit Hot Water Valve Position - Sector-1, CAFETORIUM 136" at bounding box center [335, 266] width 251 height 11
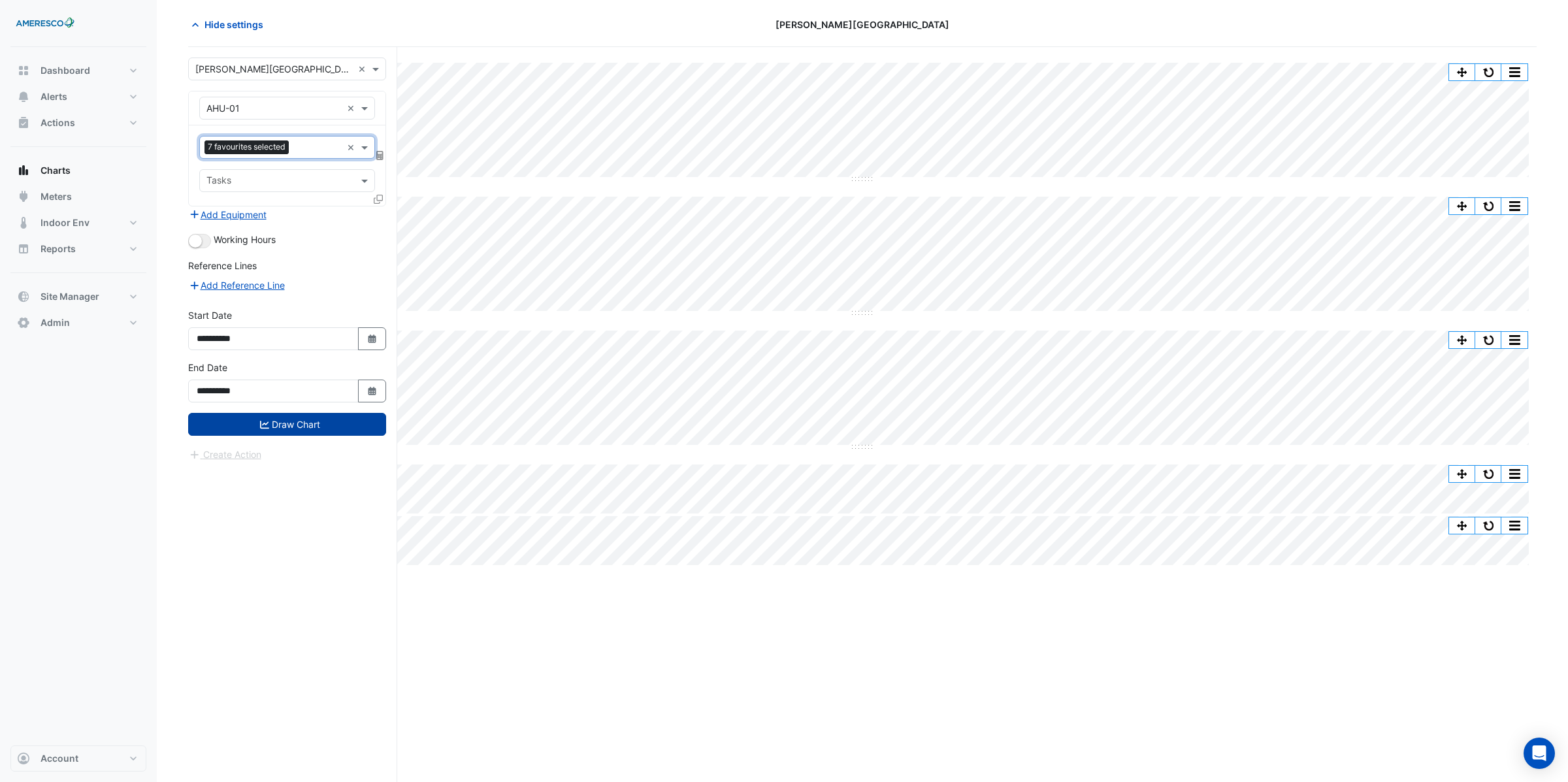
click at [272, 429] on button "Draw Chart" at bounding box center [286, 424] width 198 height 23
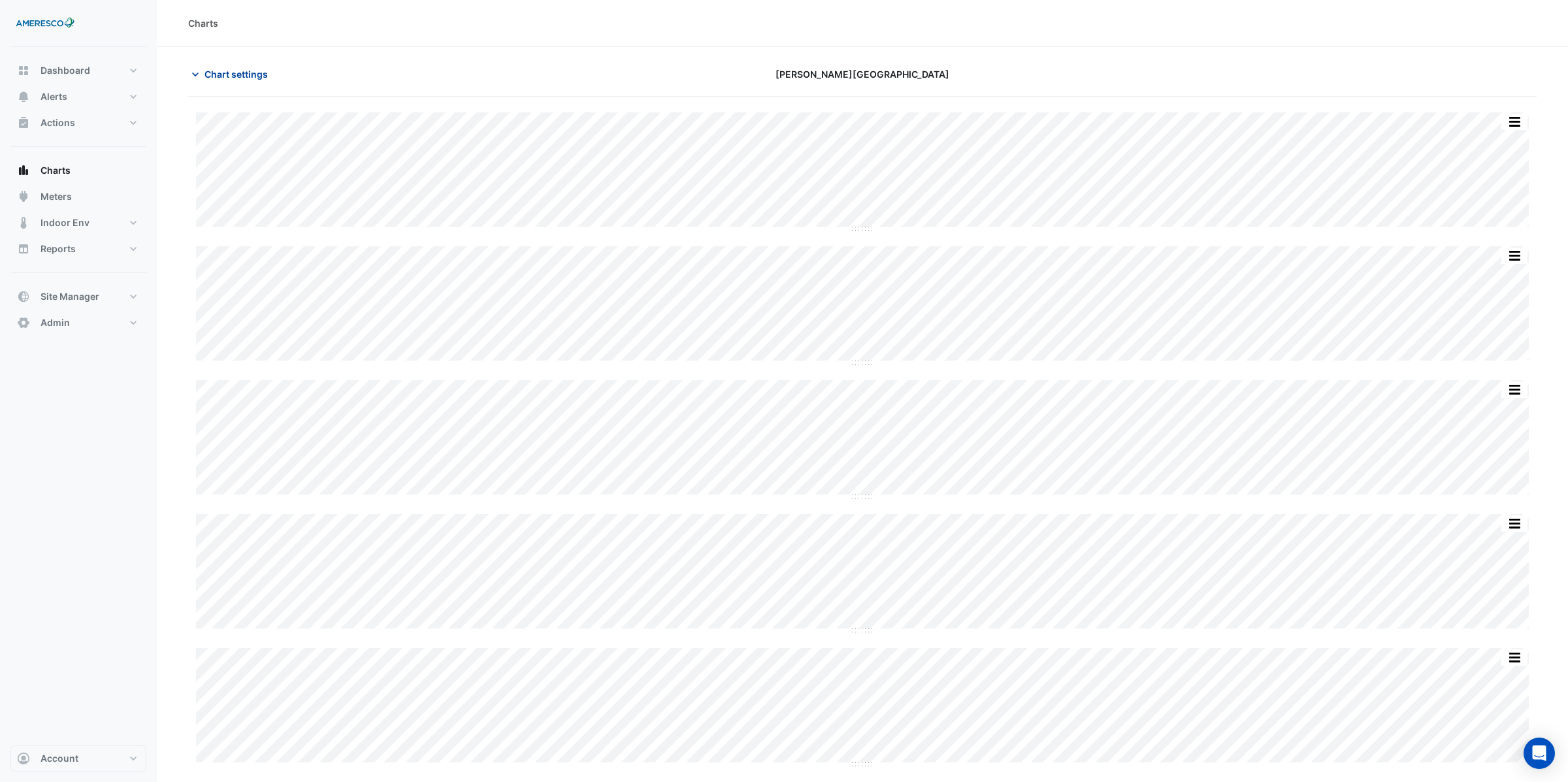
click at [236, 70] on span "Chart settings" at bounding box center [236, 74] width 63 height 14
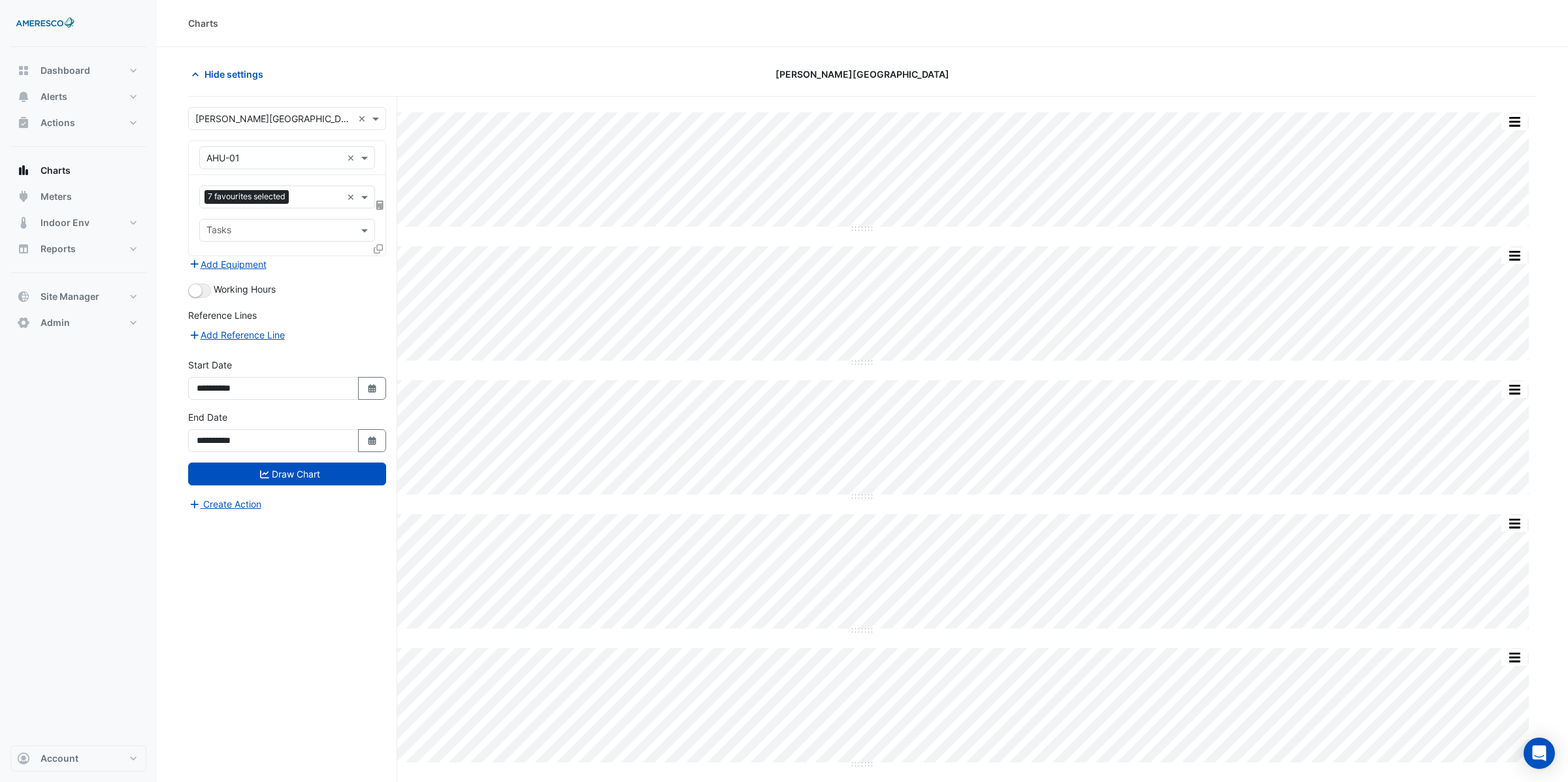
click at [300, 198] on input "text" at bounding box center [317, 198] width 48 height 14
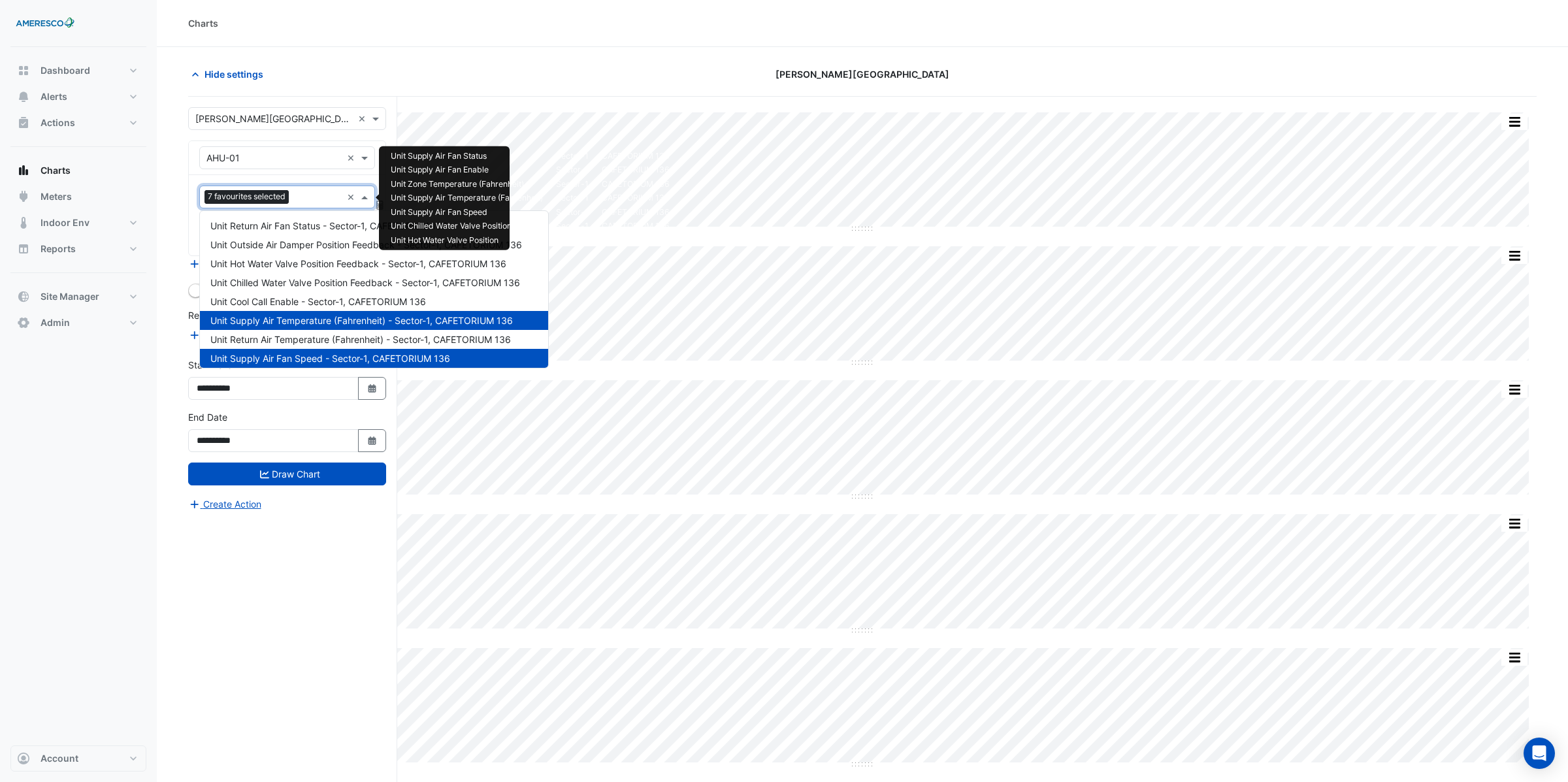
scroll to position [233, 0]
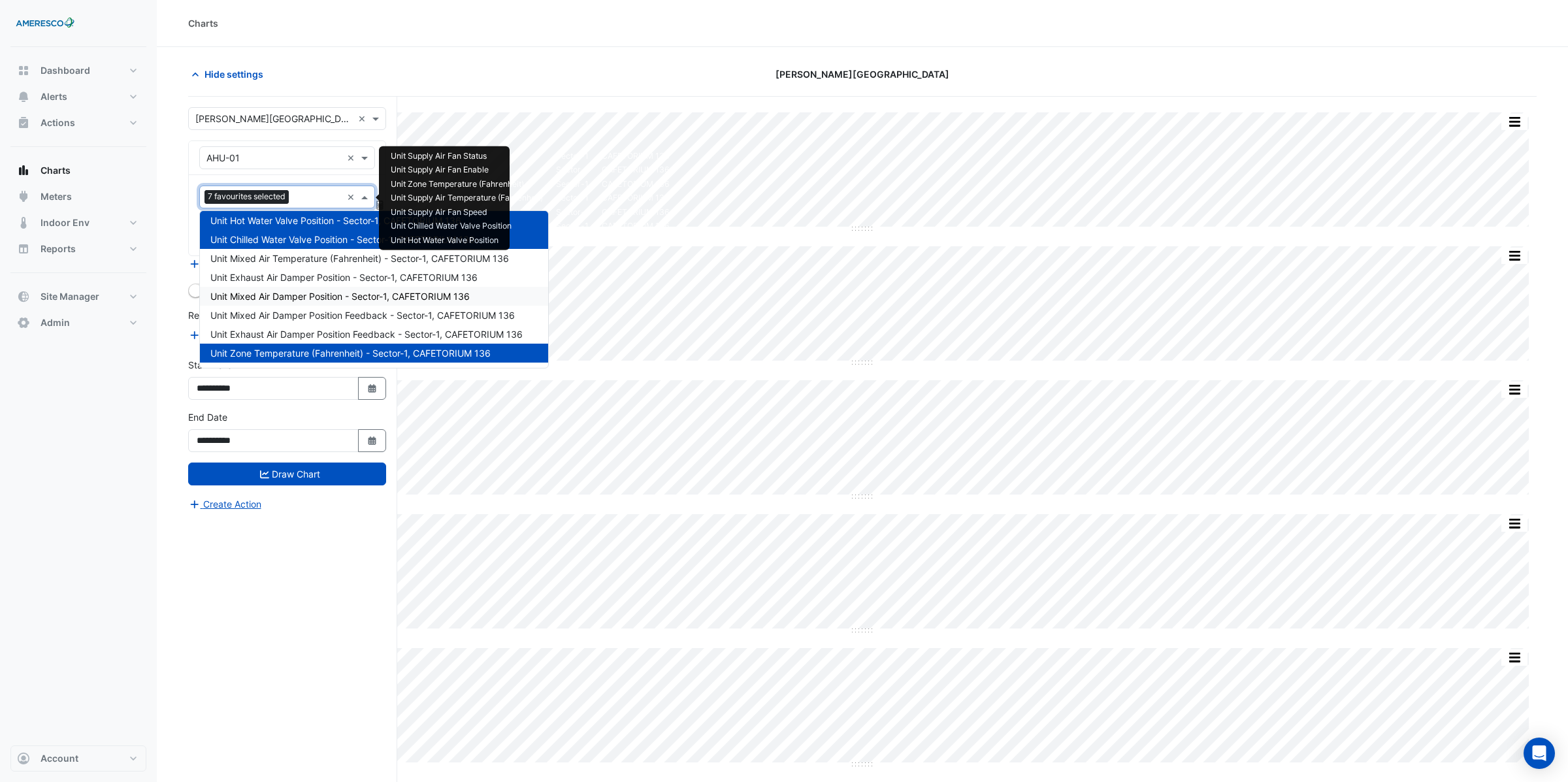
click at [317, 294] on span "Unit Mixed Air Damper Position - Sector-1, CAFETORIUM 136" at bounding box center [339, 296] width 260 height 11
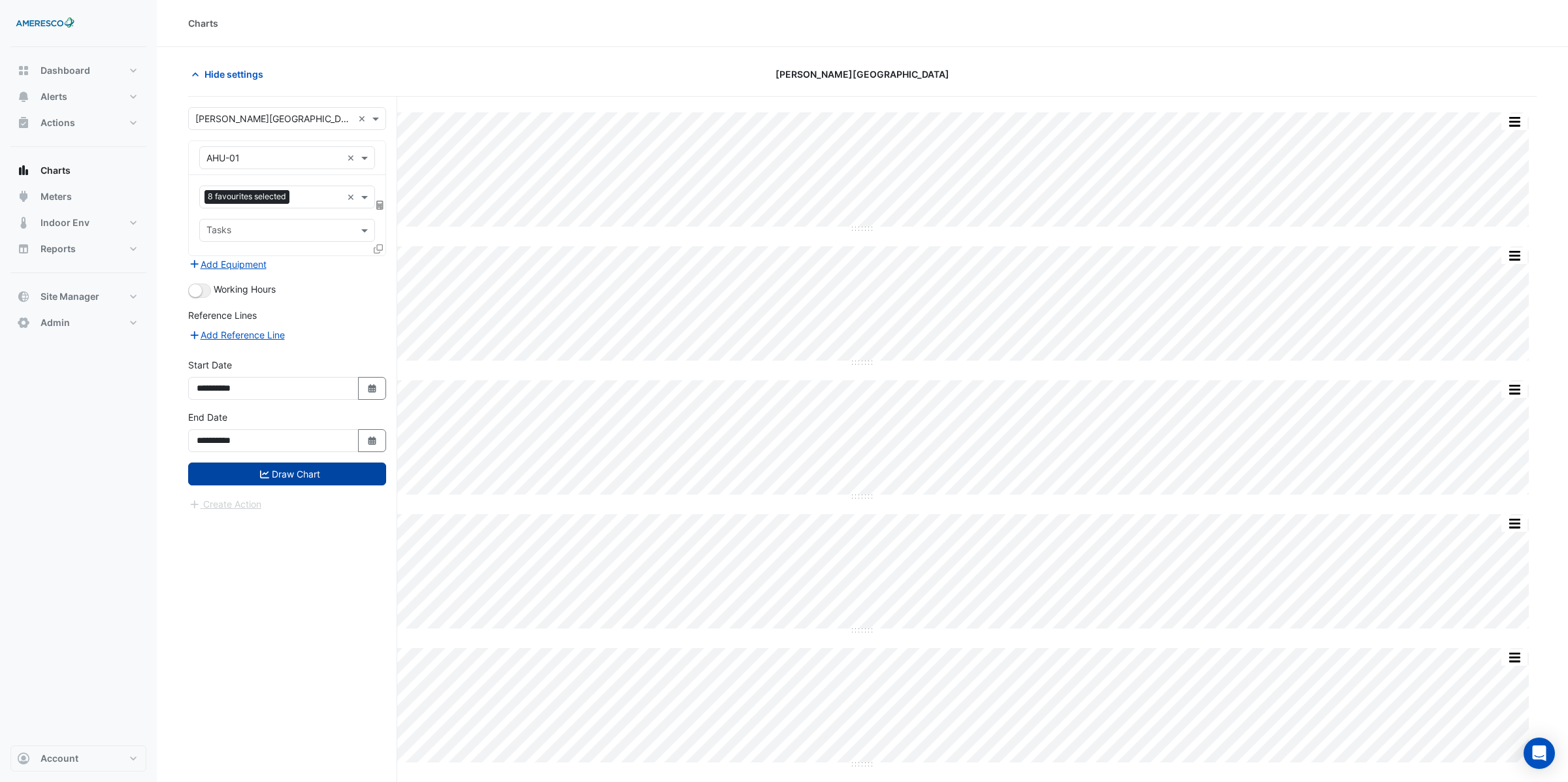
click at [300, 471] on button "Draw Chart" at bounding box center [286, 474] width 198 height 23
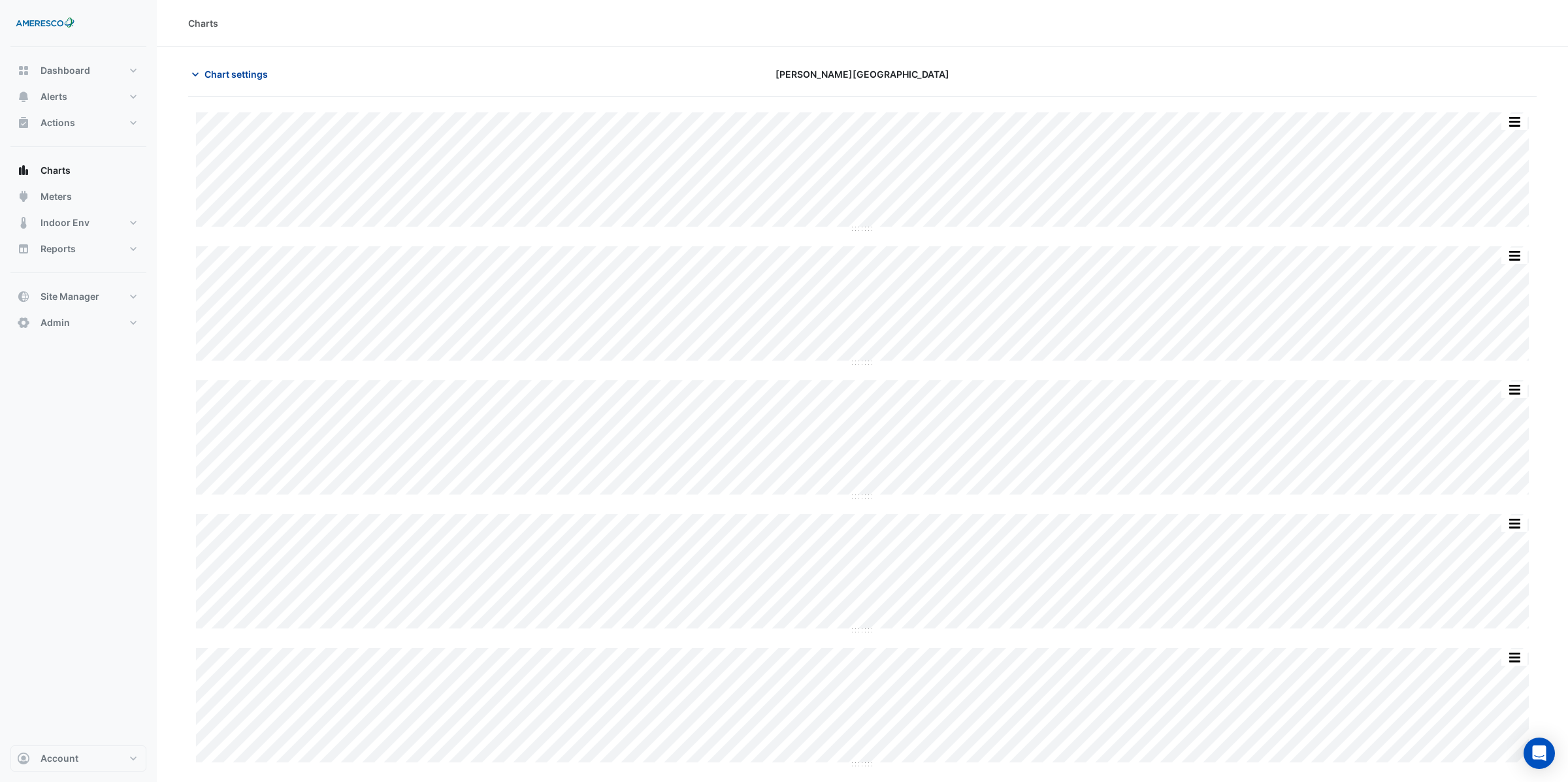
click at [235, 71] on span "Chart settings" at bounding box center [236, 74] width 63 height 14
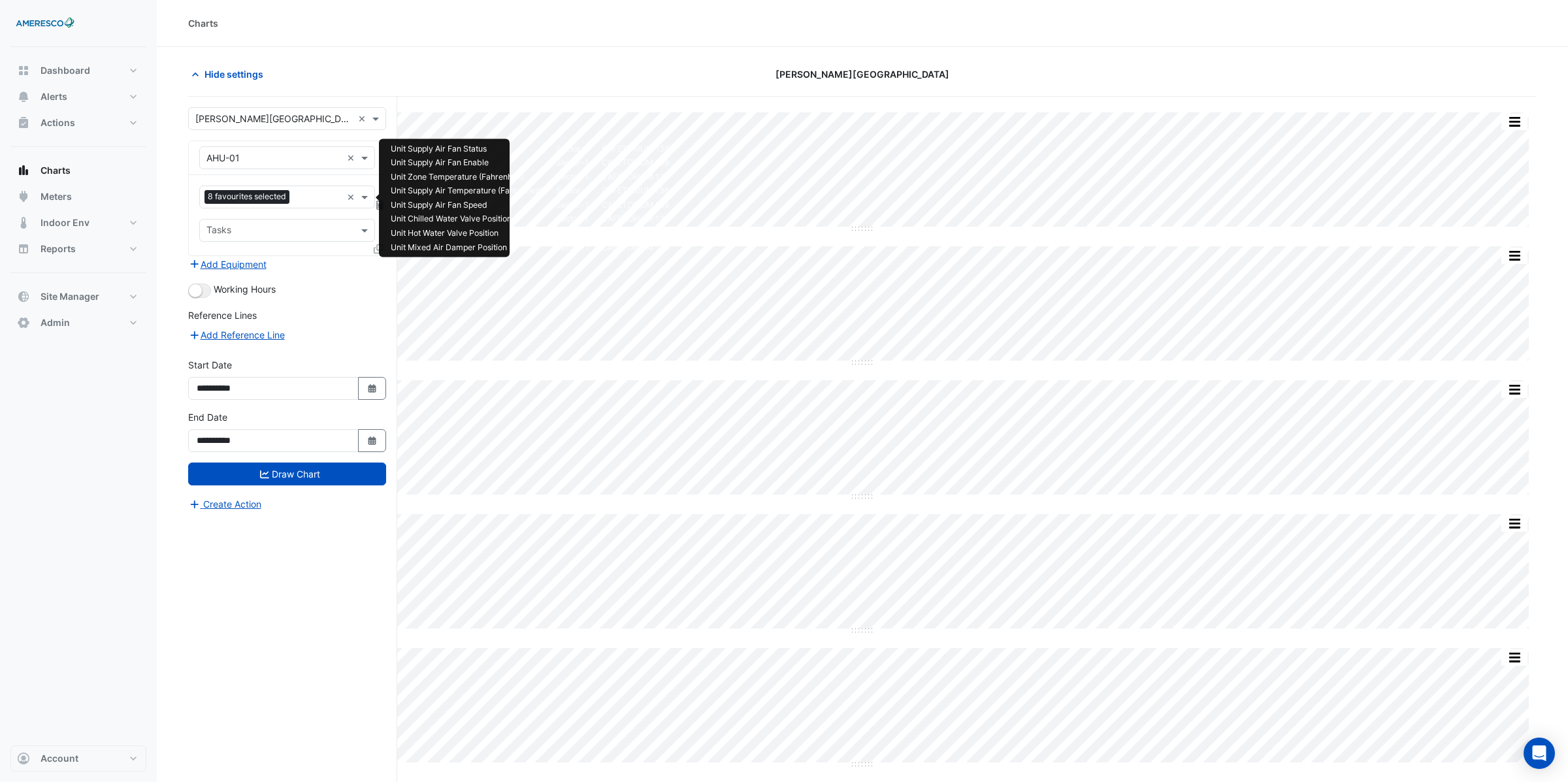
click at [300, 201] on input "text" at bounding box center [318, 198] width 47 height 14
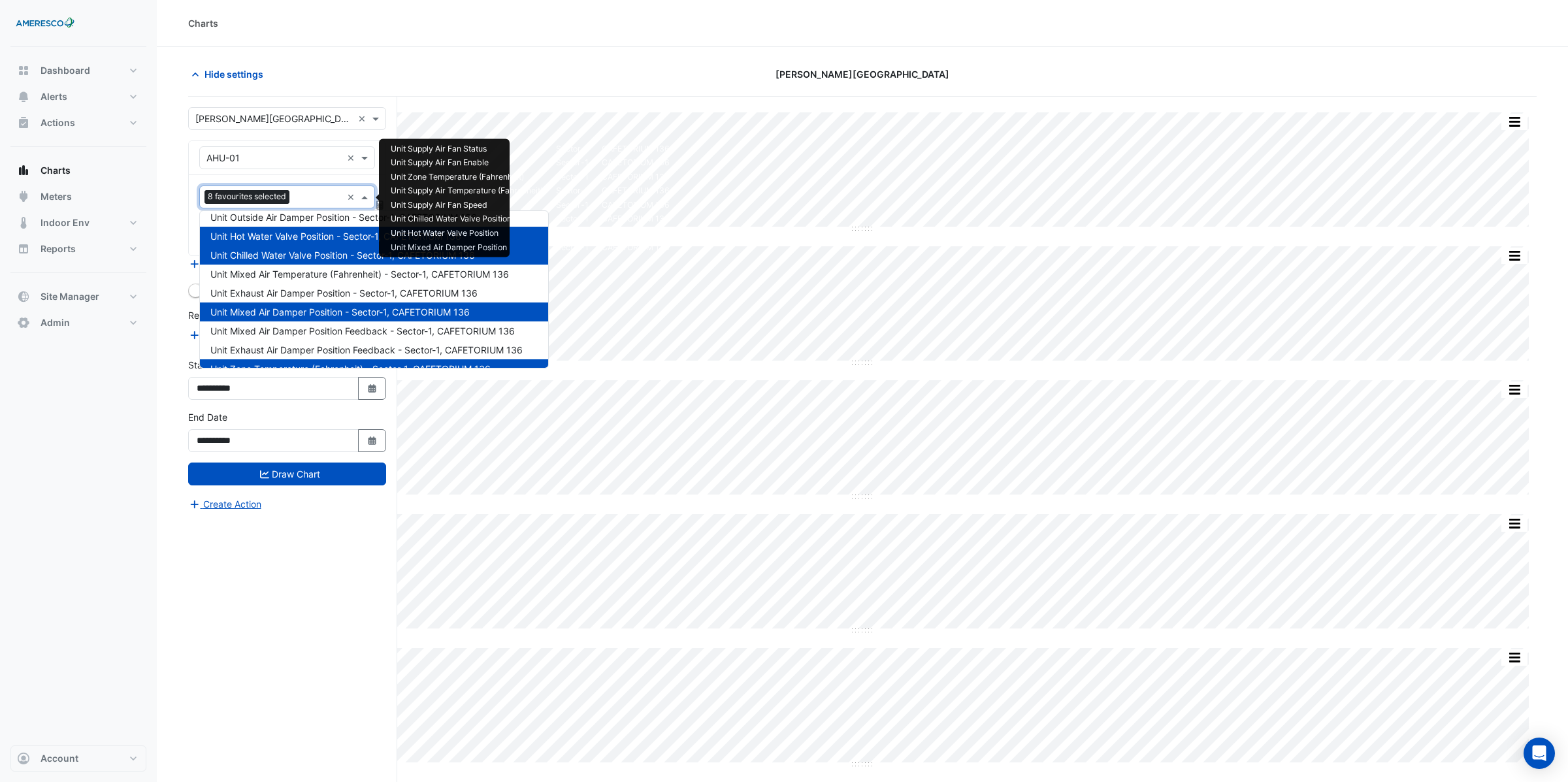
scroll to position [215, 0]
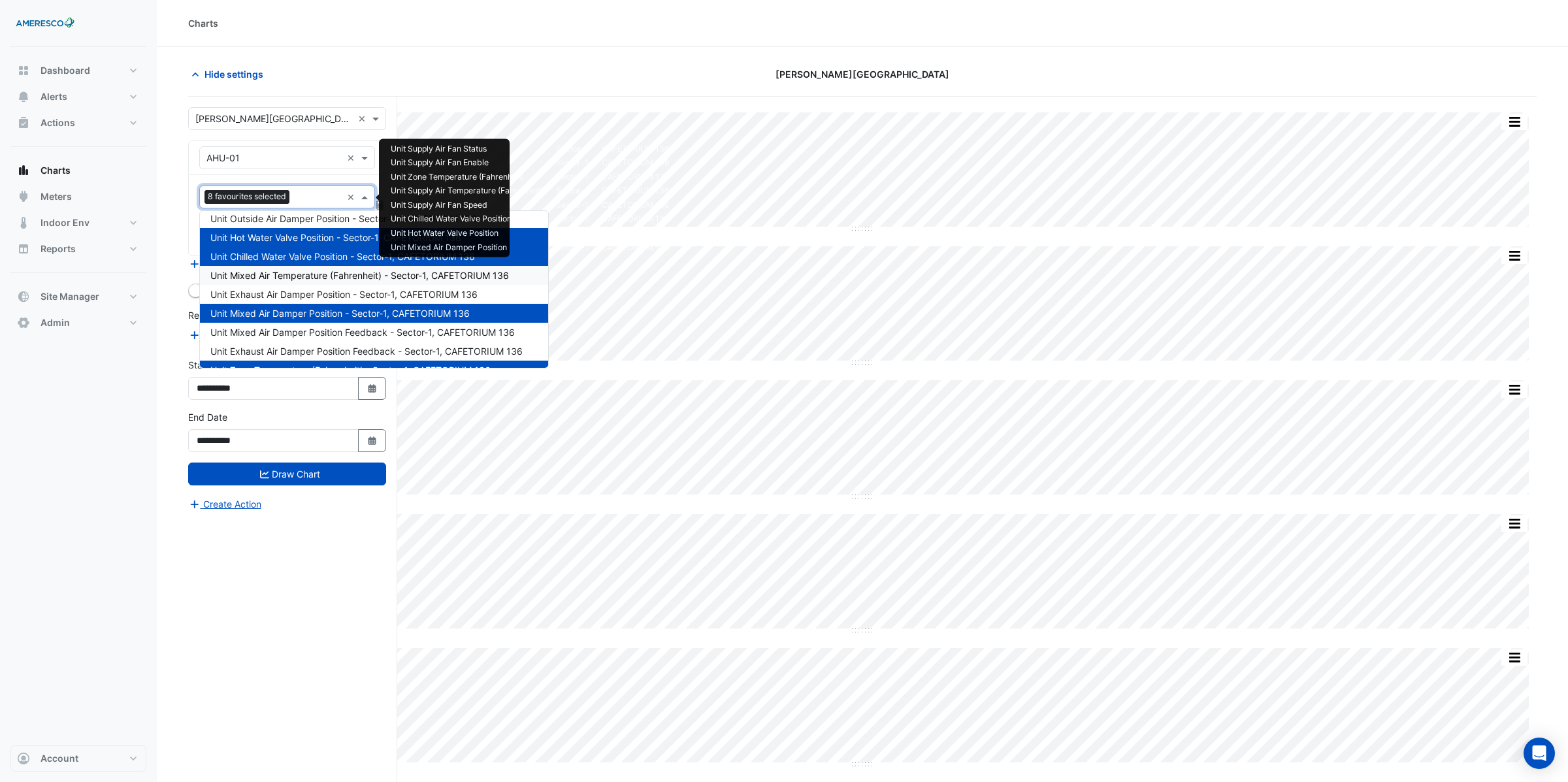
click at [307, 275] on span "Unit Mixed Air Temperature (Fahrenheit) - Sector-1, CAFETORIUM 136" at bounding box center [359, 275] width 299 height 11
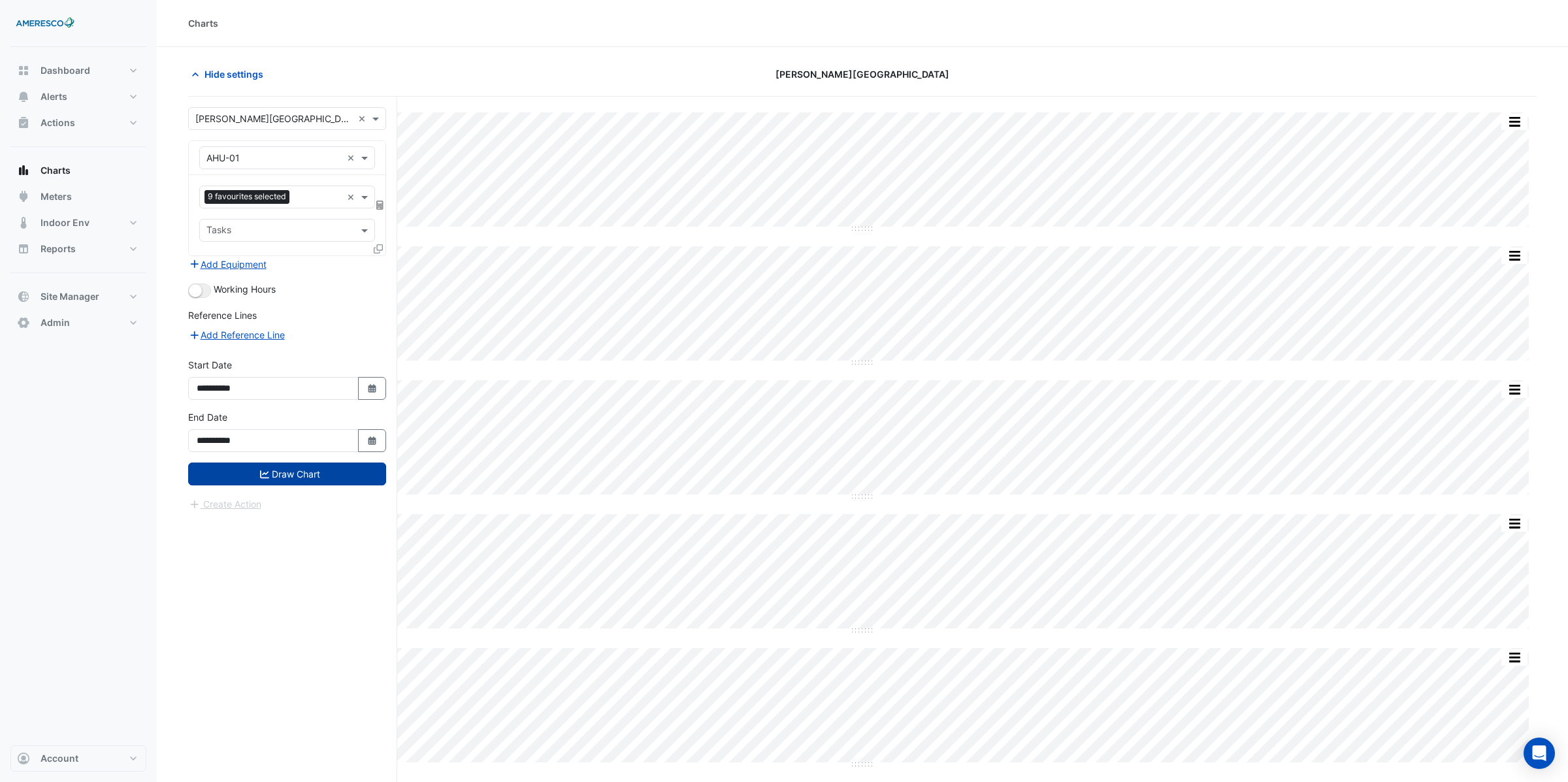
click at [297, 474] on button "Draw Chart" at bounding box center [286, 474] width 198 height 23
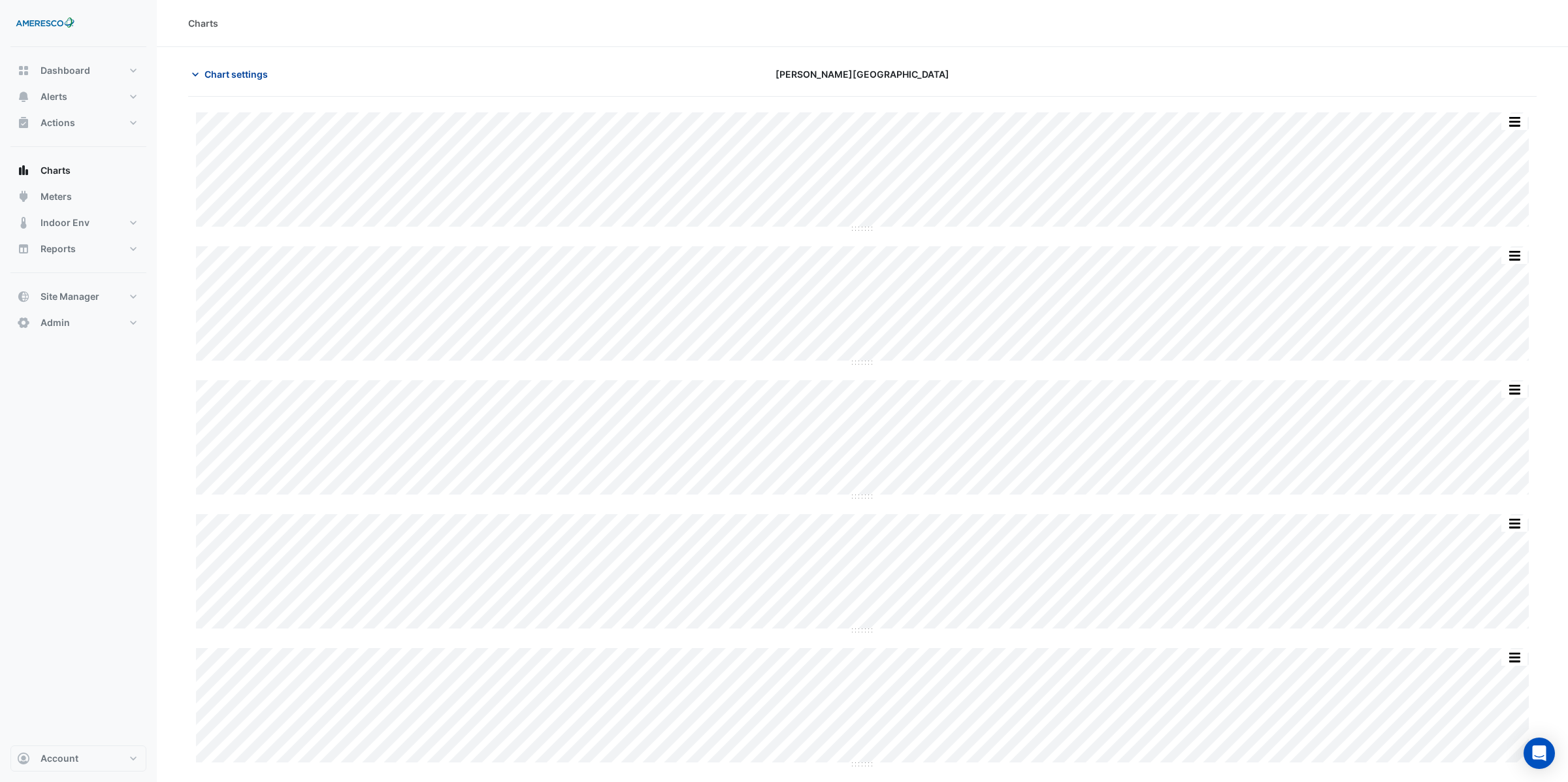
click at [238, 72] on span "Chart settings" at bounding box center [236, 74] width 63 height 14
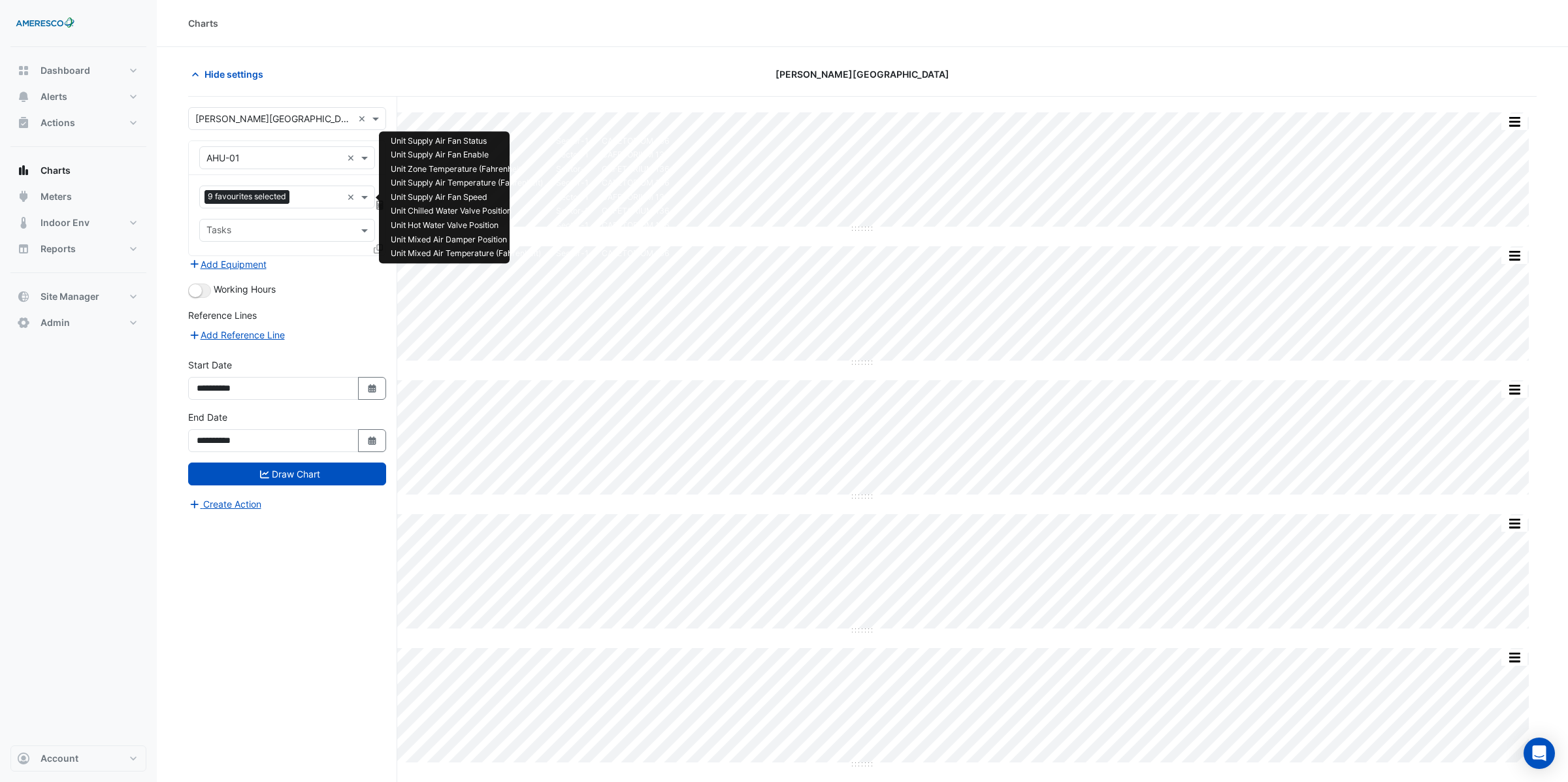
click at [308, 199] on input "text" at bounding box center [318, 198] width 47 height 14
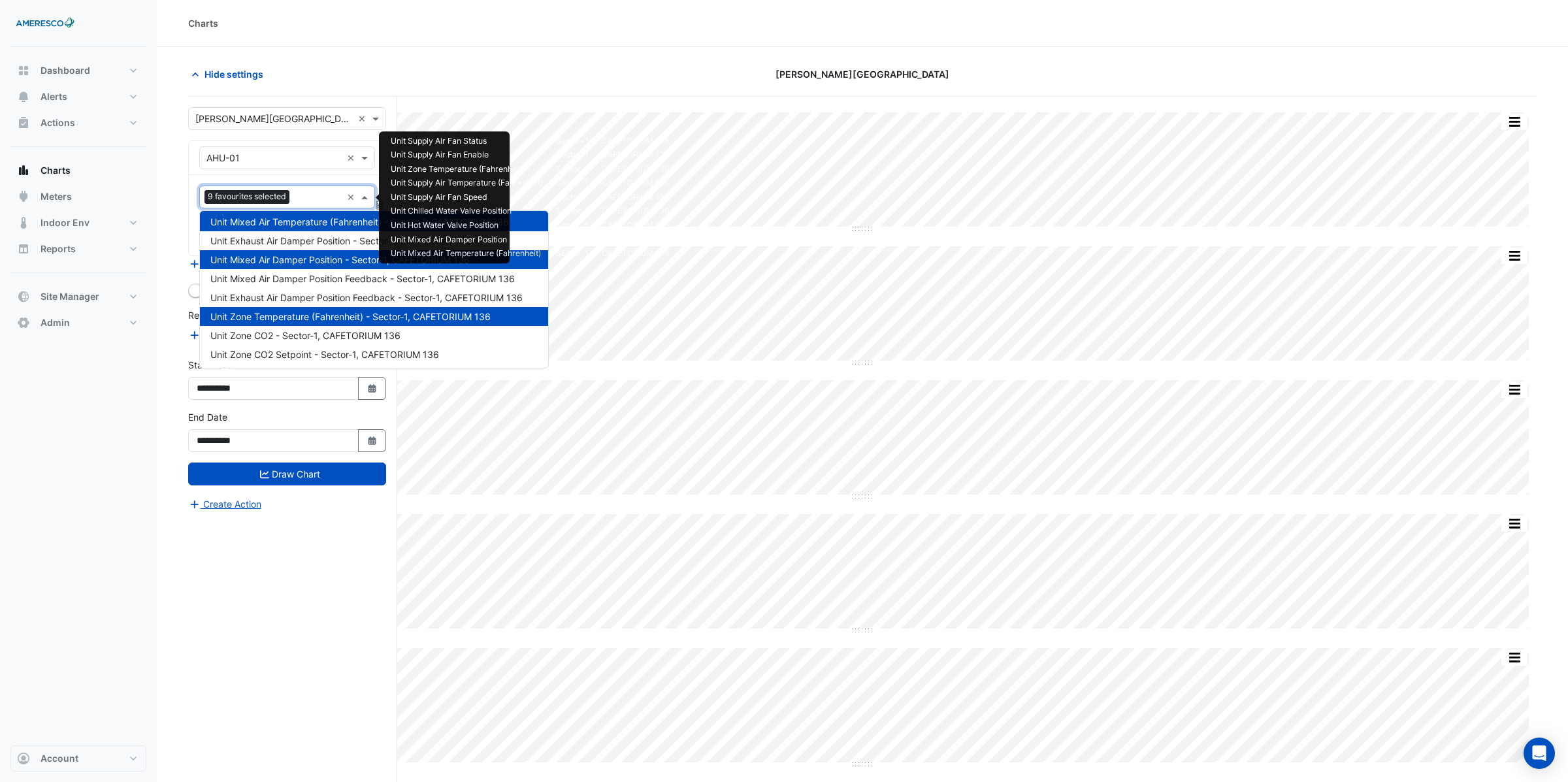
click at [179, 374] on section "Hide settings Kelly Elementary Split by Unit Split None Print Save as JPEG Save…" at bounding box center [862, 600] width 1411 height 1106
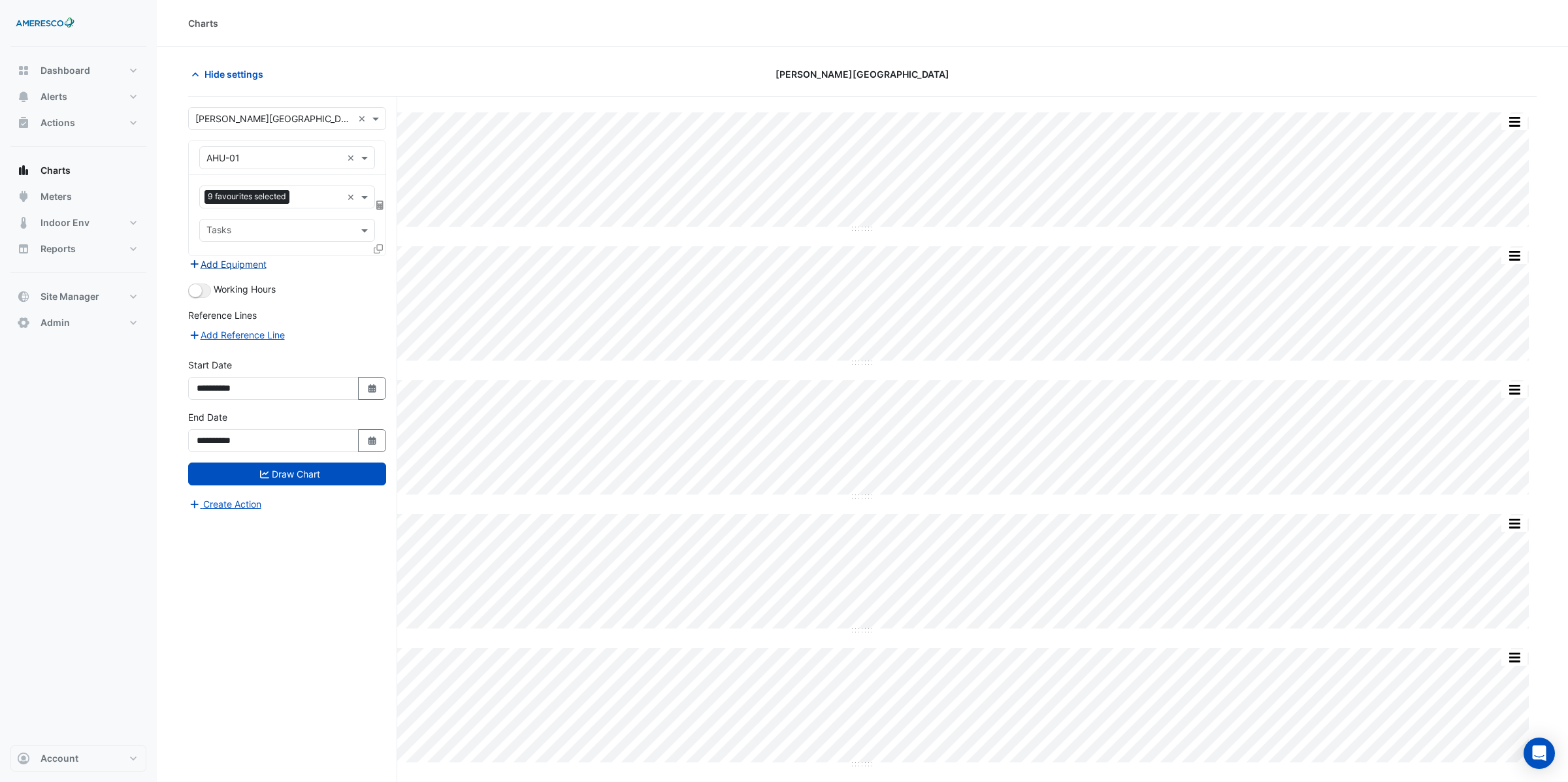
click at [243, 266] on button "Add Equipment" at bounding box center [227, 264] width 79 height 15
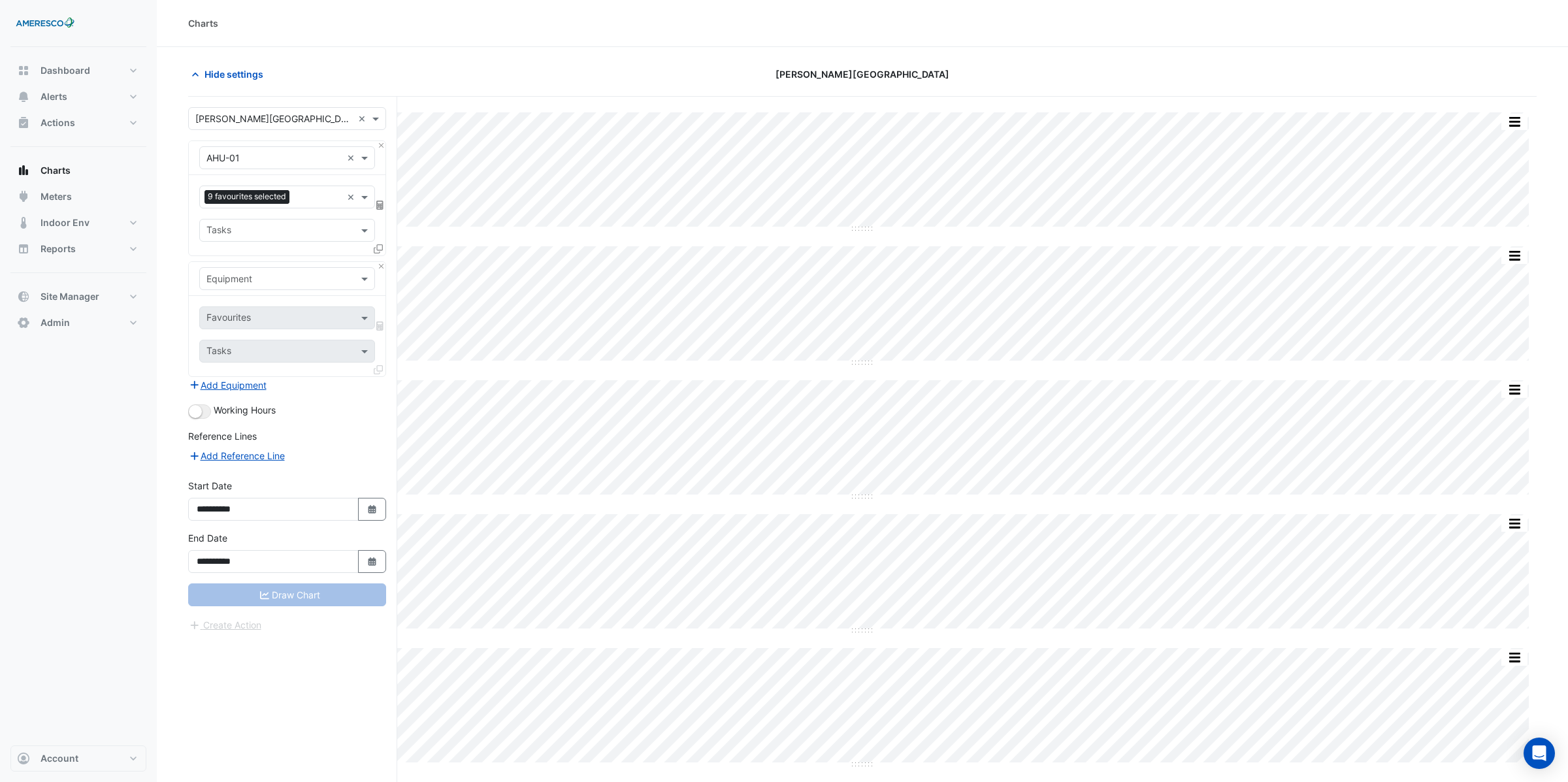
click at [243, 279] on input "text" at bounding box center [274, 279] width 135 height 14
type input "***"
click at [232, 308] on span "Weather" at bounding box center [227, 308] width 35 height 11
click at [233, 322] on input "text" at bounding box center [273, 319] width 132 height 14
click at [236, 379] on span "Temperature (Fahrenheit)" at bounding box center [264, 385] width 109 height 11
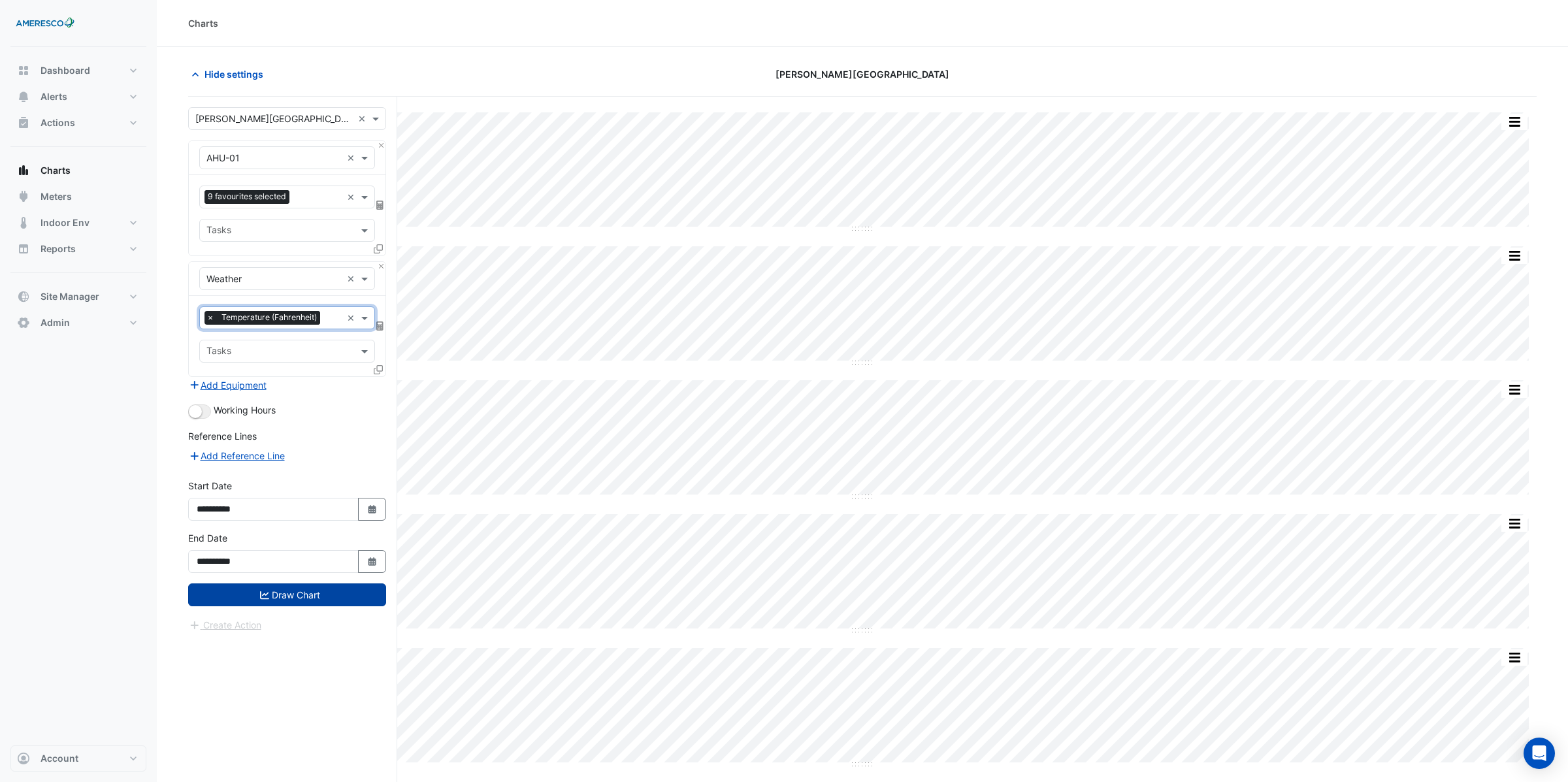
click at [301, 596] on button "Draw Chart" at bounding box center [286, 594] width 198 height 23
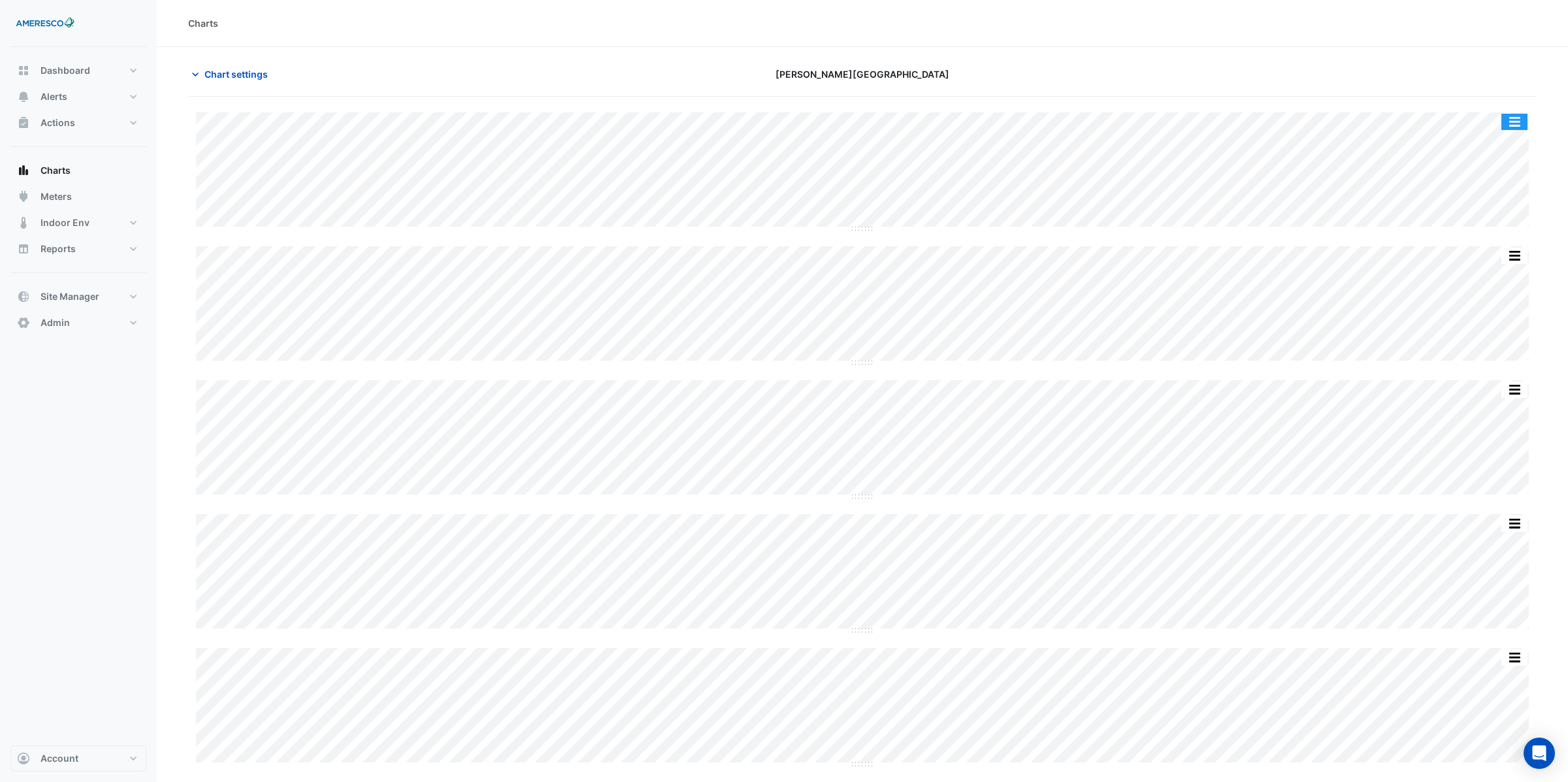
click at [1518, 123] on button "button" at bounding box center [1514, 122] width 26 height 17
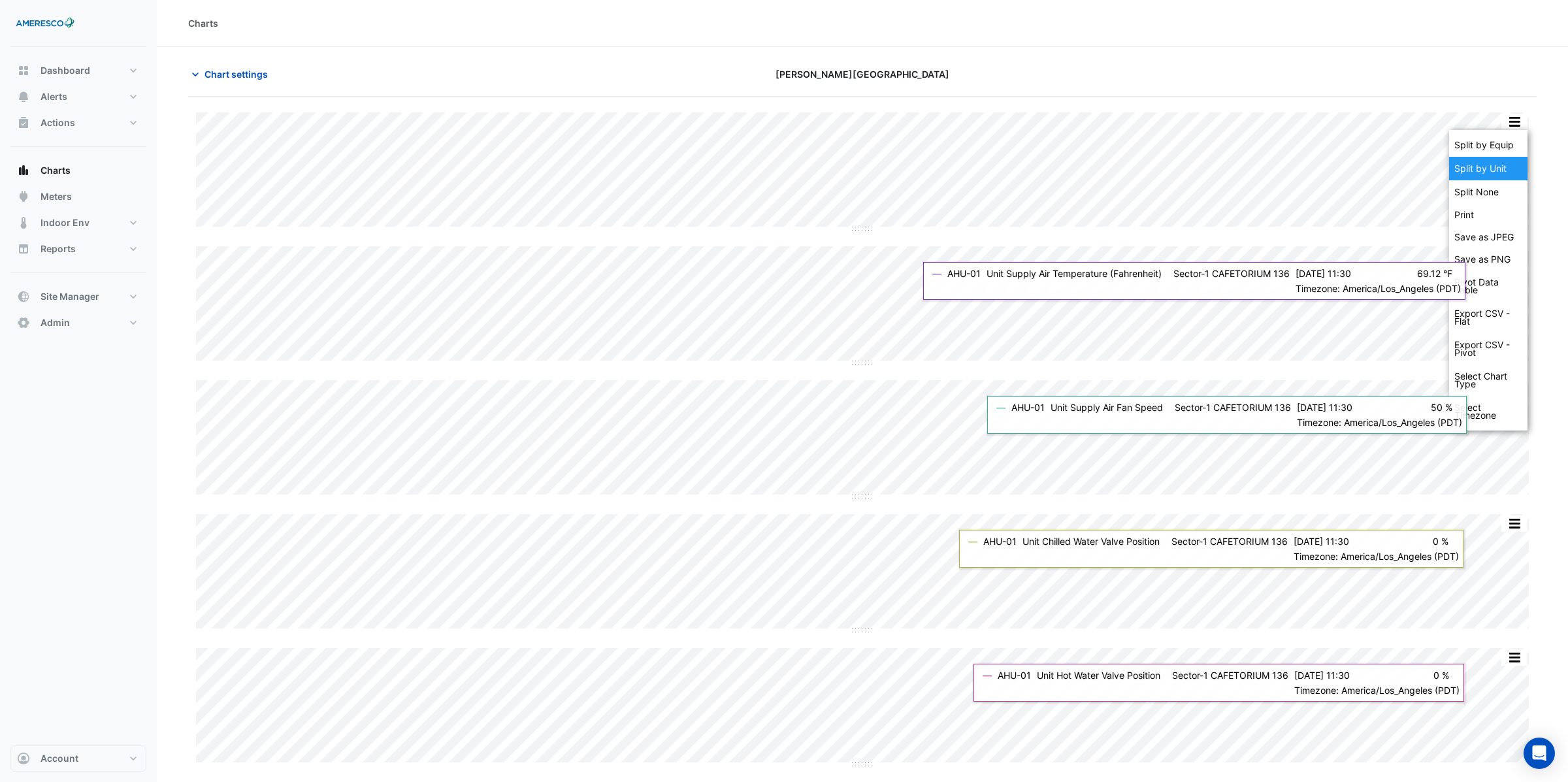
click at [1477, 172] on div "Split by Unit" at bounding box center [1488, 169] width 79 height 23
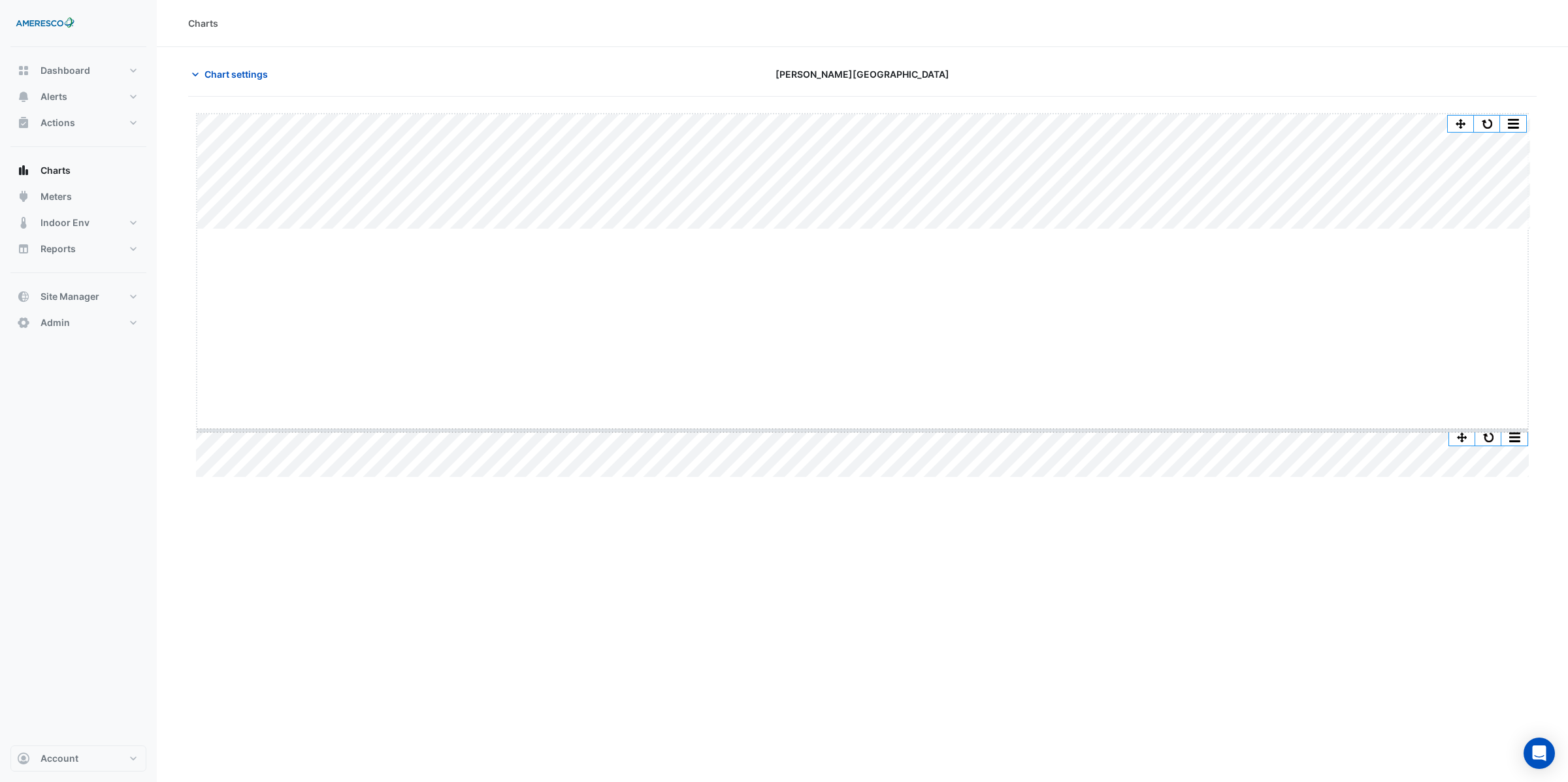
drag, startPoint x: 861, startPoint y: 229, endPoint x: 857, endPoint y: 430, distance: 201.0
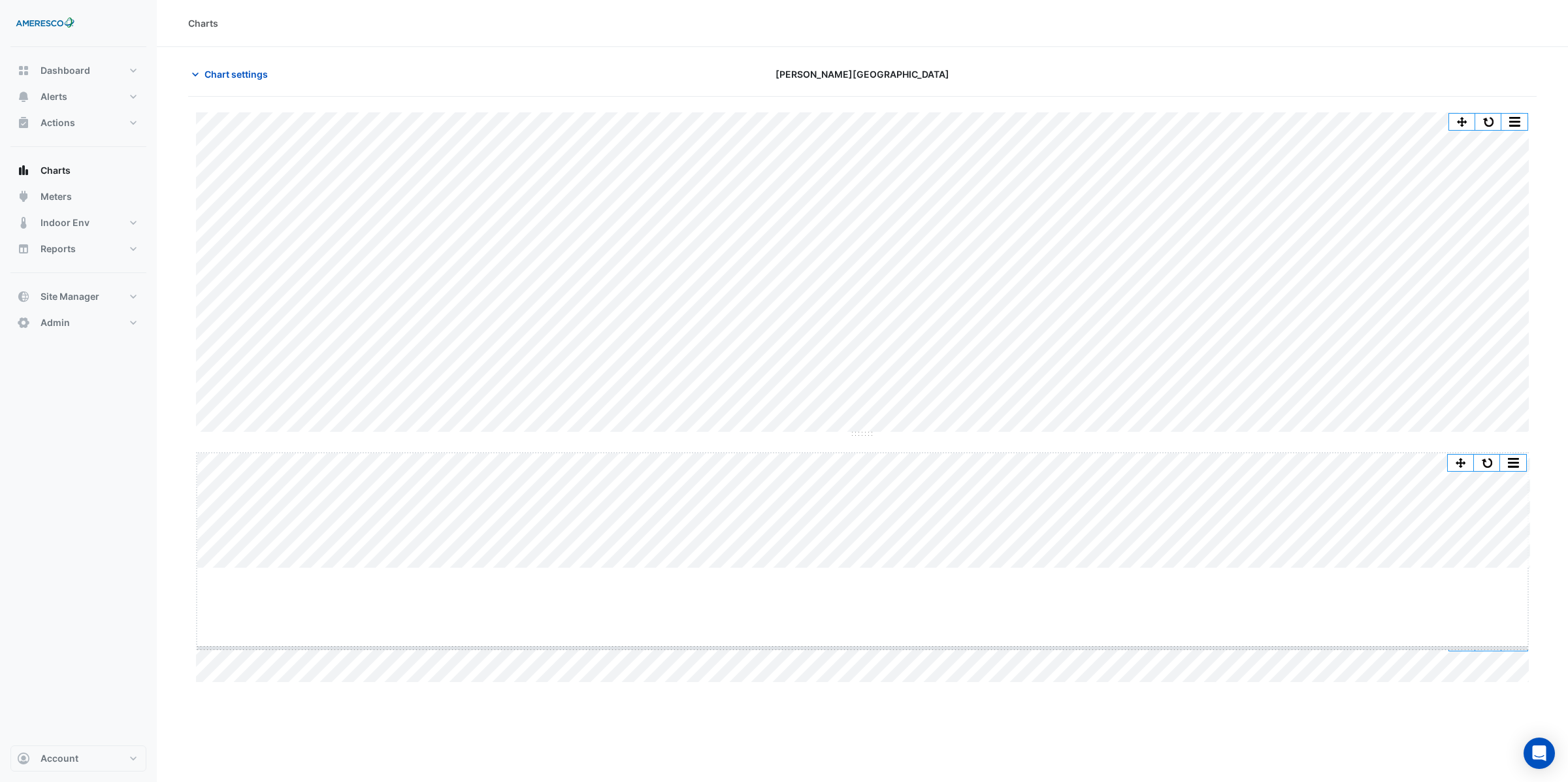
drag, startPoint x: 862, startPoint y: 567, endPoint x: 859, endPoint y: 653, distance: 86.1
click at [214, 79] on span "Chart settings" at bounding box center [236, 74] width 63 height 14
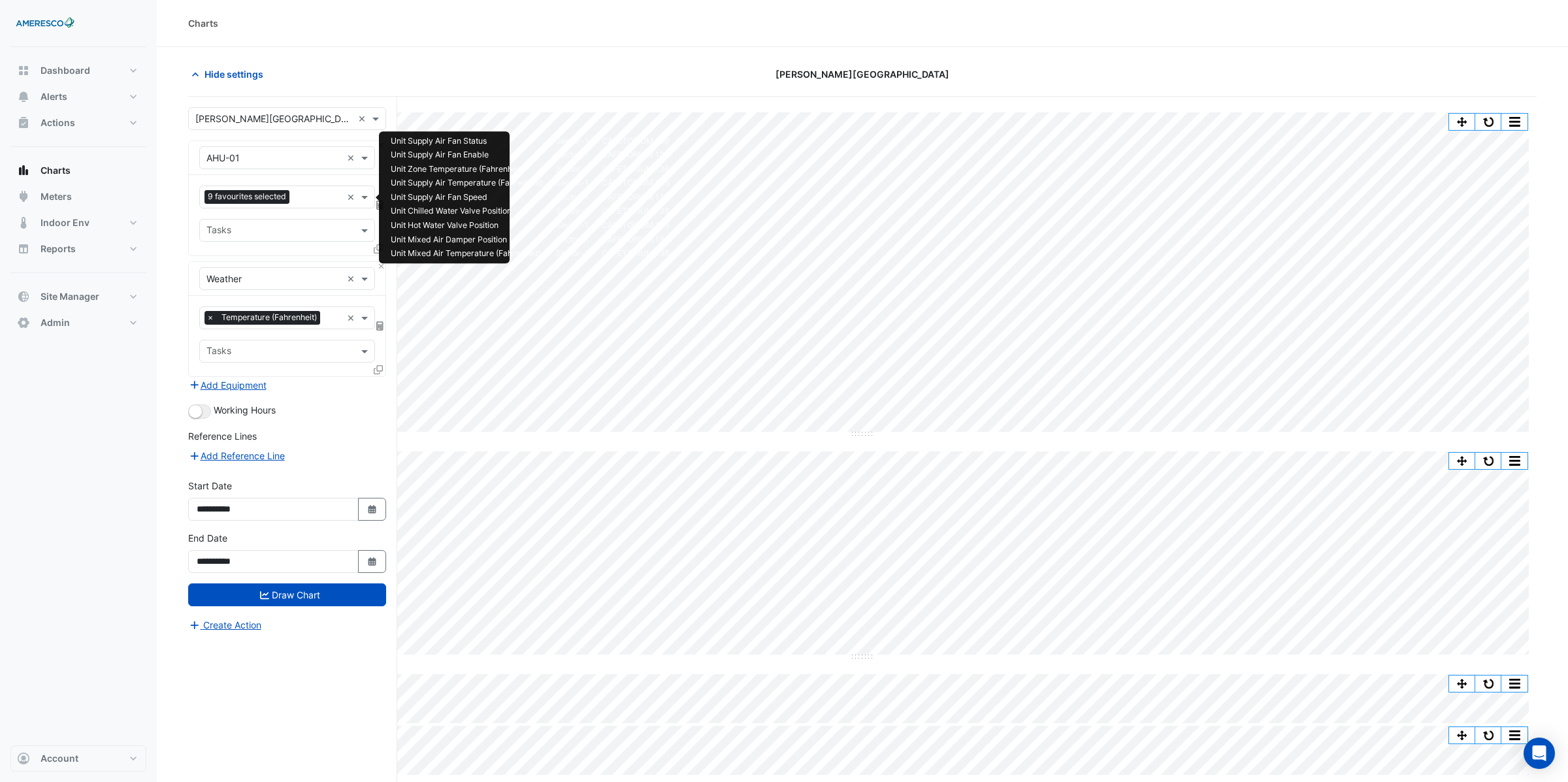
click at [304, 198] on input "text" at bounding box center [318, 198] width 47 height 14
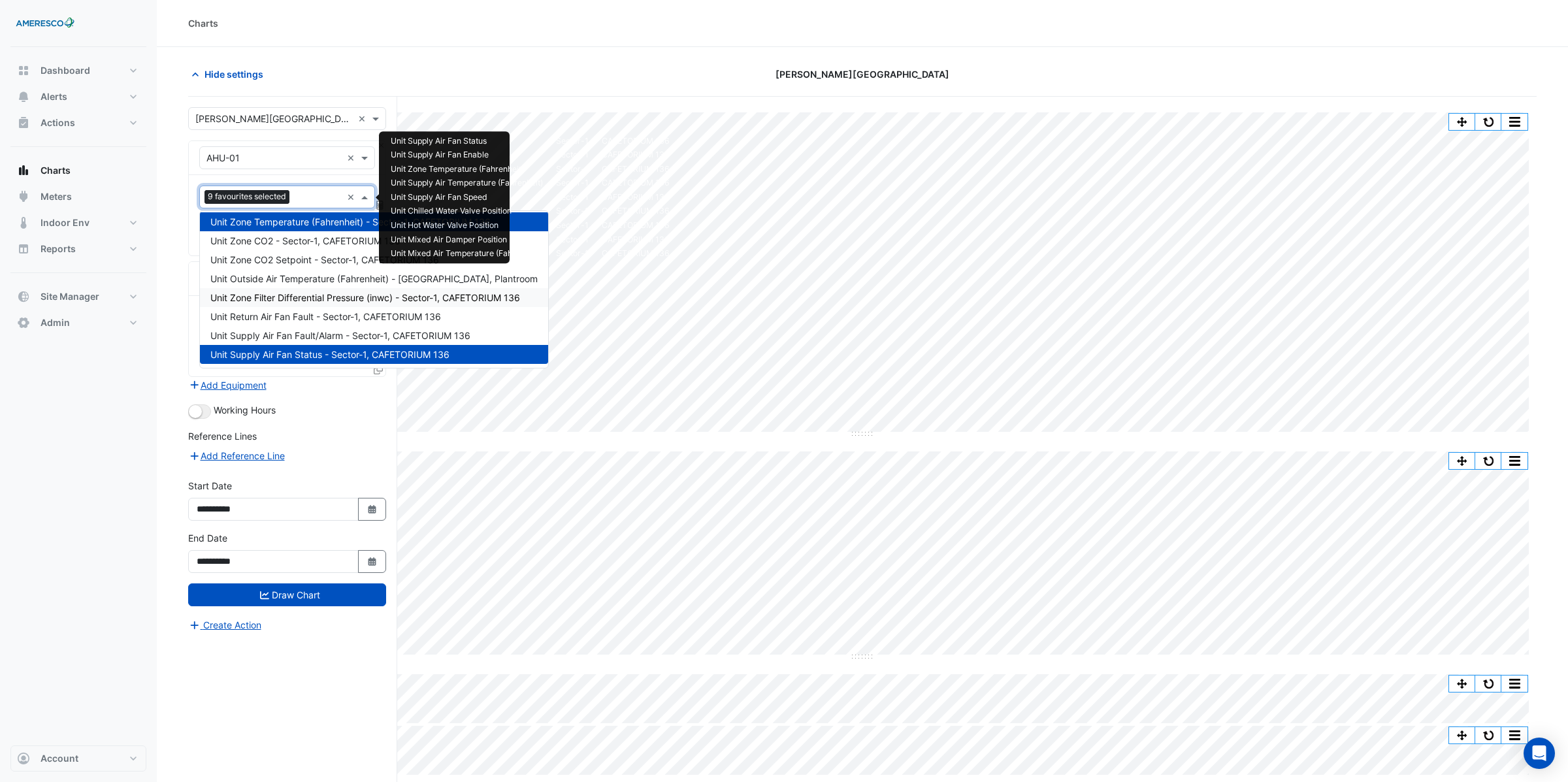
scroll to position [50, 0]
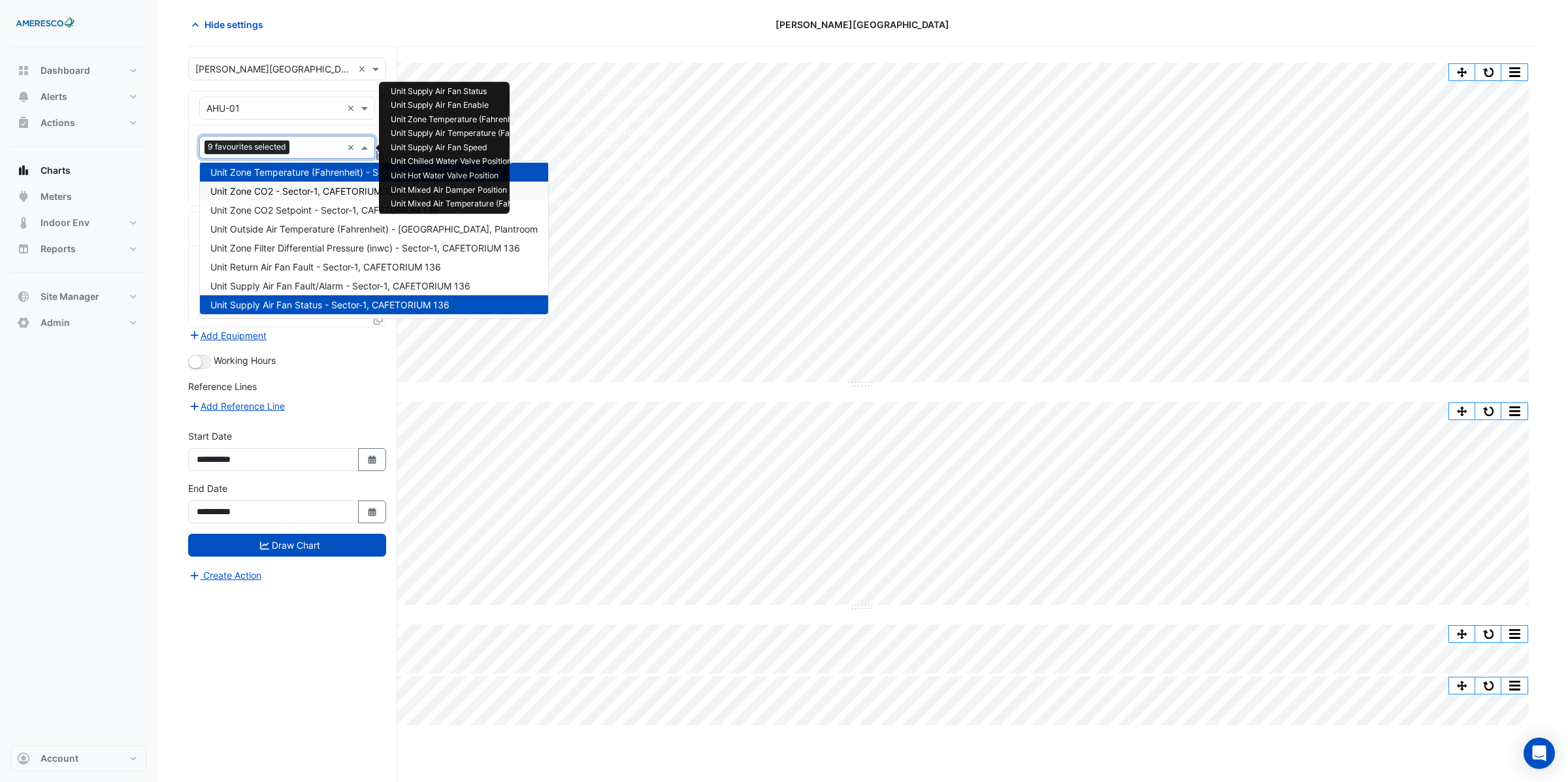
click at [240, 196] on span "Unit Zone CO2 - Sector-1, CAFETORIUM 136" at bounding box center [305, 191] width 190 height 11
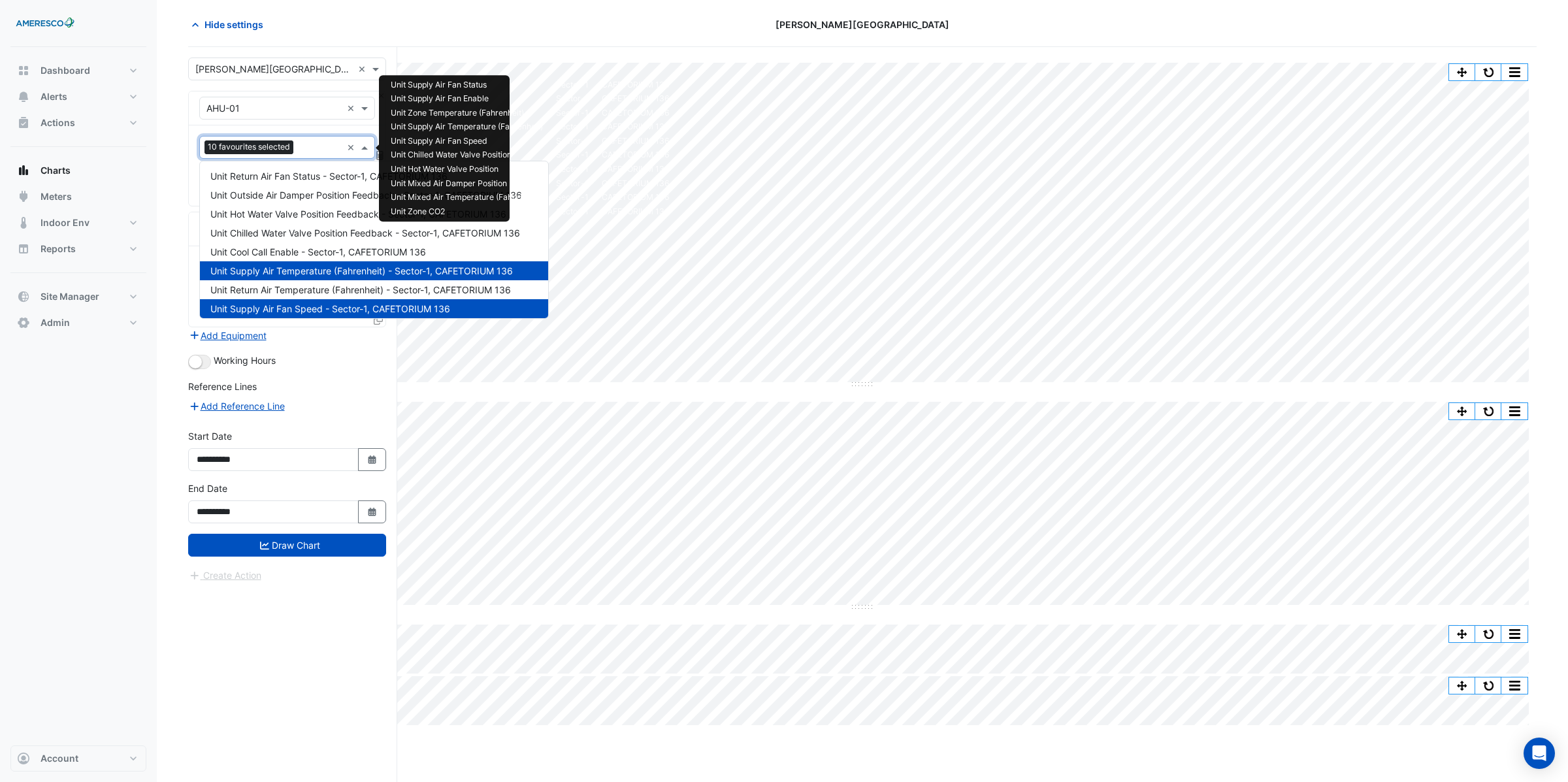
click at [300, 154] on input "text" at bounding box center [320, 149] width 43 height 14
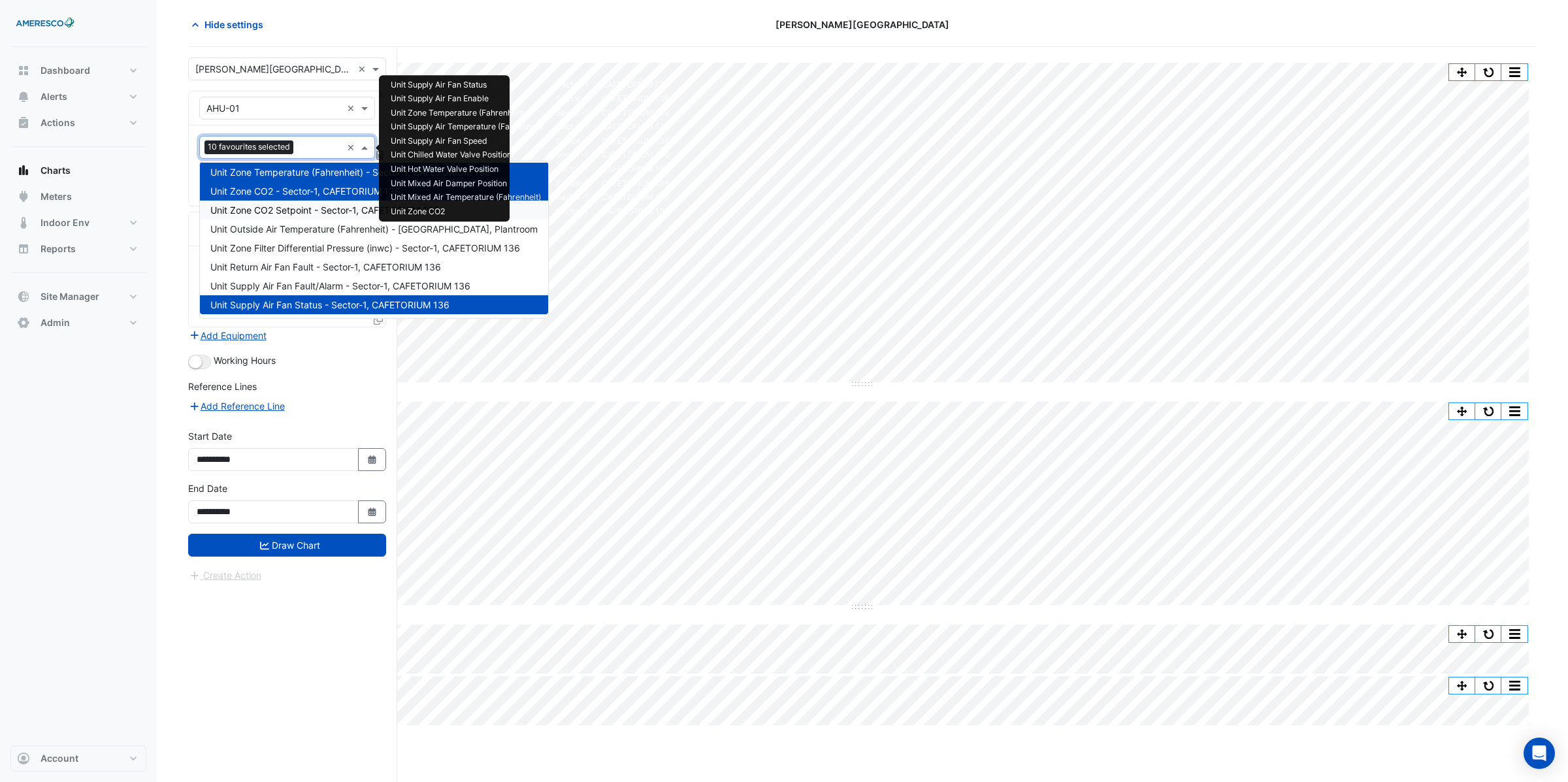
click at [282, 205] on span "Unit Zone CO2 Setpoint - Sector-1, CAFETORIUM 136" at bounding box center [324, 210] width 229 height 11
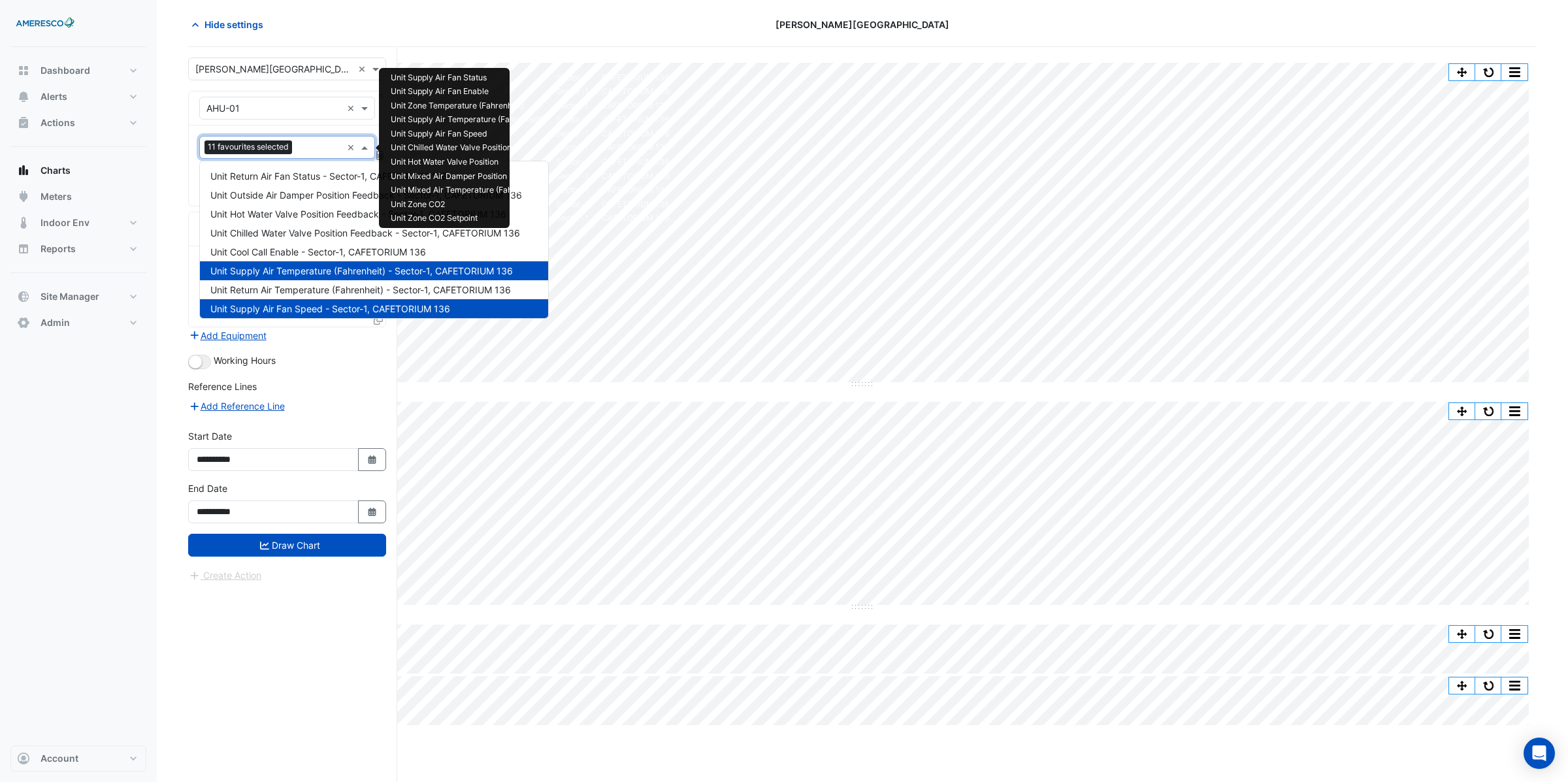
click at [304, 149] on input "text" at bounding box center [320, 149] width 45 height 14
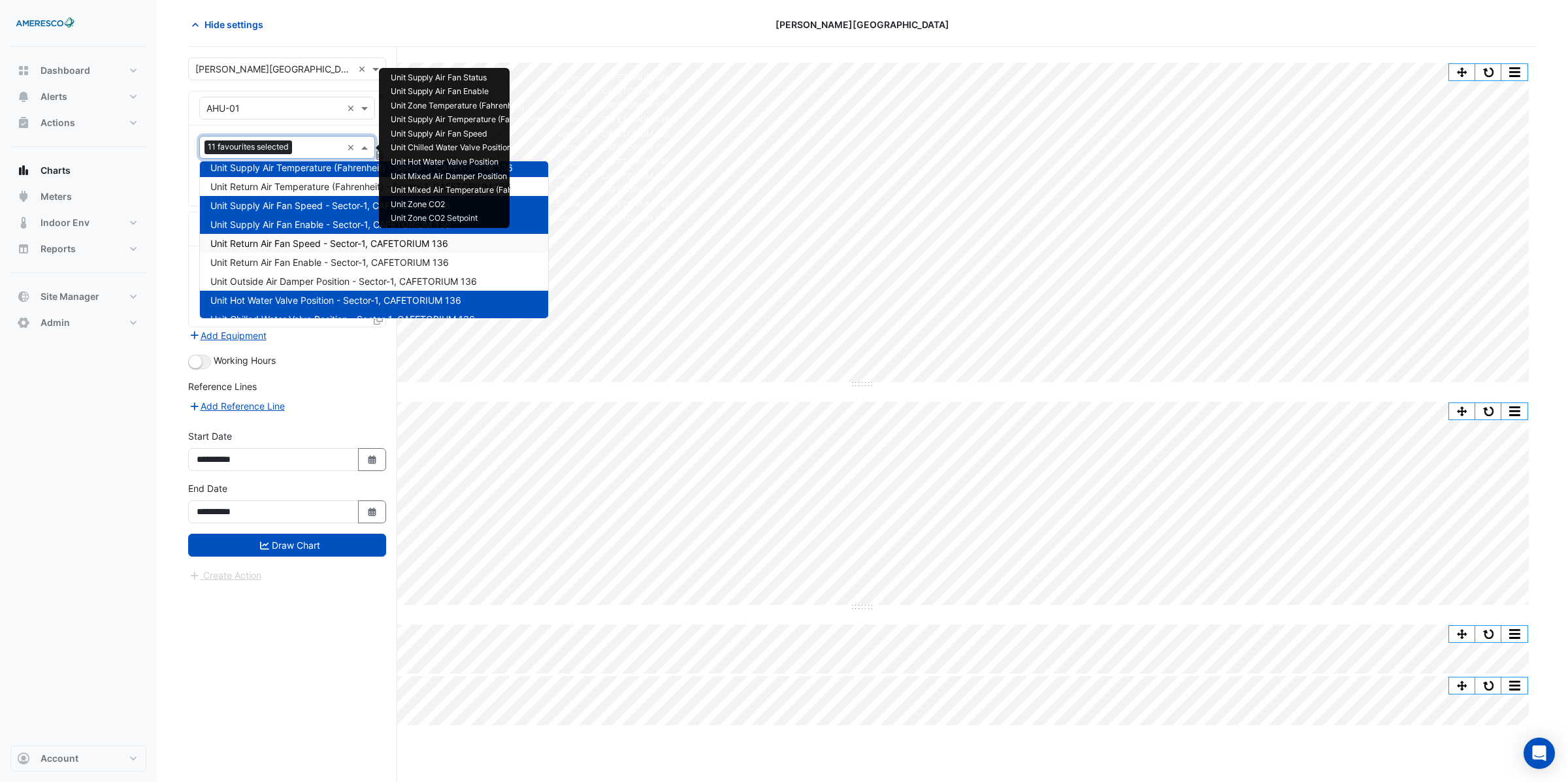
scroll to position [90, 0]
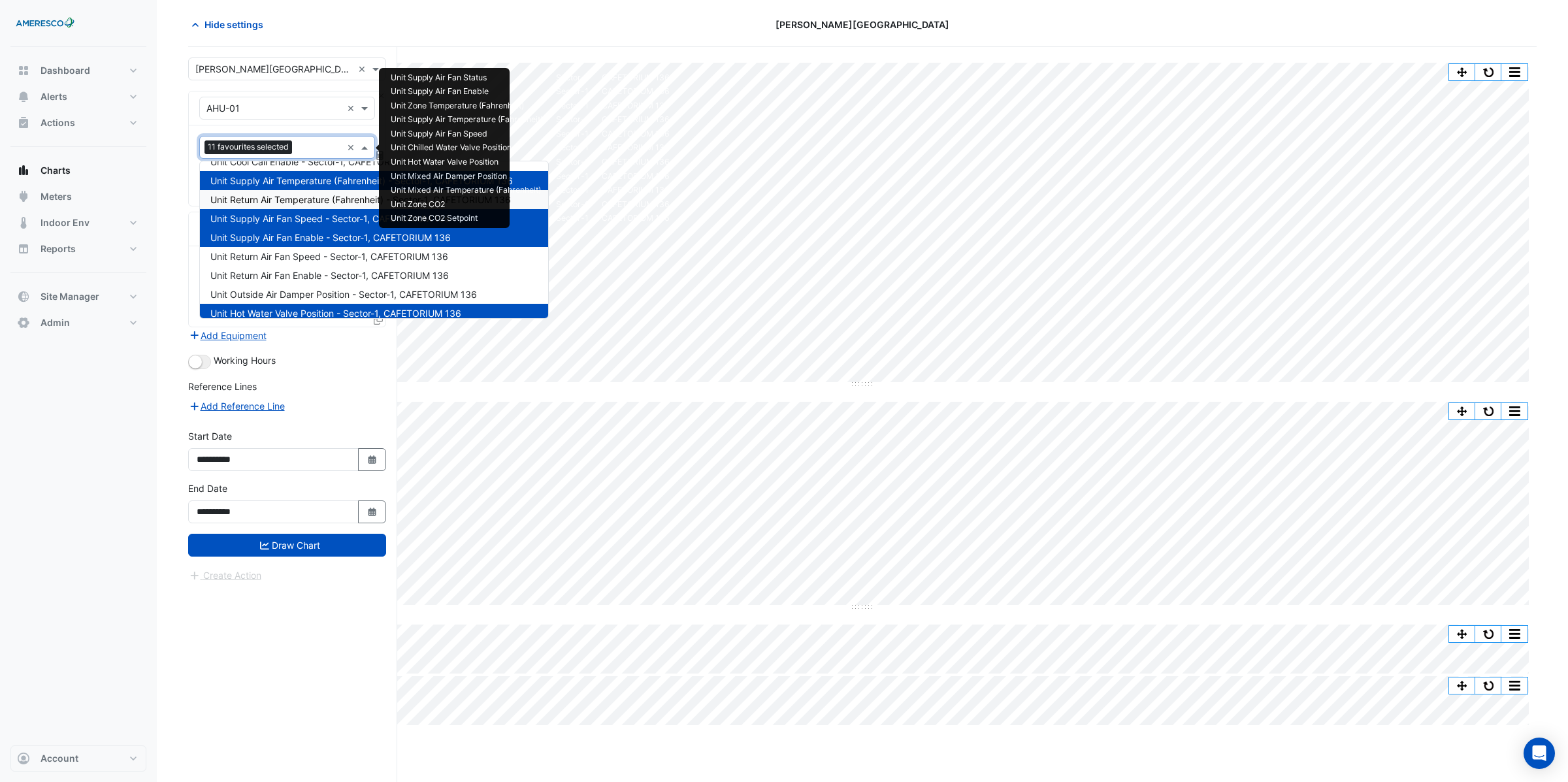
click at [277, 197] on span "Unit Return Air Temperature (Fahrenheit) - Sector-1, CAFETORIUM 136" at bounding box center [360, 200] width 300 height 11
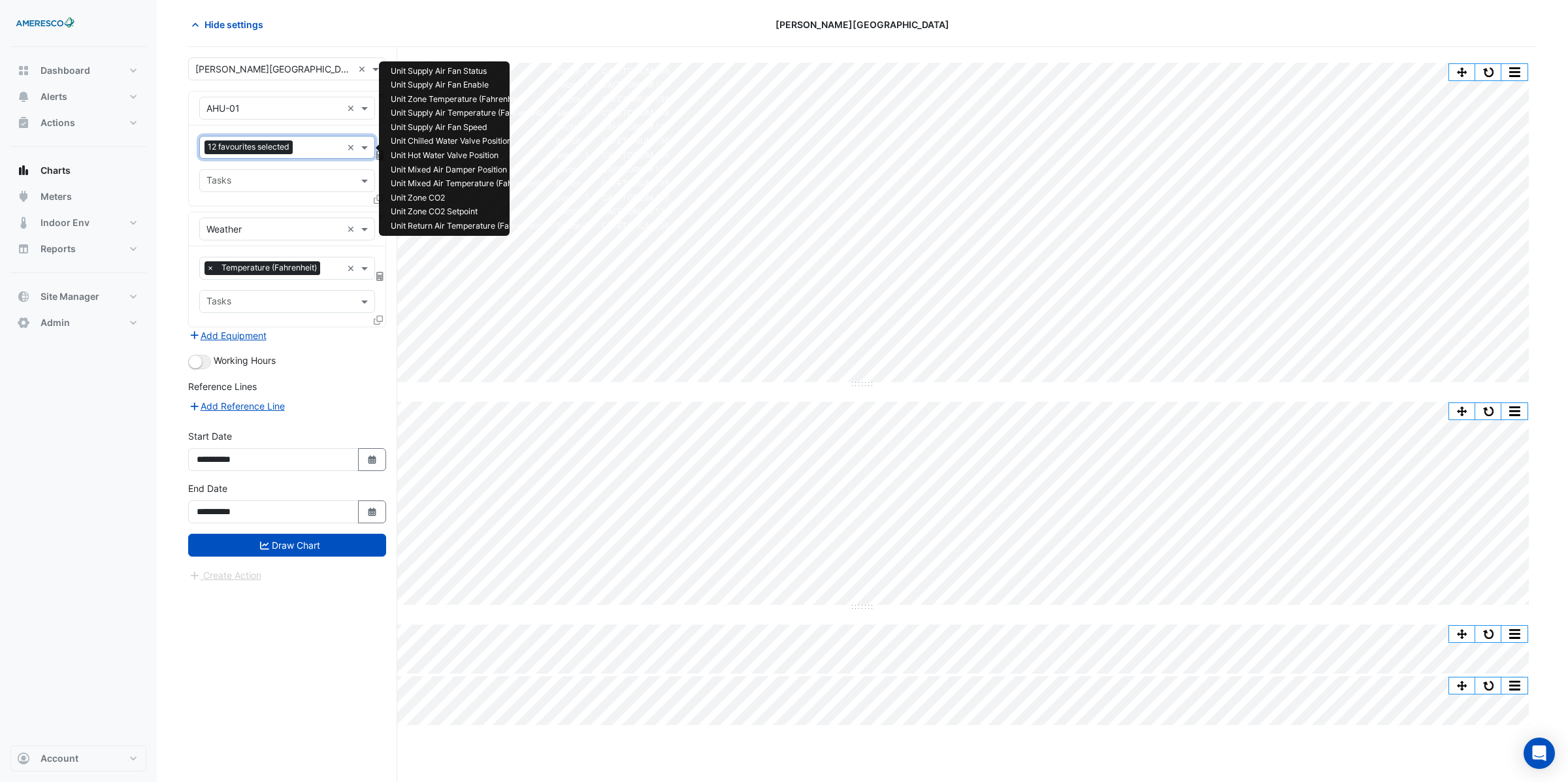
click at [305, 149] on input "text" at bounding box center [320, 149] width 44 height 14
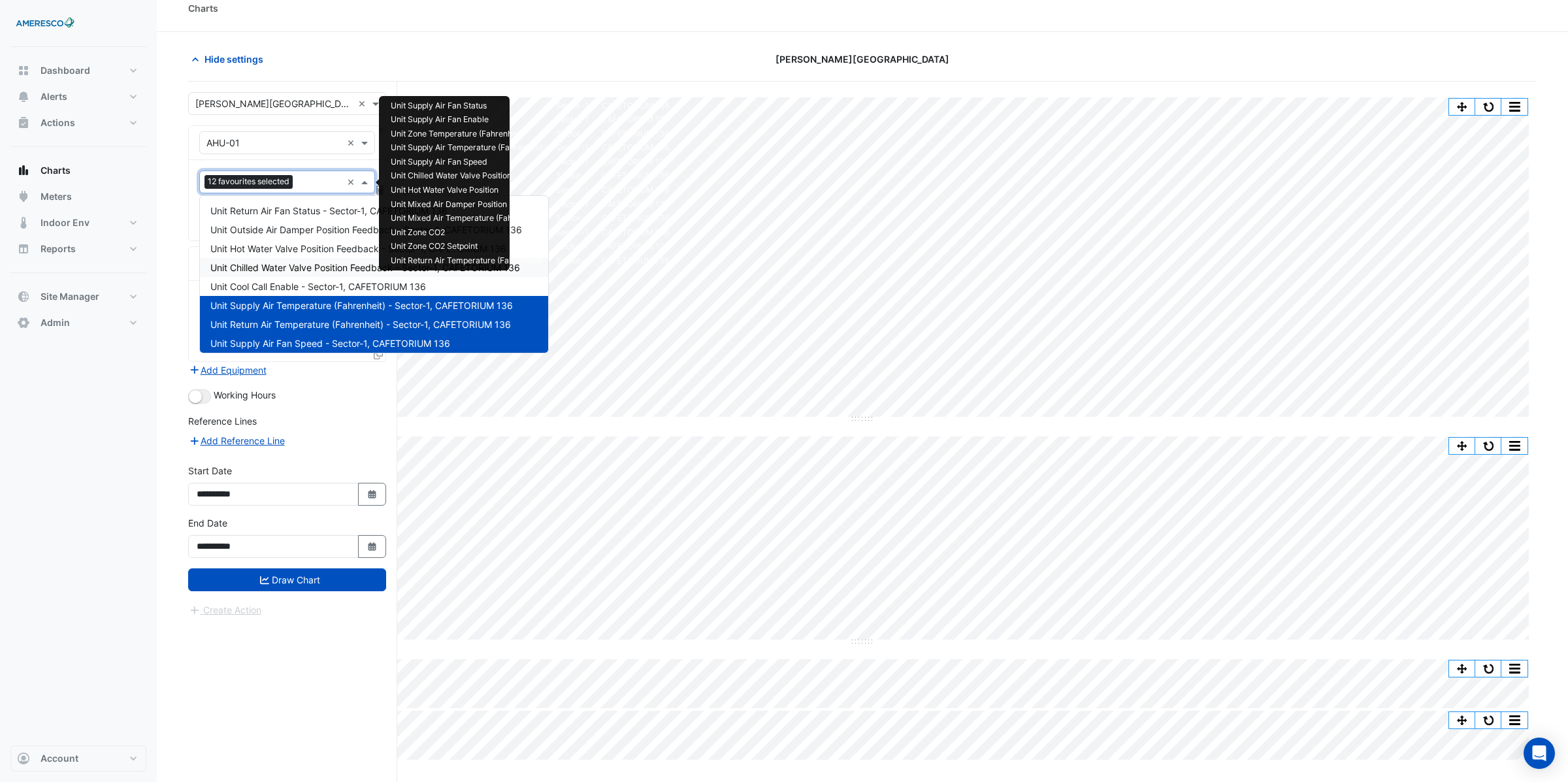
scroll to position [8, 0]
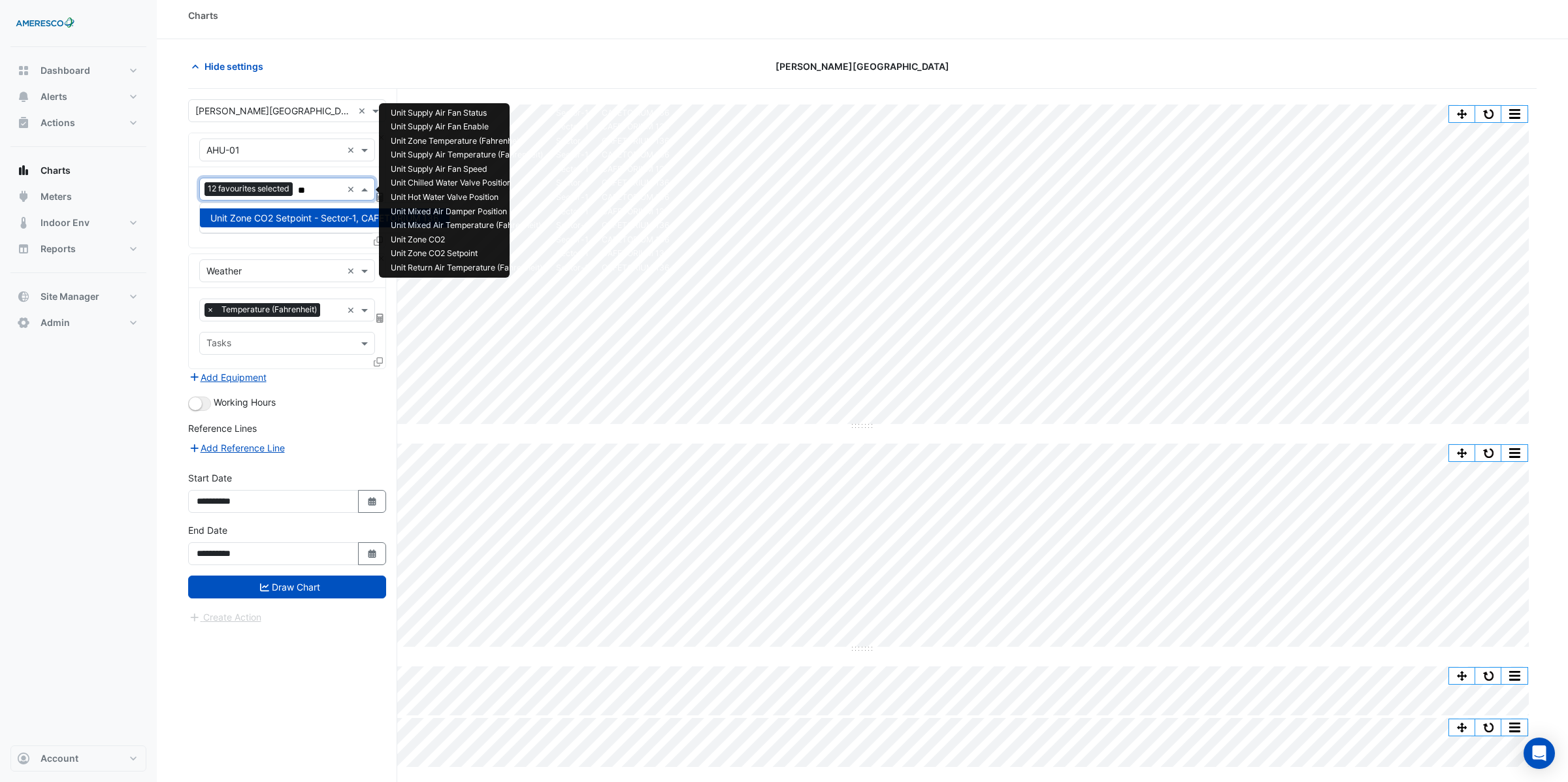
type input "*"
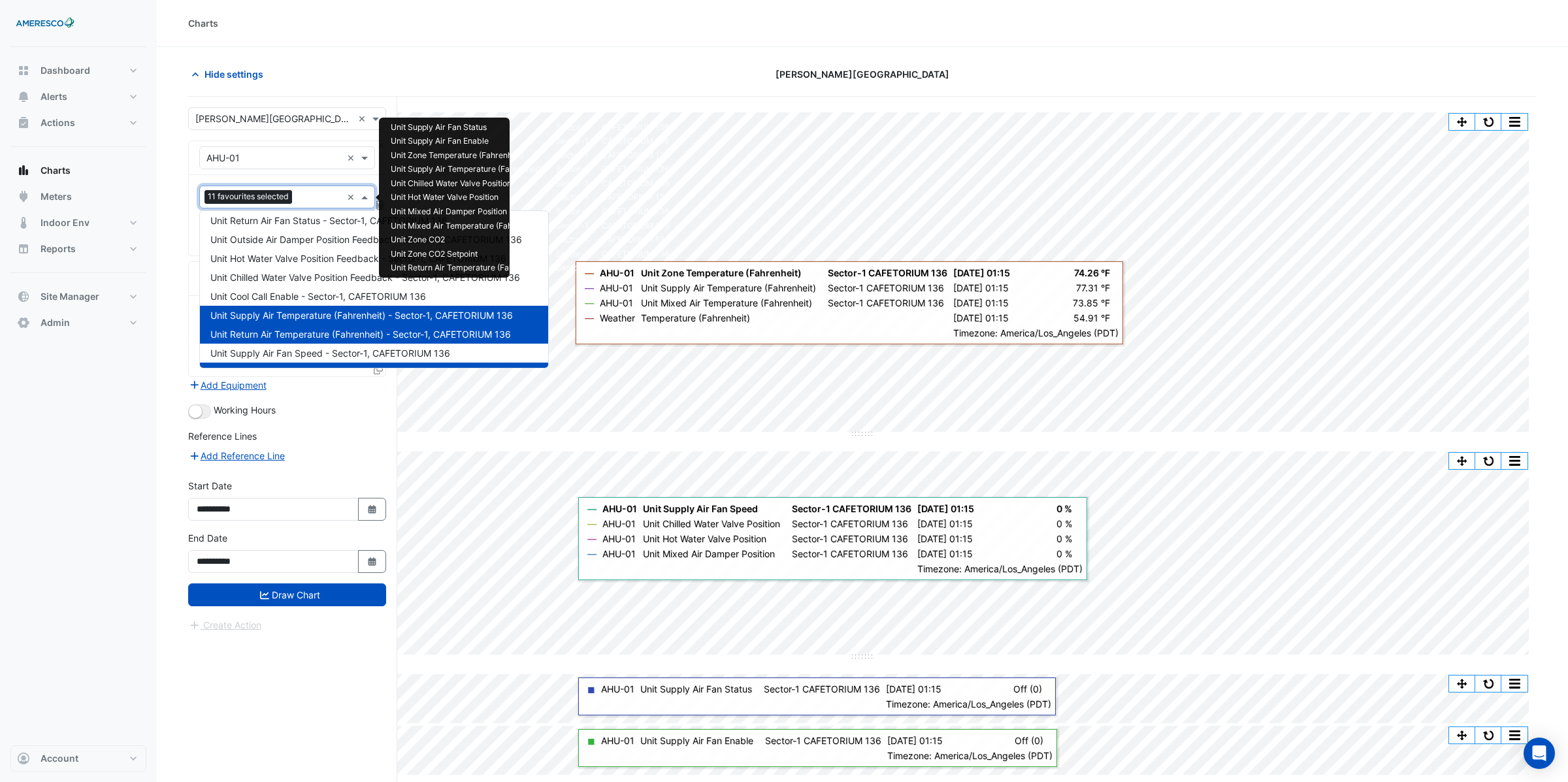
scroll to position [0, 0]
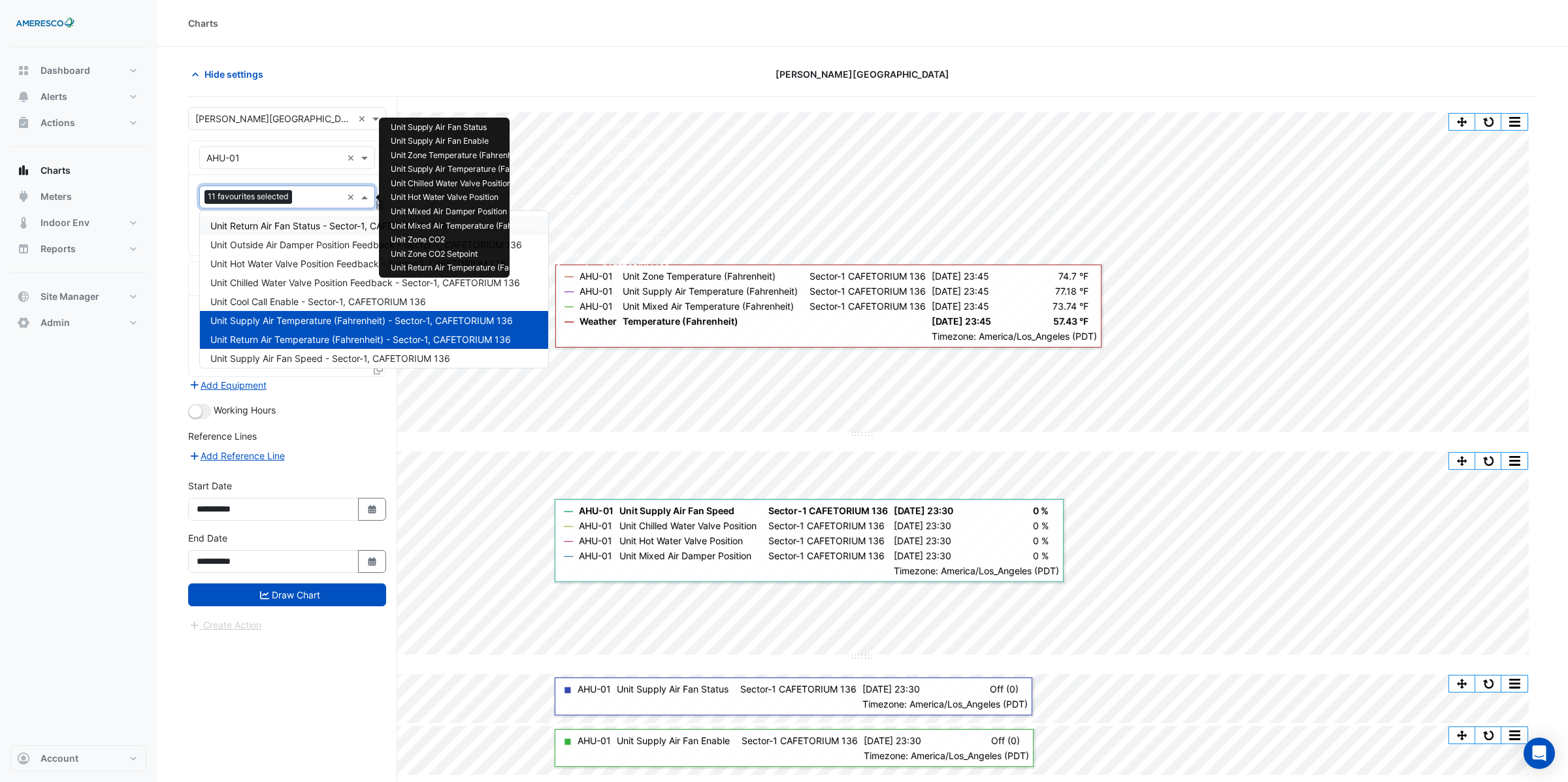
click at [299, 194] on input "text" at bounding box center [320, 198] width 45 height 14
click at [376, 121] on span at bounding box center [377, 118] width 17 height 14
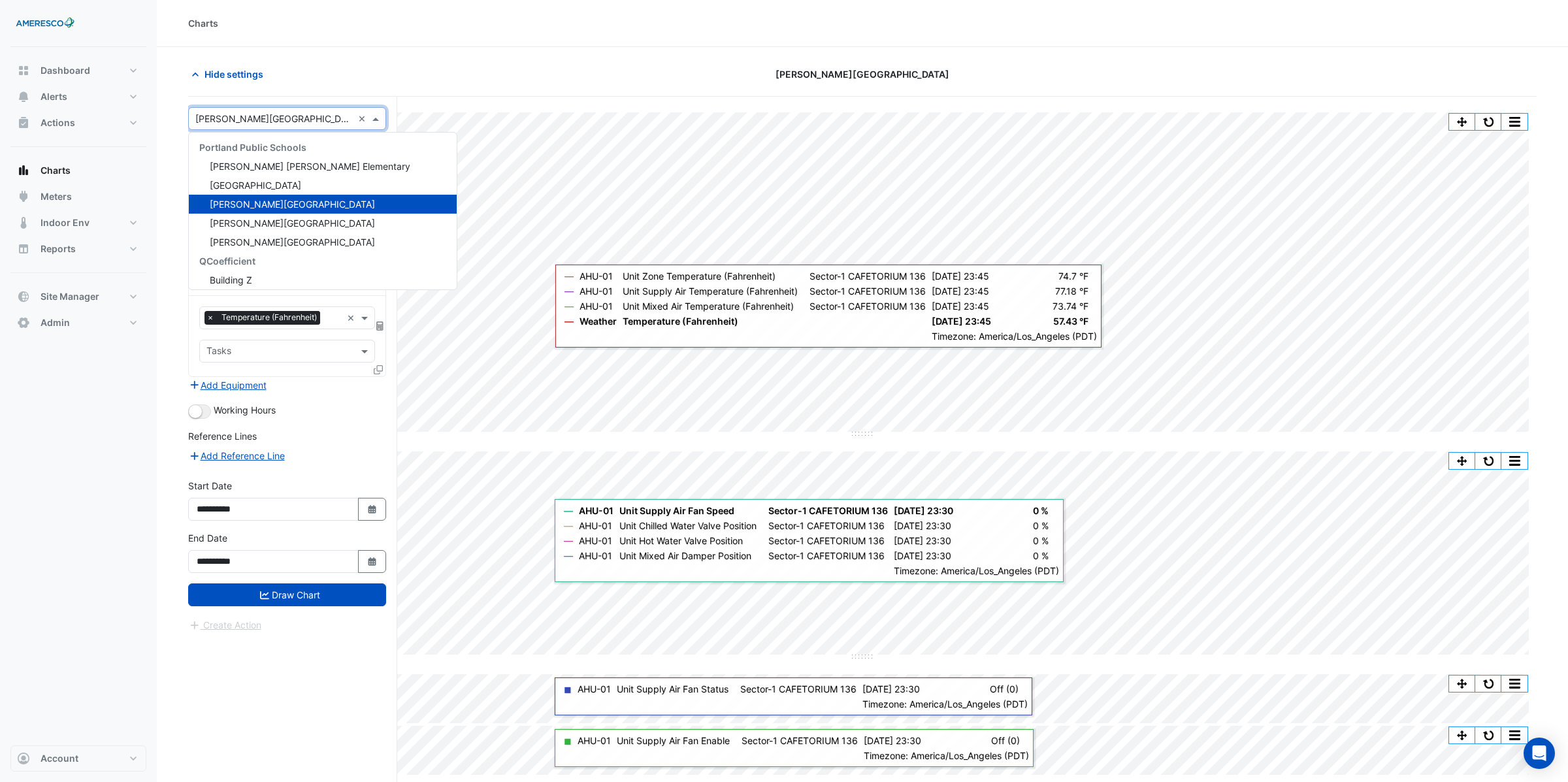
click at [376, 120] on span at bounding box center [377, 118] width 17 height 14
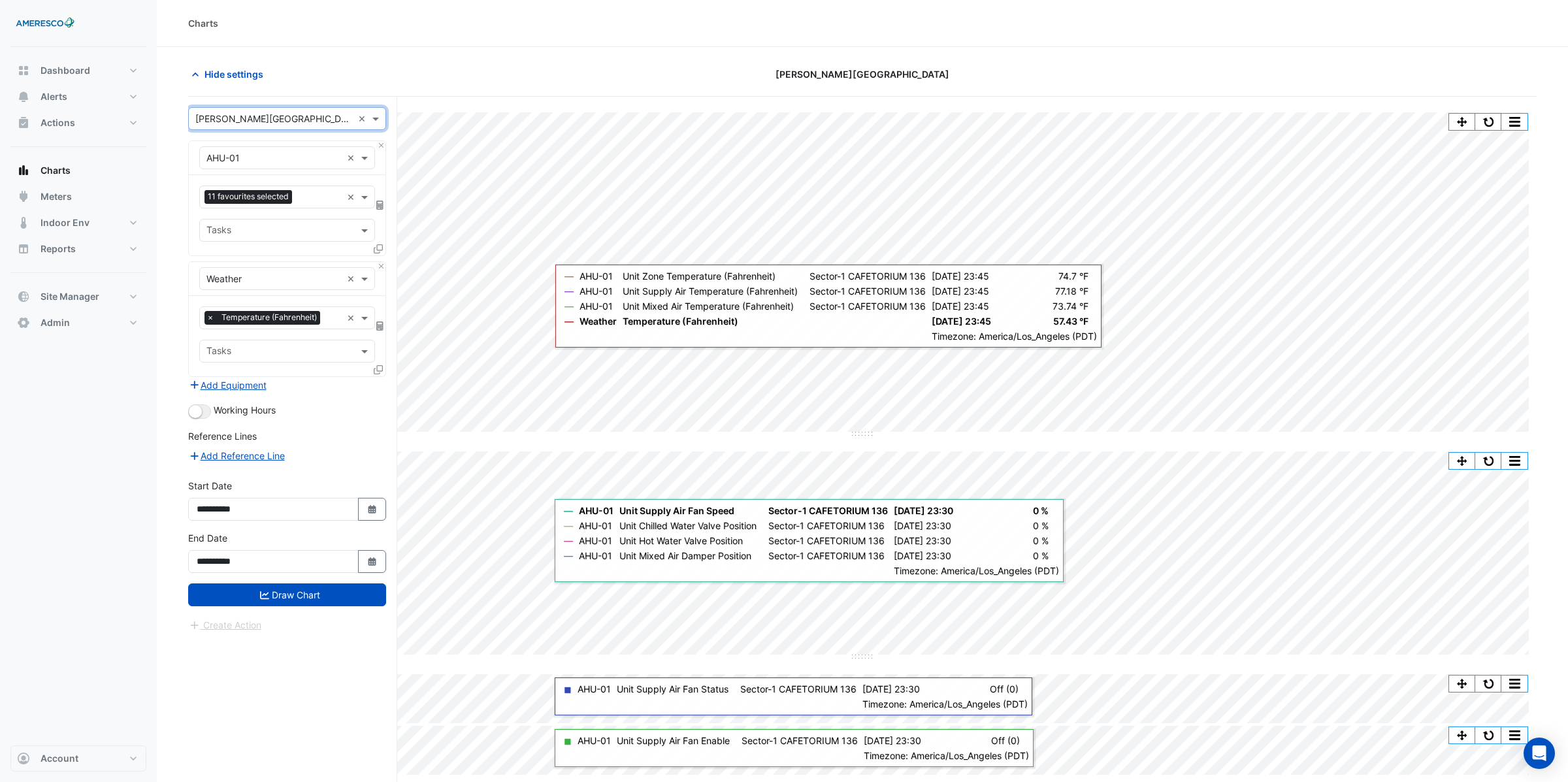
click at [323, 160] on input "text" at bounding box center [274, 158] width 135 height 14
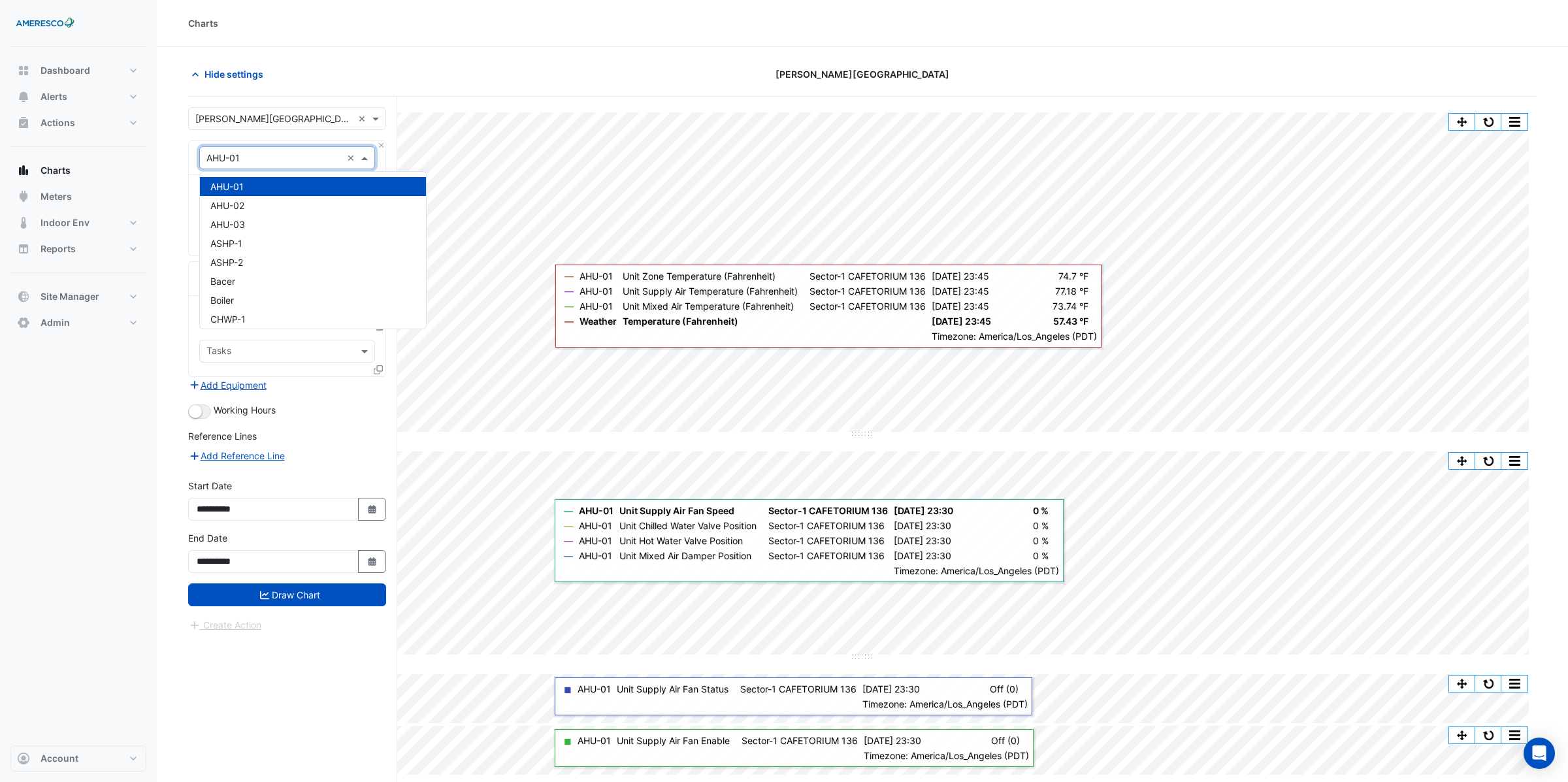
click at [352, 136] on form "× Kelly Elementary × × AHU-01 × 11 favourites selected × Tasks × Weather × × Te…" at bounding box center [286, 370] width 198 height 525
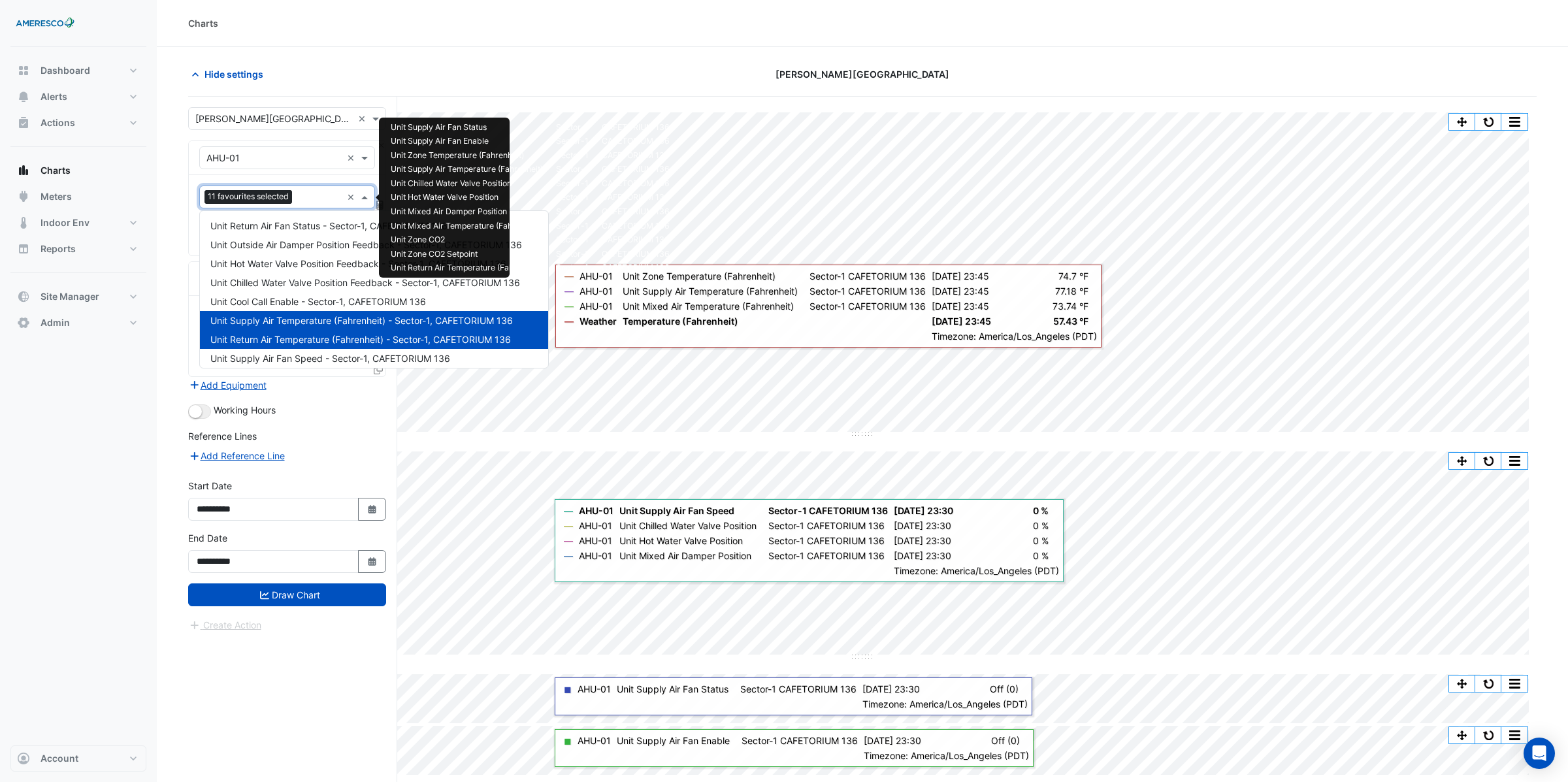
click at [331, 200] on input "text" at bounding box center [320, 198] width 45 height 14
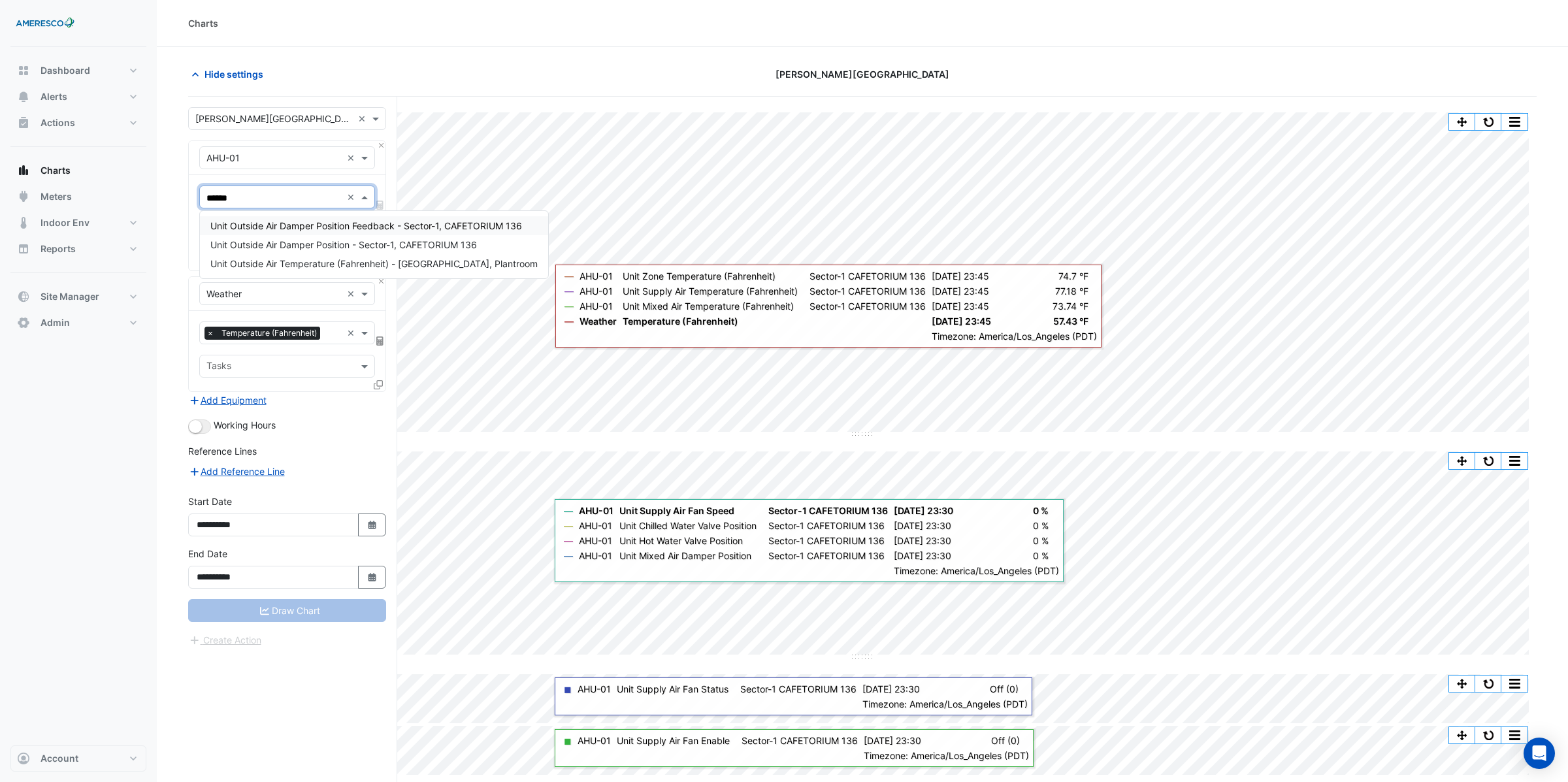
type input "*******"
click at [312, 262] on span "Unit Outside Air Temperature (Fahrenheit) - Central Plant, Plantroom" at bounding box center [373, 264] width 327 height 11
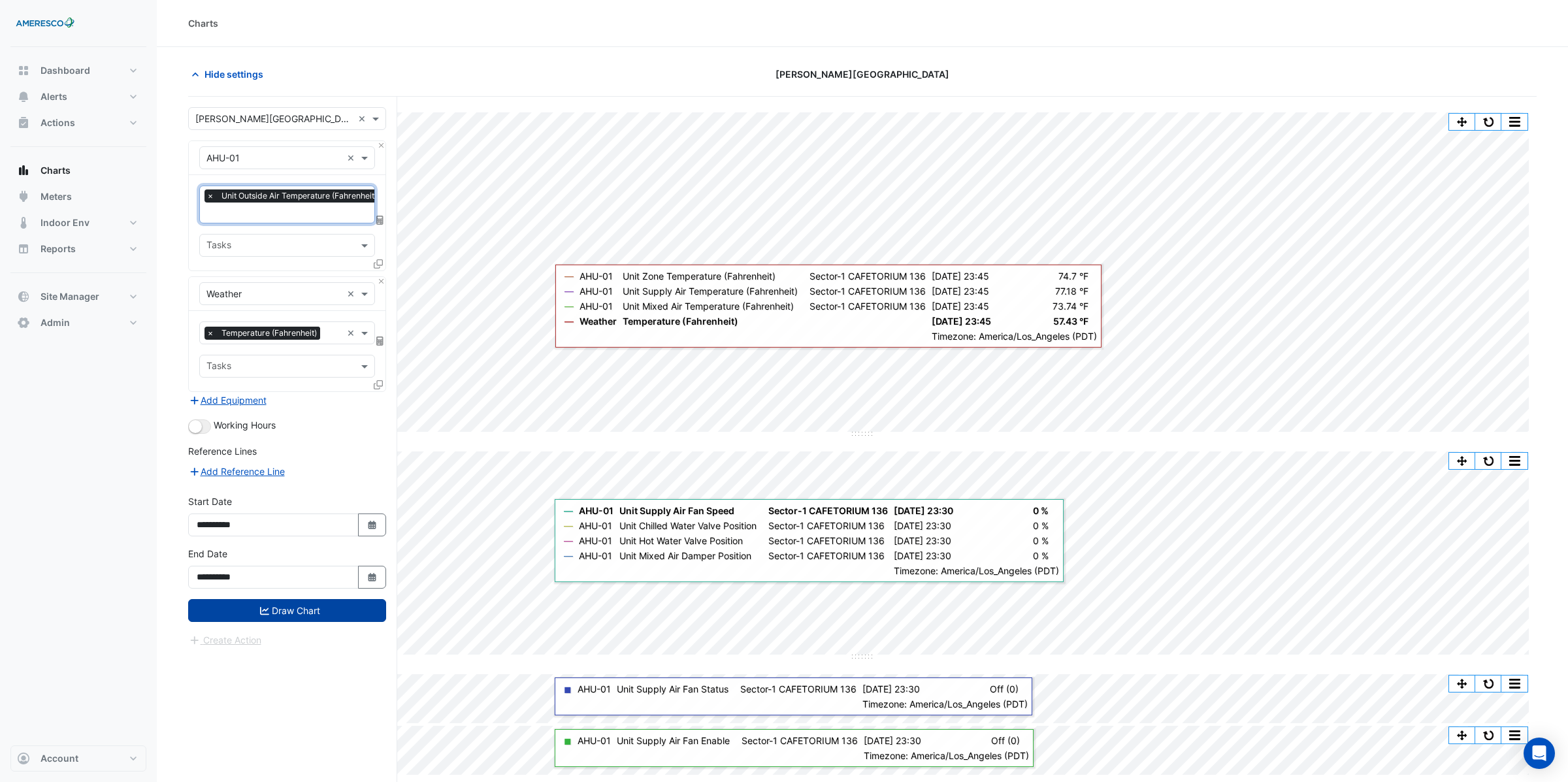
click at [267, 607] on button "Draw Chart" at bounding box center [286, 610] width 198 height 23
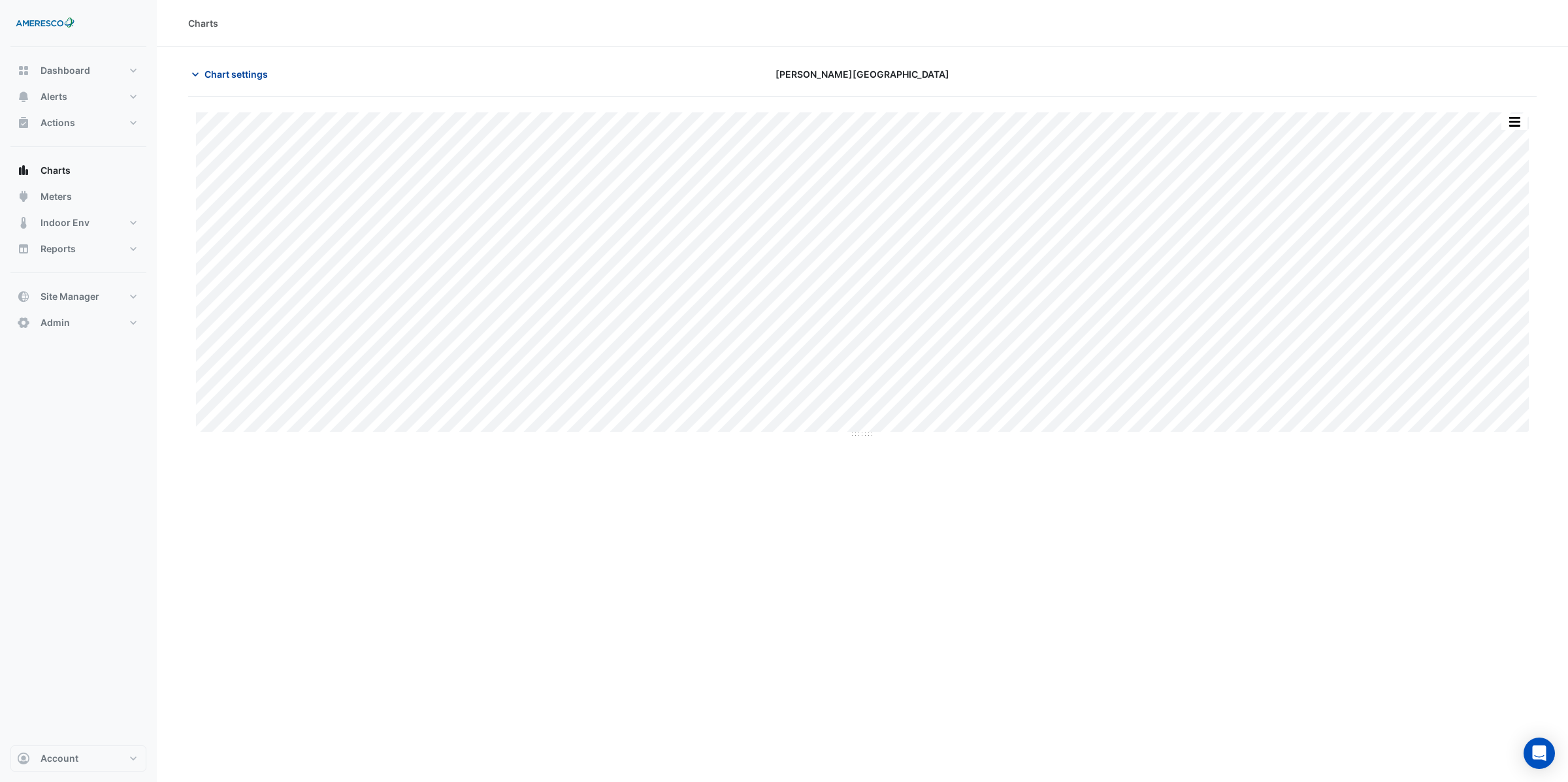
click at [222, 77] on span "Chart settings" at bounding box center [236, 74] width 63 height 14
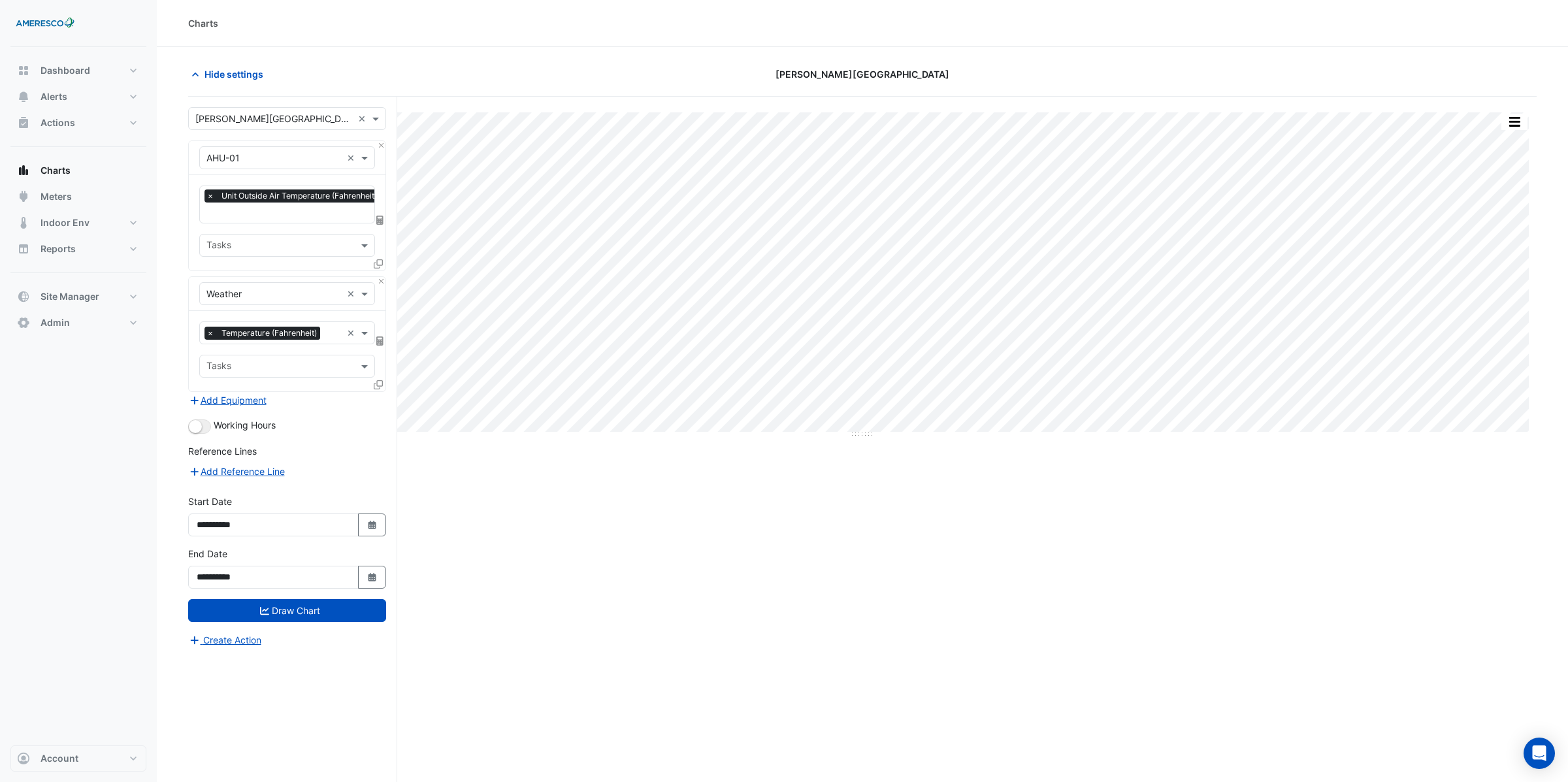
scroll to position [0, 6]
click at [251, 214] on input "text" at bounding box center [354, 214] width 309 height 14
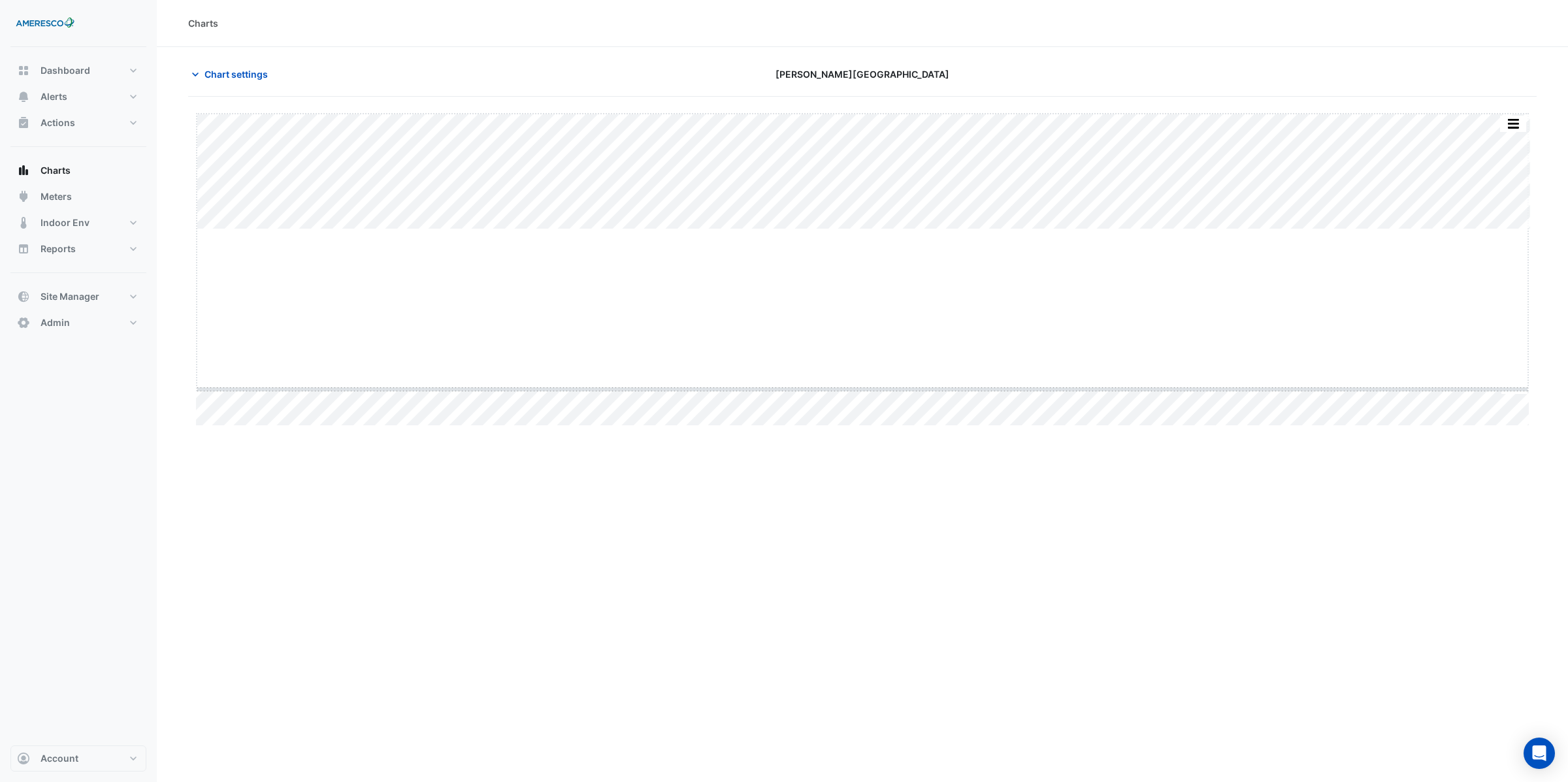
drag, startPoint x: 862, startPoint y: 226, endPoint x: 847, endPoint y: 387, distance: 161.7
click at [58, 97] on span "Alerts" at bounding box center [54, 96] width 27 height 13
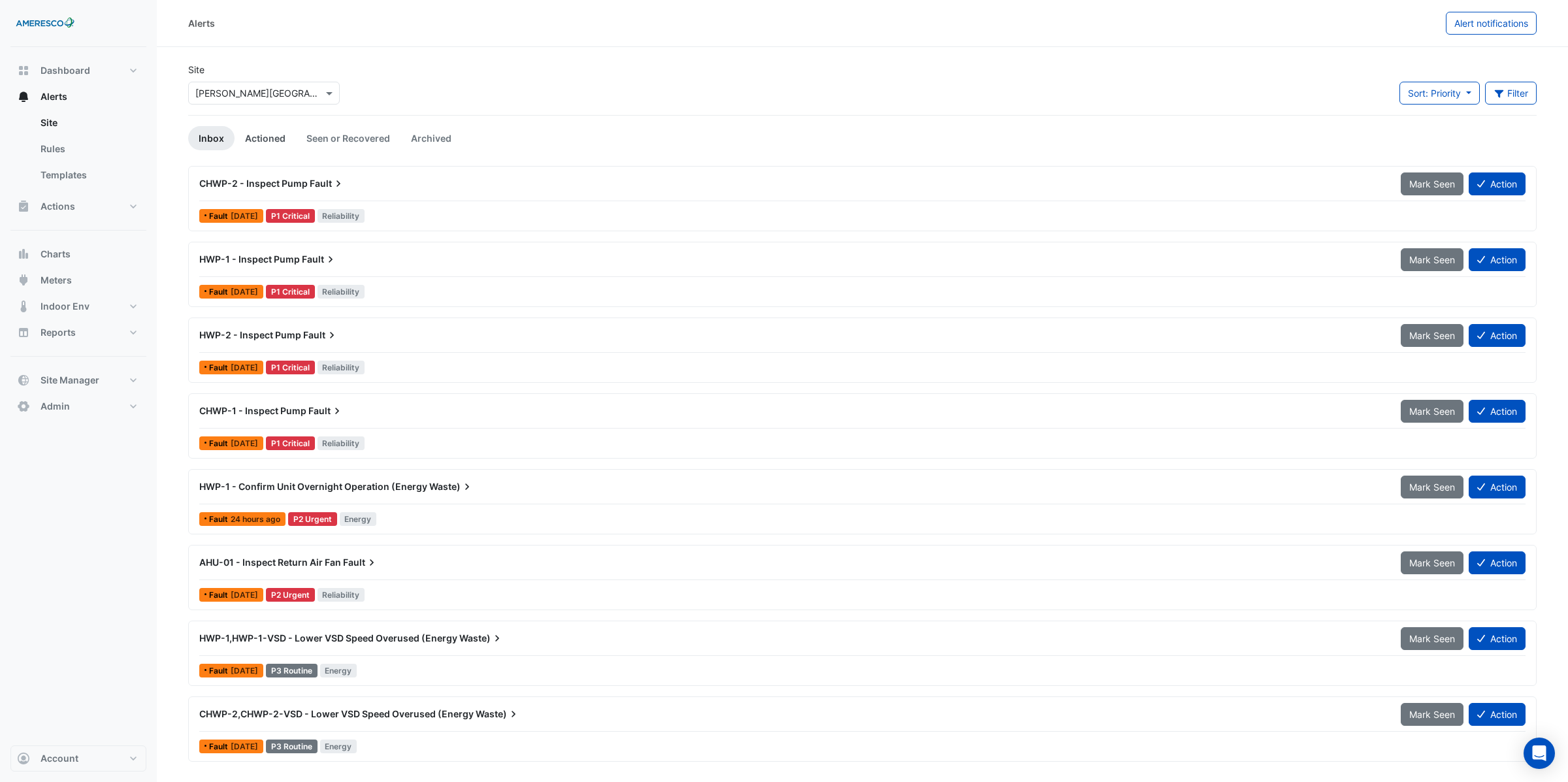
click at [264, 141] on link "Actioned" at bounding box center [265, 138] width 61 height 24
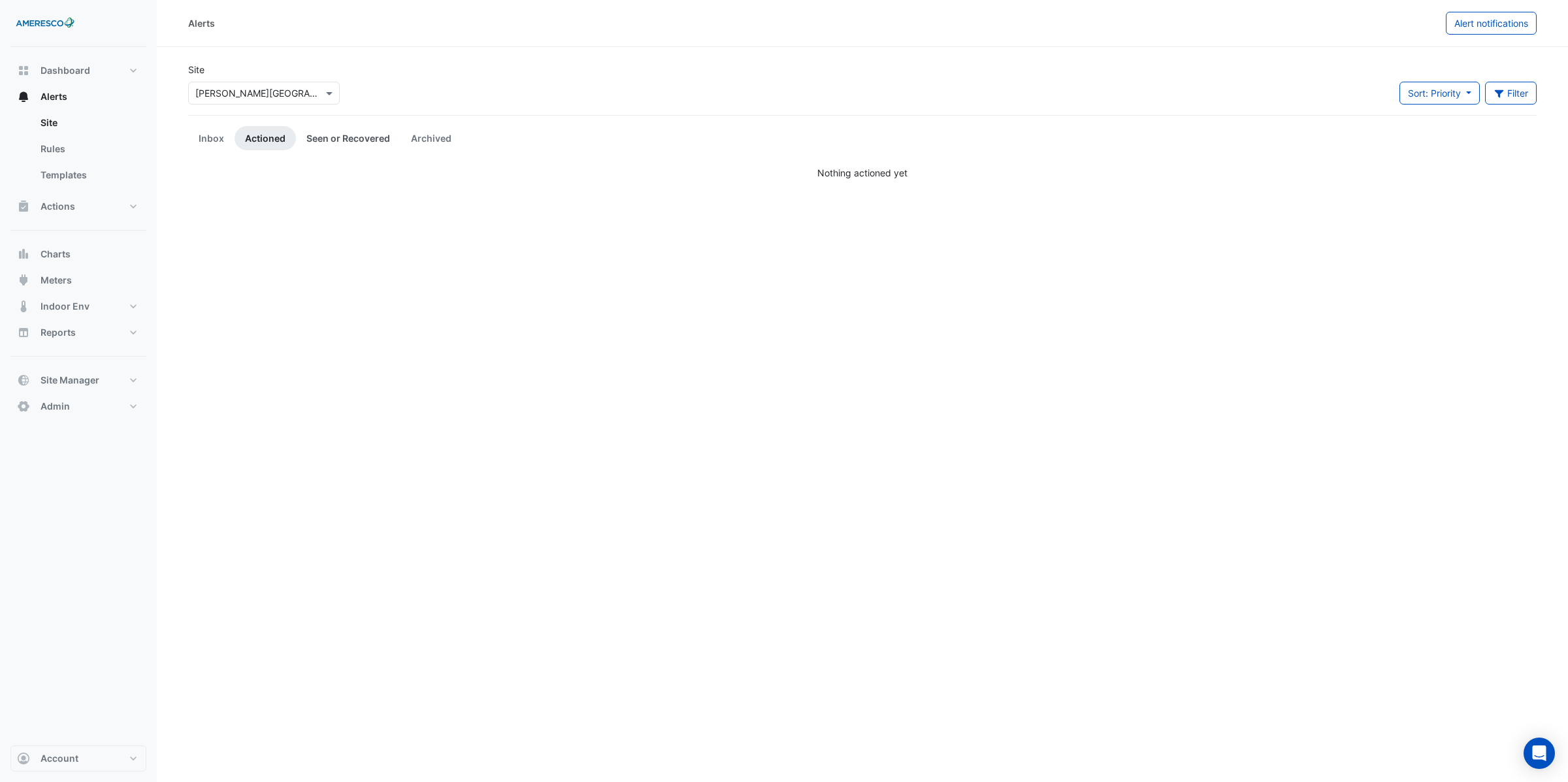
click at [341, 145] on link "Seen or Recovered" at bounding box center [348, 138] width 105 height 24
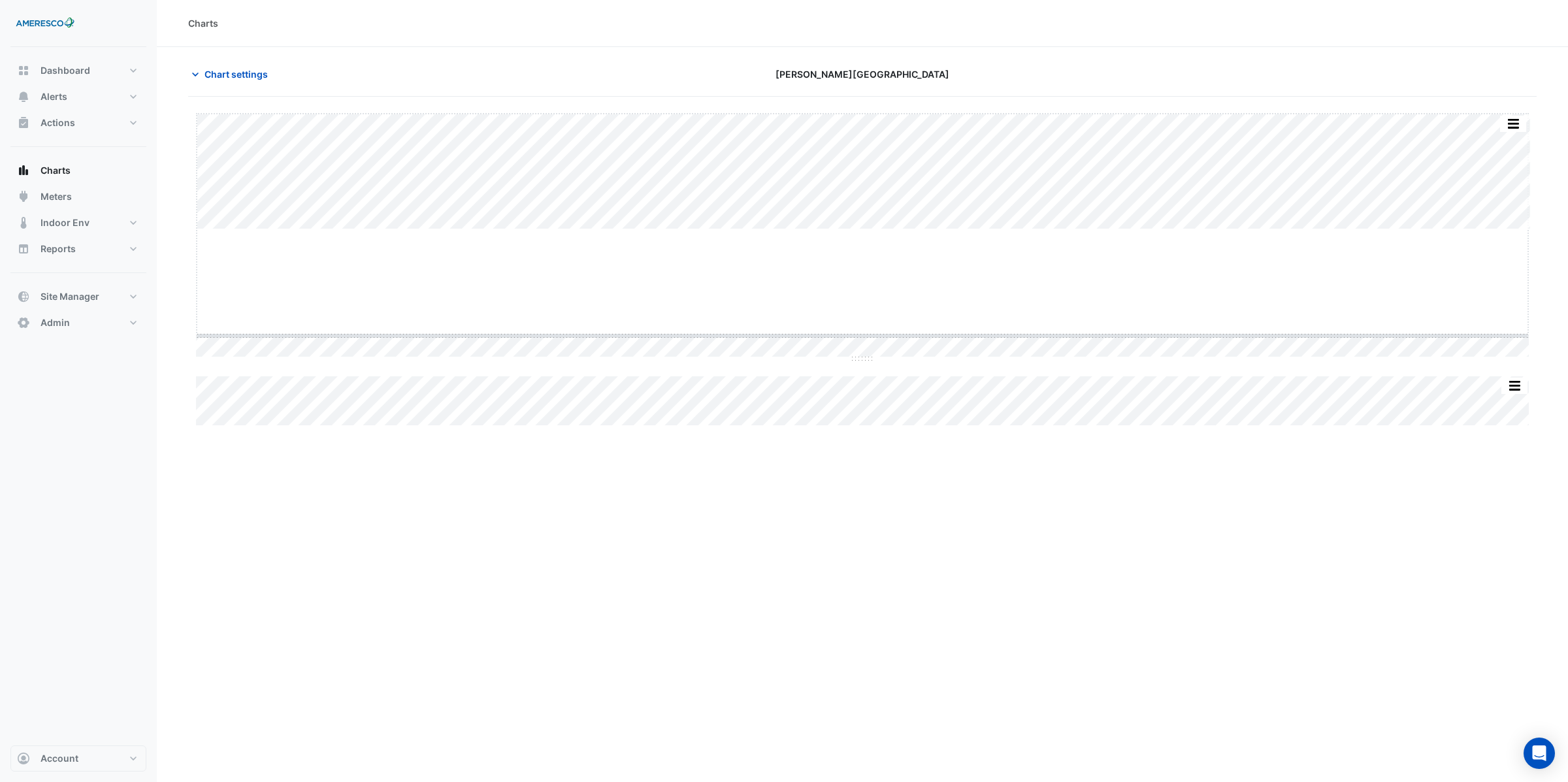
drag, startPoint x: 861, startPoint y: 229, endPoint x: 863, endPoint y: 336, distance: 107.0
click at [1489, 363] on button "button" at bounding box center [1488, 366] width 26 height 17
drag, startPoint x: 859, startPoint y: 473, endPoint x: 856, endPoint y: 629, distance: 156.0
click at [857, 345] on div "Split All Split None Print Save as JPEG Save as PNG Pivot Data Table Export CSV…" at bounding box center [862, 405] width 1348 height 587
drag, startPoint x: 859, startPoint y: 338, endPoint x: 852, endPoint y: 383, distance: 45.5
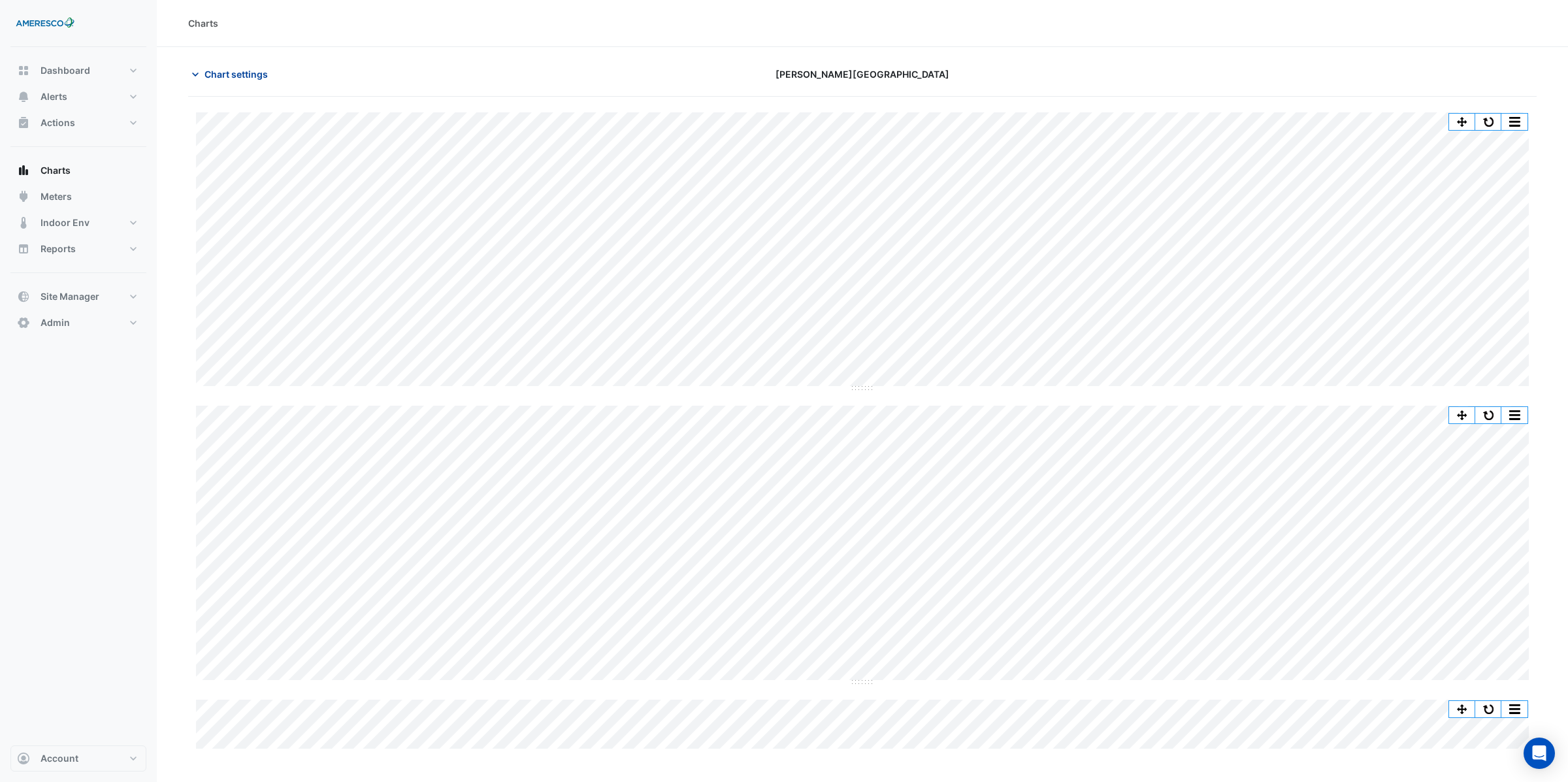
click at [240, 81] on span "Chart settings" at bounding box center [236, 74] width 63 height 14
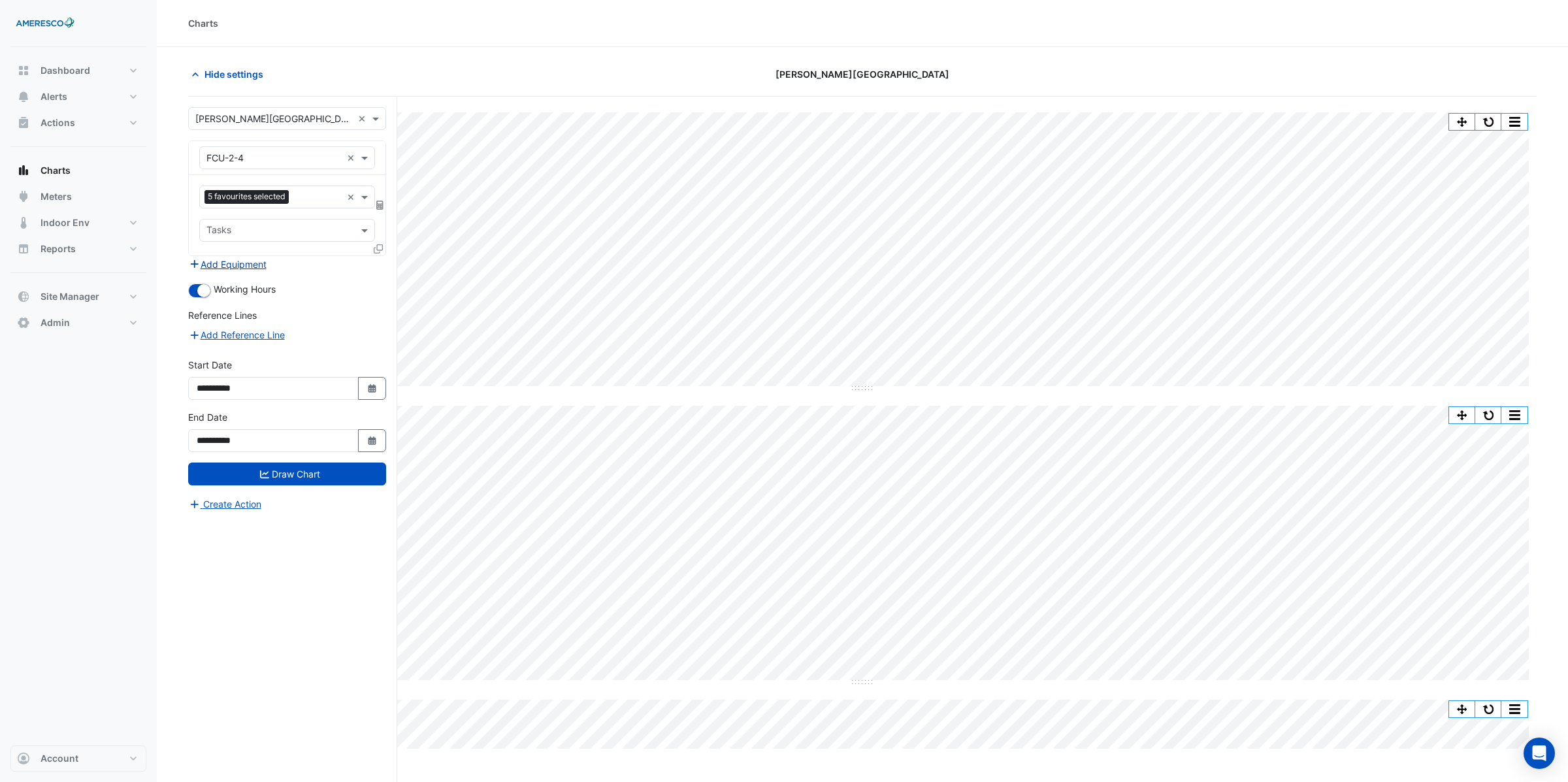
click at [237, 266] on button "Add Equipment" at bounding box center [227, 264] width 79 height 15
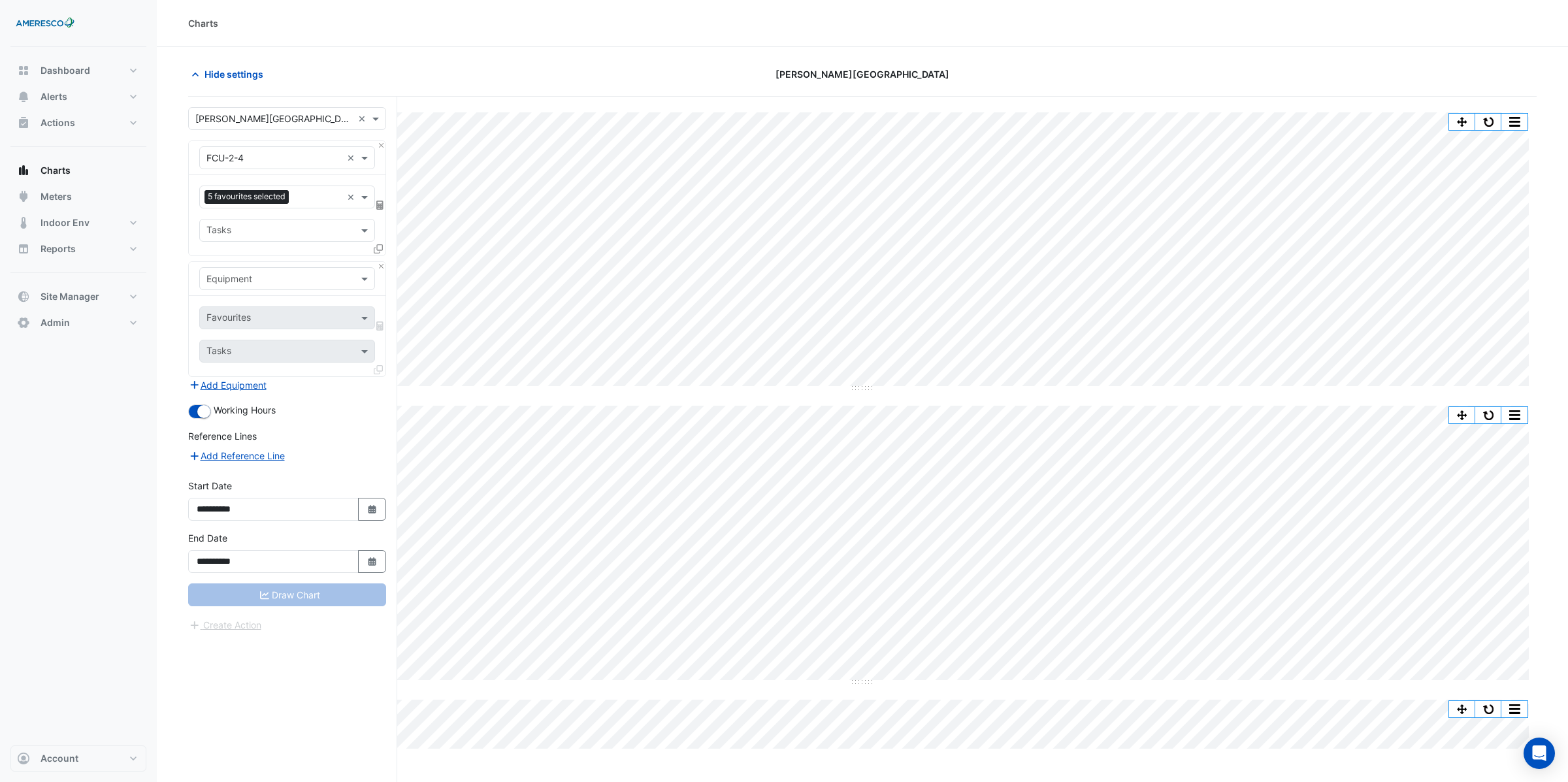
scroll to position [1, 0]
click at [242, 279] on input "text" at bounding box center [274, 279] width 135 height 14
type input "*"
type input "**"
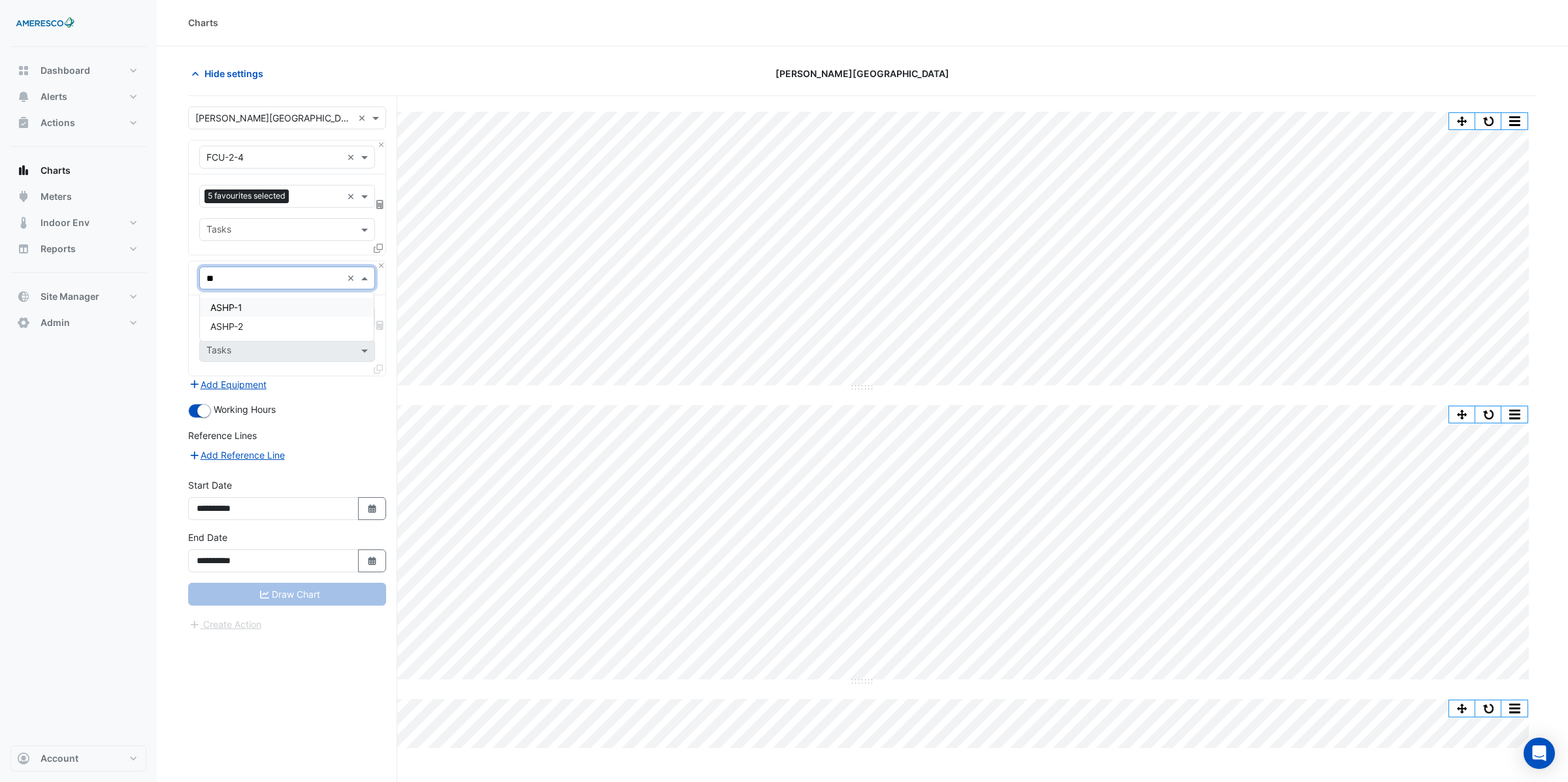
click at [233, 306] on span "ASHP-1" at bounding box center [226, 307] width 32 height 11
click at [251, 325] on input "text" at bounding box center [273, 319] width 132 height 14
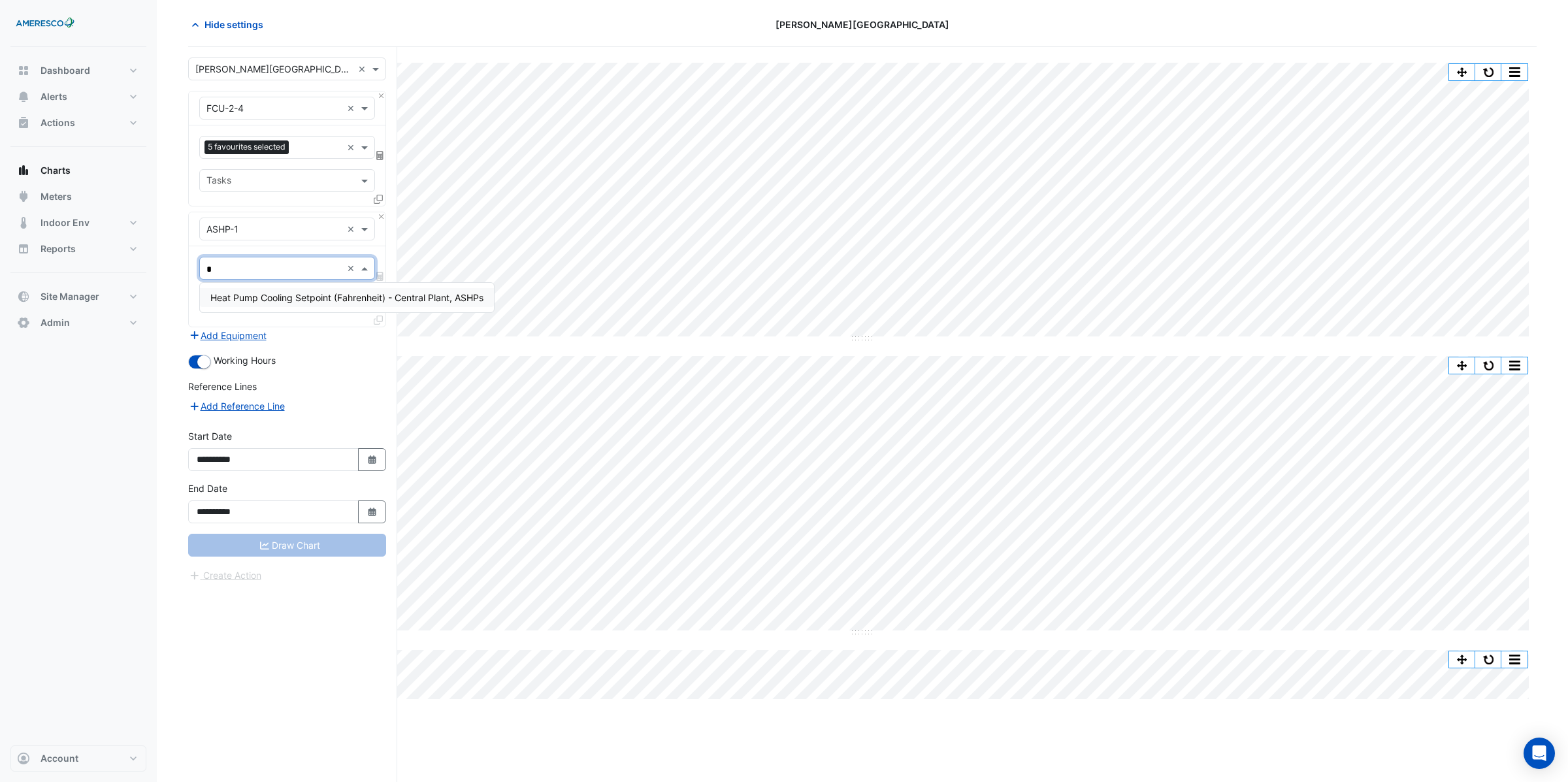
scroll to position [0, 0]
type input "*"
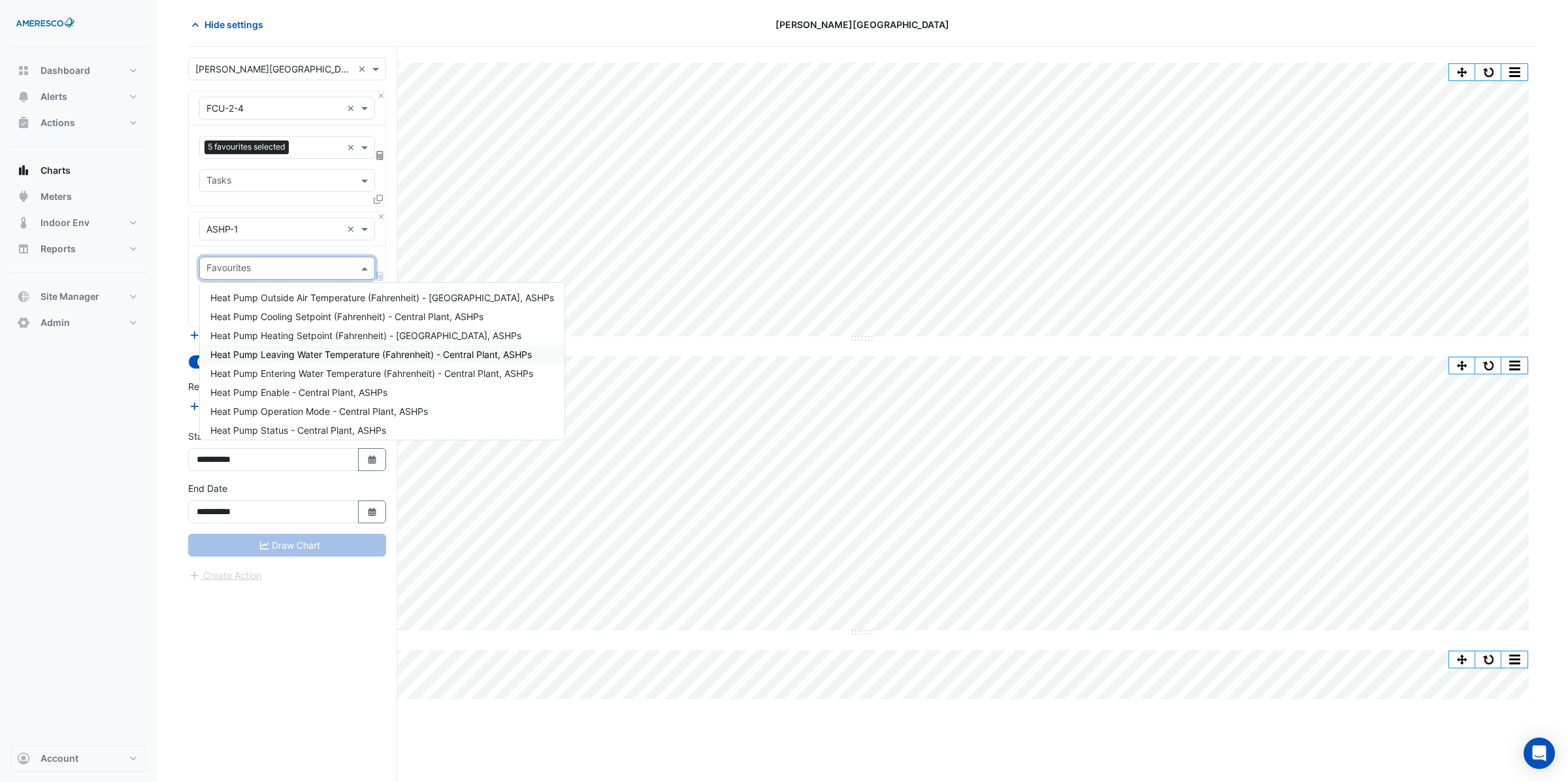
click at [331, 354] on span "Heat Pump Leaving Water Temperature (Fahrenheit) - Central Plant, ASHPs" at bounding box center [370, 355] width 322 height 11
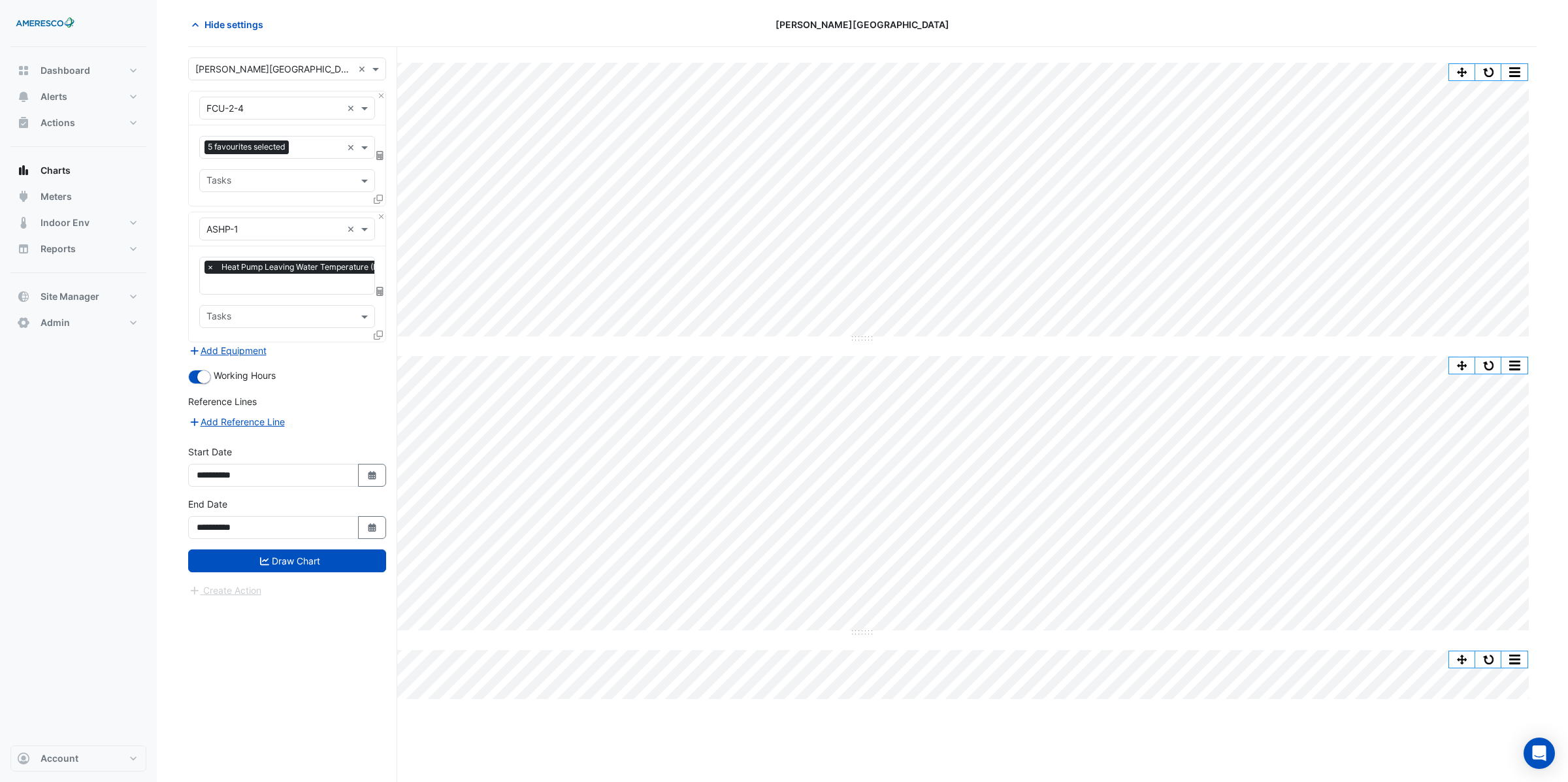
click at [377, 337] on icon at bounding box center [378, 335] width 9 height 9
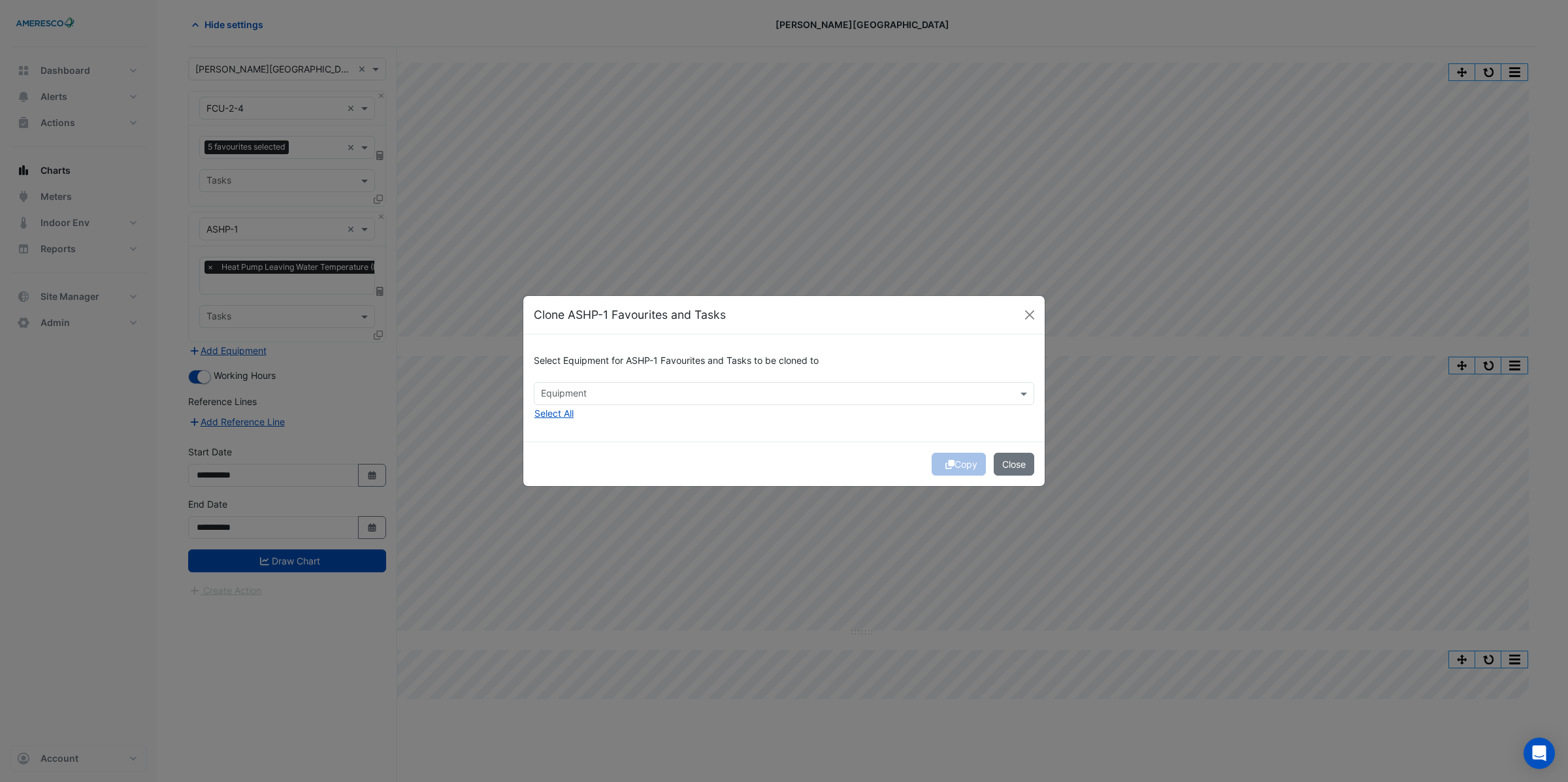
click at [573, 394] on input "text" at bounding box center [777, 395] width 471 height 14
click at [565, 418] on span "ASHP-2" at bounding box center [561, 421] width 32 height 11
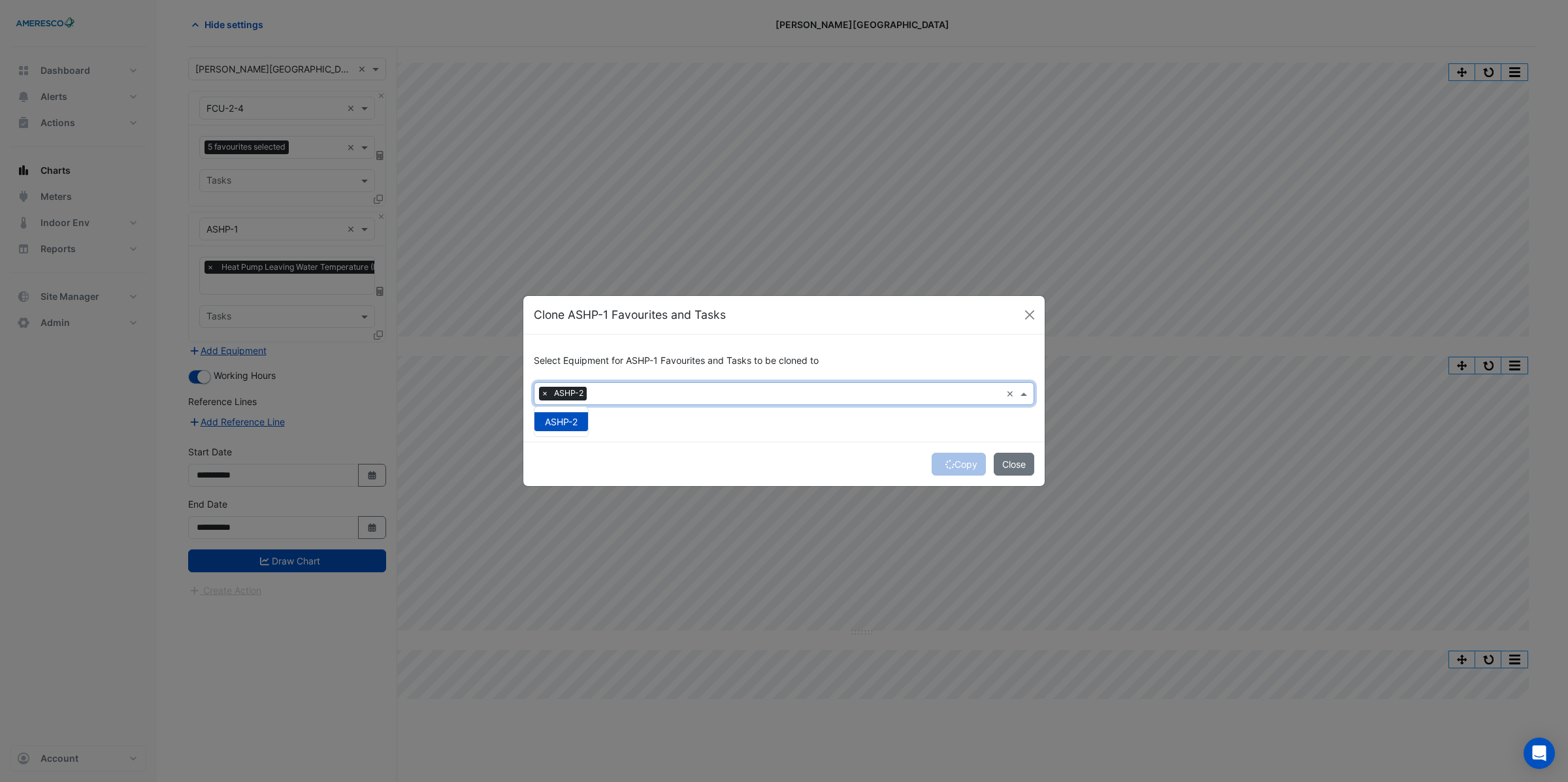
click at [556, 421] on span "ASHP-2" at bounding box center [561, 421] width 32 height 11
click at [545, 416] on span "ASHP-2" at bounding box center [561, 421] width 32 height 11
click at [965, 469] on button "Copy" at bounding box center [959, 463] width 54 height 23
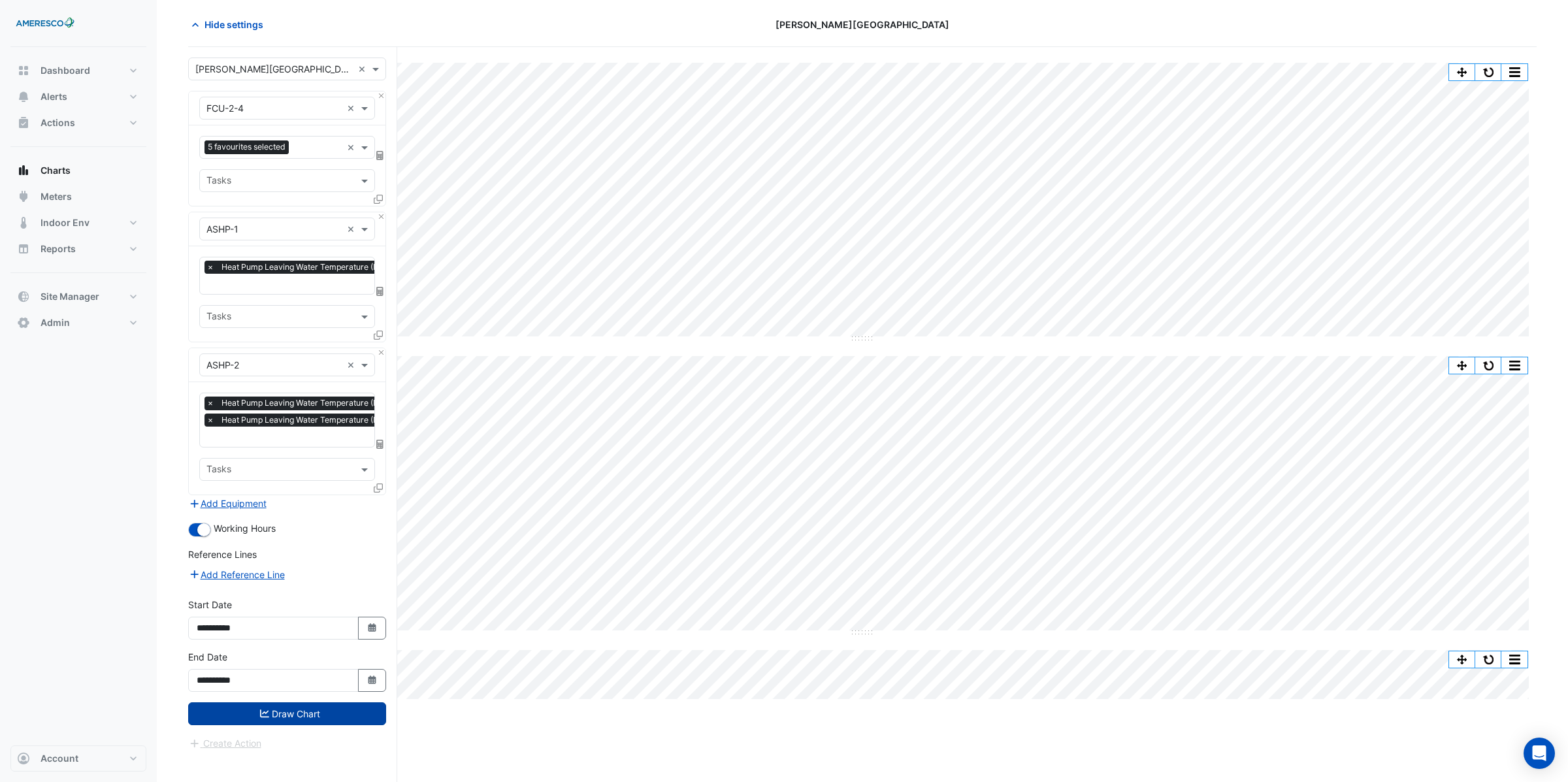
click at [286, 717] on button "Draw Chart" at bounding box center [286, 713] width 198 height 23
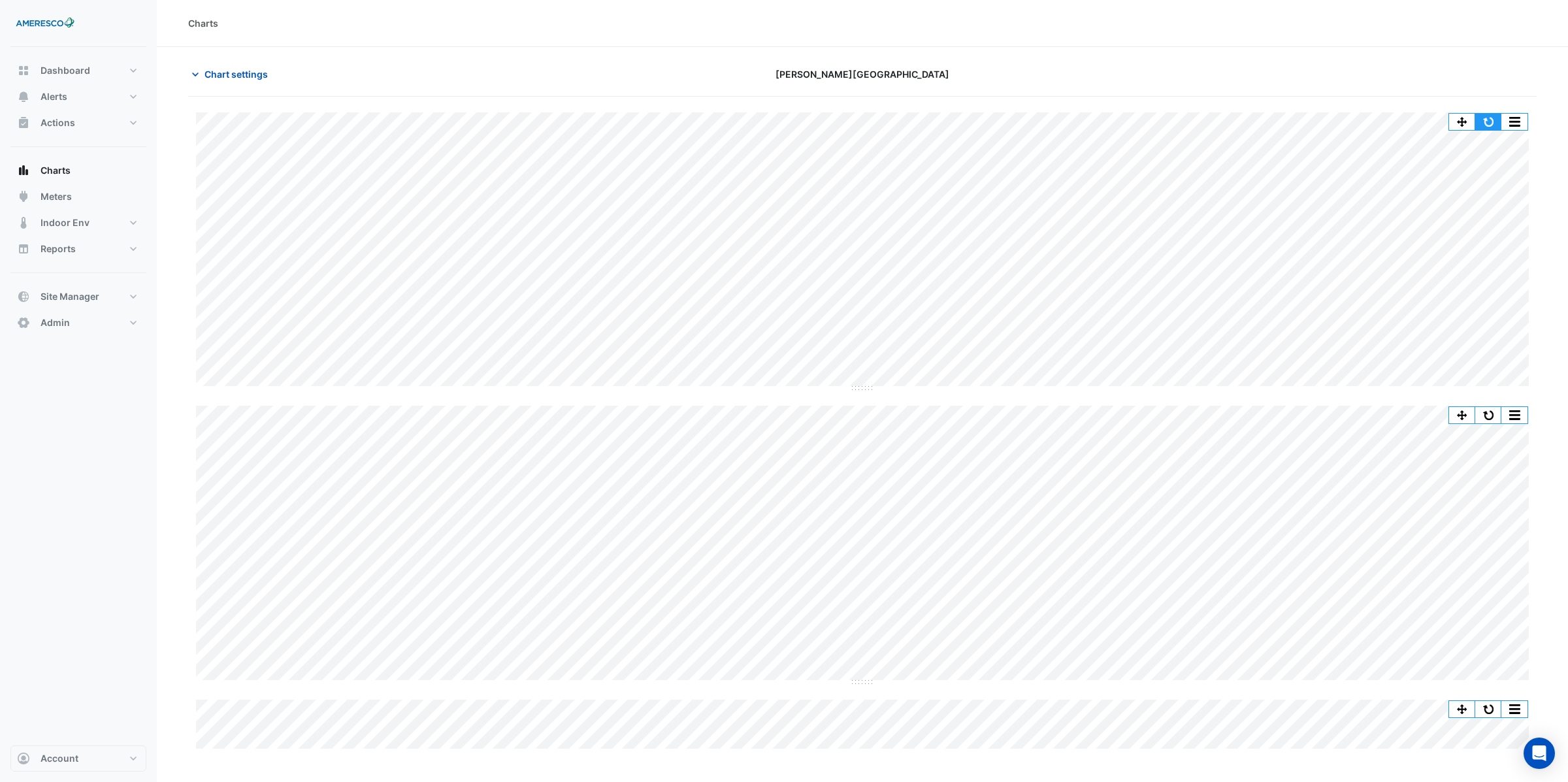
click at [1485, 122] on button "button" at bounding box center [1488, 122] width 26 height 17
click at [1479, 126] on button "button" at bounding box center [1488, 122] width 26 height 17
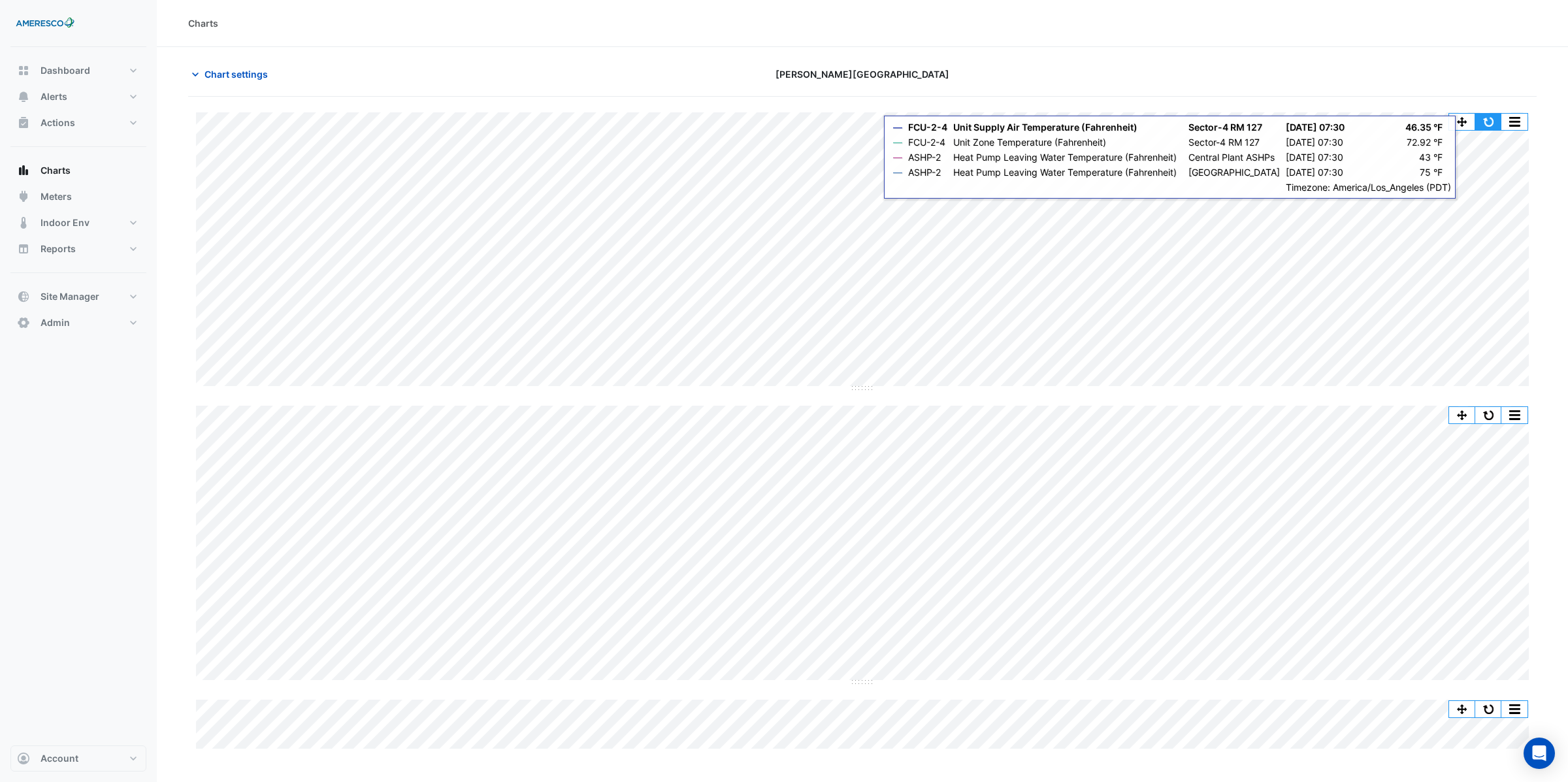
click at [1485, 128] on button "button" at bounding box center [1488, 122] width 26 height 17
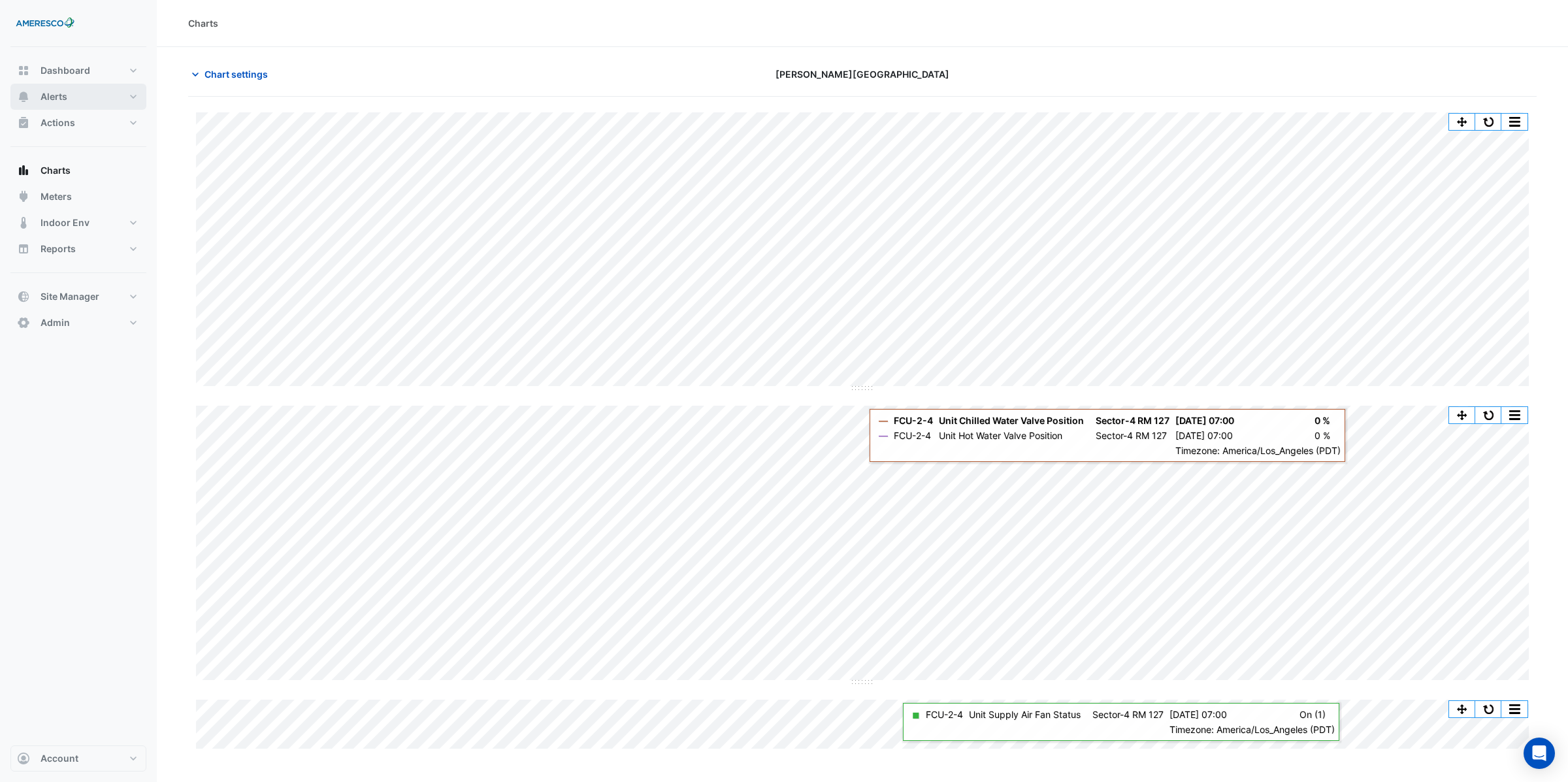
click at [56, 96] on span "Alerts" at bounding box center [54, 96] width 27 height 13
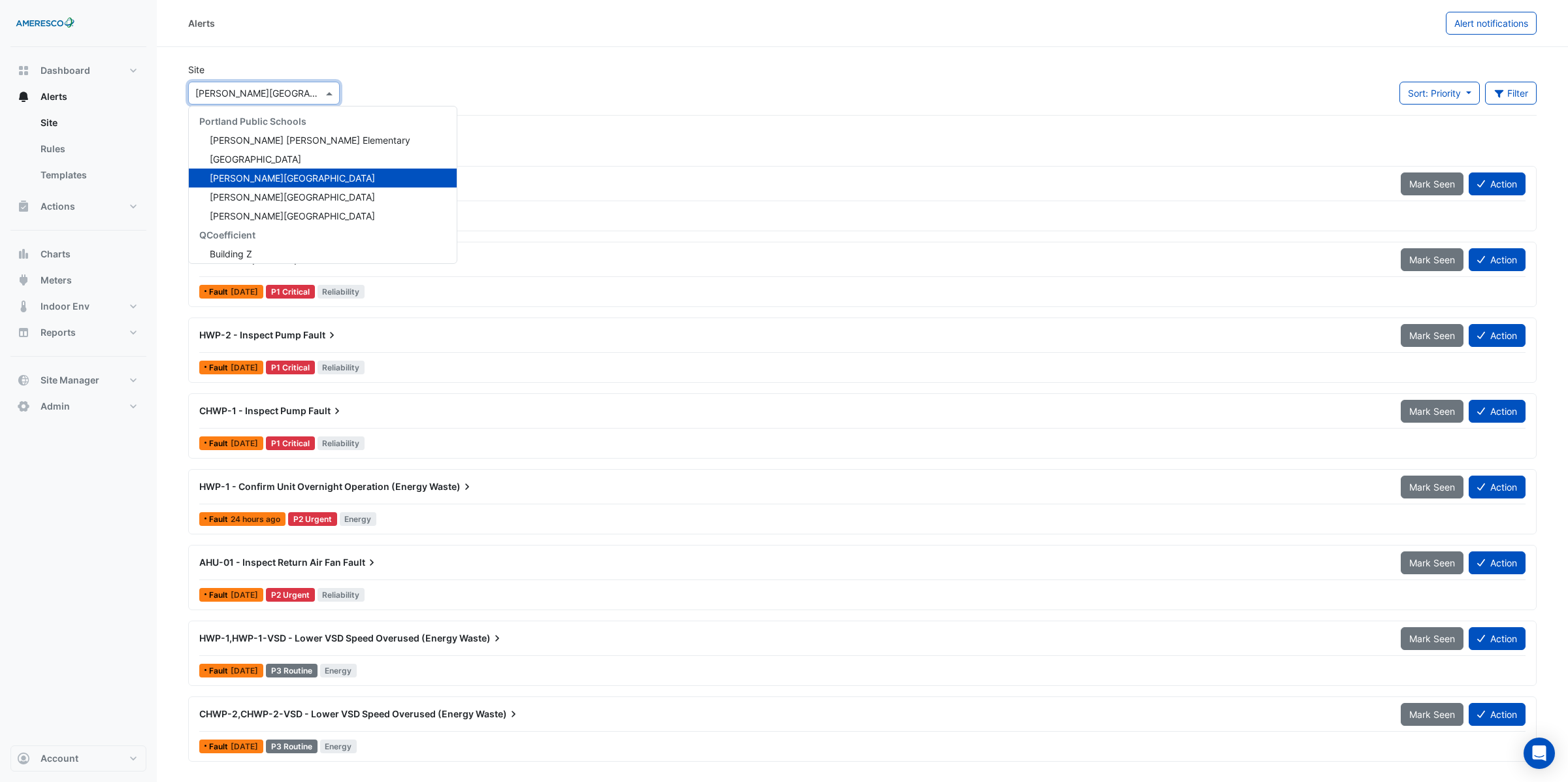
click at [276, 99] on div "× Kelly Elementary" at bounding box center [264, 93] width 151 height 23
click at [269, 142] on span "Dr. Martin Luther King Jr. Elementary" at bounding box center [310, 140] width 200 height 11
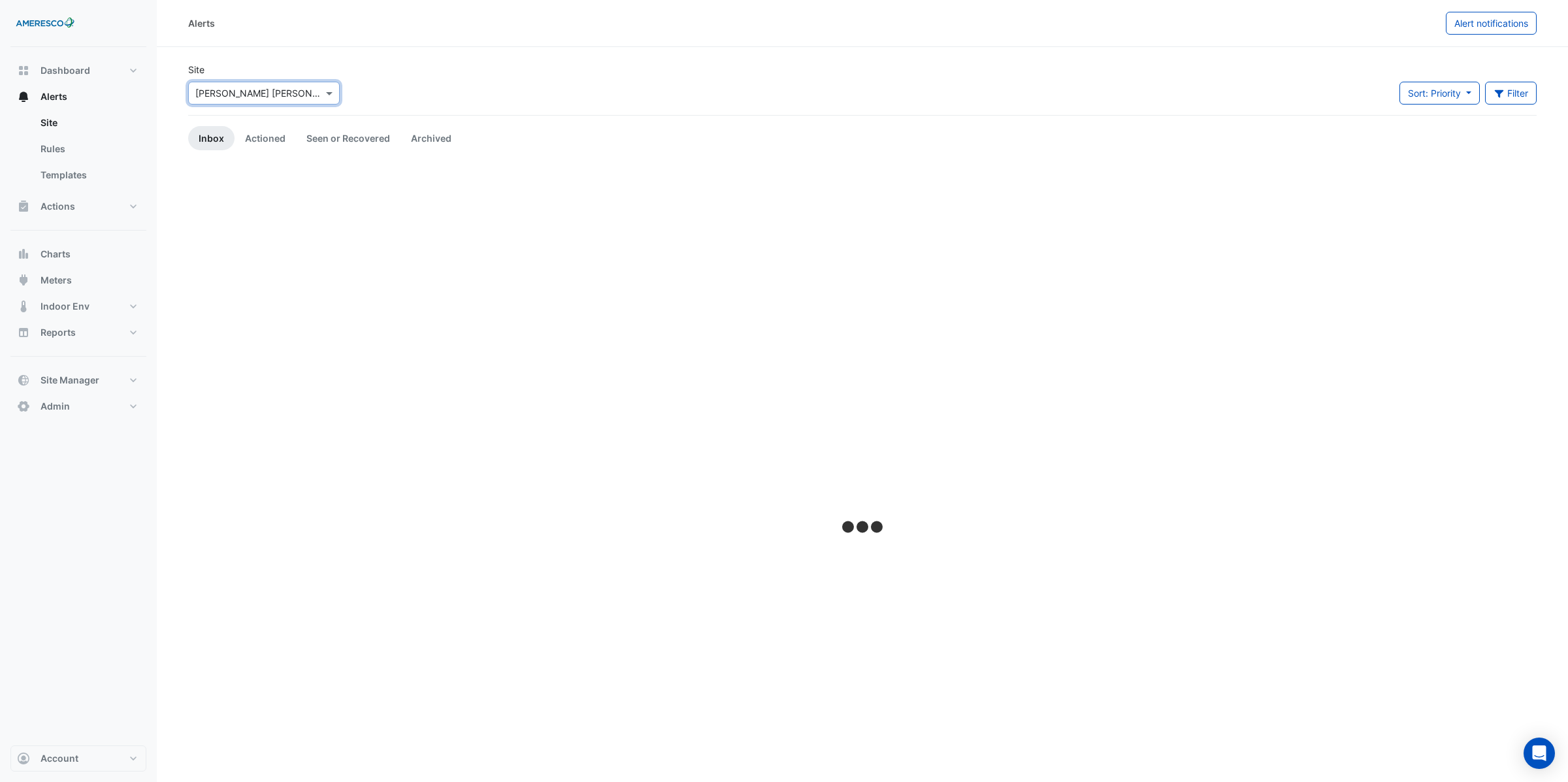
click at [257, 98] on input "text" at bounding box center [251, 94] width 111 height 14
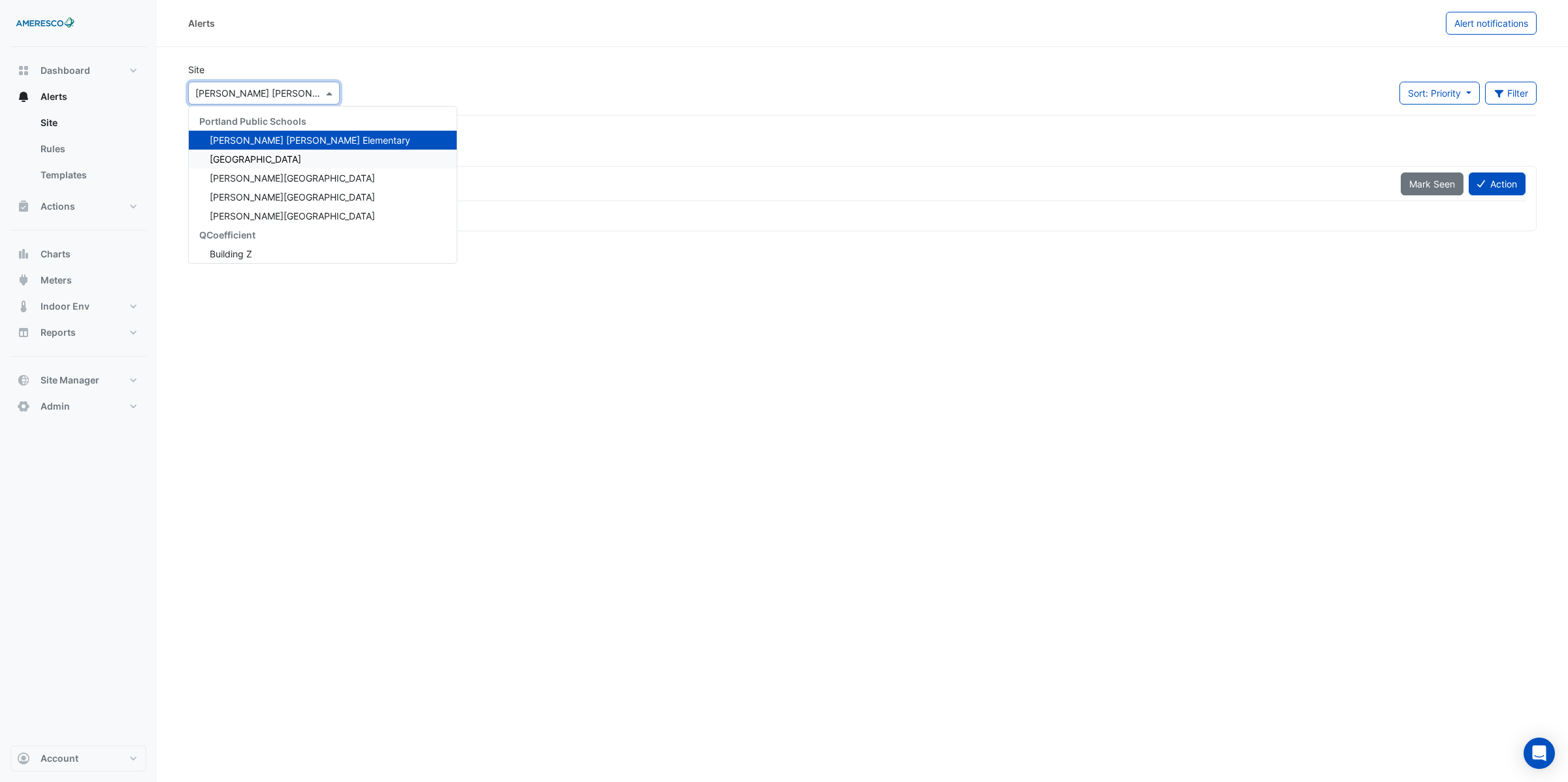
click at [246, 158] on span "Forest Park Elementary" at bounding box center [255, 159] width 92 height 11
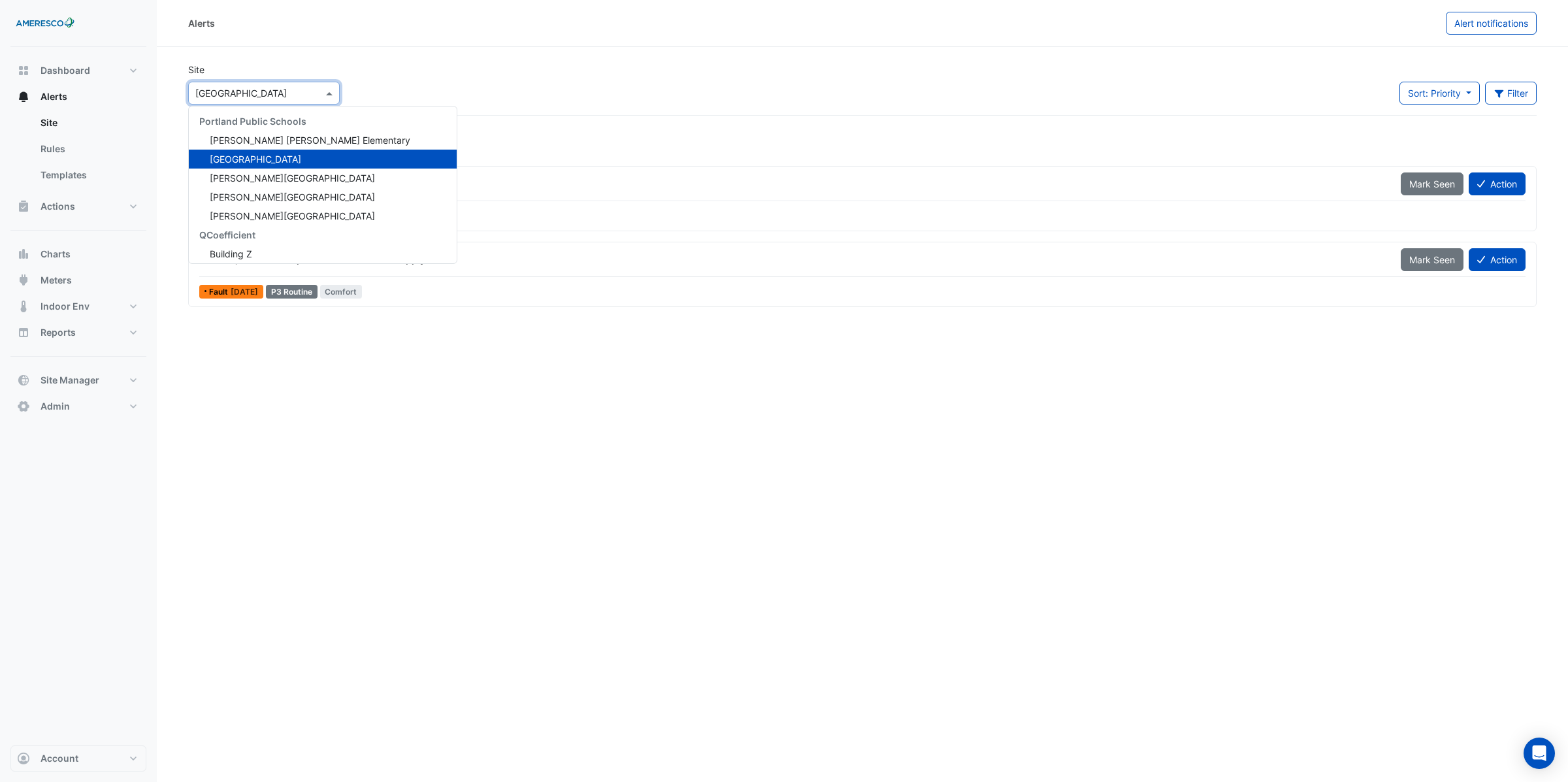
click at [249, 100] on div "× Forest Park Elementary" at bounding box center [264, 93] width 151 height 23
click at [238, 196] on span "Rosa Parks Elementary" at bounding box center [293, 197] width 165 height 11
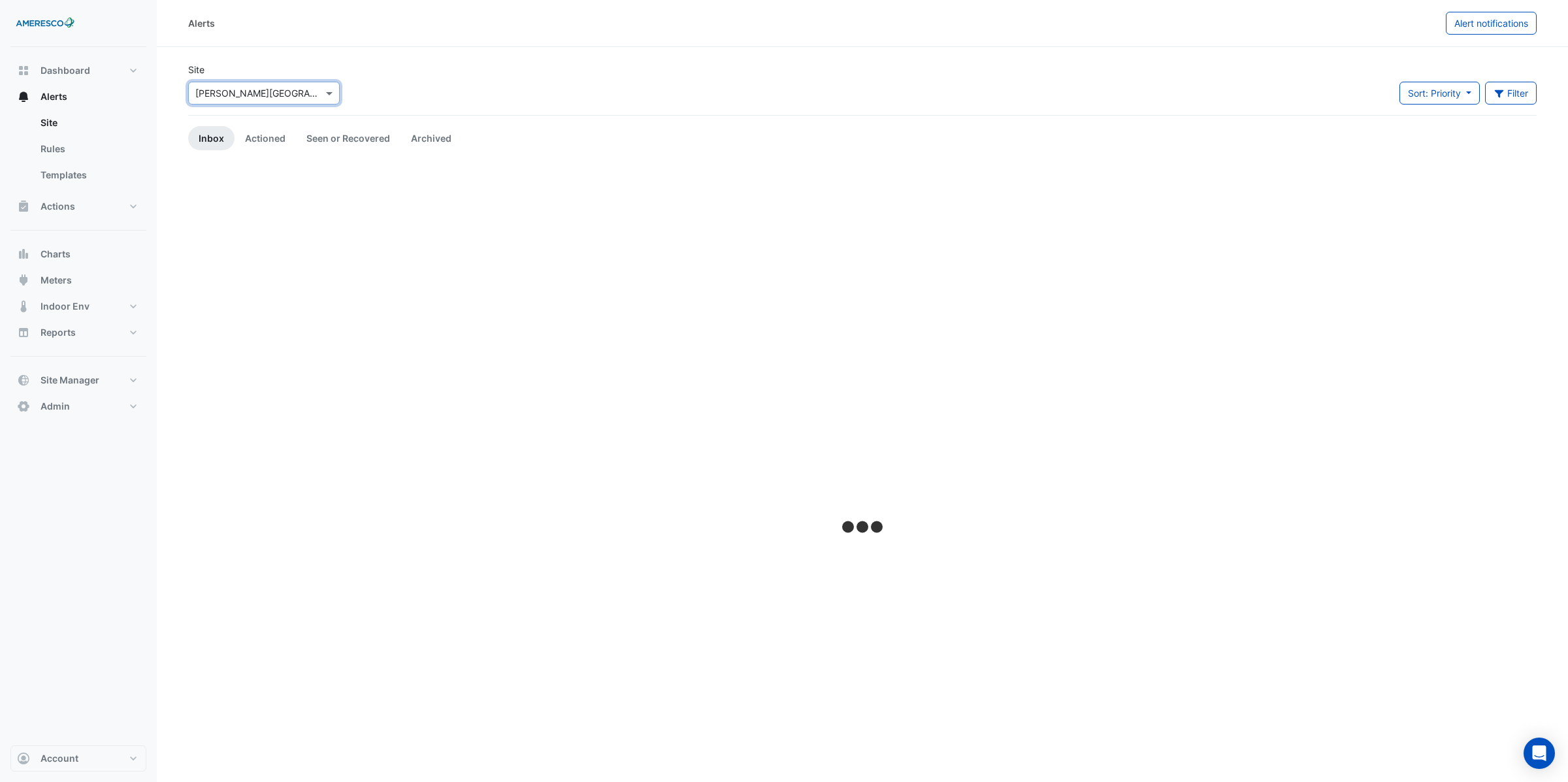
click at [247, 98] on input "text" at bounding box center [251, 94] width 111 height 14
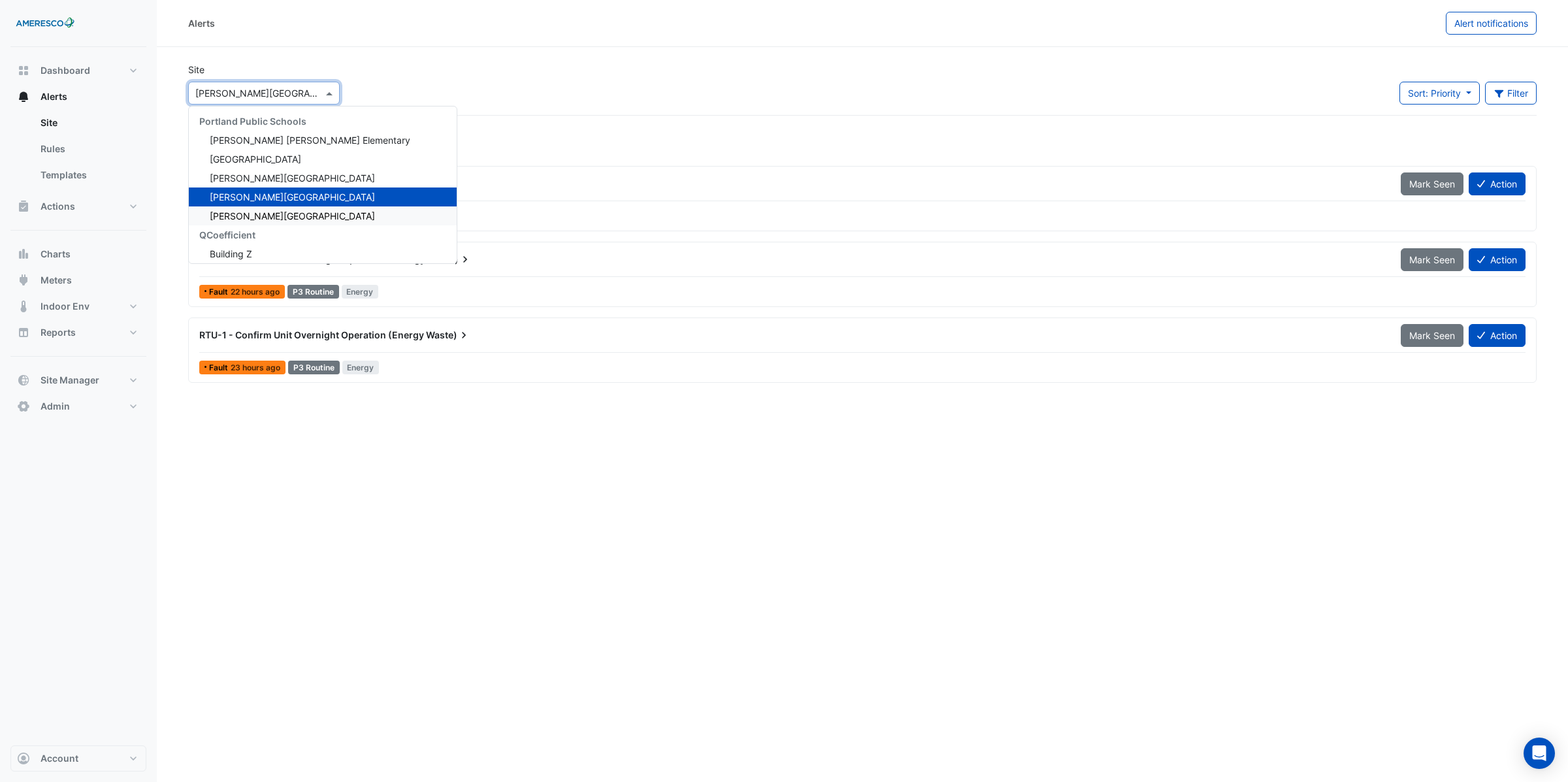
click at [238, 213] on span "Vernon School" at bounding box center [293, 215] width 165 height 11
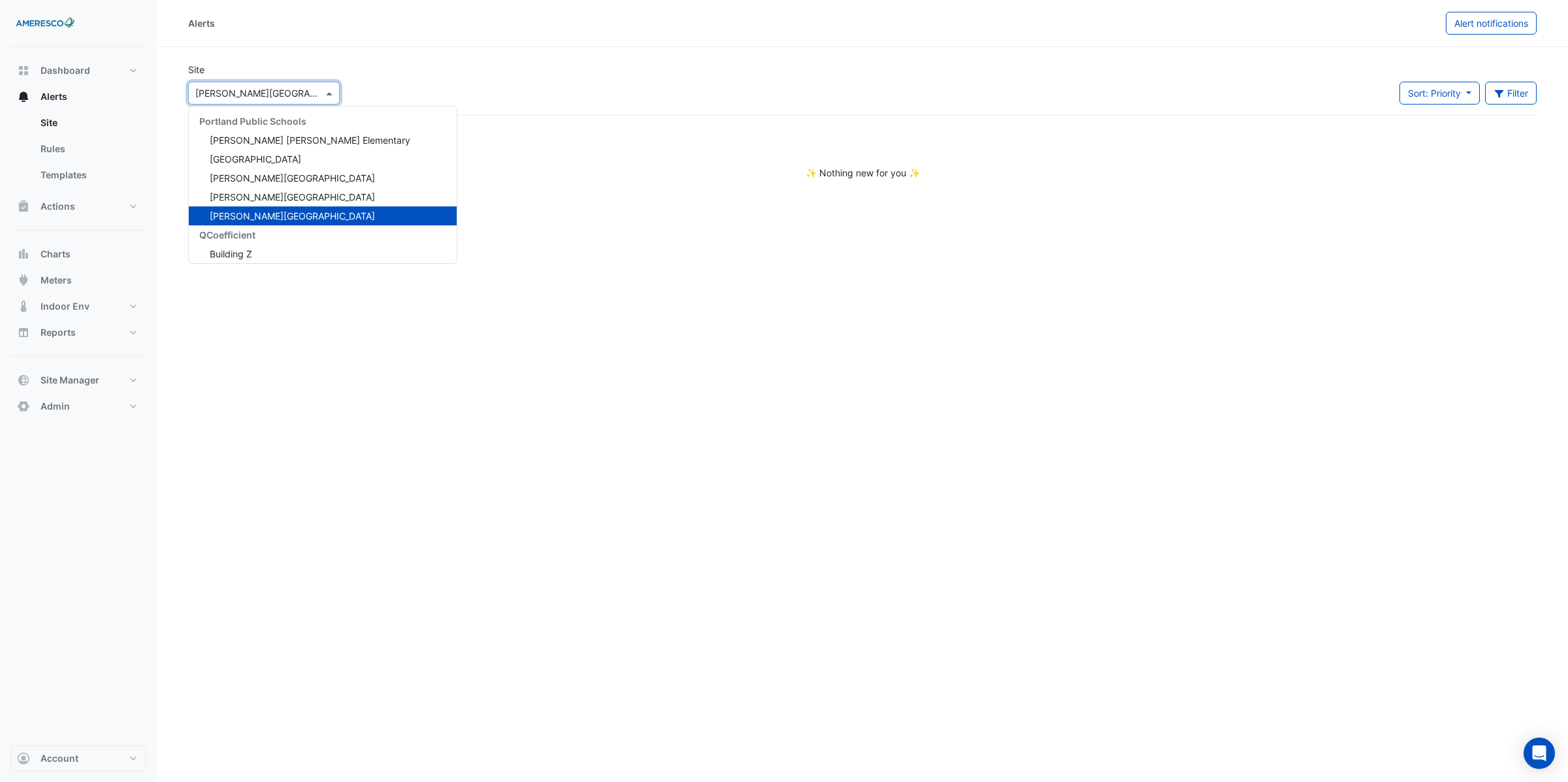
click at [271, 95] on input "text" at bounding box center [251, 94] width 111 height 14
click at [261, 136] on span "Dr. Martin Luther King Jr. Elementary" at bounding box center [310, 140] width 200 height 11
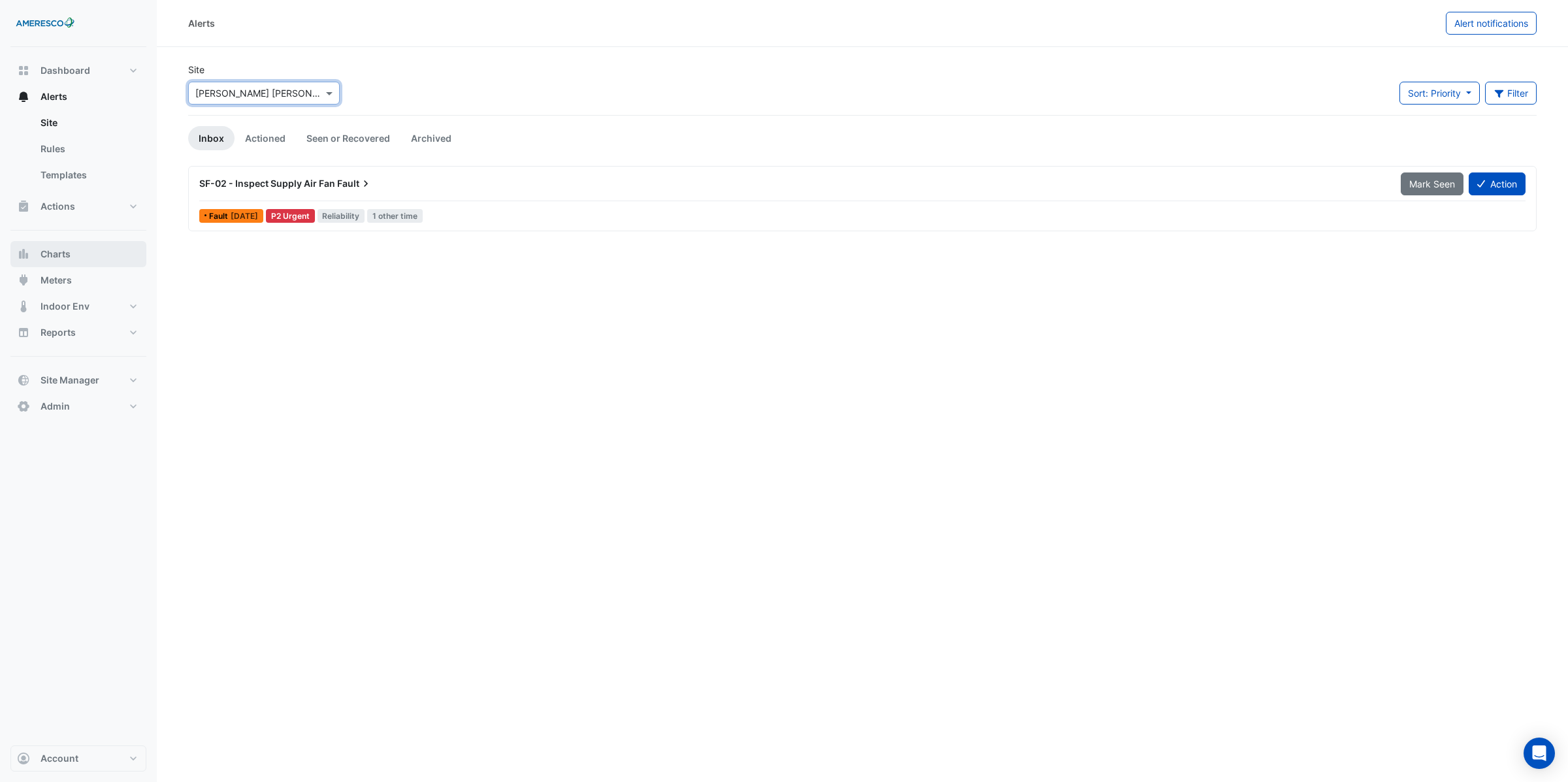
click at [65, 254] on span "Charts" at bounding box center [56, 254] width 30 height 13
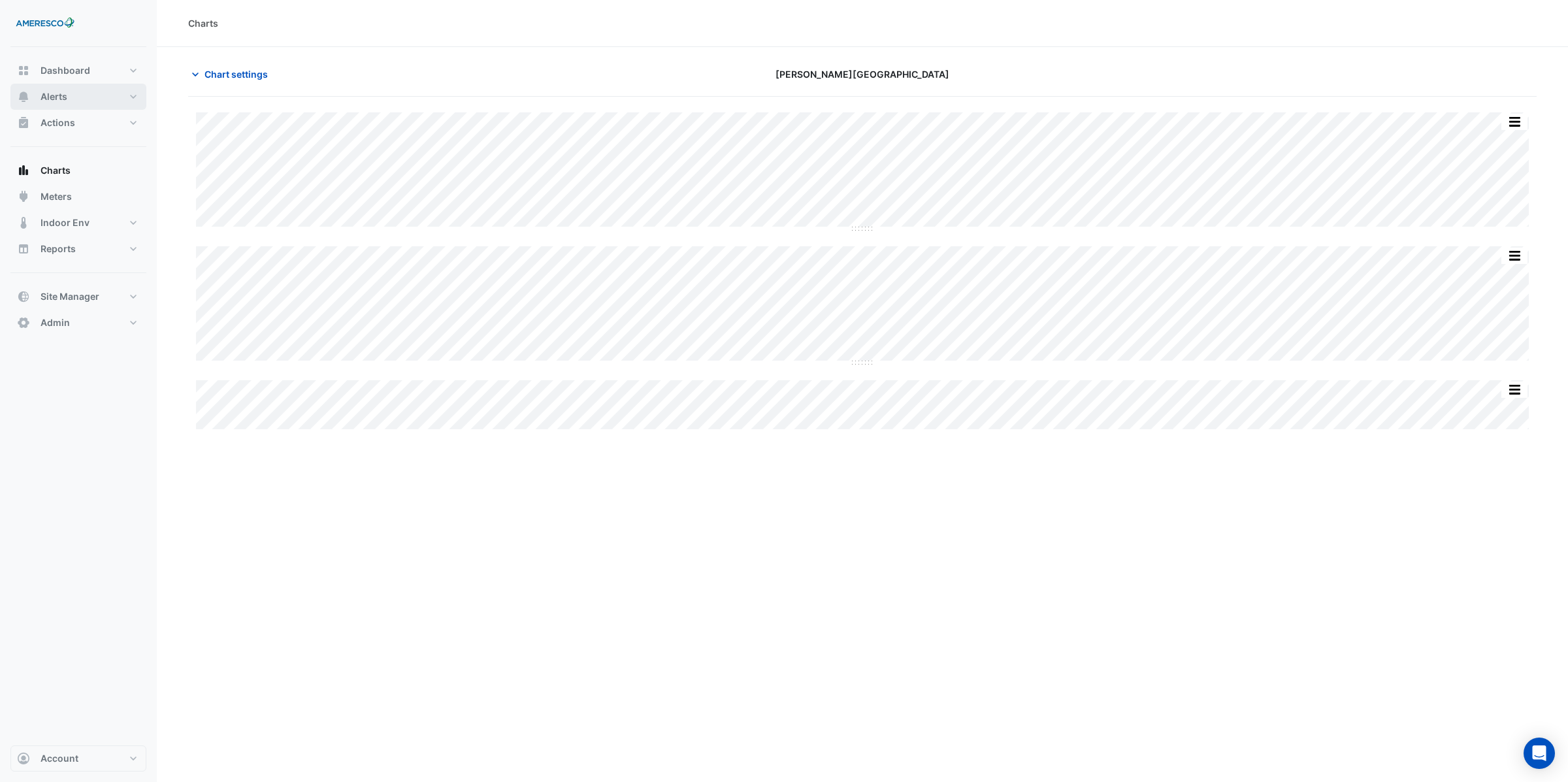
type input "**********"
click at [216, 79] on span "Chart settings" at bounding box center [236, 74] width 63 height 14
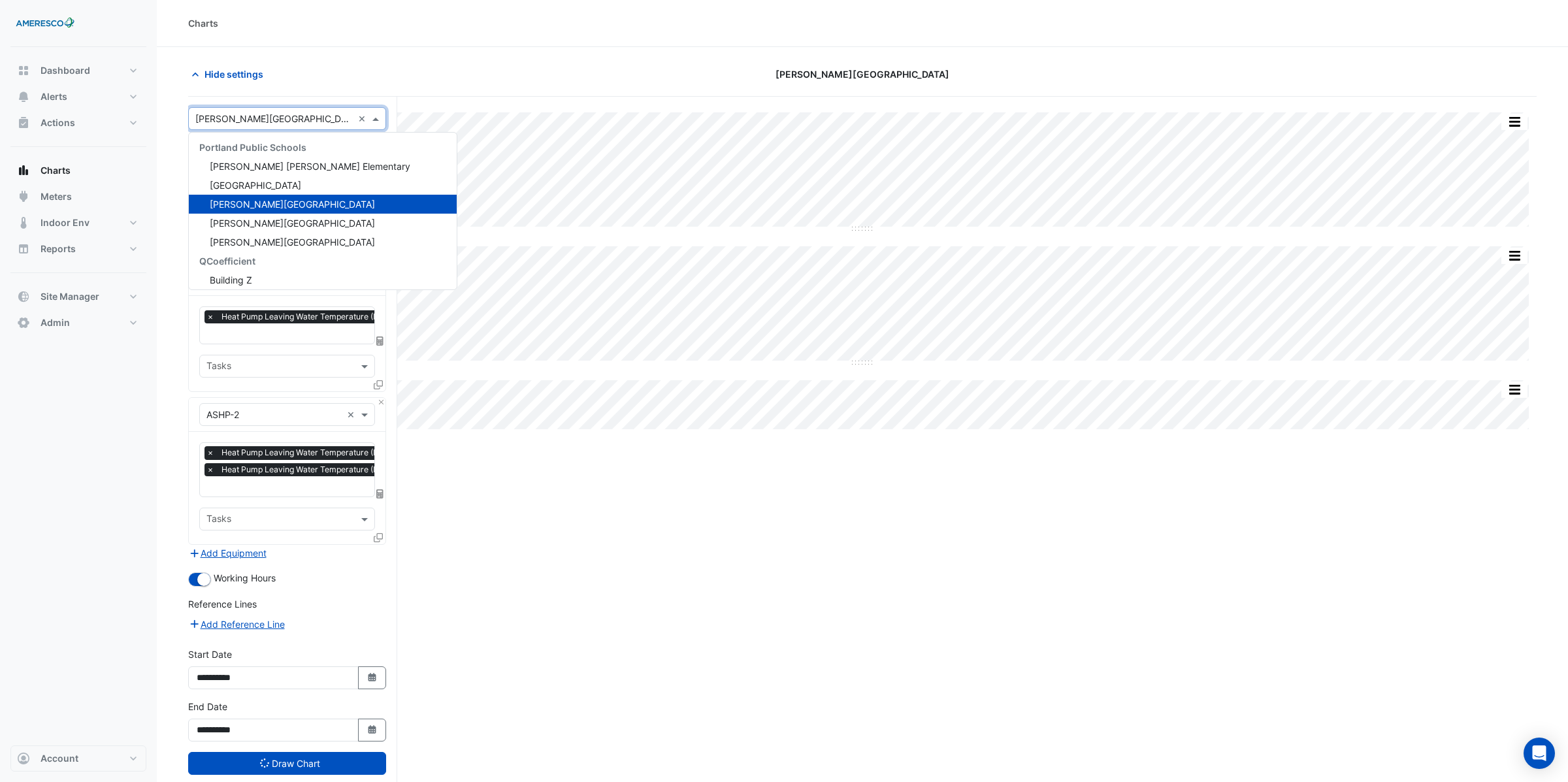
click at [238, 118] on input "text" at bounding box center [274, 119] width 158 height 14
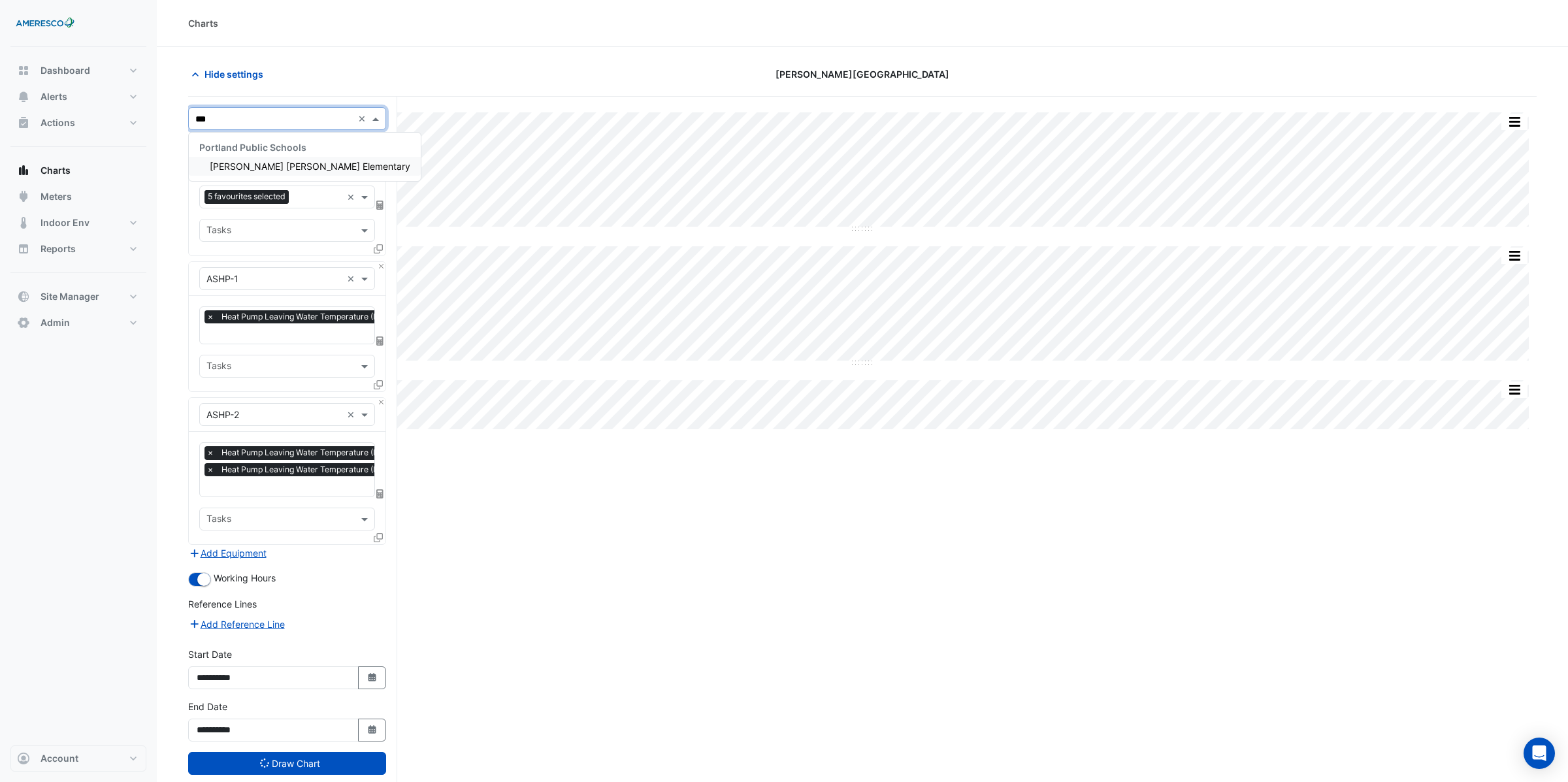
type input "****"
click at [251, 164] on span "Dr. Martin Luther King Jr. Elementary" at bounding box center [310, 166] width 200 height 11
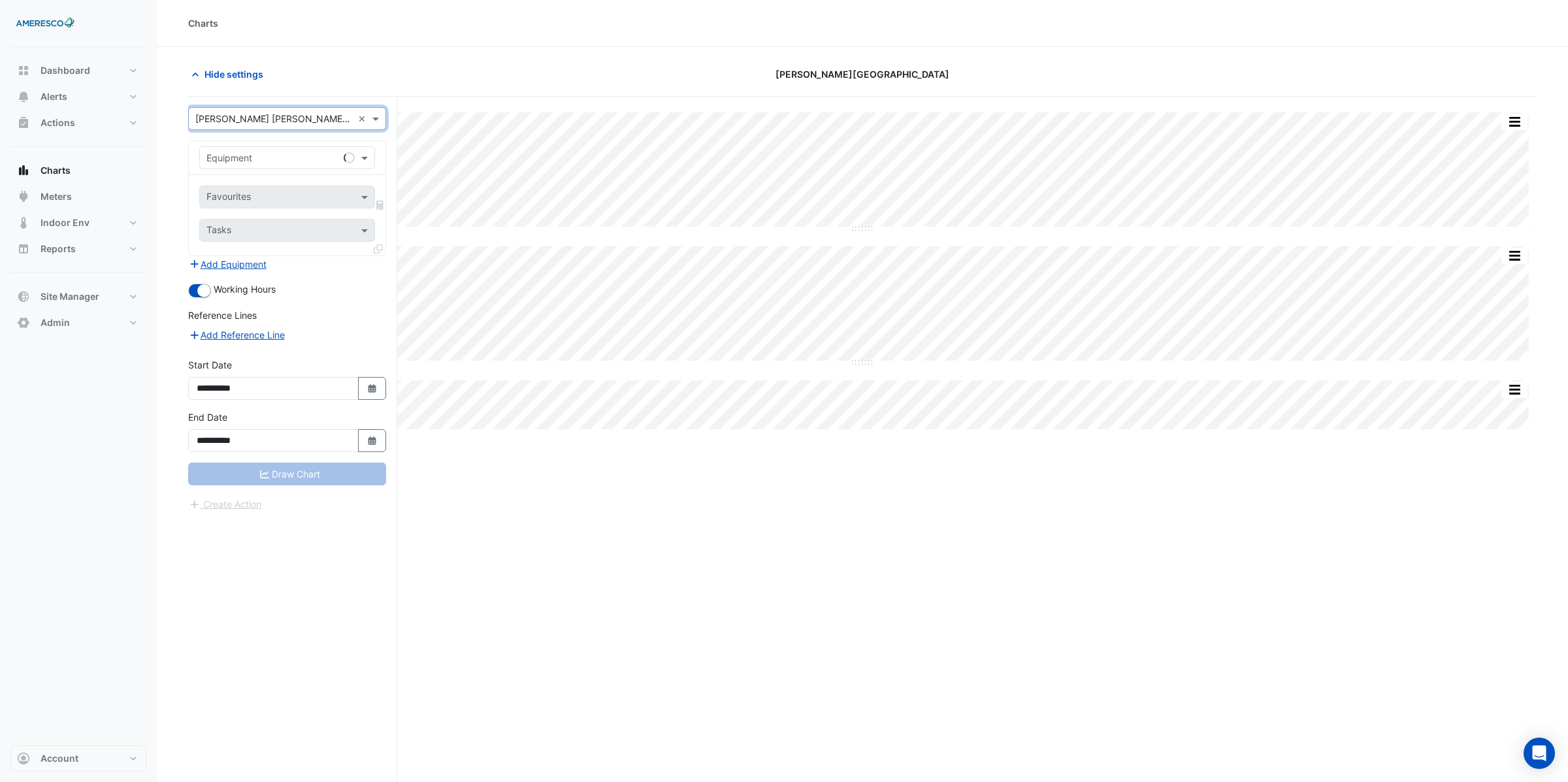
click at [251, 169] on div "Equipment" at bounding box center [286, 158] width 176 height 23
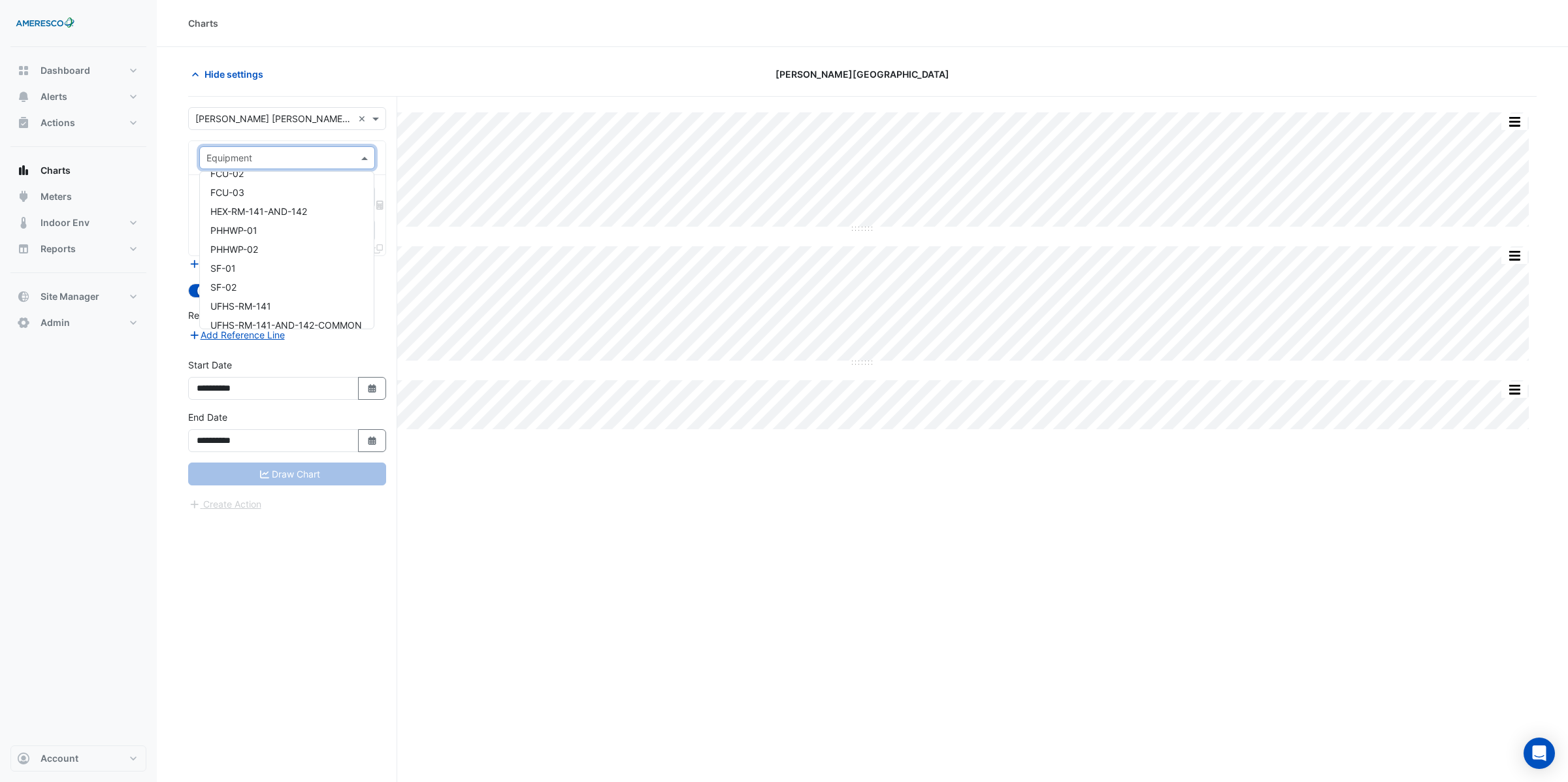
scroll to position [180, 0]
click at [233, 121] on input "text" at bounding box center [274, 119] width 158 height 14
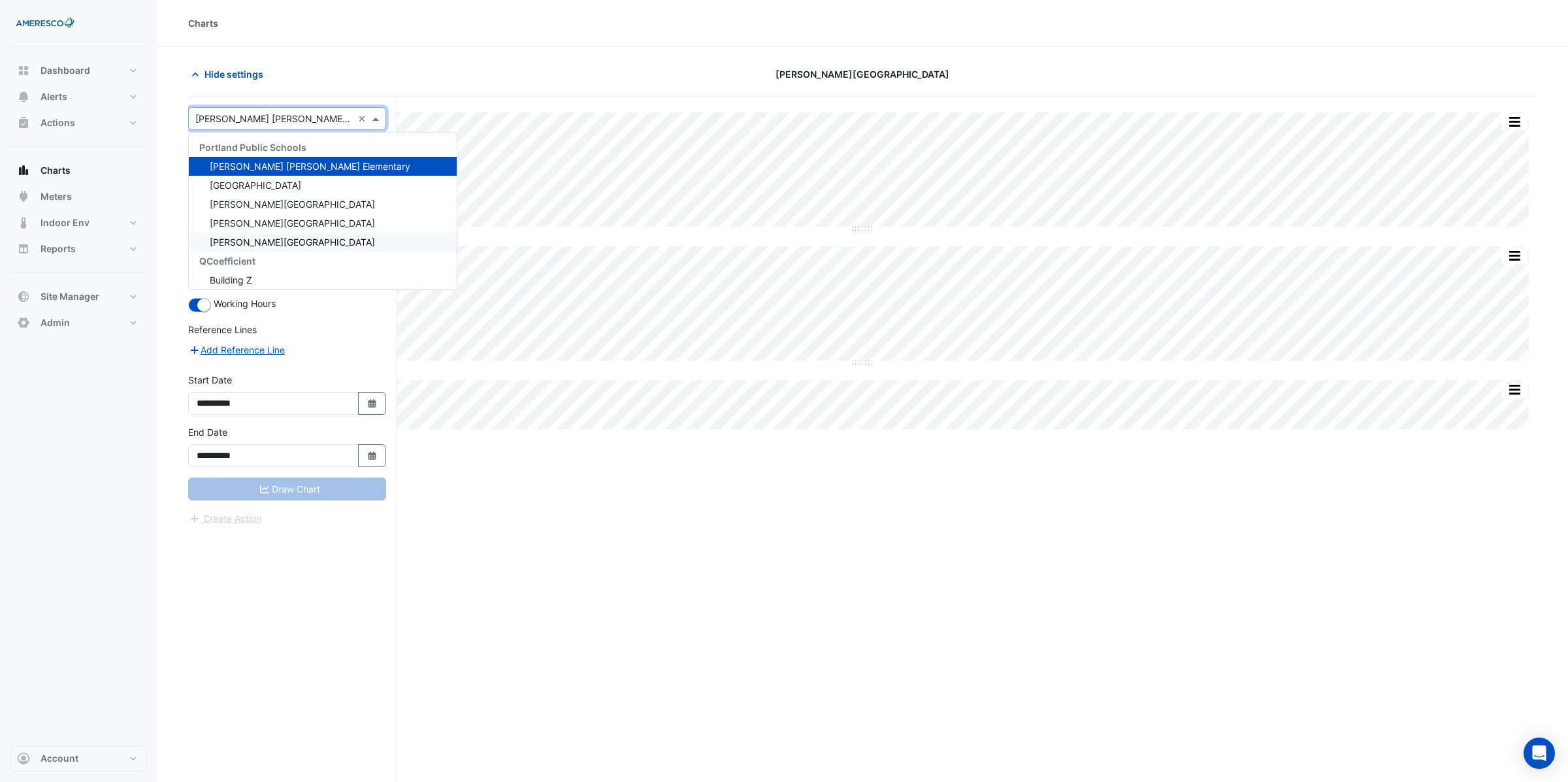
click at [238, 243] on span "Vernon School" at bounding box center [293, 242] width 165 height 11
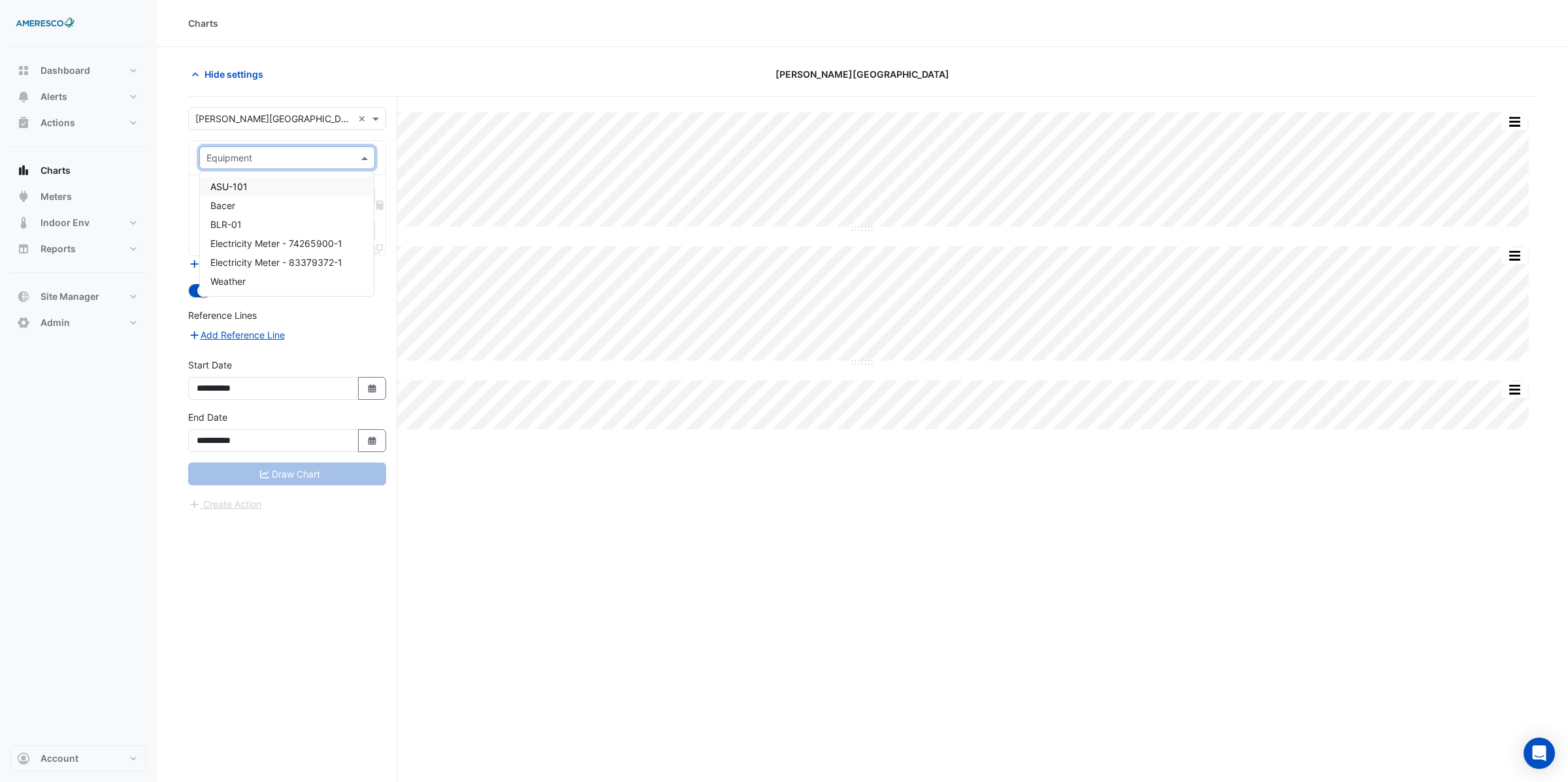
click at [225, 158] on input "text" at bounding box center [274, 158] width 135 height 14
click at [233, 114] on input "text" at bounding box center [274, 119] width 158 height 14
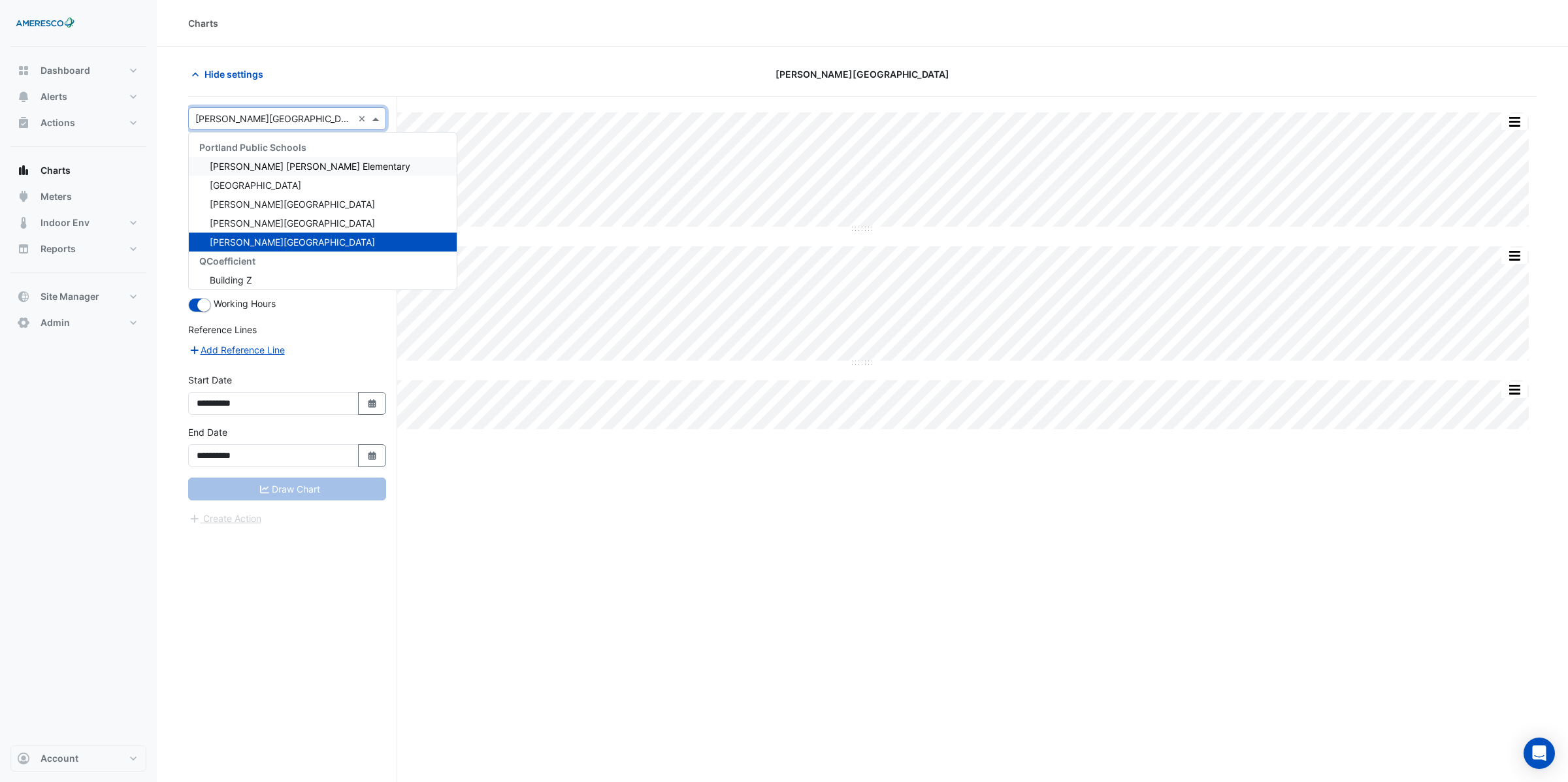
click at [250, 165] on span "Dr. Martin Luther King Jr. Elementary" at bounding box center [310, 166] width 200 height 11
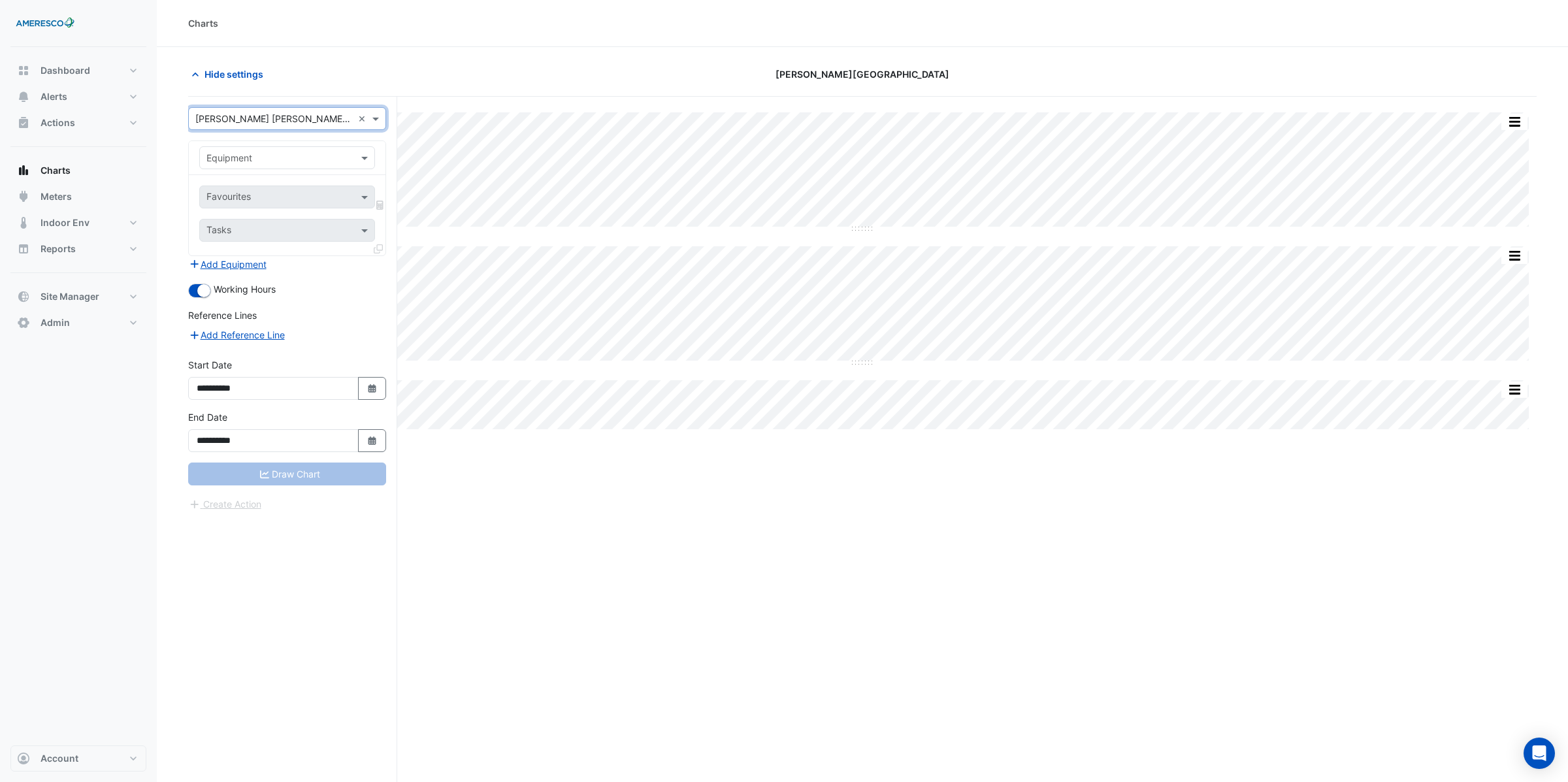
click at [236, 162] on input "text" at bounding box center [274, 158] width 135 height 14
click at [237, 239] on span "FCU-02" at bounding box center [227, 240] width 33 height 11
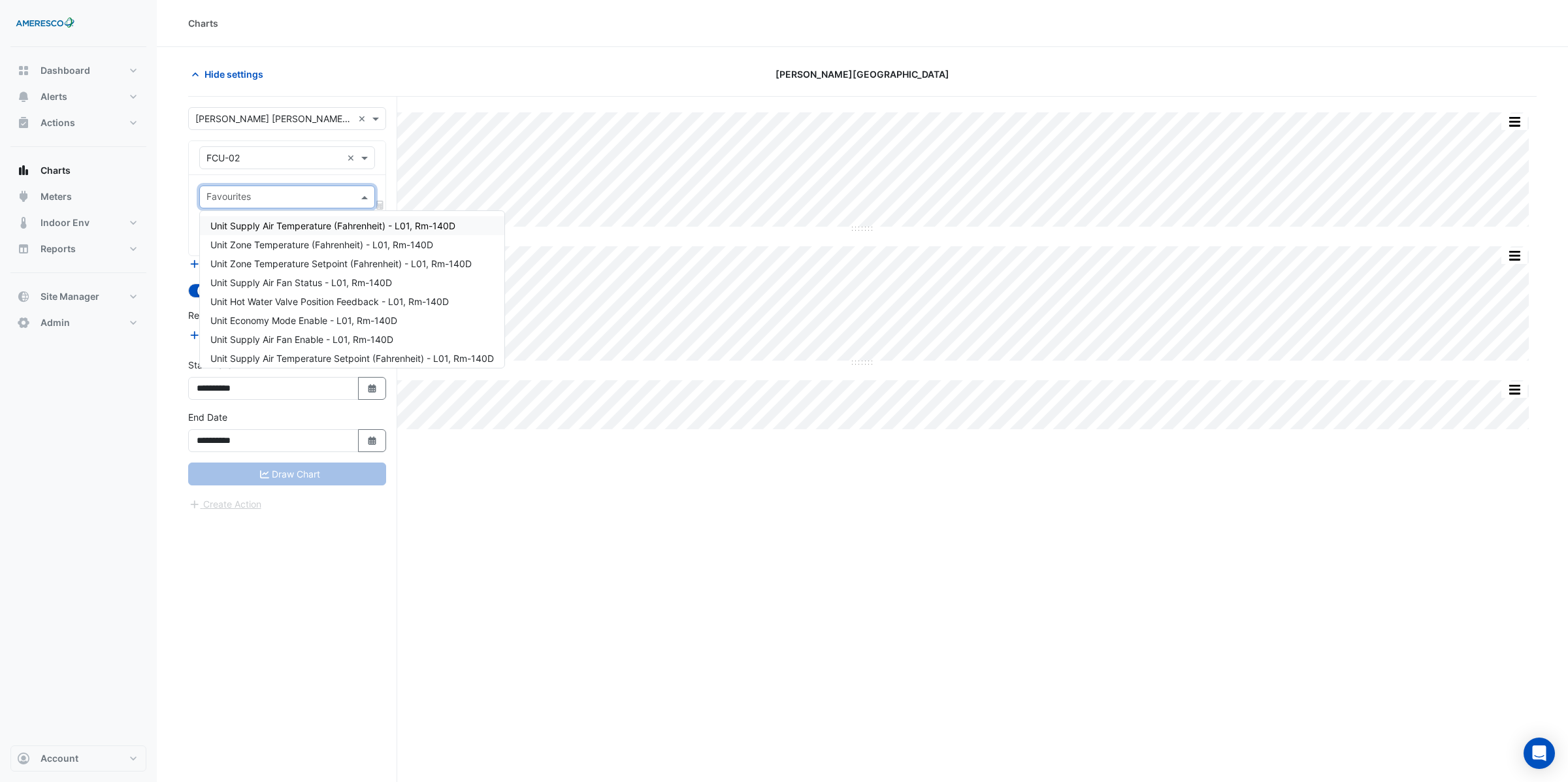
click at [242, 203] on input "text" at bounding box center [280, 198] width 147 height 14
click at [255, 223] on span "Unit Supply Air Temperature (Fahrenheit) - L01, Rm-140D" at bounding box center [333, 226] width 245 height 11
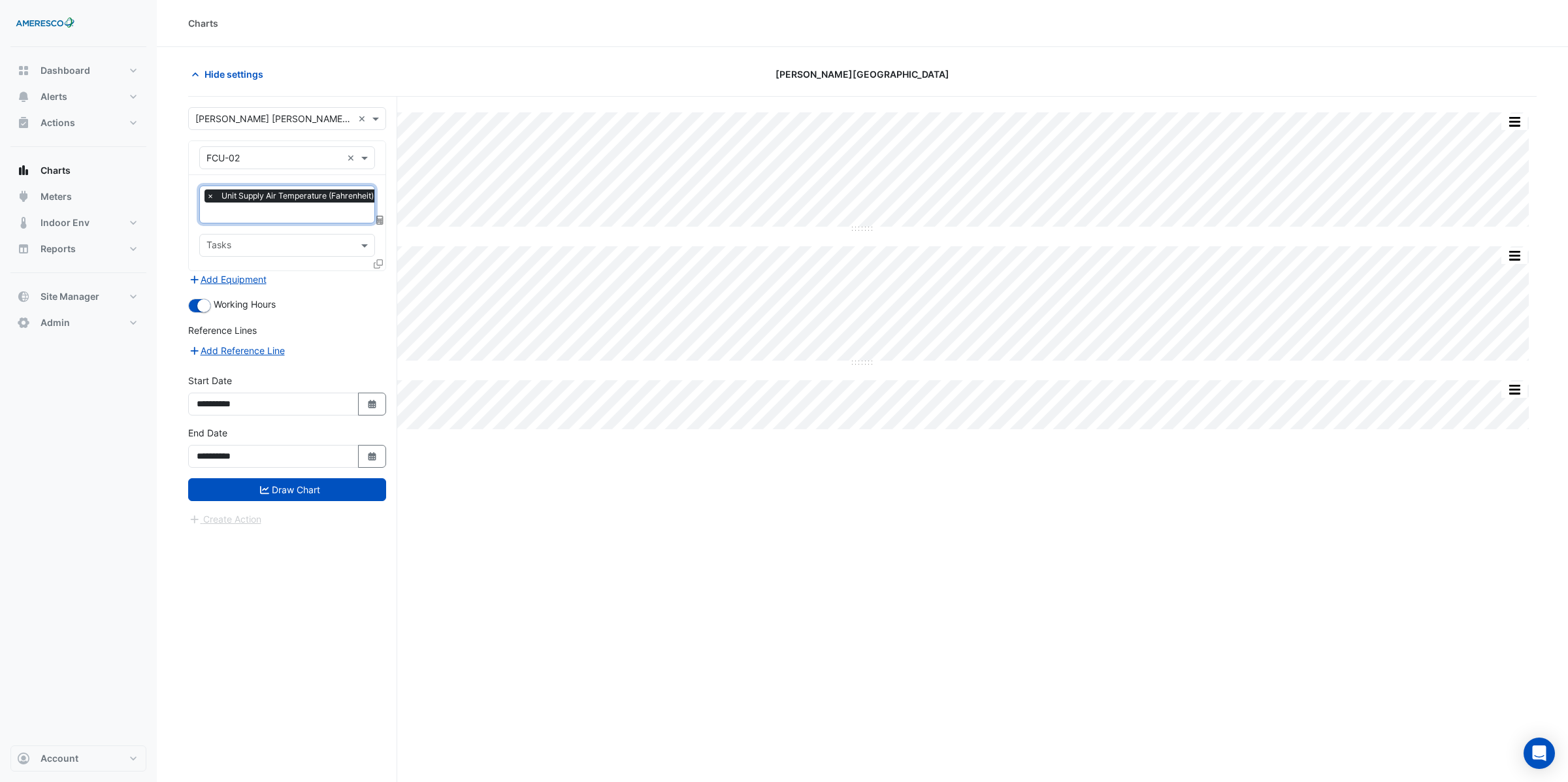
click at [247, 209] on input "text" at bounding box center [324, 214] width 236 height 14
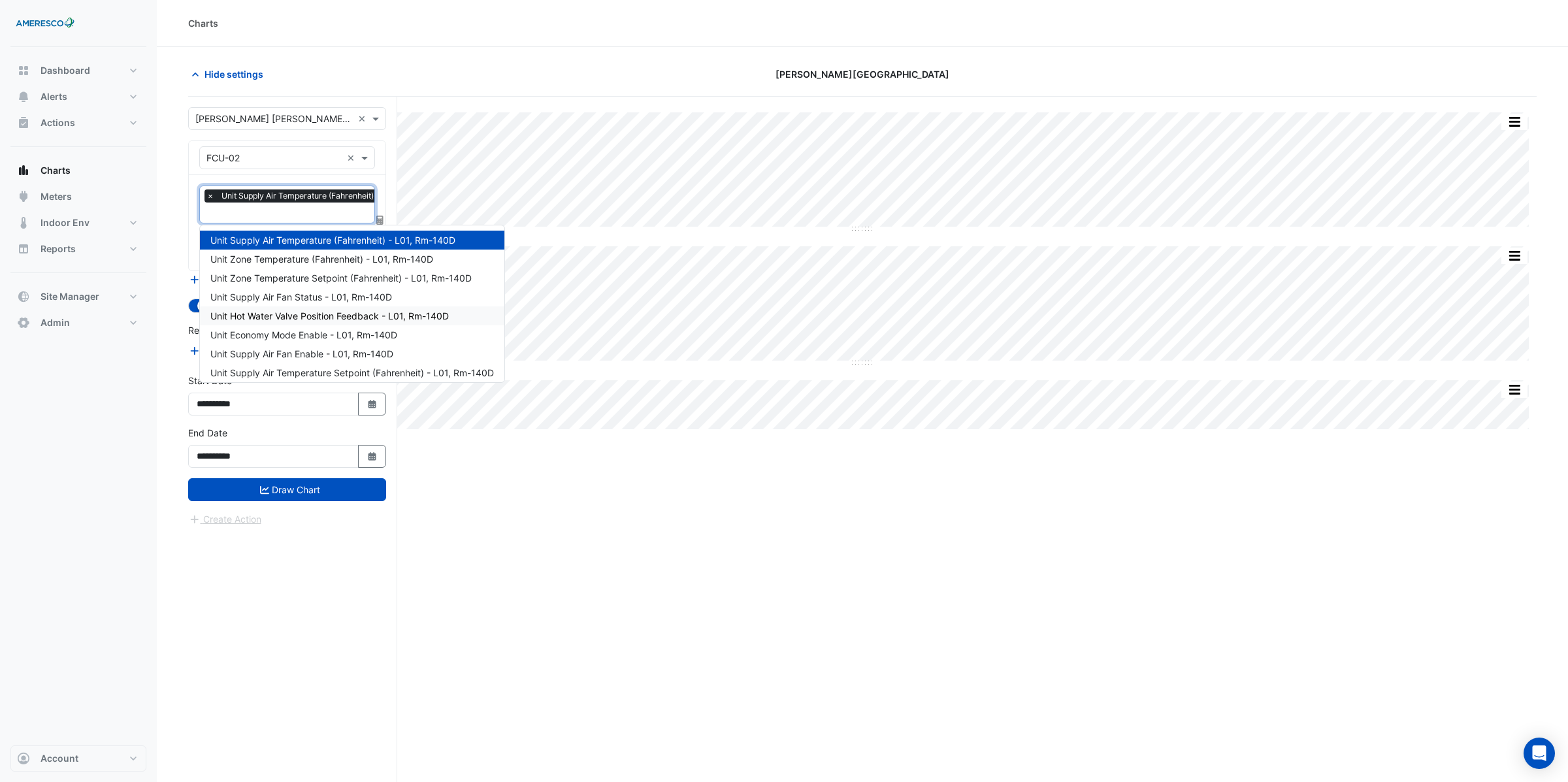
drag, startPoint x: 298, startPoint y: 312, endPoint x: 301, endPoint y: 294, distance: 18.2
click at [300, 311] on span "Unit Hot Water Valve Position Feedback - L01, Rm-140D" at bounding box center [329, 316] width 238 height 11
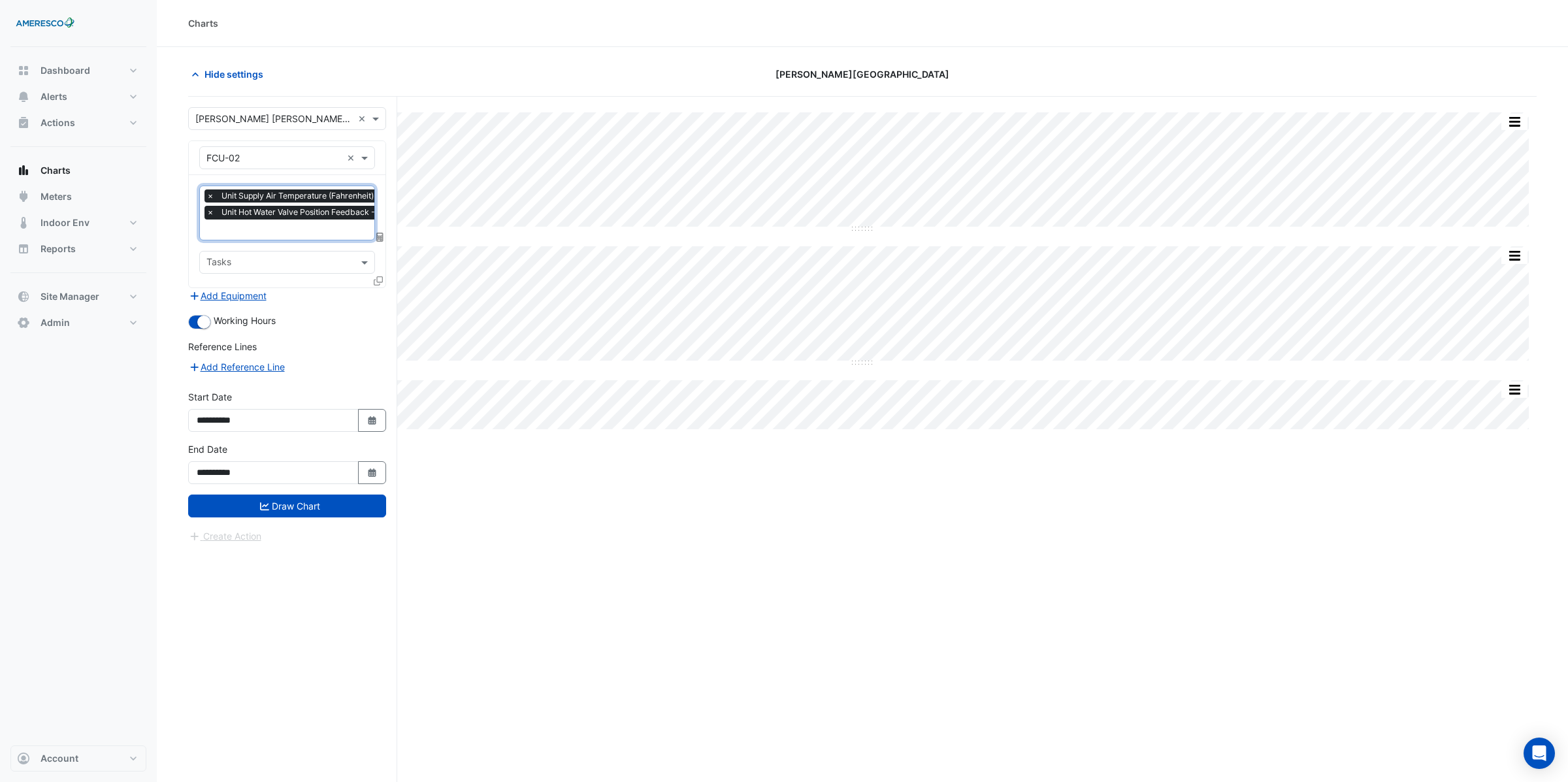
click at [247, 229] on input "text" at bounding box center [324, 231] width 236 height 14
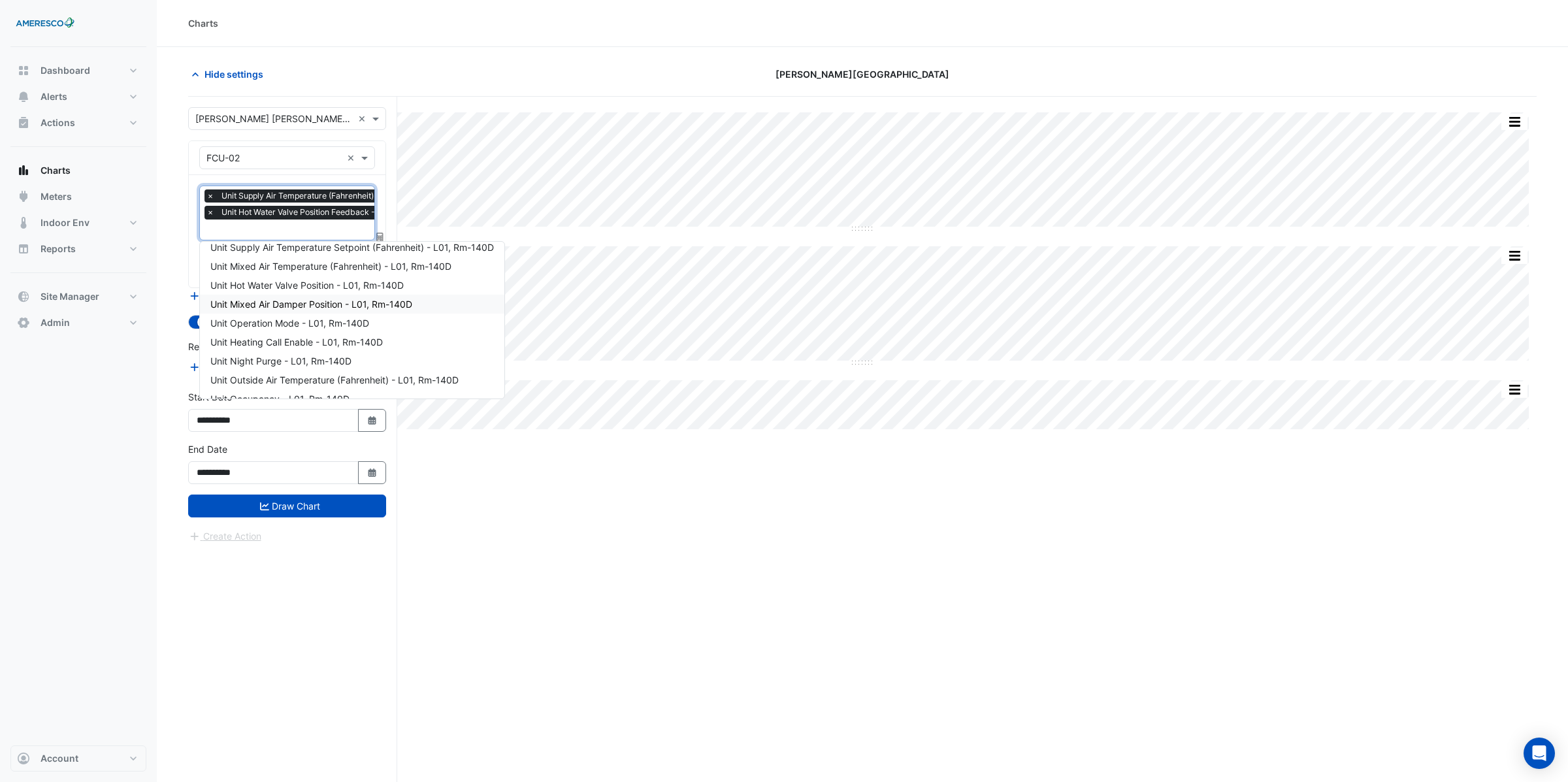
scroll to position [138, 0]
click at [210, 211] on span "×" at bounding box center [210, 212] width 12 height 13
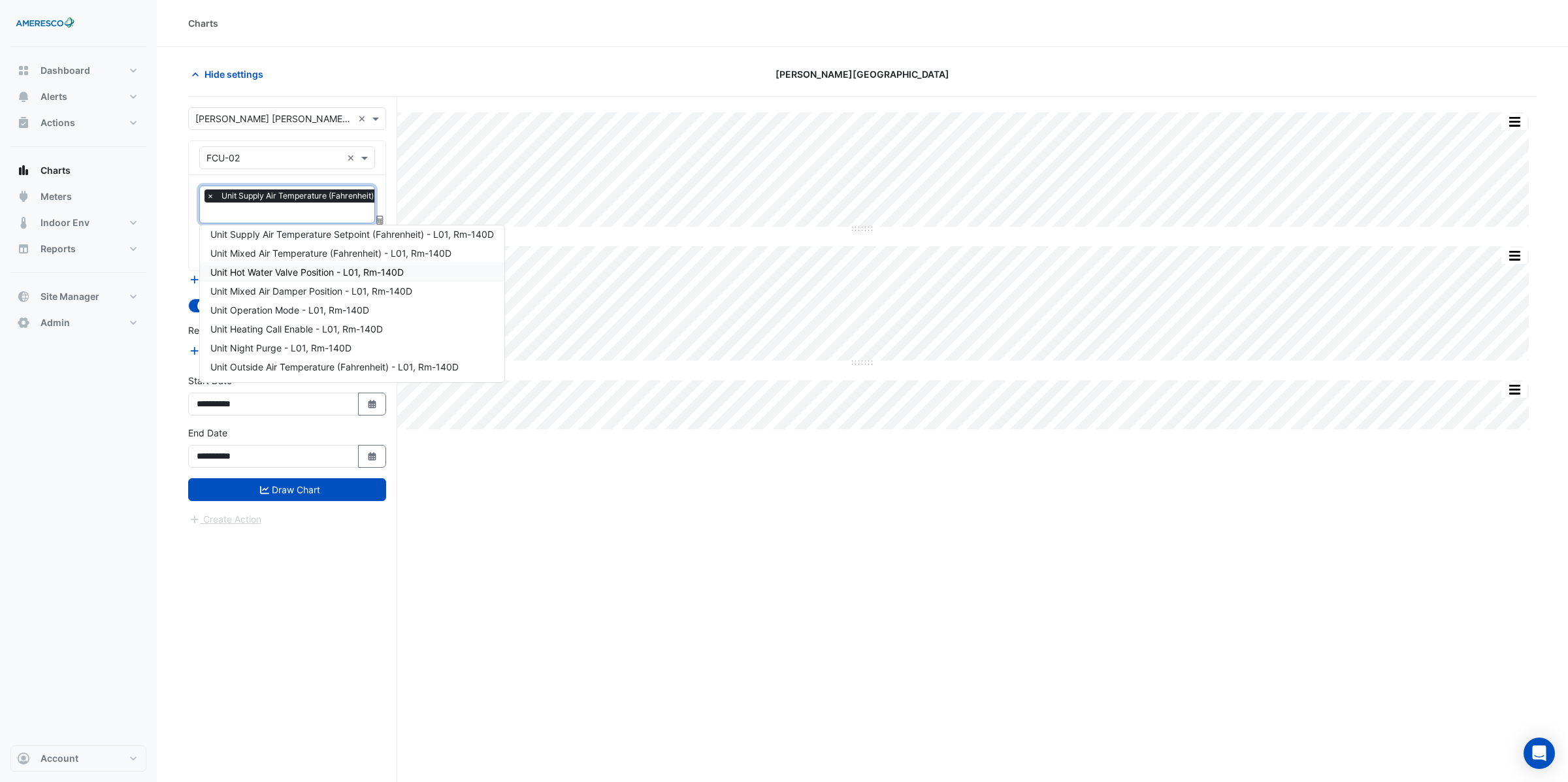
click at [239, 270] on span "Unit Hot Water Valve Position - L01, Rm-140D" at bounding box center [306, 272] width 194 height 11
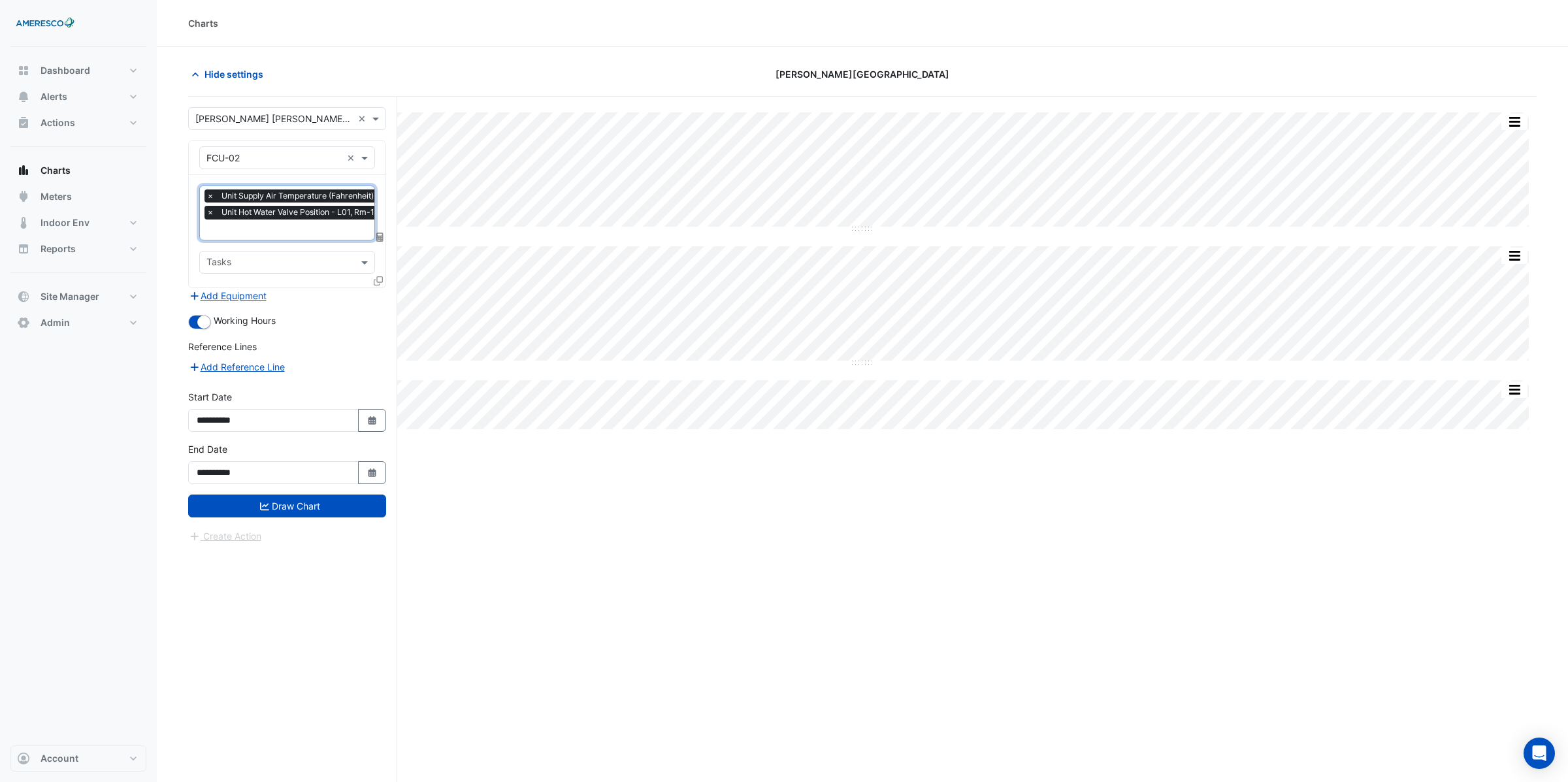
click at [253, 165] on div "× FCU-02" at bounding box center [271, 158] width 142 height 14
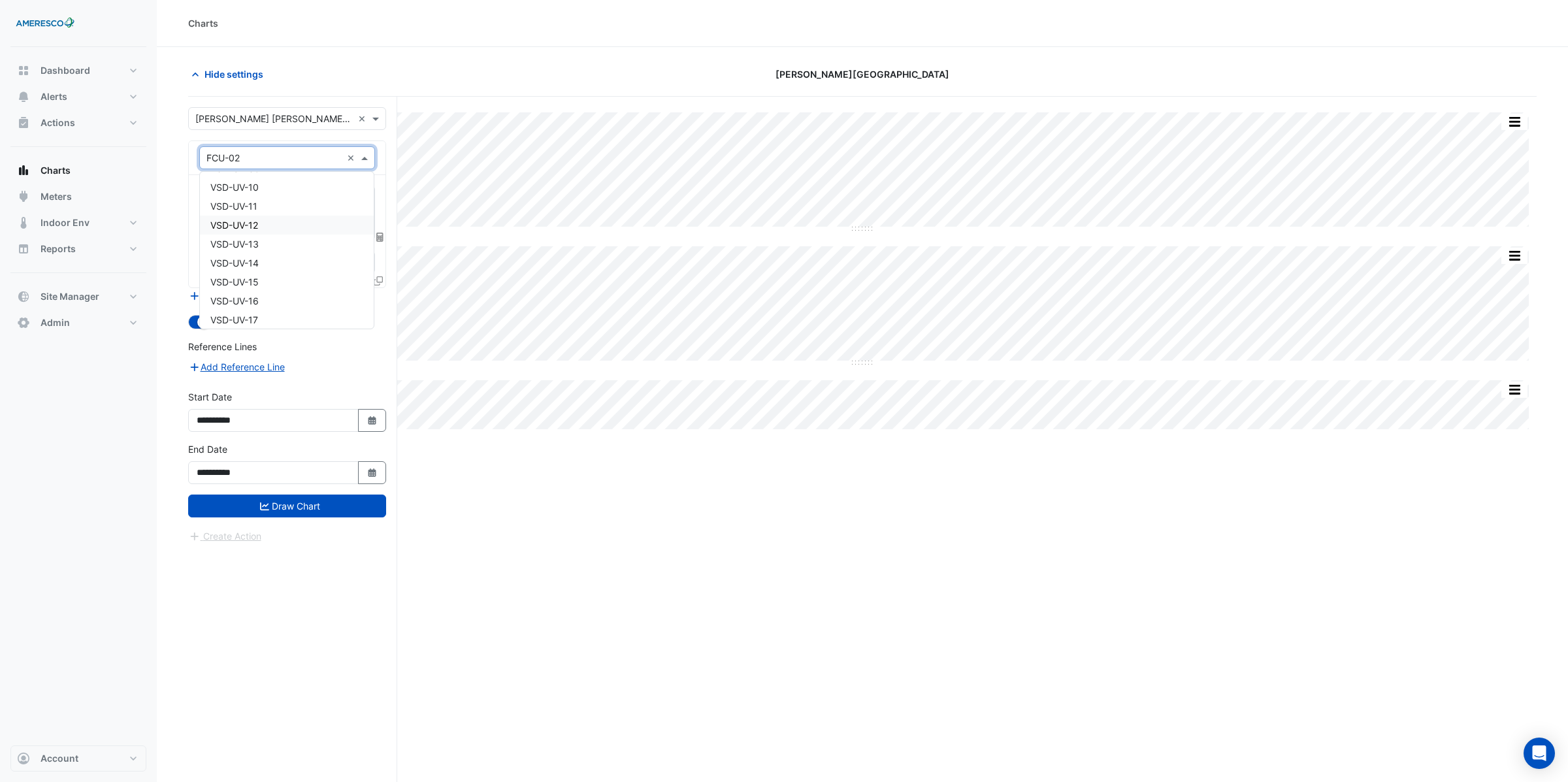
scroll to position [1090, 0]
click at [192, 223] on div "× Unit Supply Air Temperature (Fahrenheit) - L01, Rm-140D × Unit Hot Water Valv…" at bounding box center [287, 231] width 197 height 112
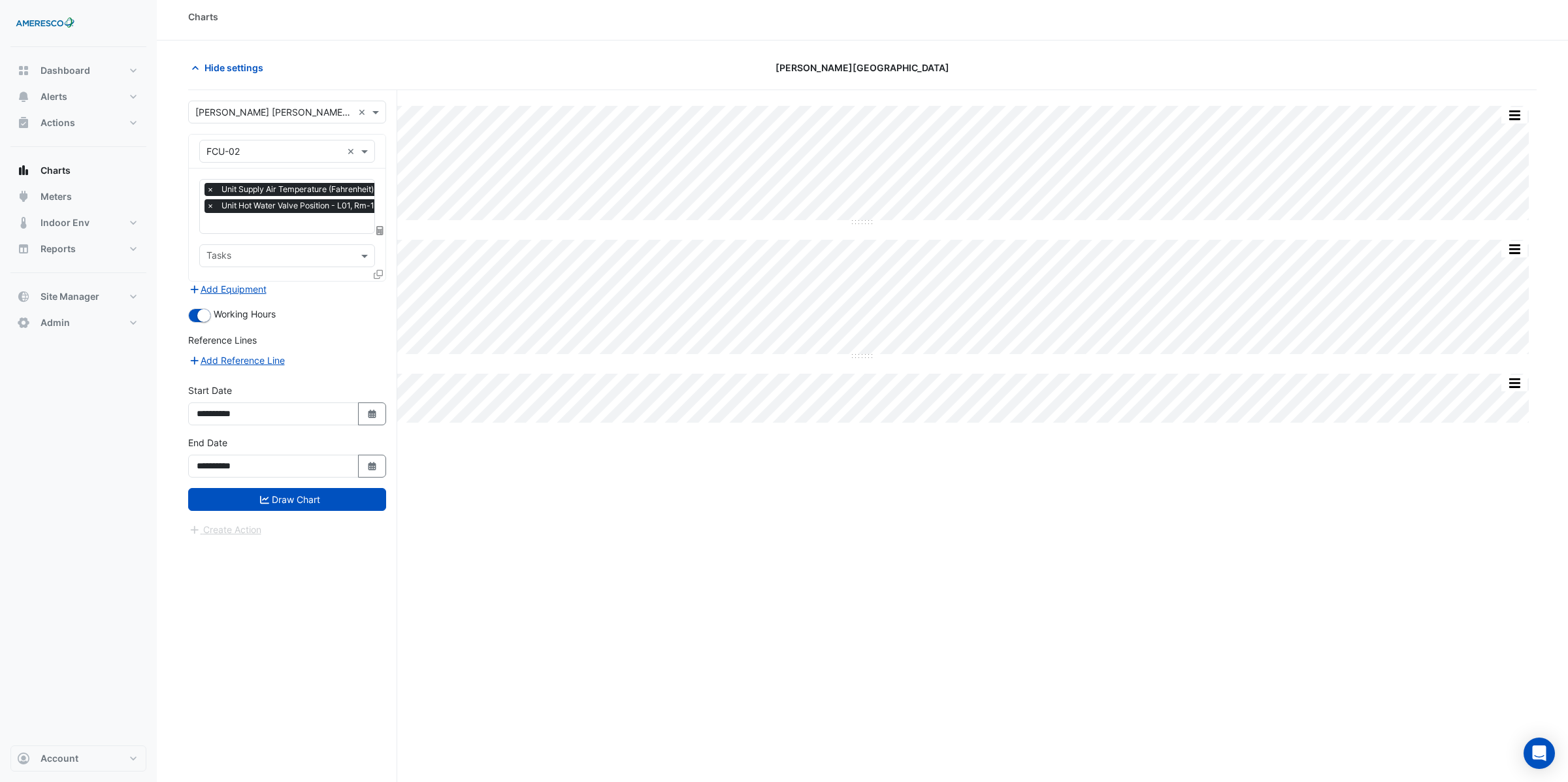
scroll to position [0, 6]
click at [222, 223] on input "text" at bounding box center [317, 224] width 236 height 14
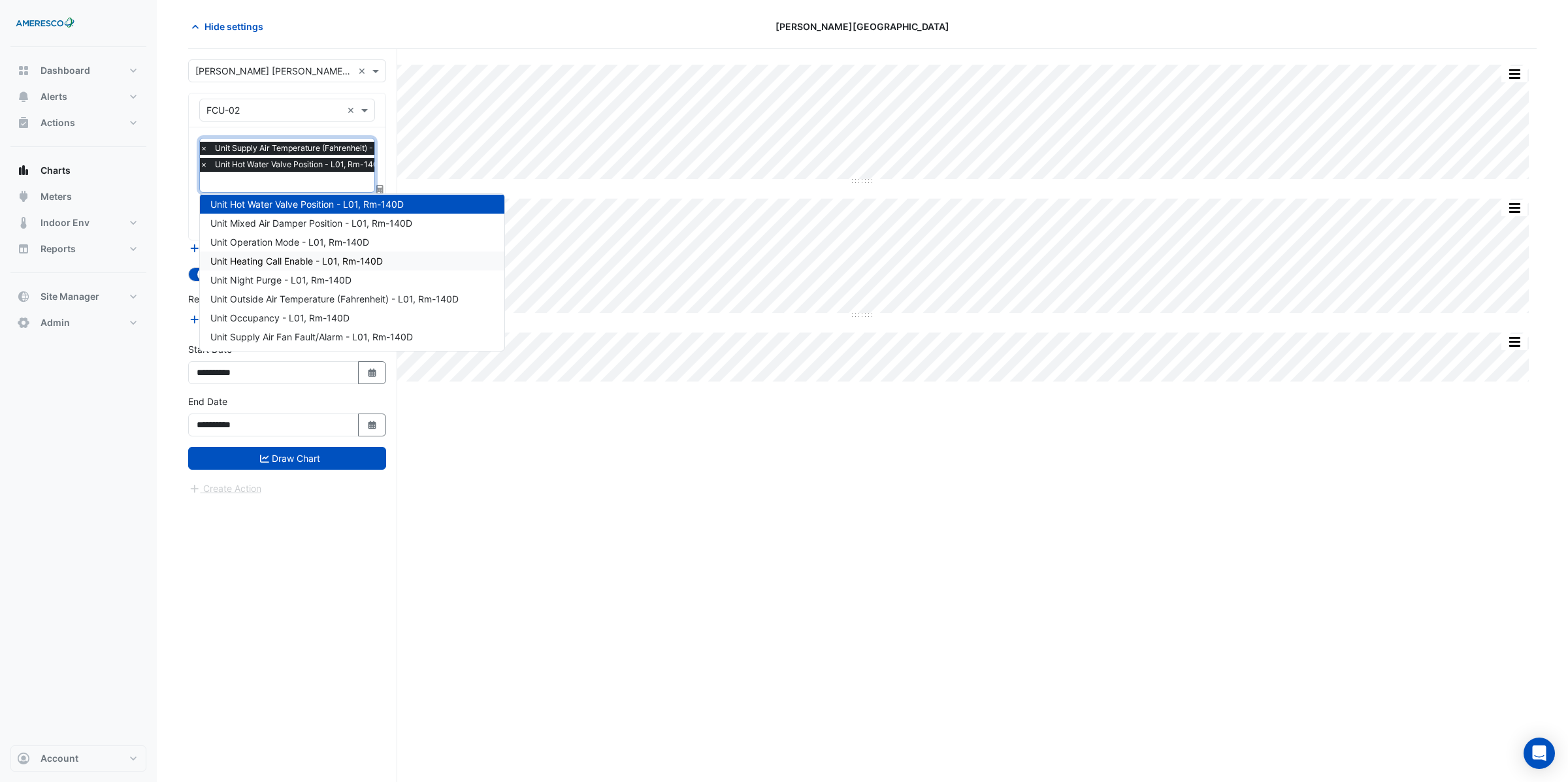
scroll to position [50, 0]
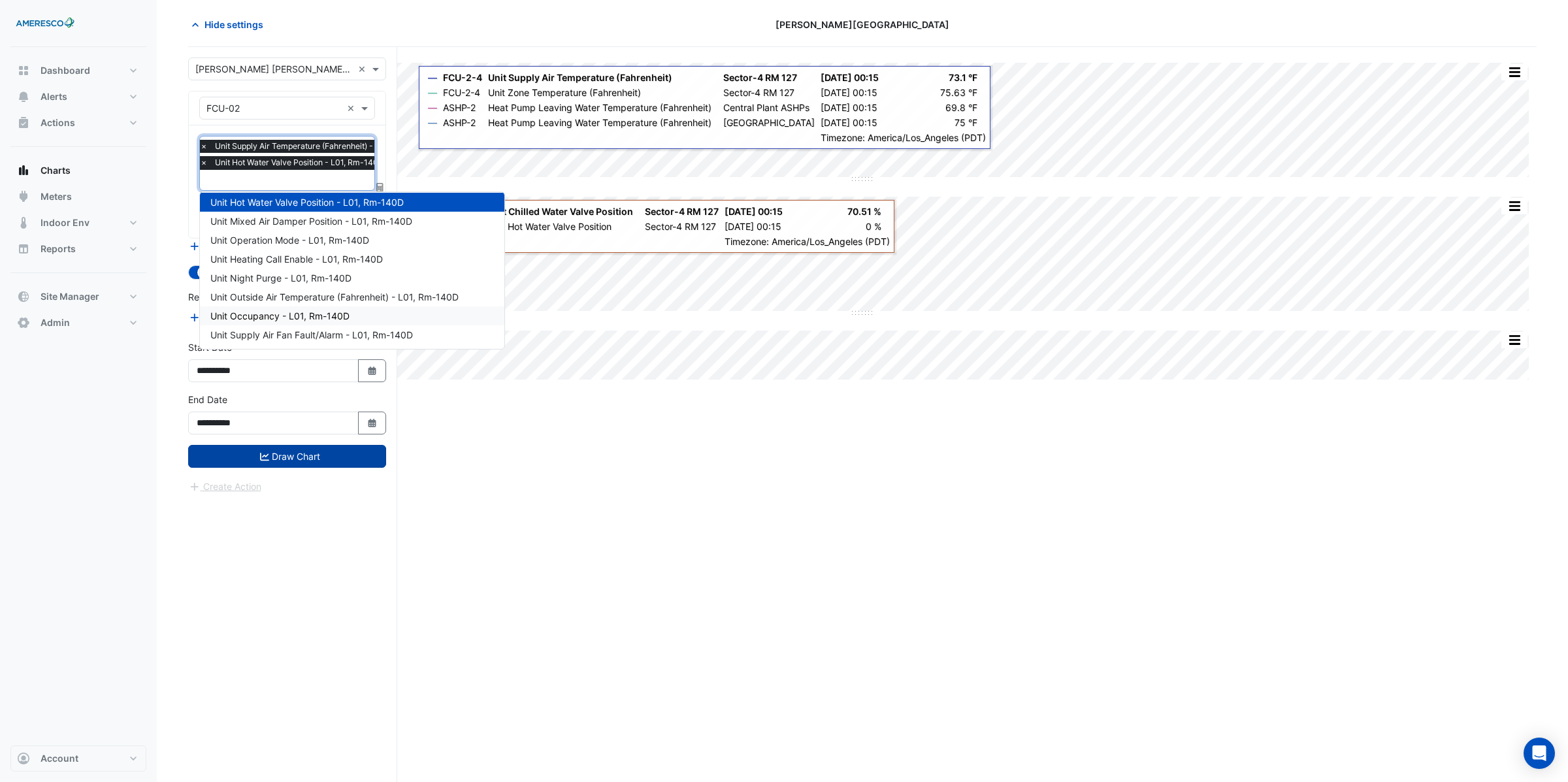
click at [284, 458] on button "Draw Chart" at bounding box center [286, 456] width 198 height 23
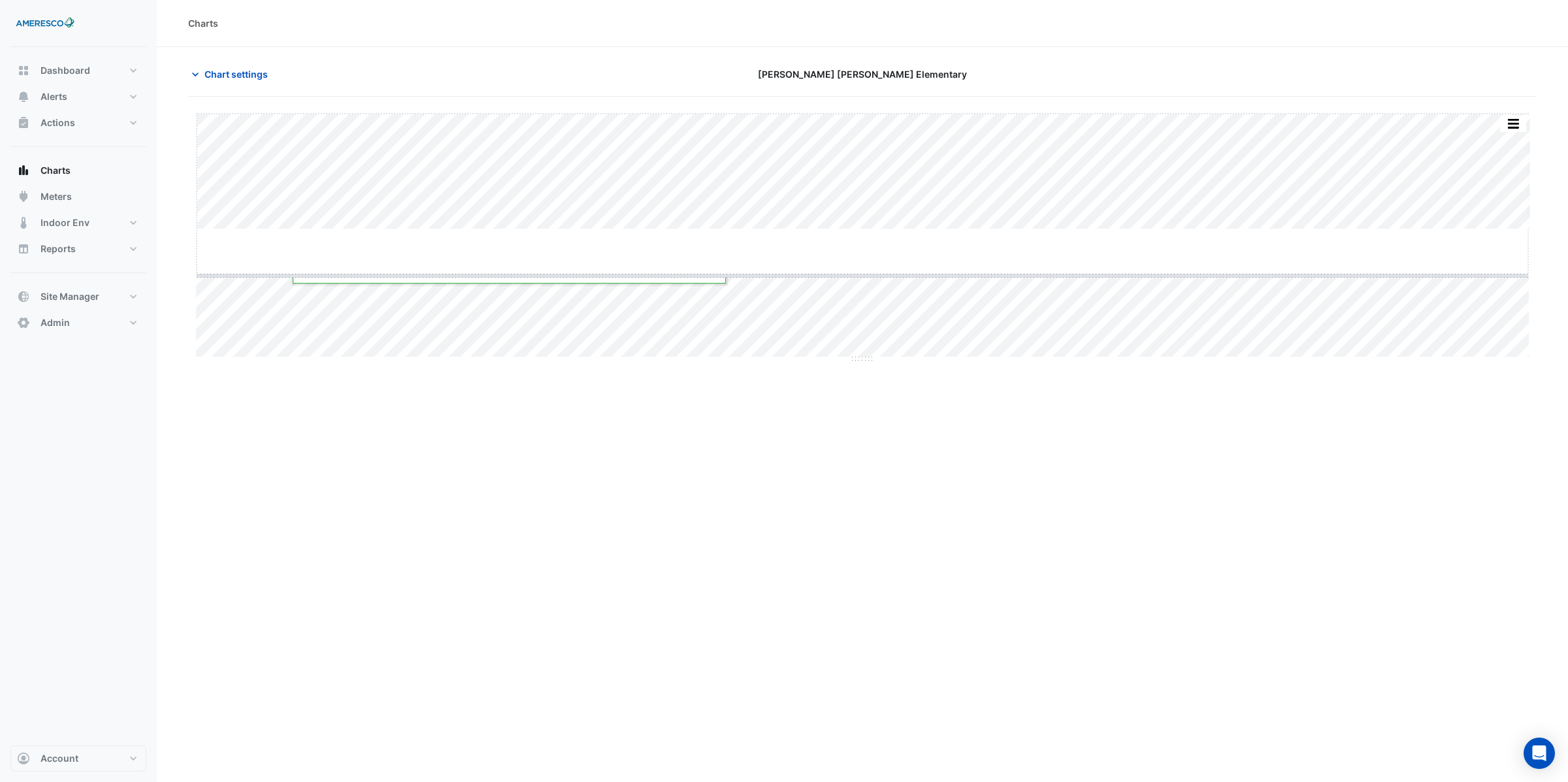
drag, startPoint x: 861, startPoint y: 229, endPoint x: 861, endPoint y: 275, distance: 46.0
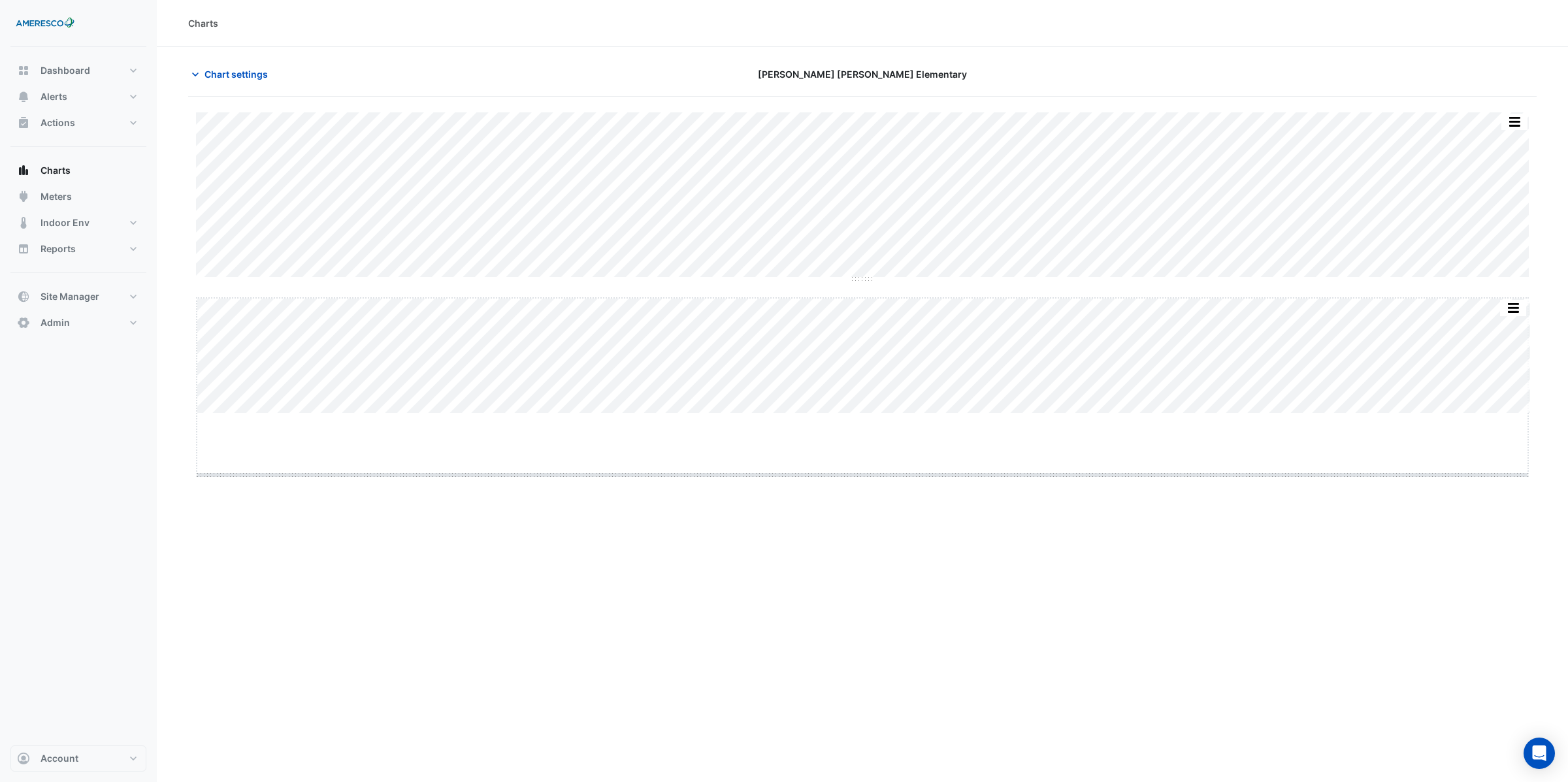
drag, startPoint x: 862, startPoint y: 414, endPoint x: 868, endPoint y: 476, distance: 62.3
click at [216, 76] on span "Chart settings" at bounding box center [236, 74] width 63 height 14
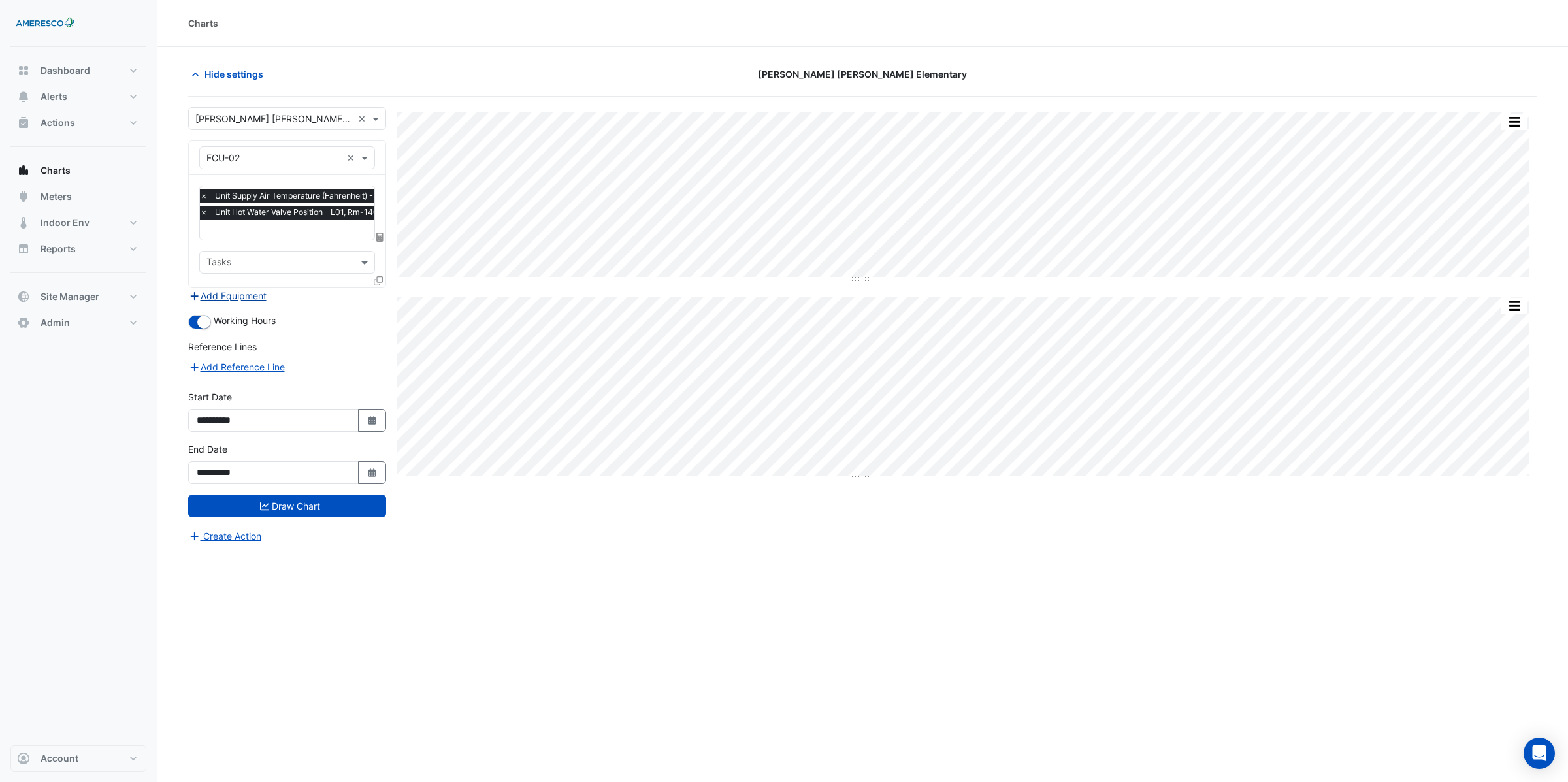
click at [216, 292] on button "Add Equipment" at bounding box center [227, 295] width 79 height 15
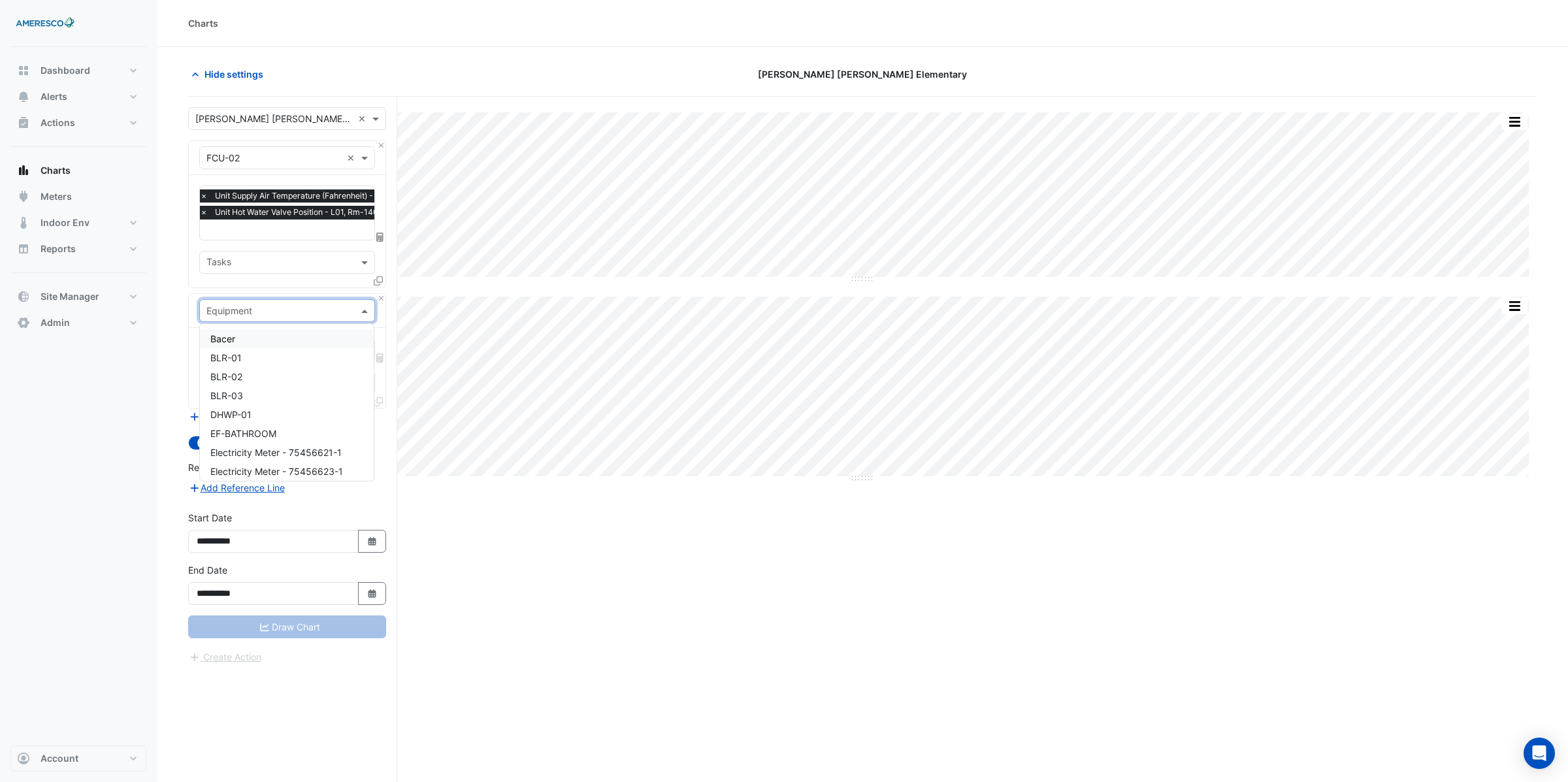
click at [232, 313] on input "text" at bounding box center [274, 311] width 135 height 14
type input "*****"
click at [221, 335] on span "Weather" at bounding box center [227, 339] width 35 height 11
click at [236, 348] on input "text" at bounding box center [280, 351] width 147 height 14
click at [228, 416] on span "Temperature (Fahrenheit)" at bounding box center [264, 416] width 109 height 11
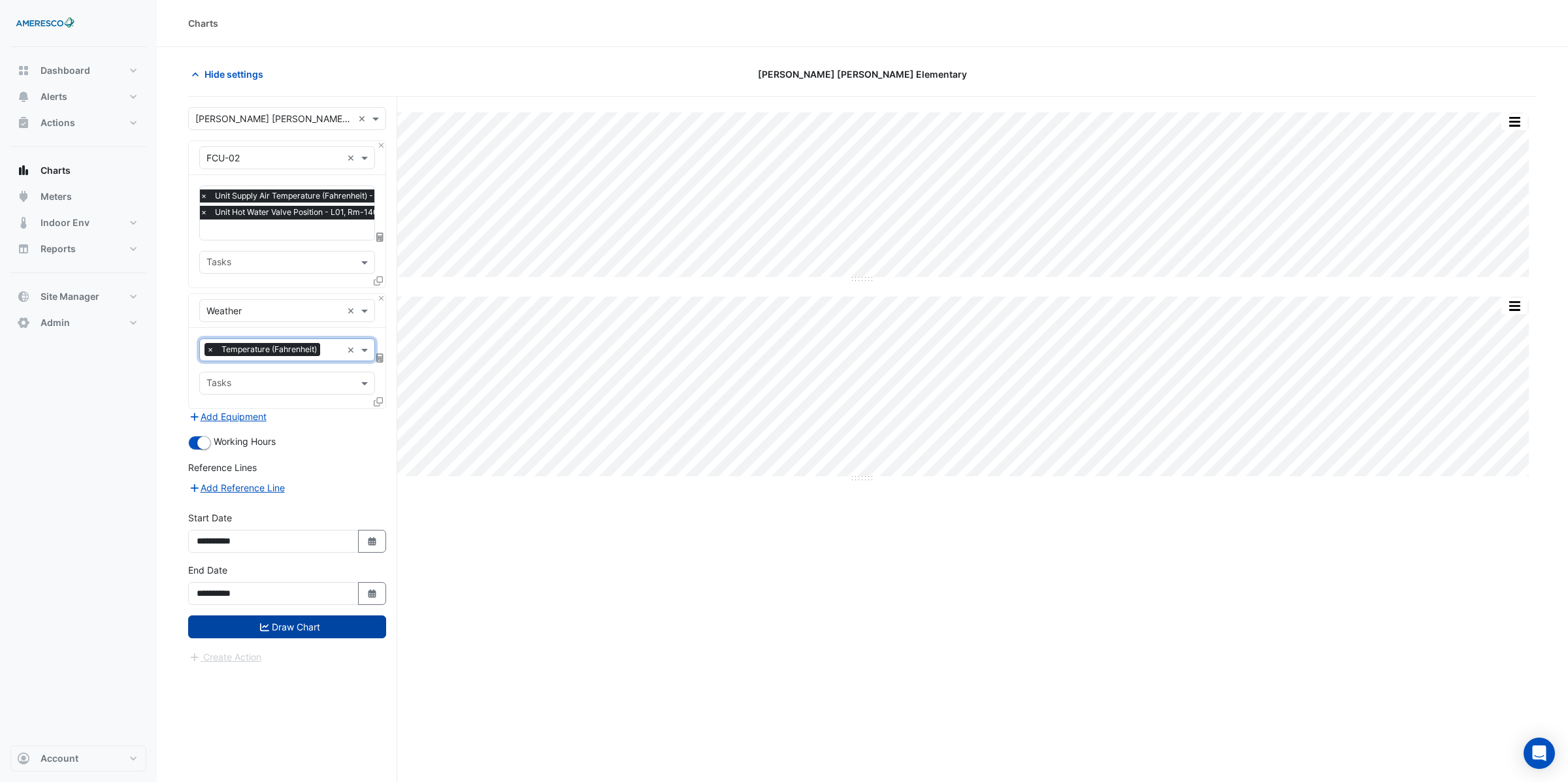
click at [297, 631] on button "Draw Chart" at bounding box center [286, 626] width 198 height 23
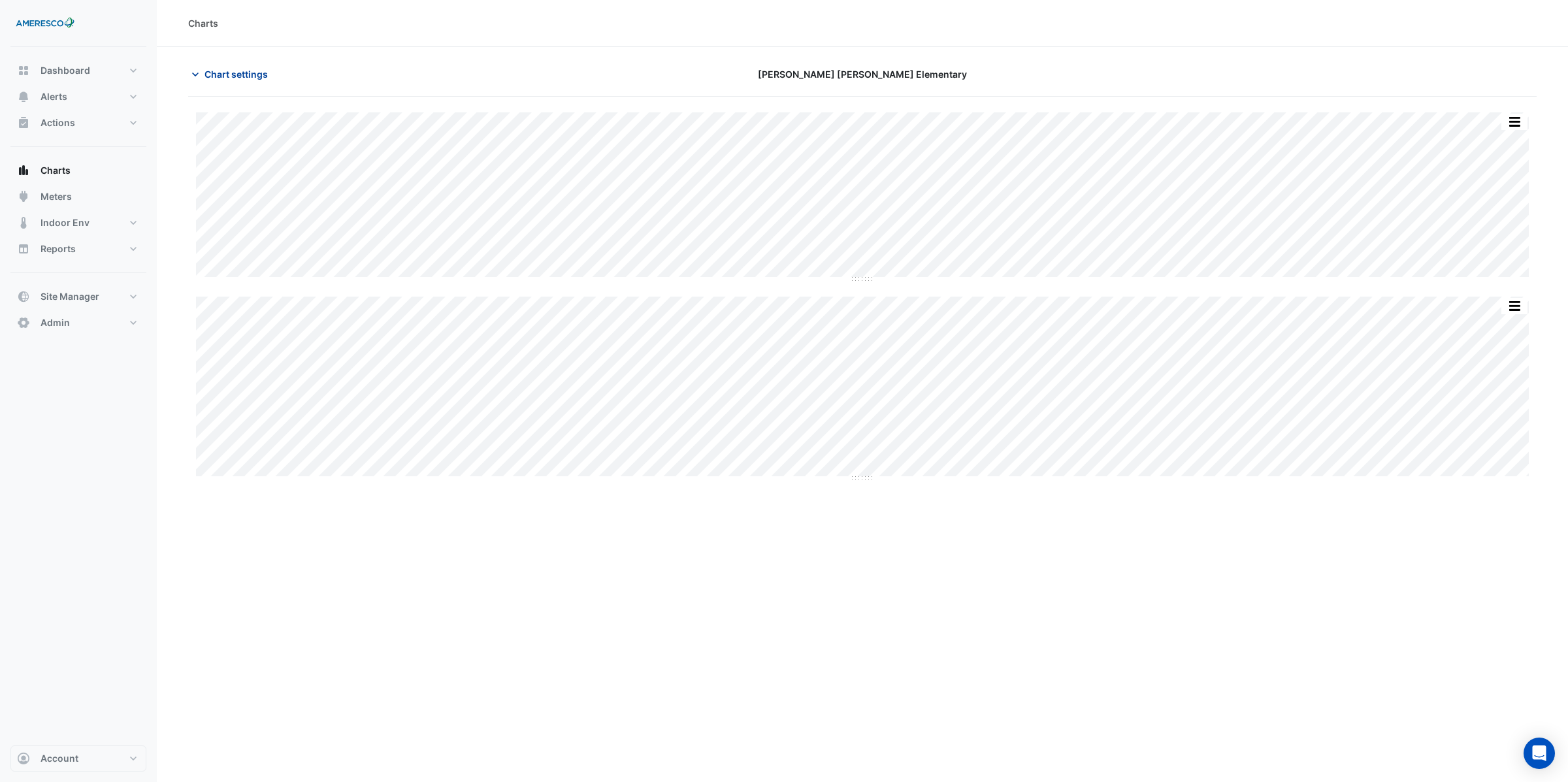
click at [223, 71] on span "Chart settings" at bounding box center [236, 74] width 63 height 14
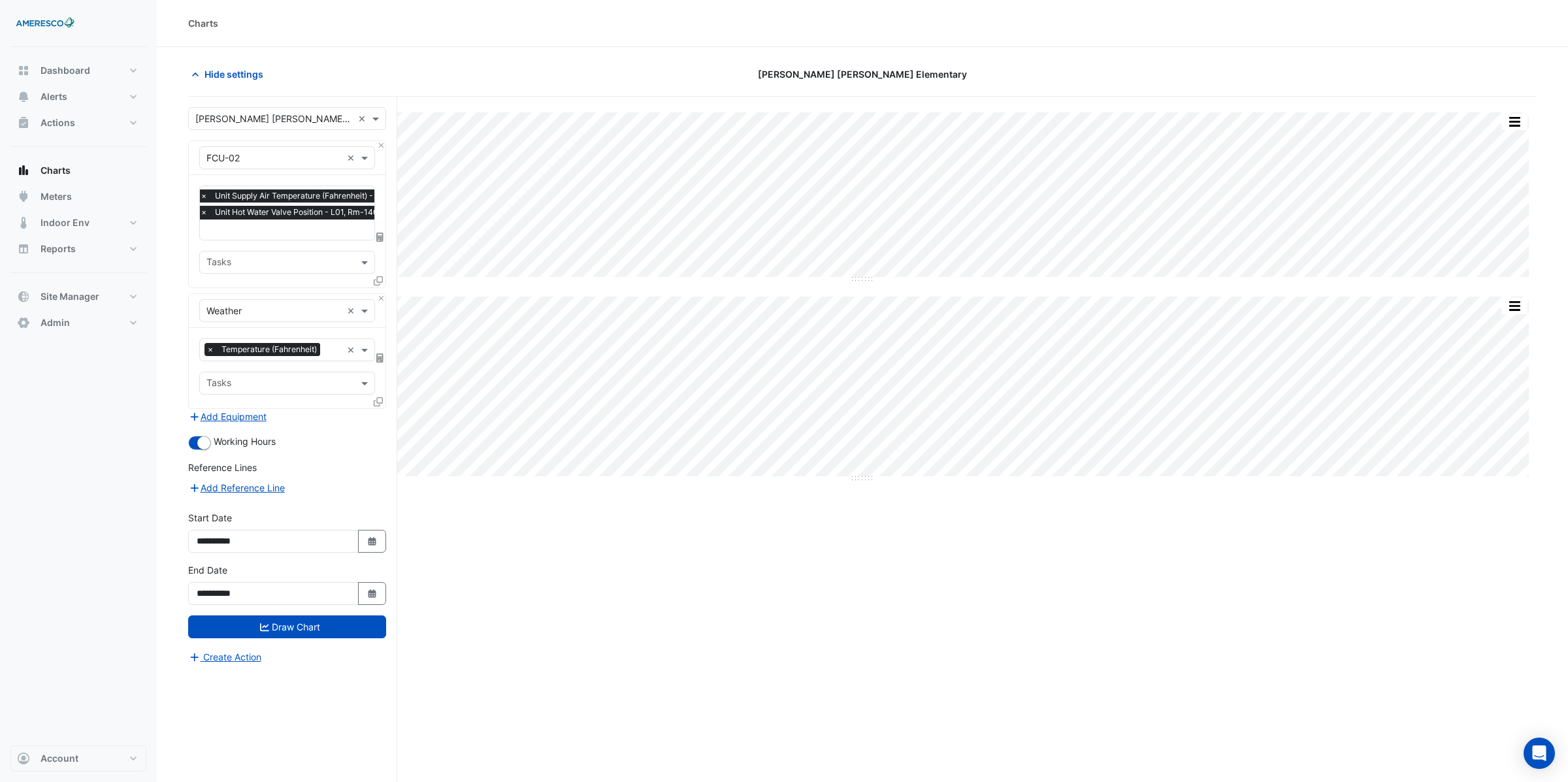
click at [230, 161] on input "text" at bounding box center [274, 158] width 135 height 14
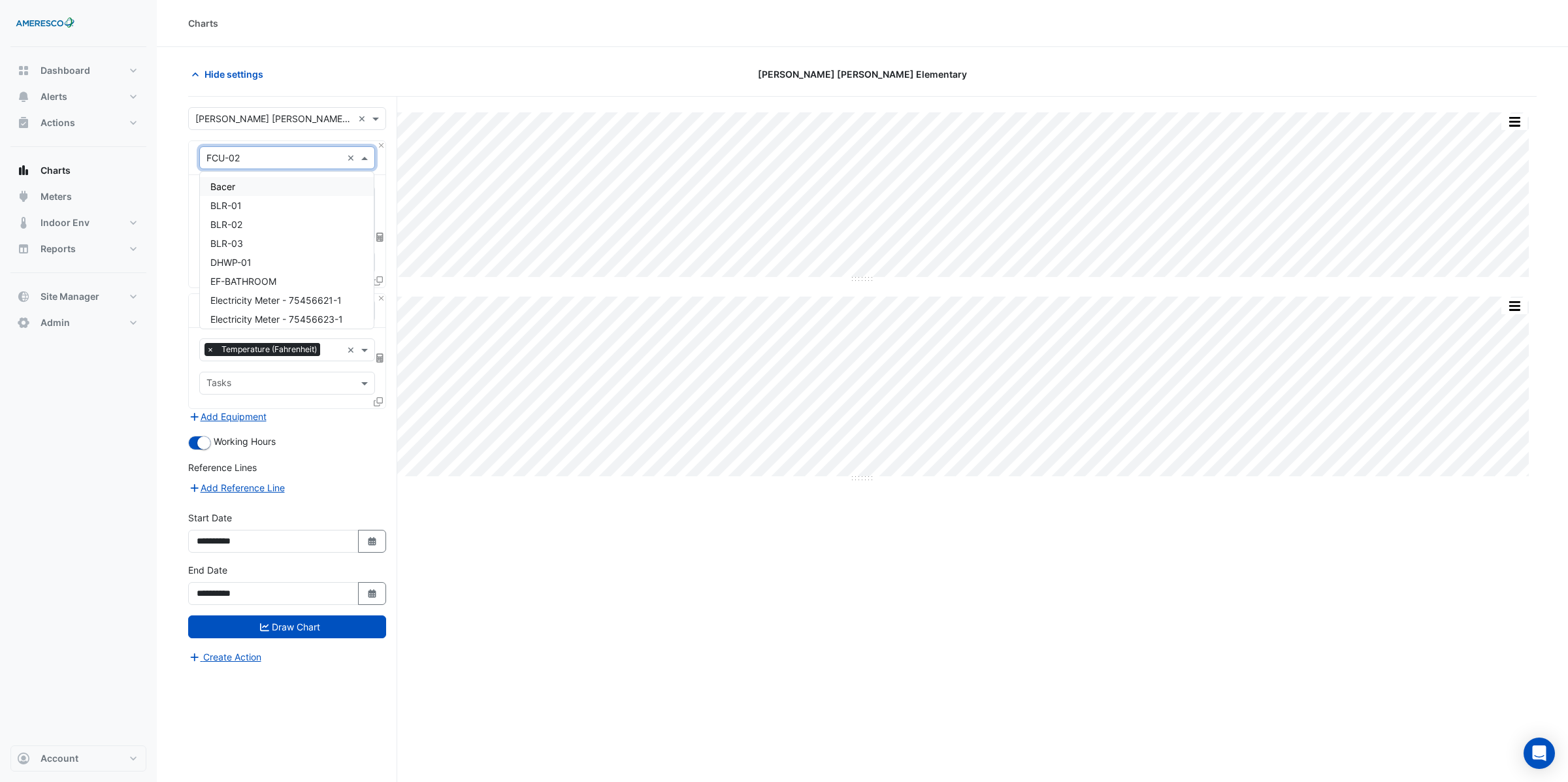
click at [267, 137] on form "× Dr. Martin Luther King Jr. Elementary × × FCU-02 × × Unit Supply Air Temperat…" at bounding box center [286, 385] width 198 height 557
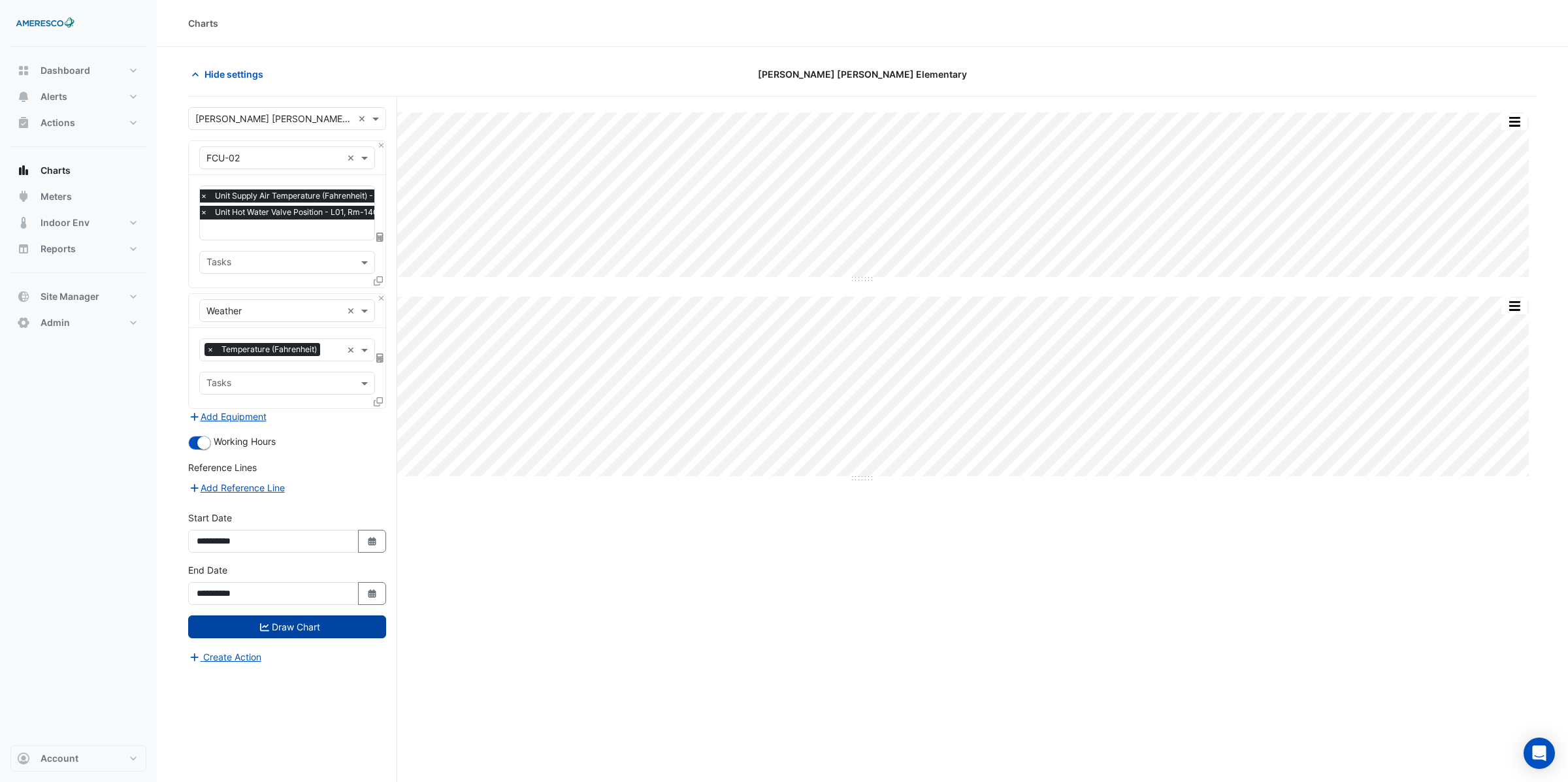
click at [280, 622] on button "Draw Chart" at bounding box center [286, 626] width 198 height 23
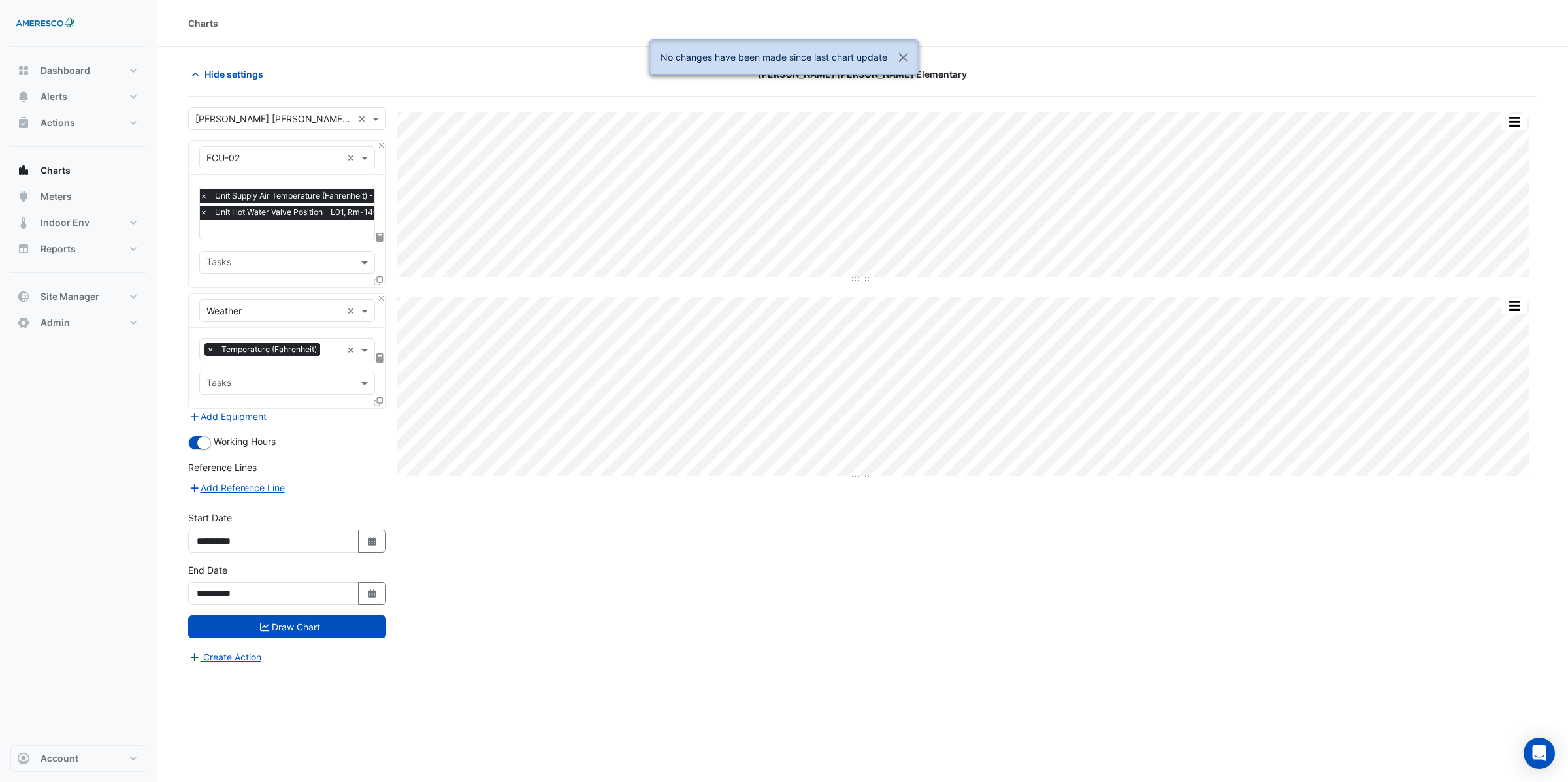
click at [226, 235] on input "text" at bounding box center [317, 231] width 236 height 14
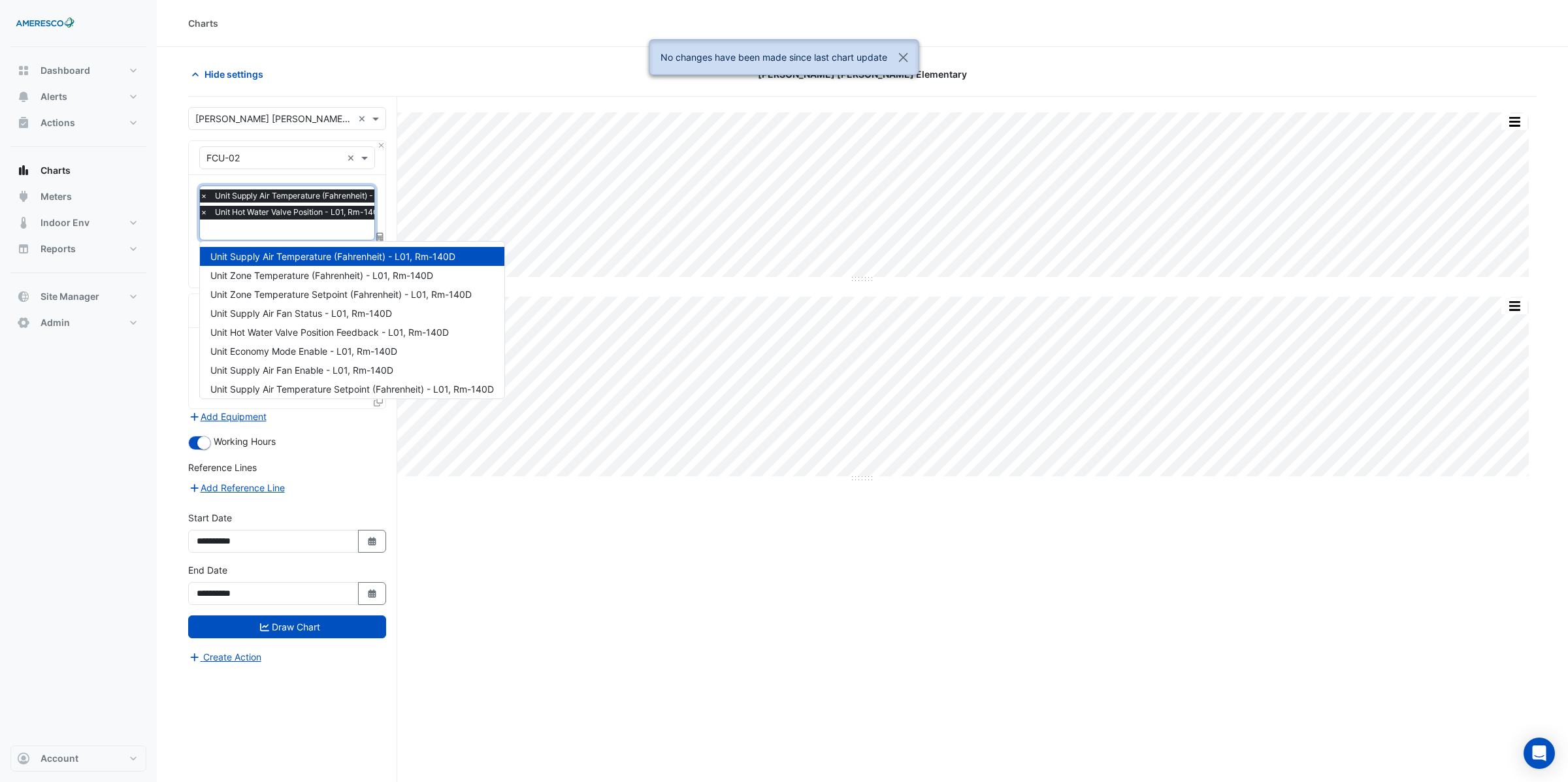
scroll to position [175, 0]
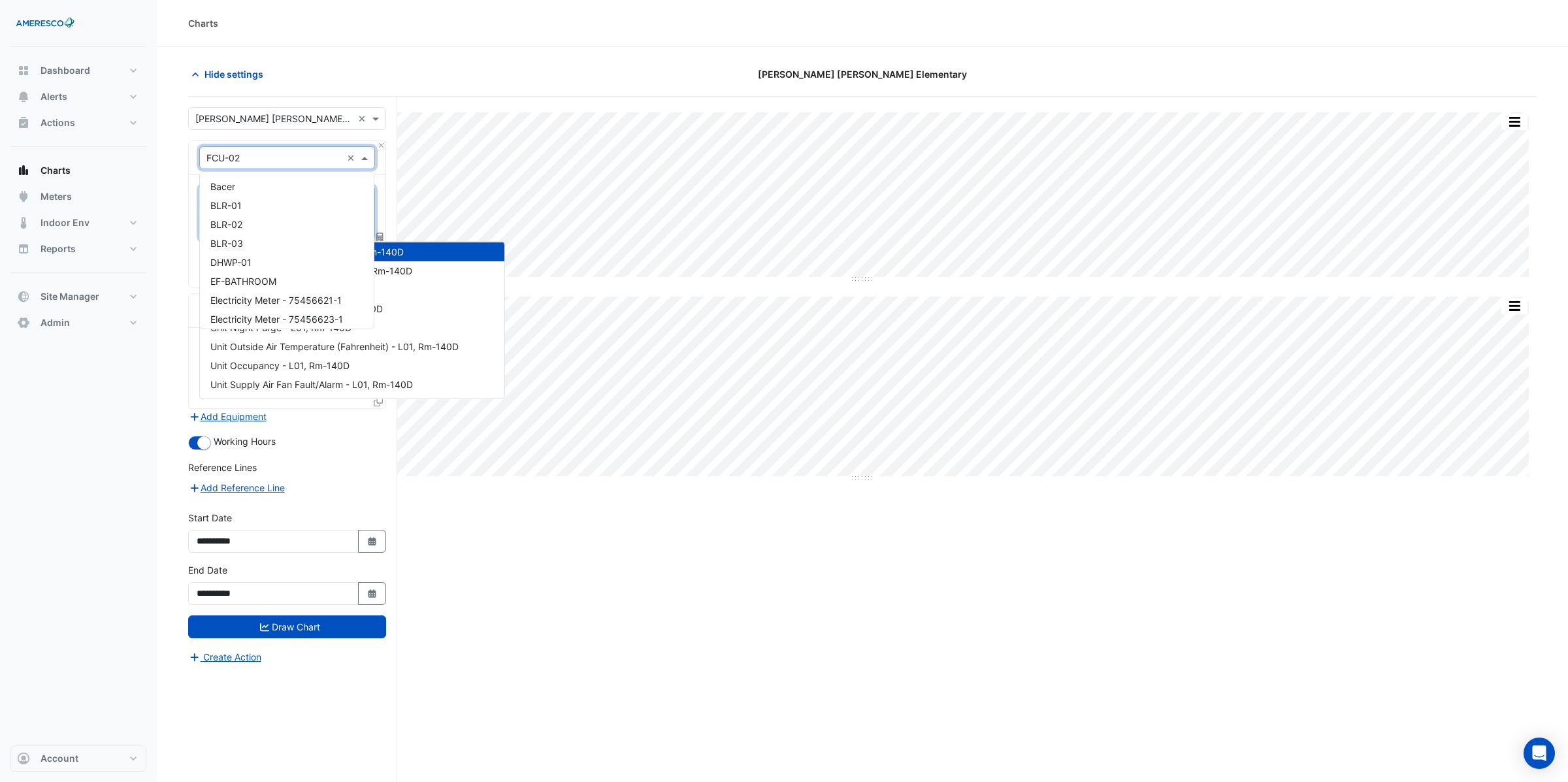
click at [246, 160] on input "text" at bounding box center [274, 158] width 135 height 14
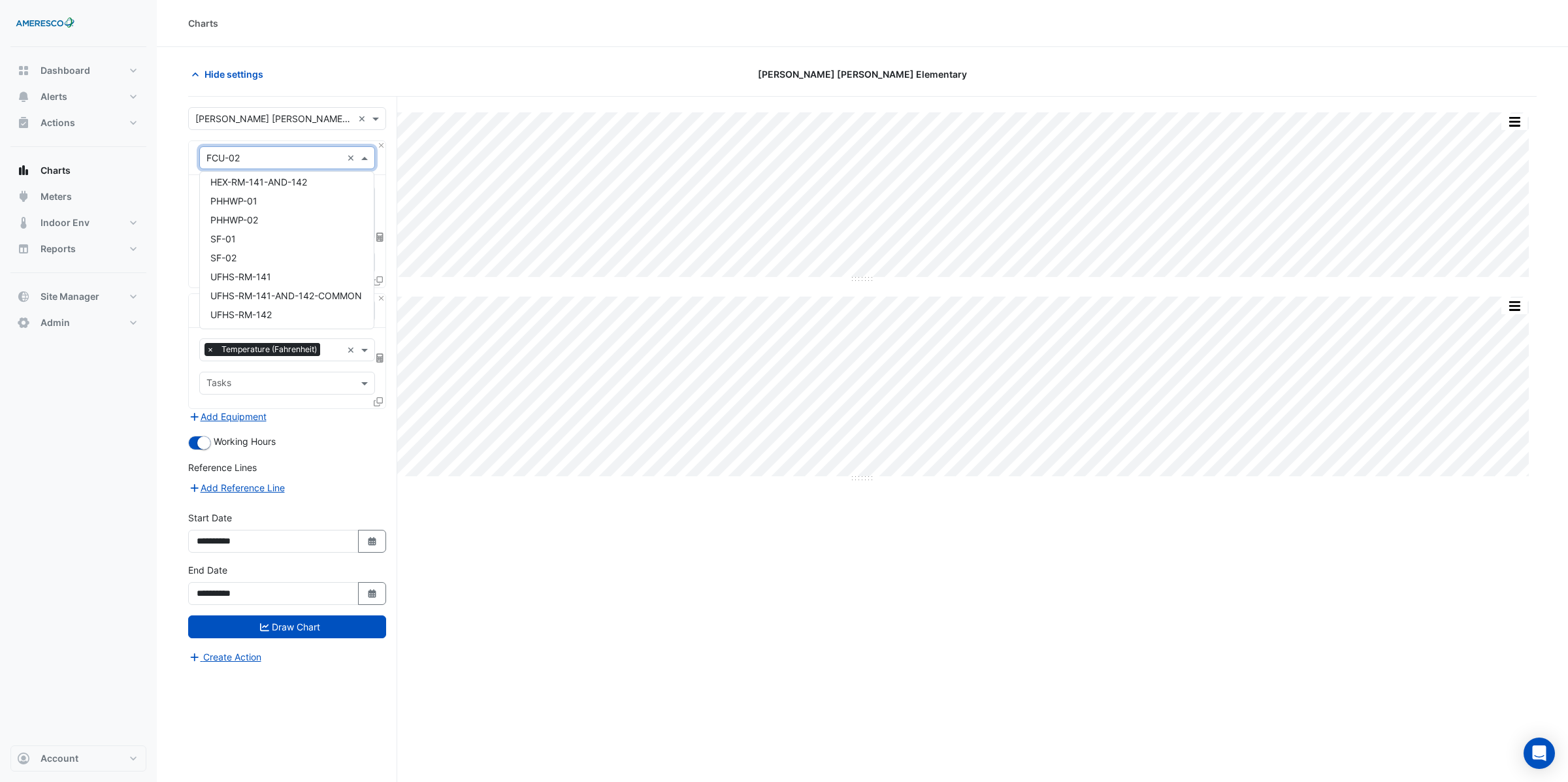
scroll to position [0, 0]
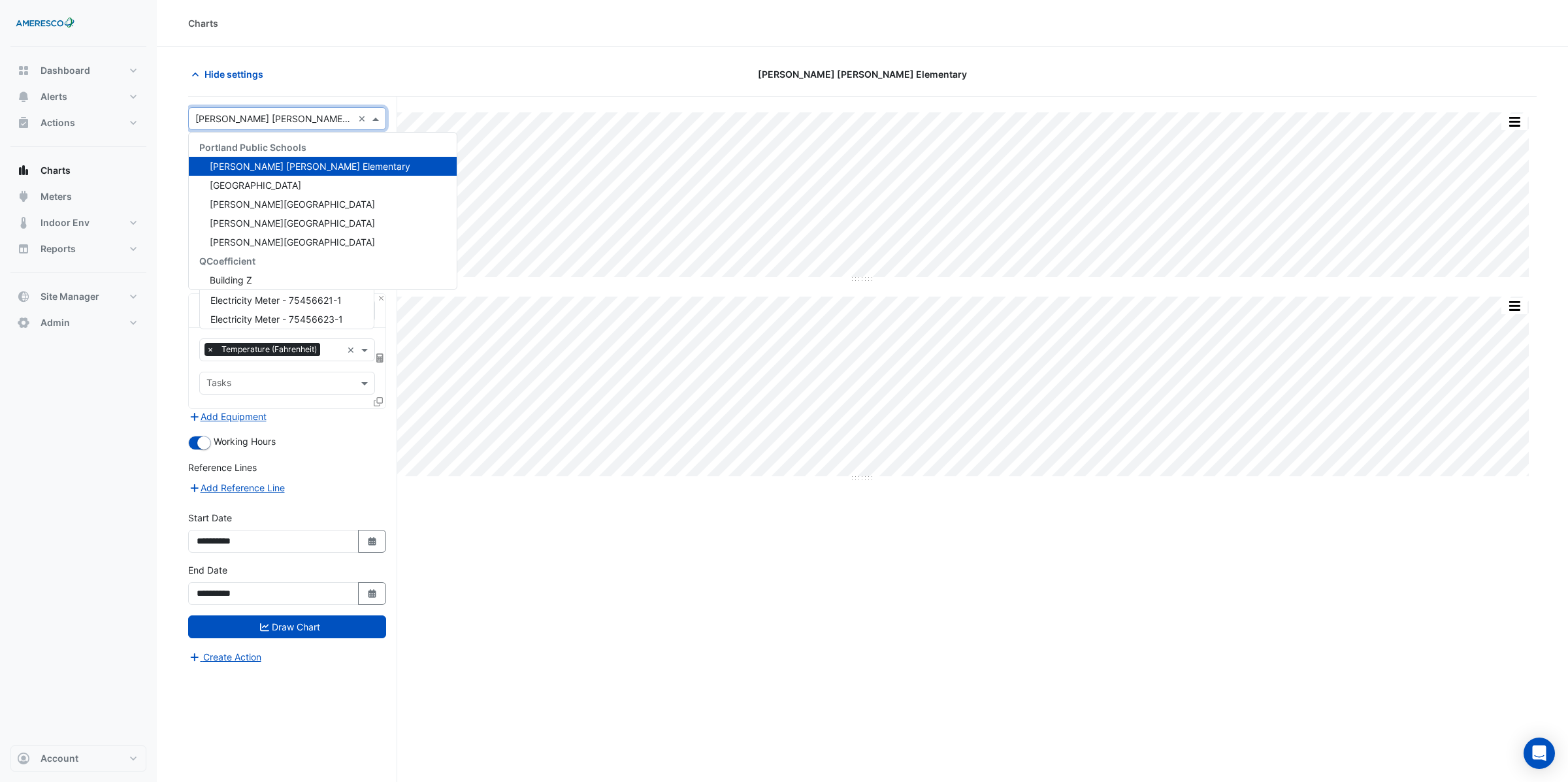
click at [251, 124] on input "text" at bounding box center [274, 119] width 158 height 14
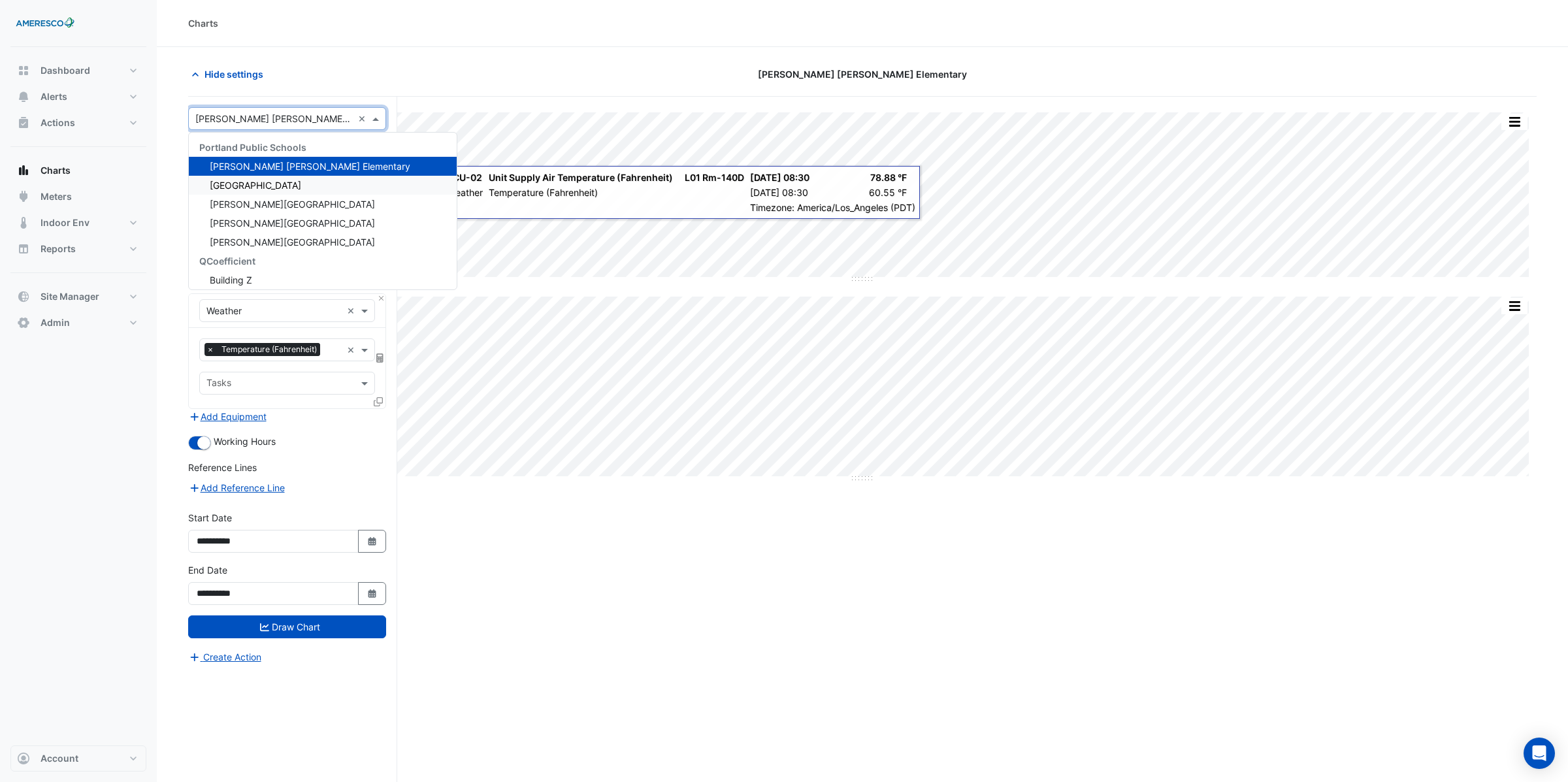
click at [488, 564] on div "Split by Equip Split All Split None Print Save as JPEG Save as PNG Pivot Data T…" at bounding box center [862, 463] width 1348 height 735
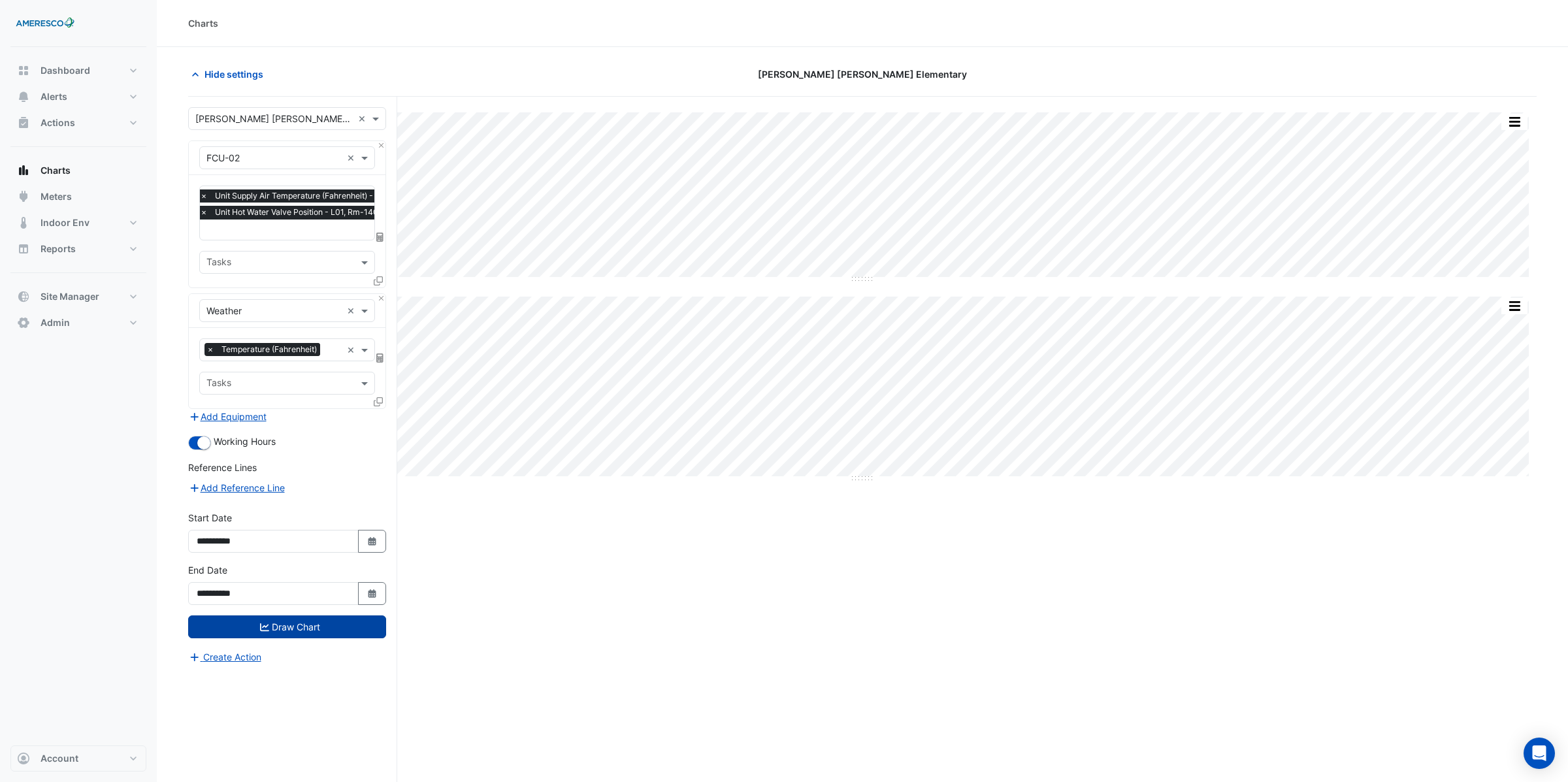
click at [300, 631] on button "Draw Chart" at bounding box center [286, 626] width 198 height 23
click at [300, 628] on button "Draw Chart" at bounding box center [286, 626] width 198 height 23
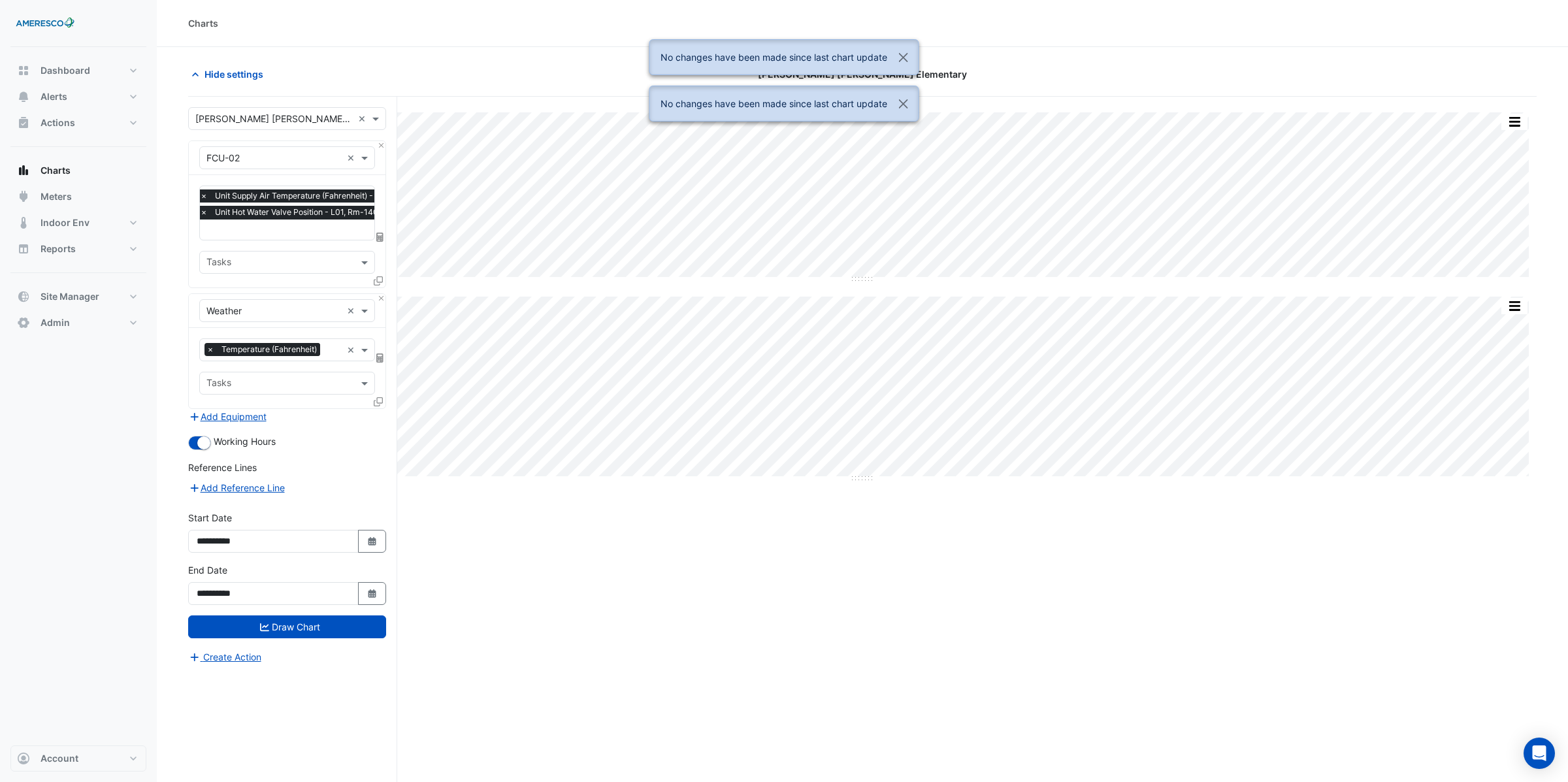
click at [583, 615] on div "Split by Equip Split All Split None Print Save as JPEG Save as PNG Pivot Data T…" at bounding box center [862, 463] width 1348 height 735
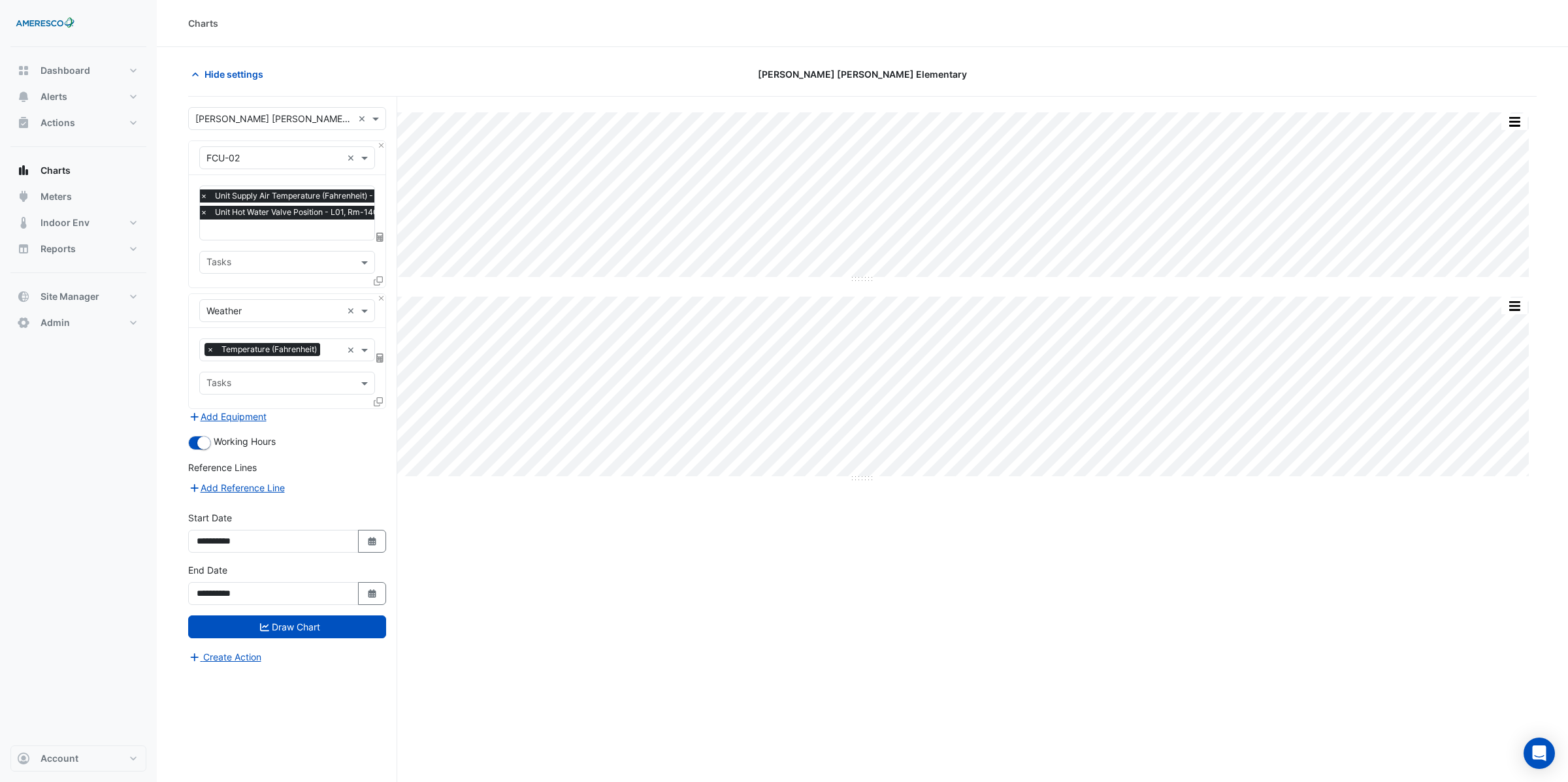
click at [244, 159] on input "text" at bounding box center [274, 158] width 135 height 14
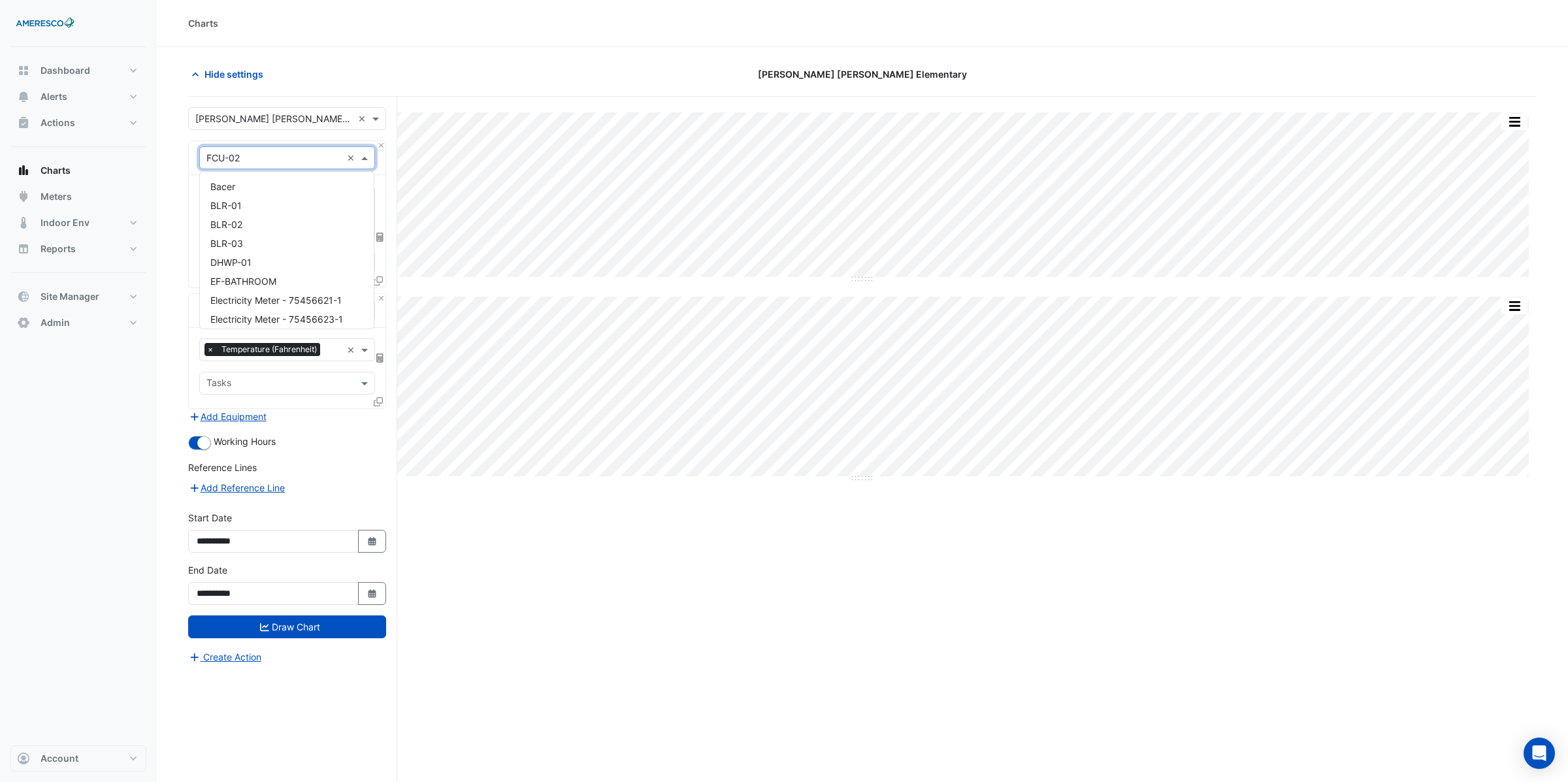
scroll to position [157, 0]
click at [282, 160] on input "text" at bounding box center [274, 158] width 135 height 14
click at [381, 279] on icon at bounding box center [378, 280] width 9 height 9
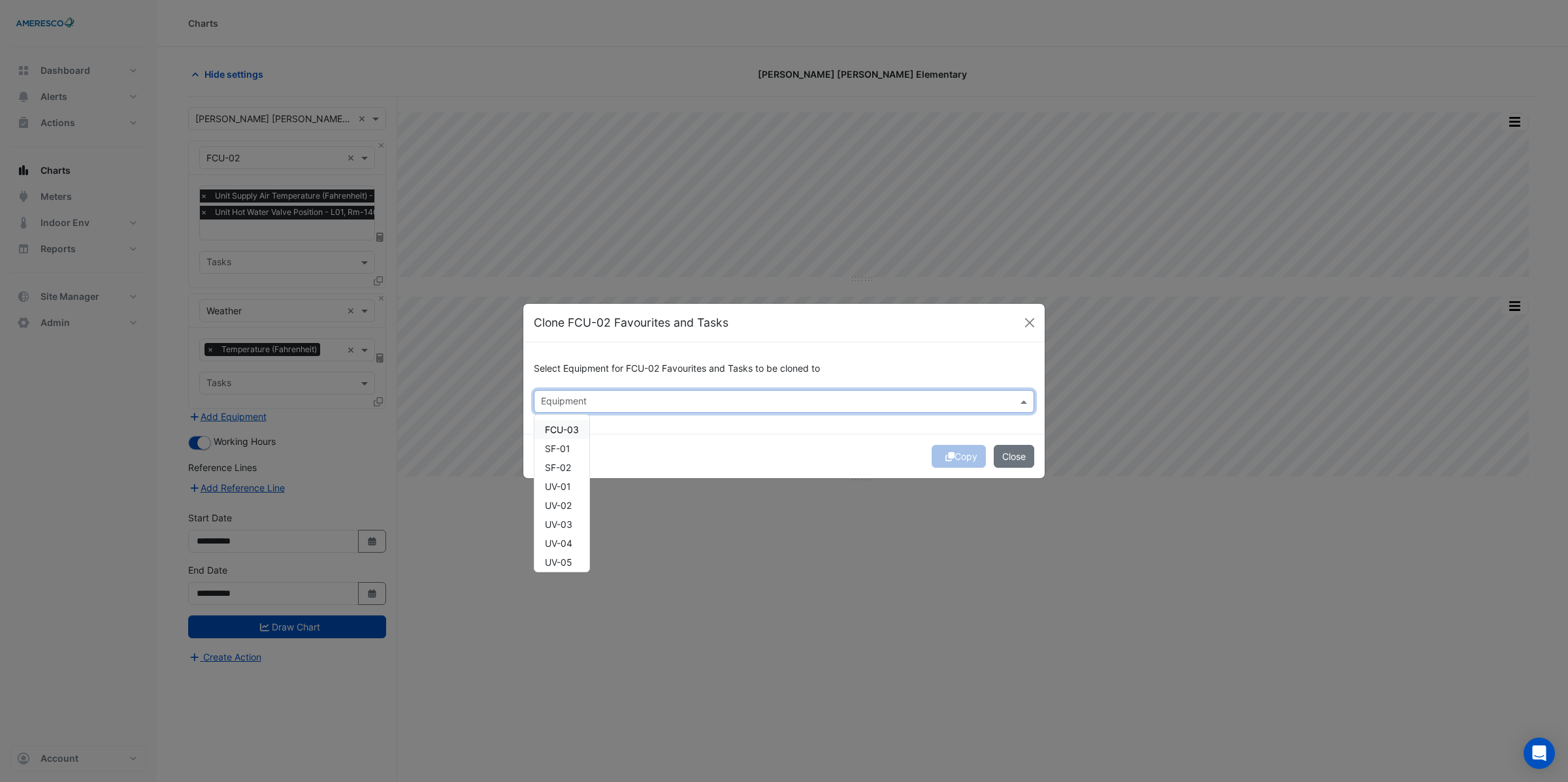
click at [579, 397] on input "text" at bounding box center [777, 403] width 471 height 14
click at [567, 428] on span "FCU-03" at bounding box center [561, 430] width 34 height 11
click at [967, 456] on div "Copy Close" at bounding box center [784, 456] width 521 height 45
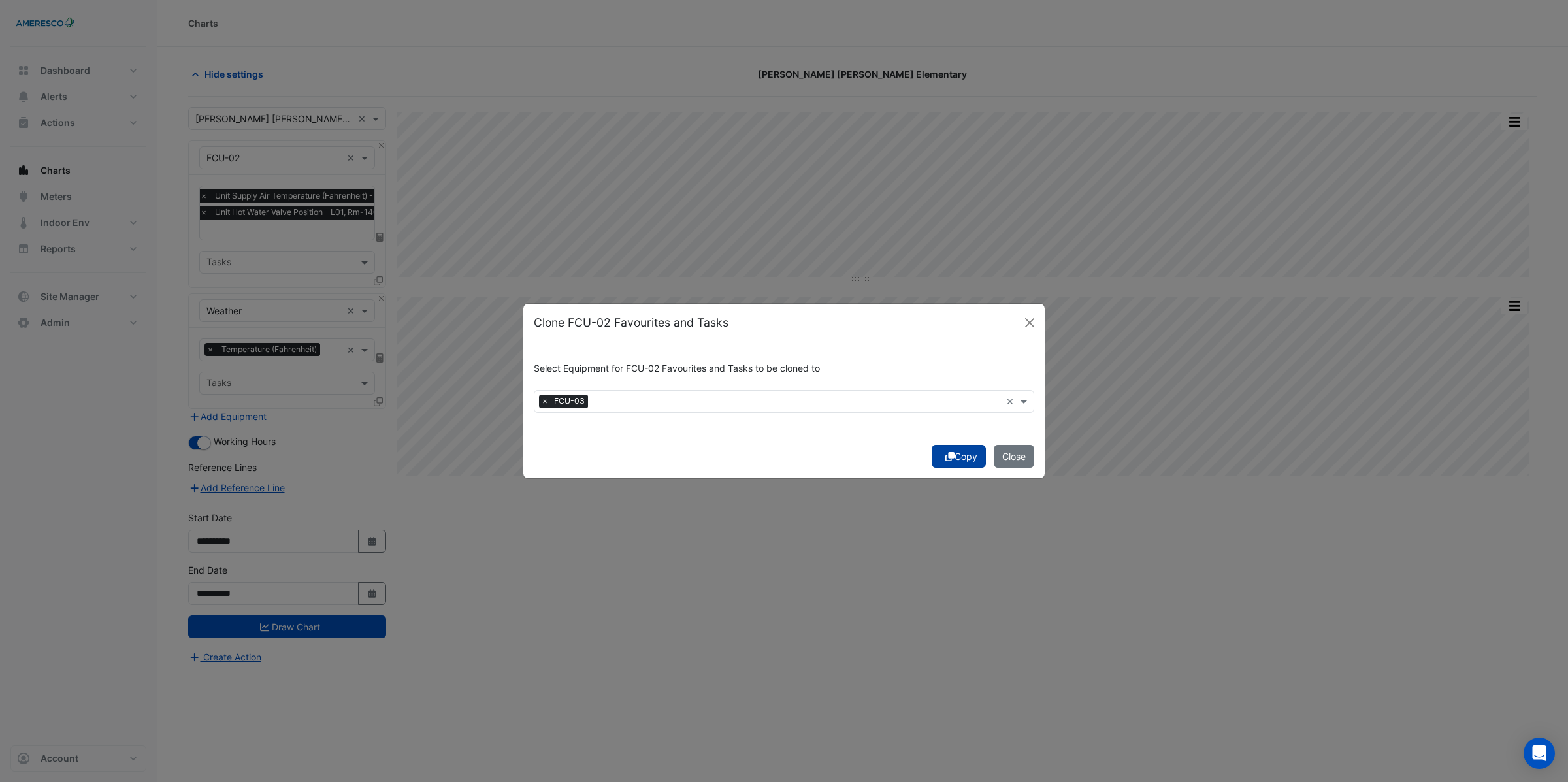
click at [957, 459] on button "Copy" at bounding box center [959, 456] width 54 height 23
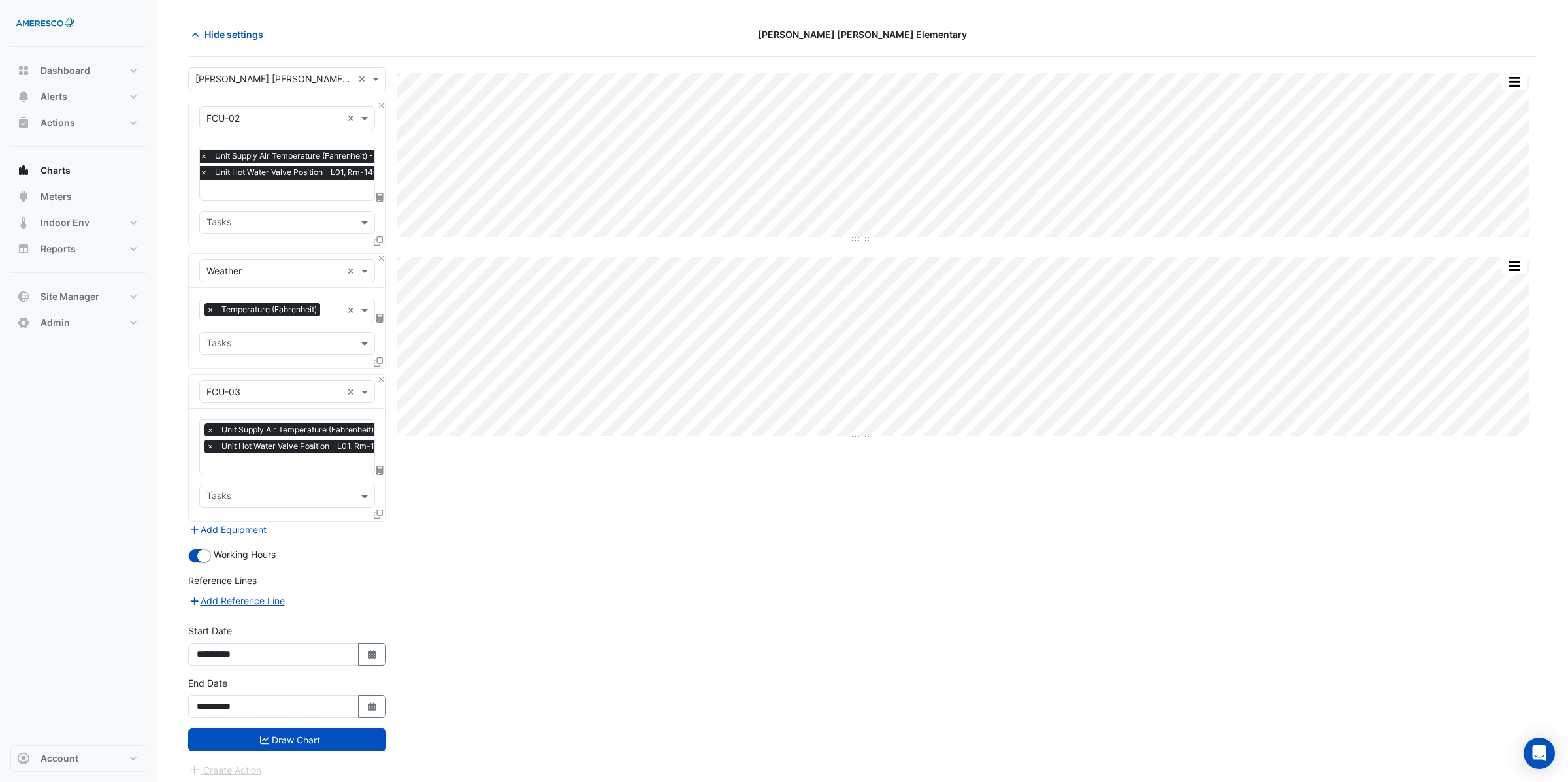
scroll to position [45, 0]
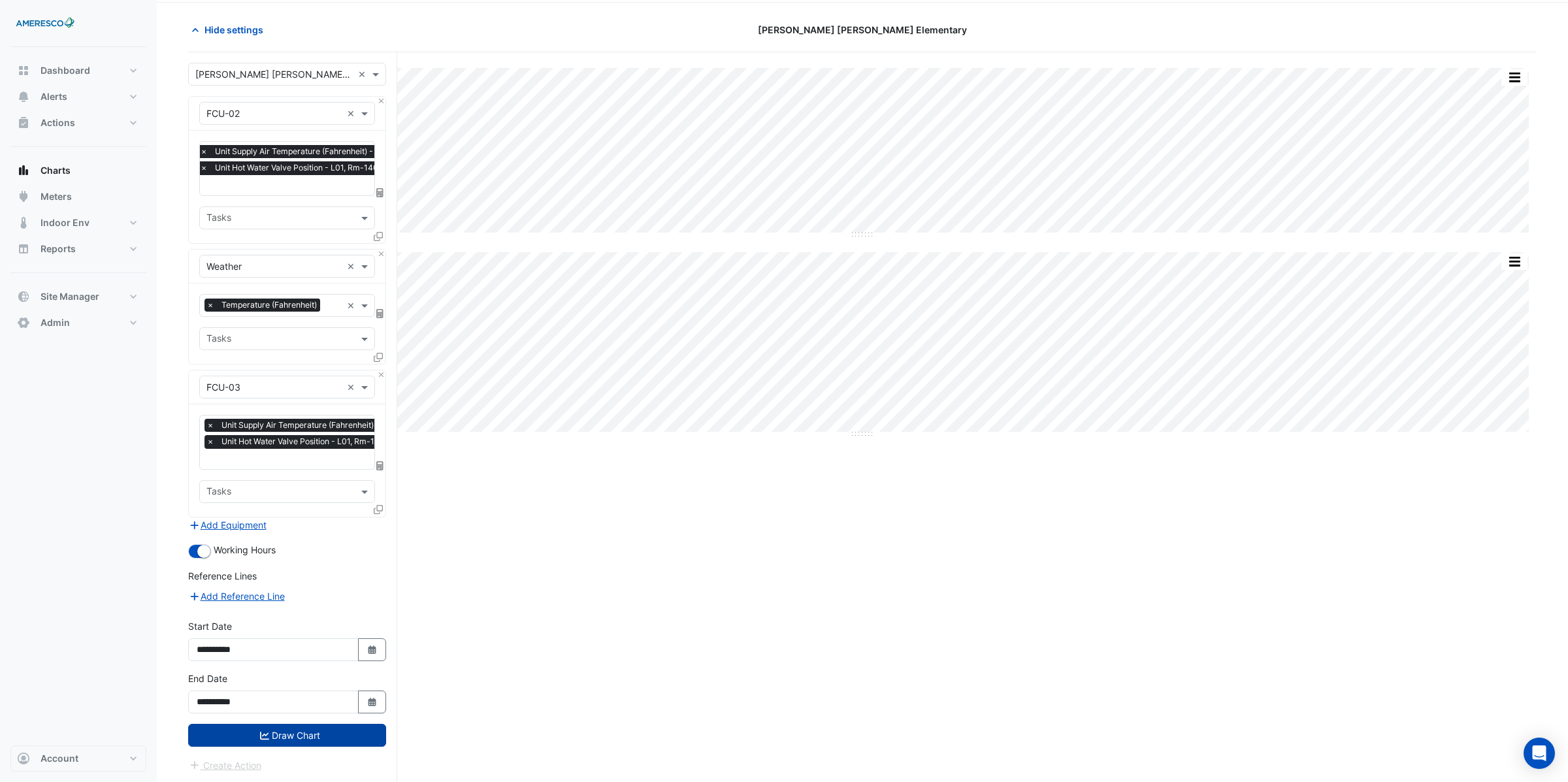
click at [311, 738] on button "Draw Chart" at bounding box center [286, 735] width 198 height 23
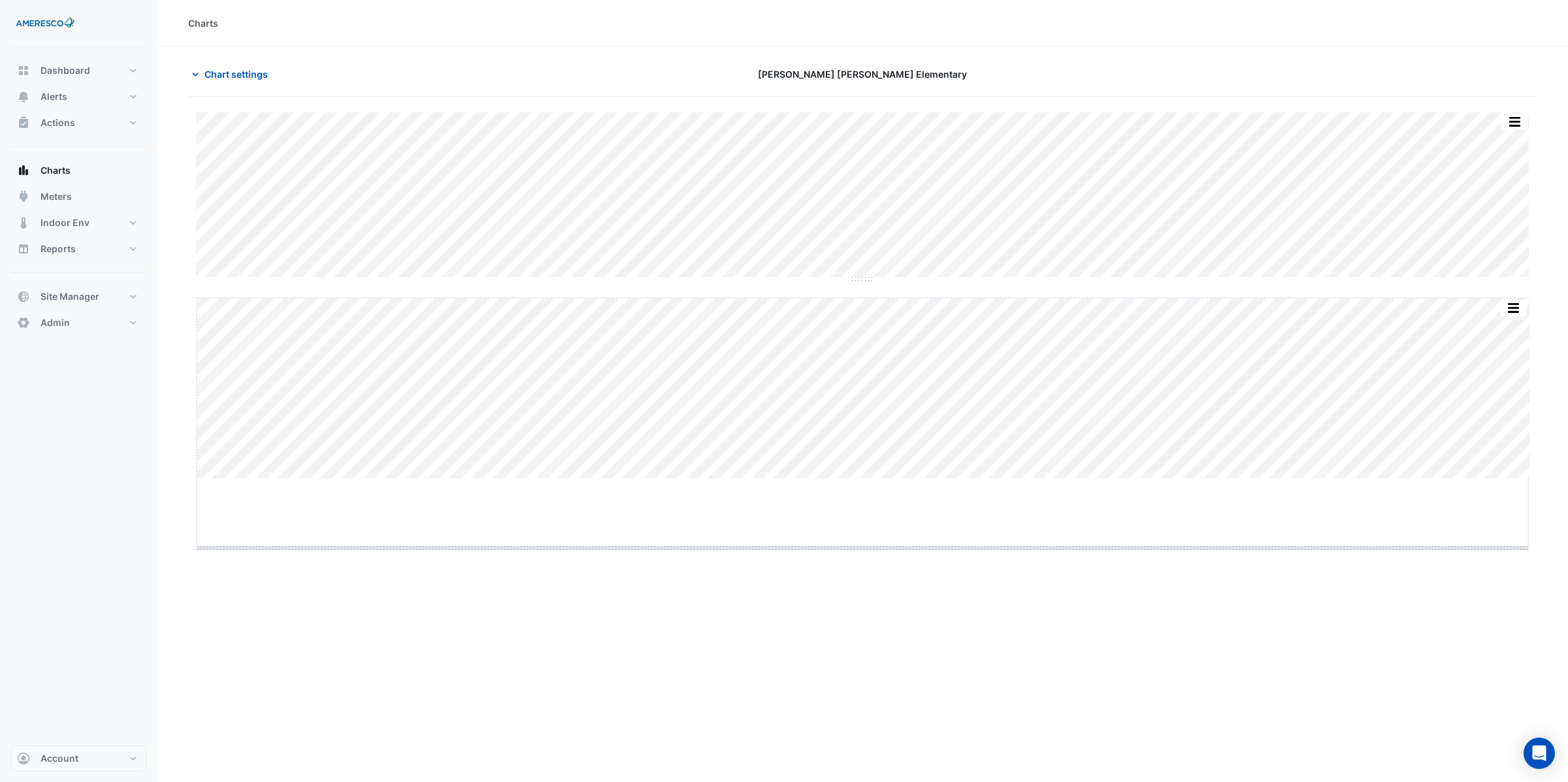
drag, startPoint x: 860, startPoint y: 478, endPoint x: 852, endPoint y: 547, distance: 69.5
click at [220, 76] on span "Chart settings" at bounding box center [236, 74] width 63 height 14
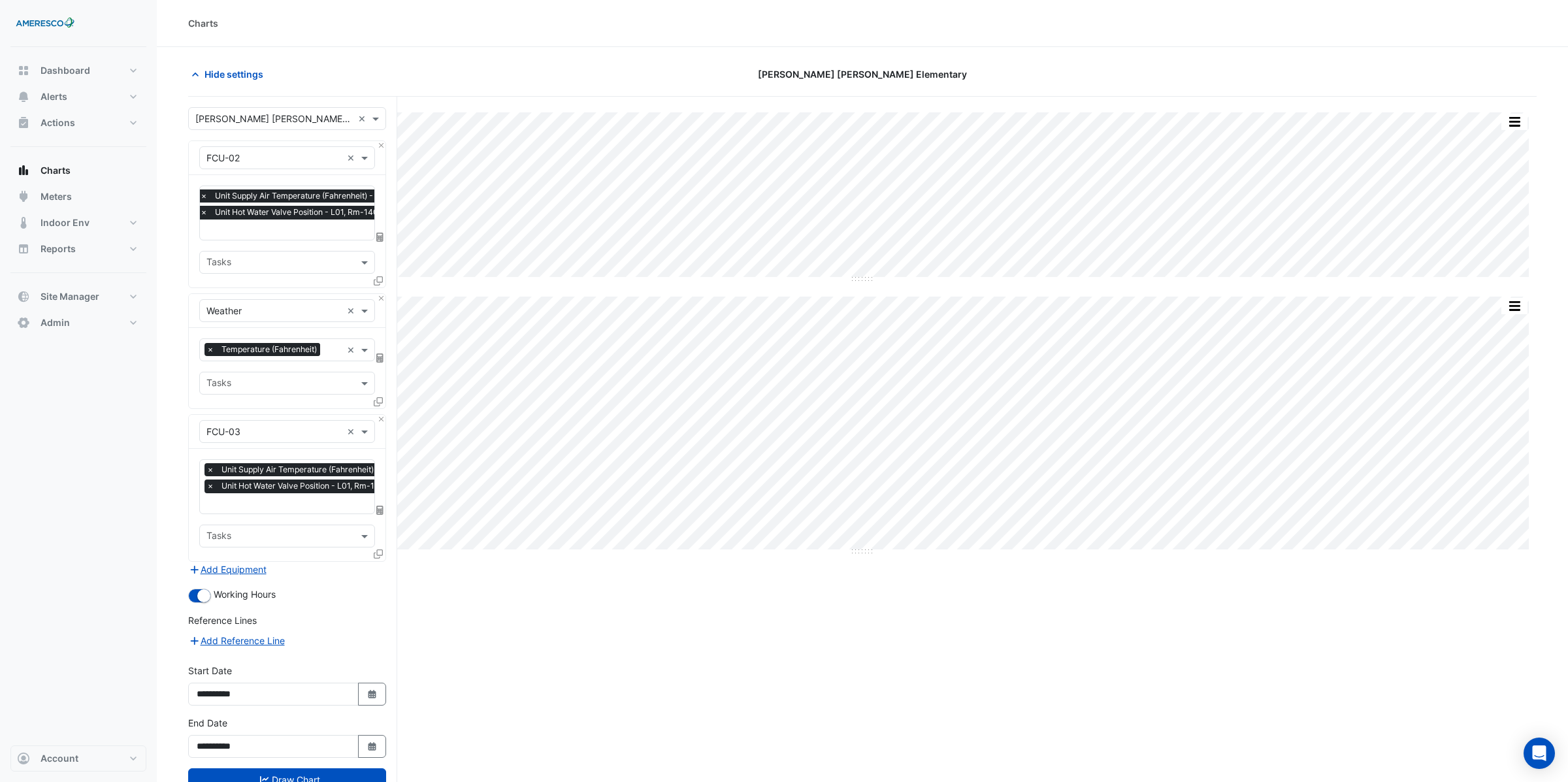
click at [421, 79] on div "Hide settings" at bounding box center [408, 74] width 454 height 23
click at [248, 79] on span "Hide settings" at bounding box center [233, 74] width 59 height 14
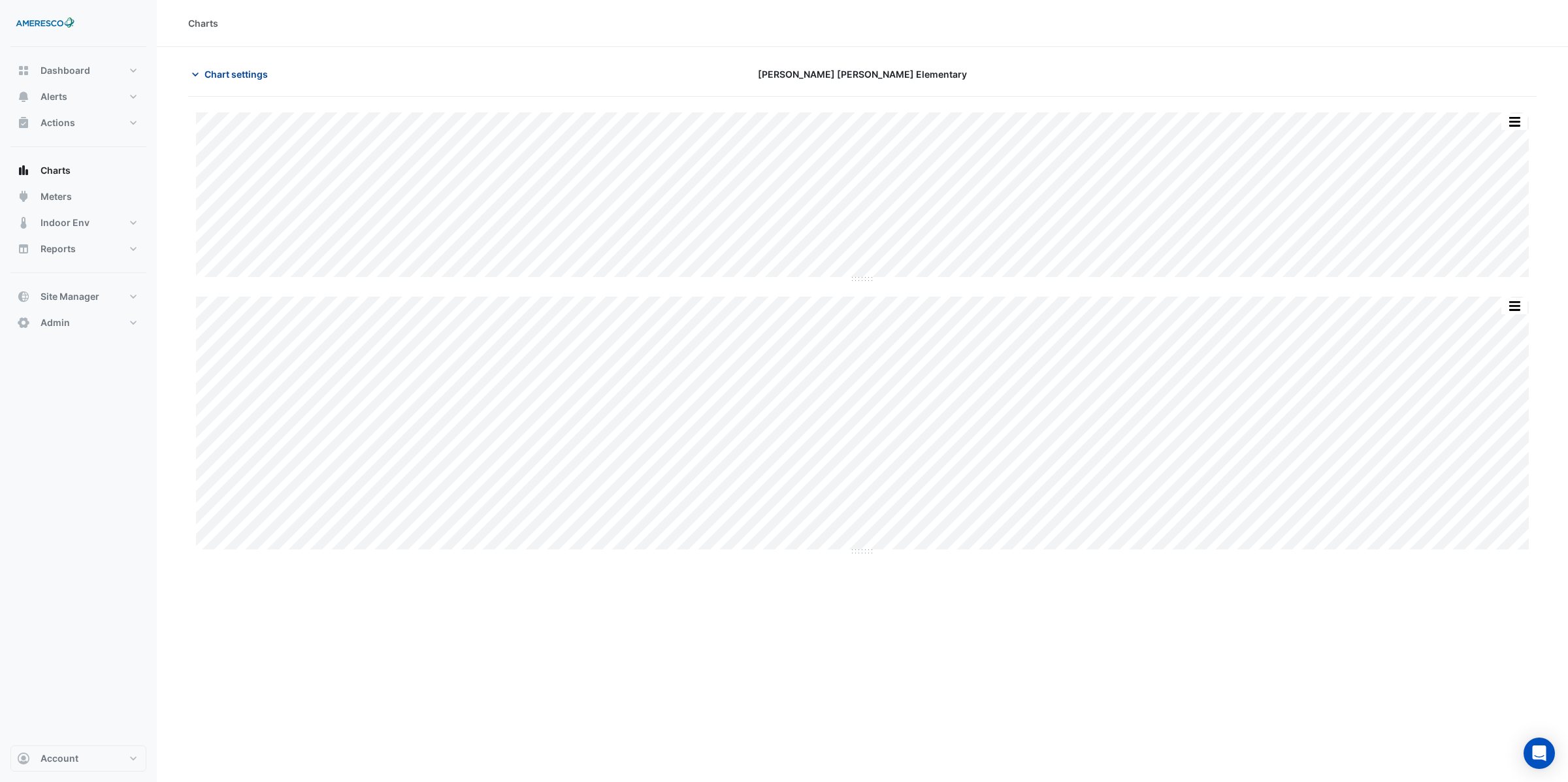
click at [220, 74] on span "Chart settings" at bounding box center [236, 74] width 63 height 14
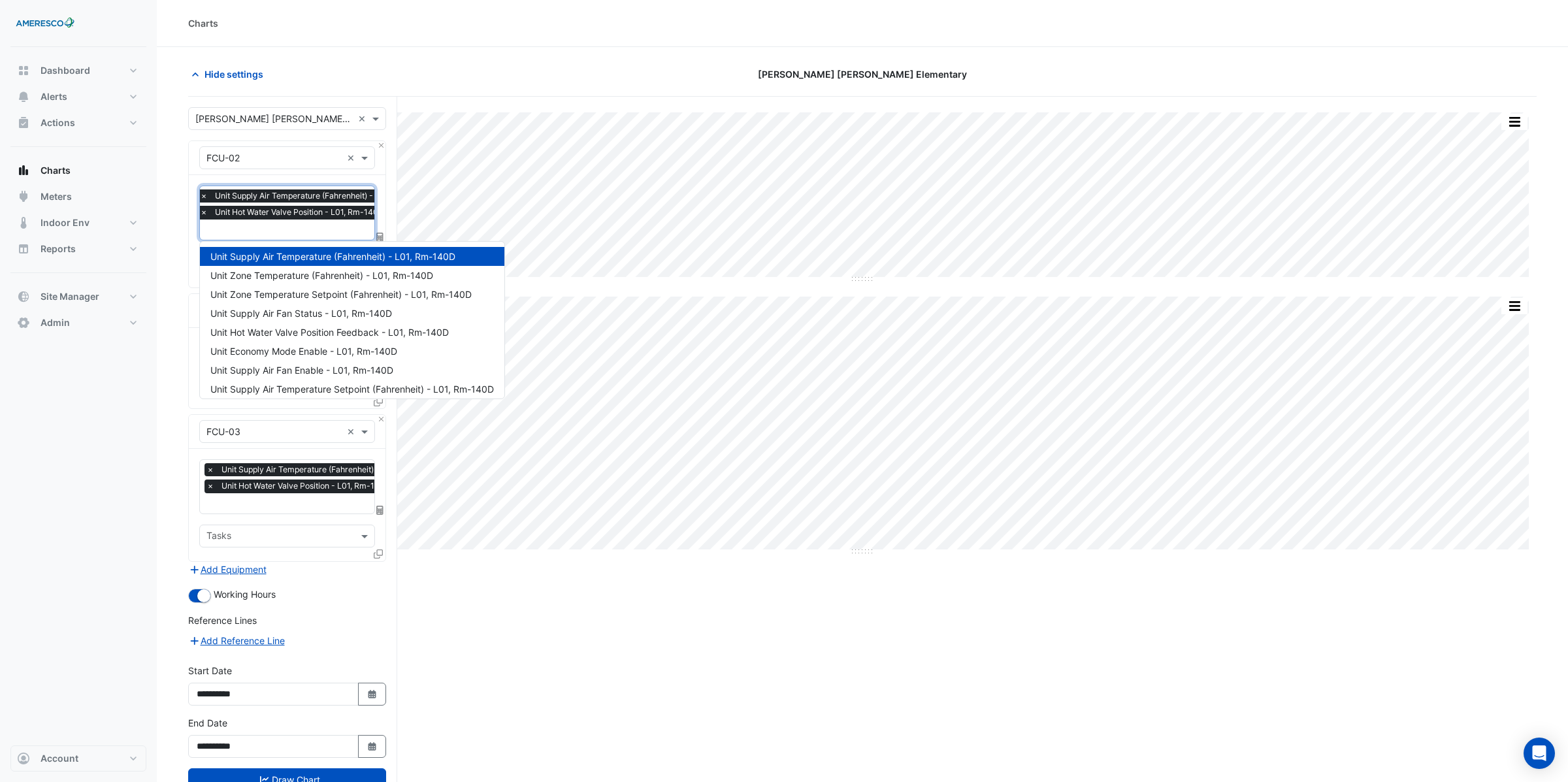
click at [245, 232] on input "text" at bounding box center [317, 231] width 236 height 14
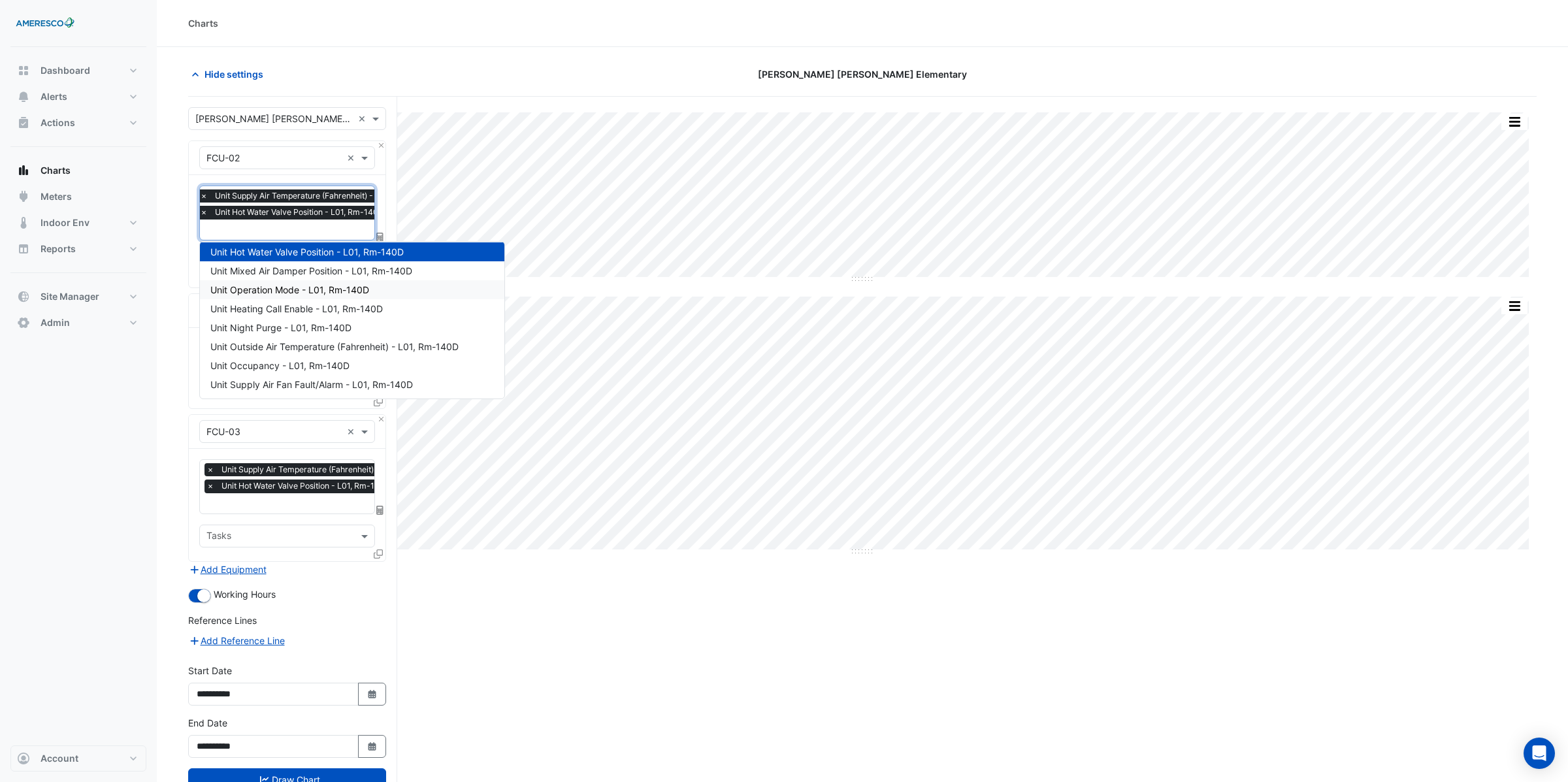
click at [262, 119] on input "text" at bounding box center [274, 119] width 158 height 14
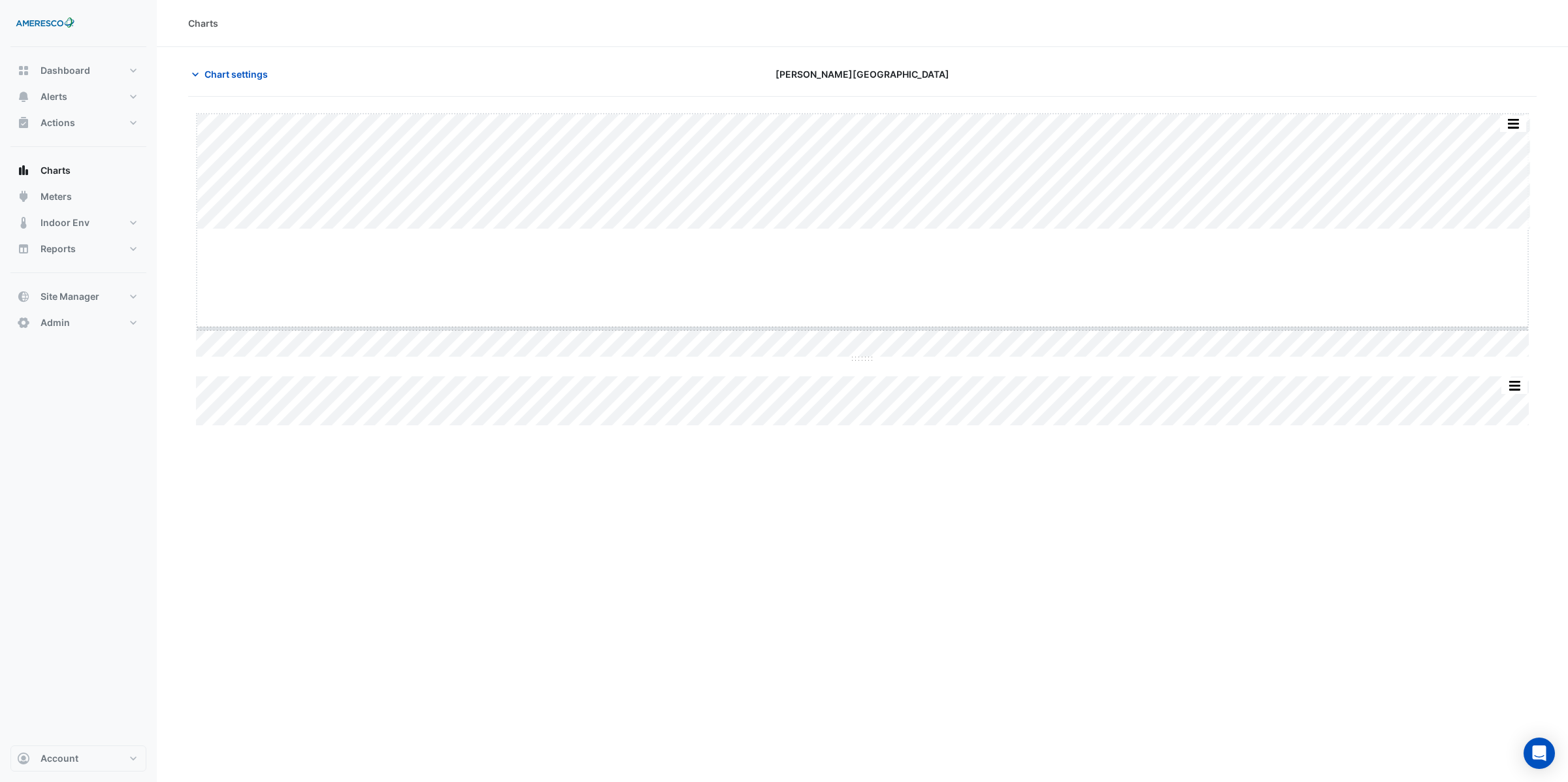
drag, startPoint x: 857, startPoint y: 227, endPoint x: 852, endPoint y: 326, distance: 99.1
